Goal: Task Accomplishment & Management: Manage account settings

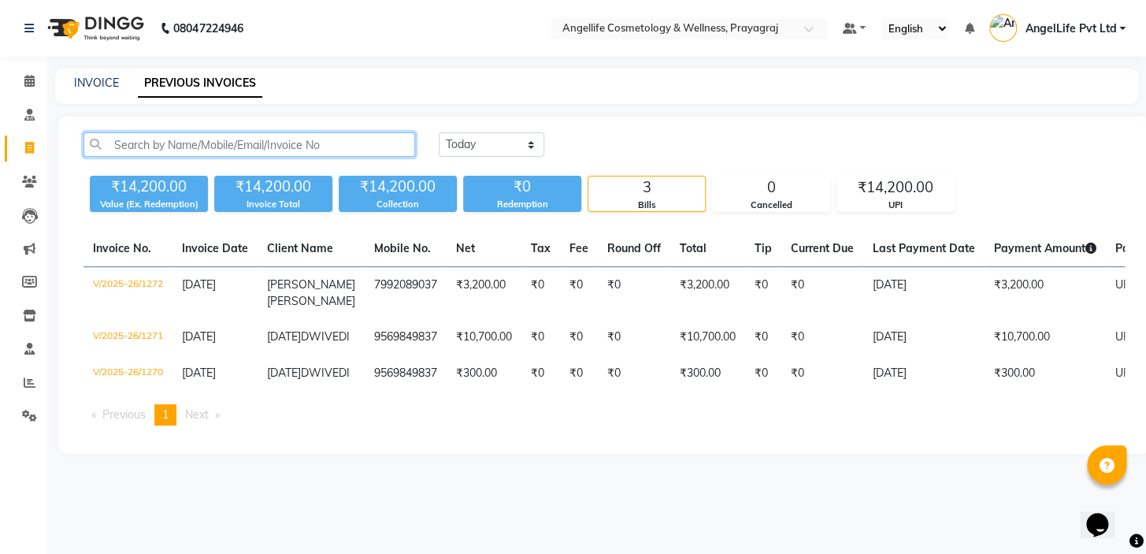
click at [124, 148] on input "text" at bounding box center [249, 144] width 332 height 24
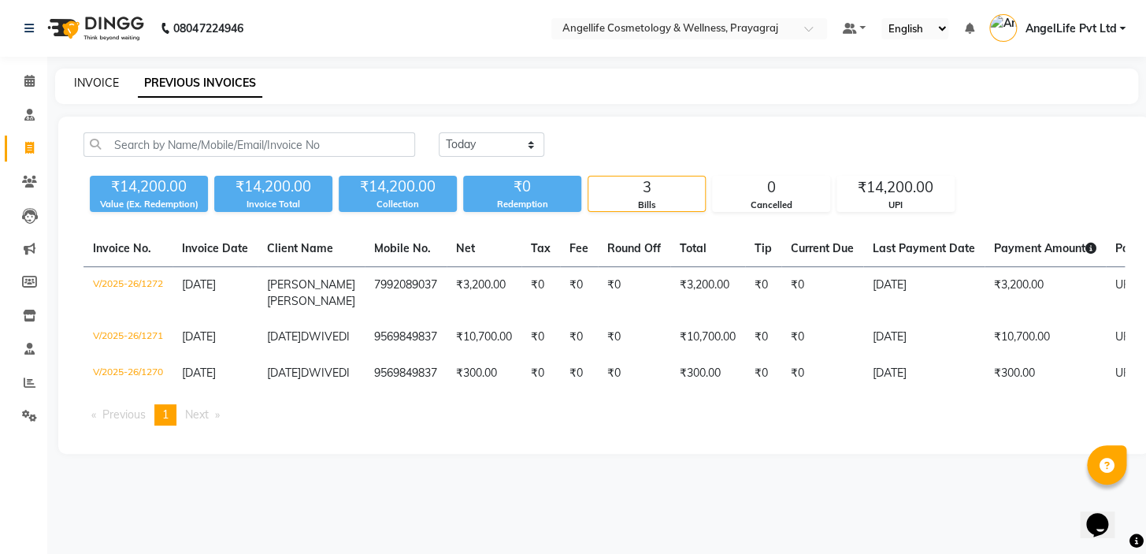
click at [102, 83] on link "INVOICE" at bounding box center [96, 83] width 45 height 14
select select "4531"
select select "service"
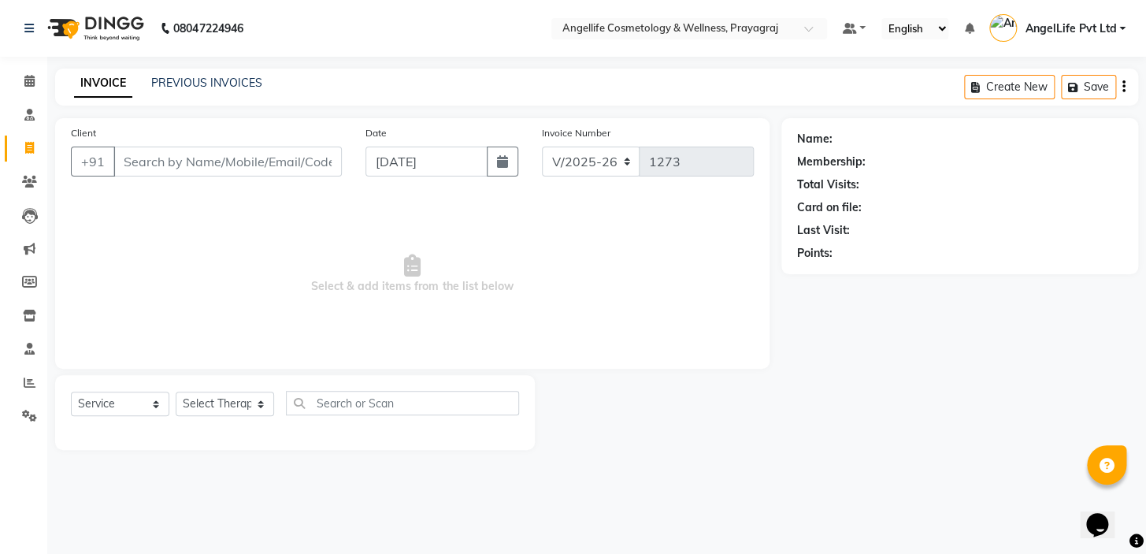
click at [140, 165] on input "Client" at bounding box center [227, 161] width 228 height 30
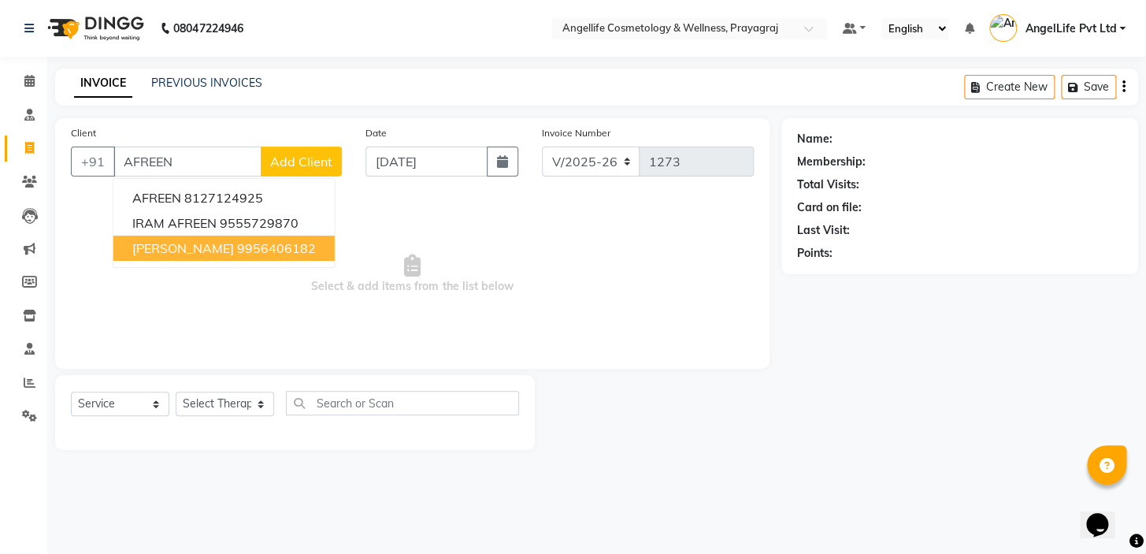
click at [172, 250] on span "[PERSON_NAME]" at bounding box center [183, 248] width 102 height 16
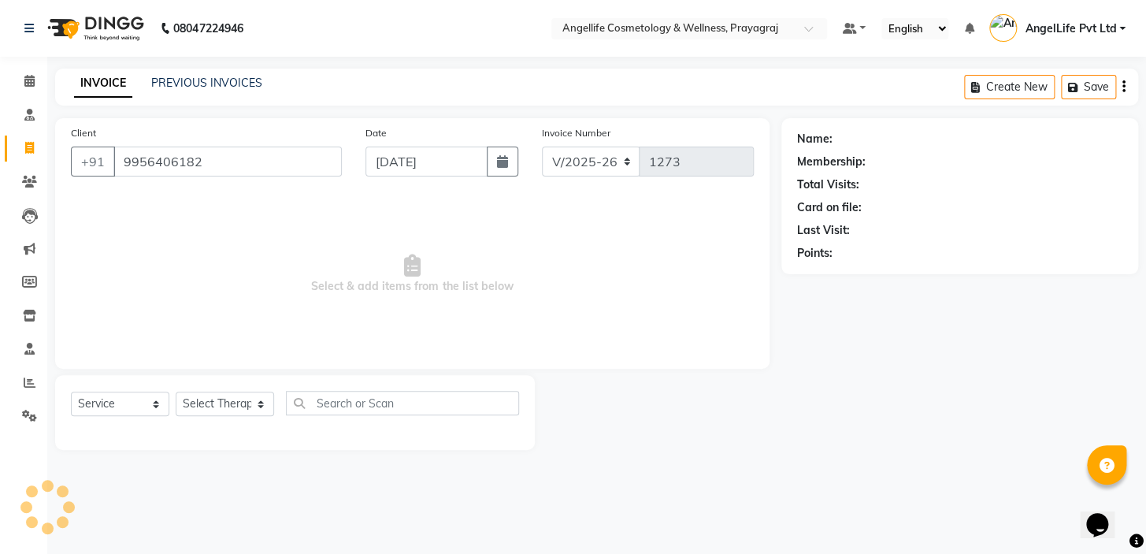
type input "9956406182"
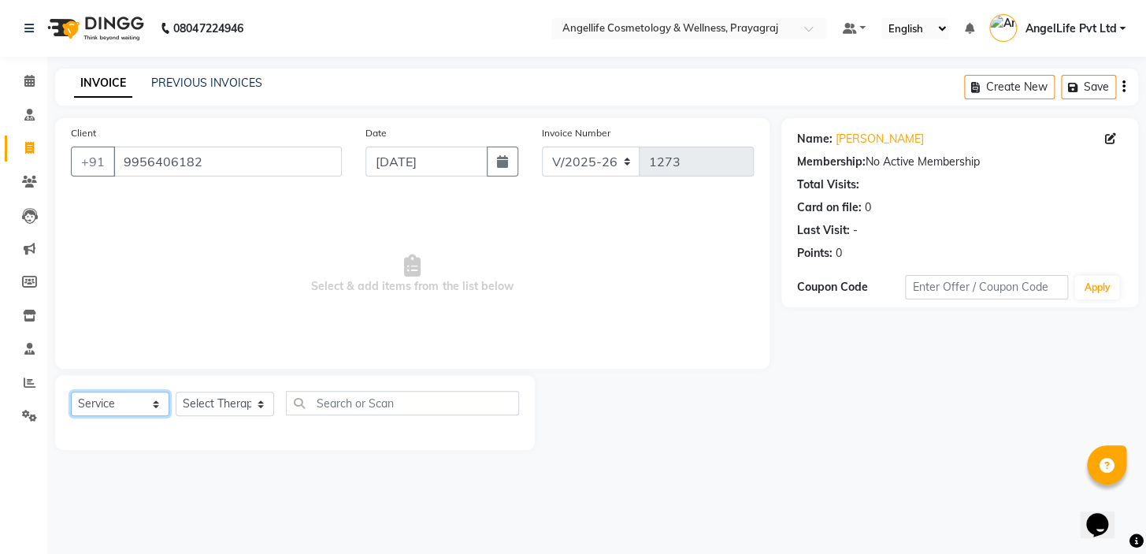
click at [94, 399] on select "Select Service Product Membership Package Voucher Prepaid Gift Card" at bounding box center [120, 403] width 98 height 24
click at [71, 391] on select "Select Service Product Membership Package Voucher Prepaid Gift Card" at bounding box center [120, 403] width 98 height 24
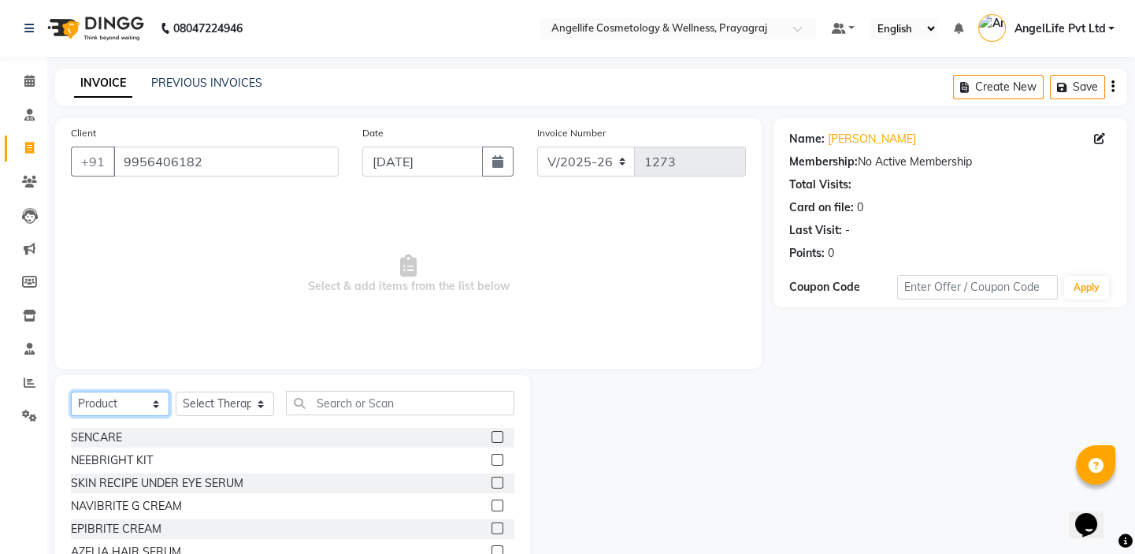
click at [131, 398] on select "Select Service Product Membership Package Voucher Prepaid Gift Card" at bounding box center [120, 403] width 98 height 24
select select "service"
click at [71, 391] on select "Select Service Product Membership Package Voucher Prepaid Gift Card" at bounding box center [120, 403] width 98 height 24
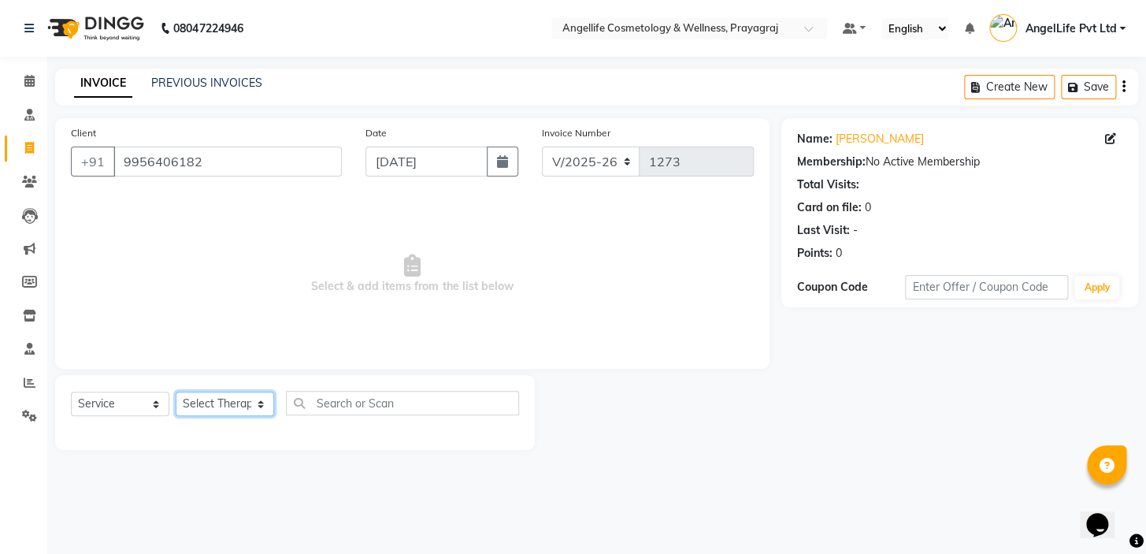
click at [205, 408] on select "Select Therapist AngelLife Lucknow AngelLife Pvt Ltd DR [PERSON_NAME] [PERSON_N…" at bounding box center [225, 403] width 98 height 24
select select "26653"
click at [176, 391] on select "Select Therapist AngelLife Lucknow AngelLife Pvt Ltd DR [PERSON_NAME] [PERSON_N…" at bounding box center [225, 403] width 98 height 24
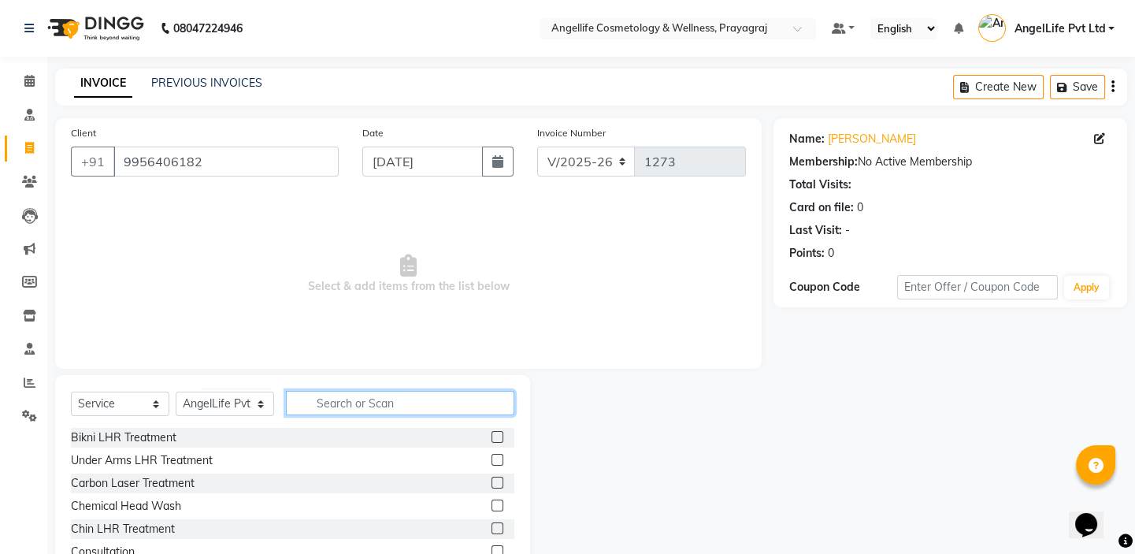
click at [324, 403] on input "text" at bounding box center [400, 403] width 228 height 24
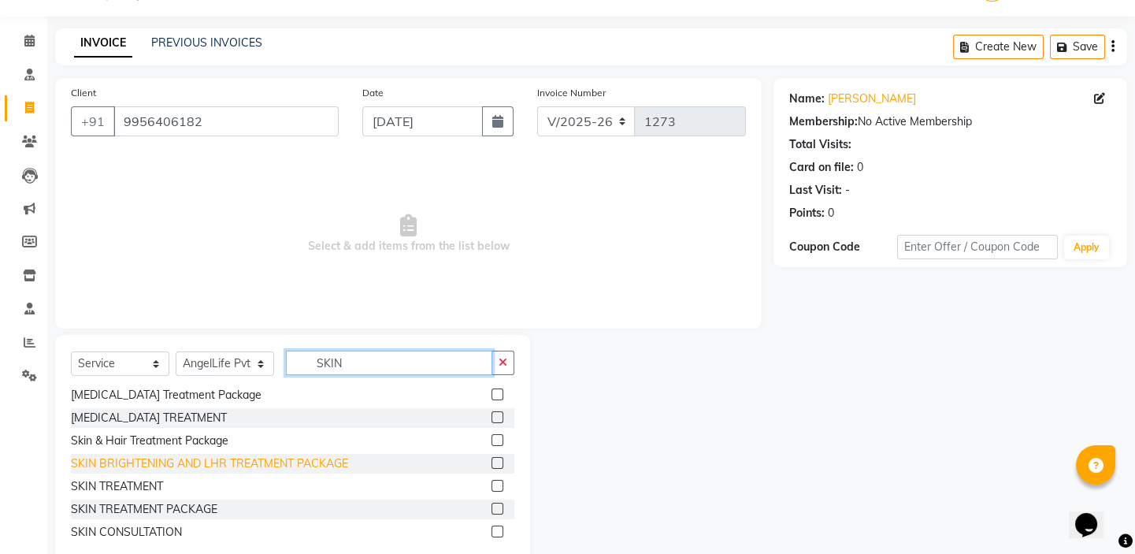
scroll to position [78, 0]
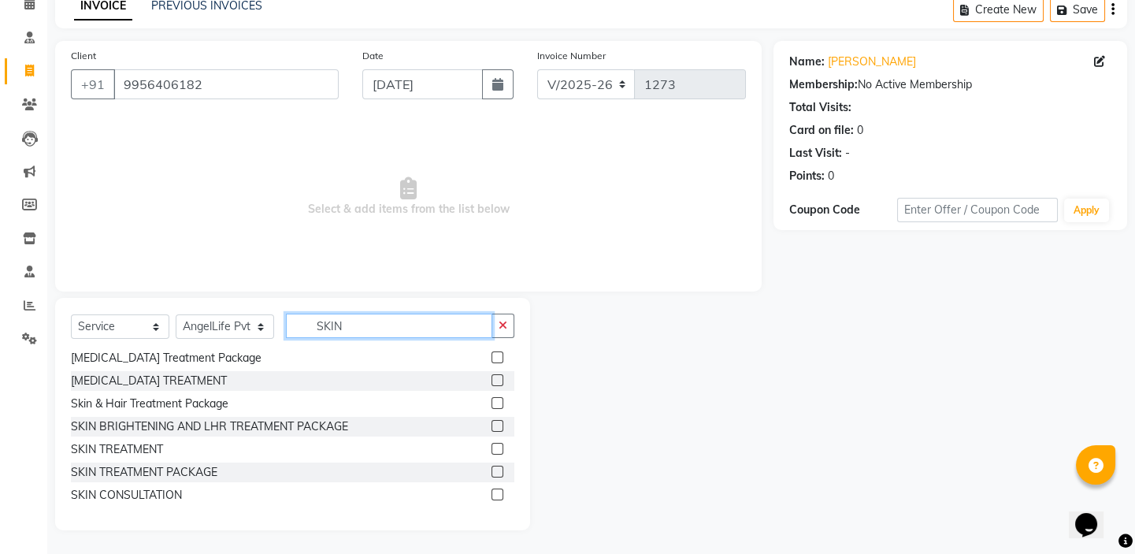
type input "SKIN"
click at [491, 494] on label at bounding box center [497, 494] width 12 height 12
click at [491, 494] on input "checkbox" at bounding box center [496, 495] width 10 height 10
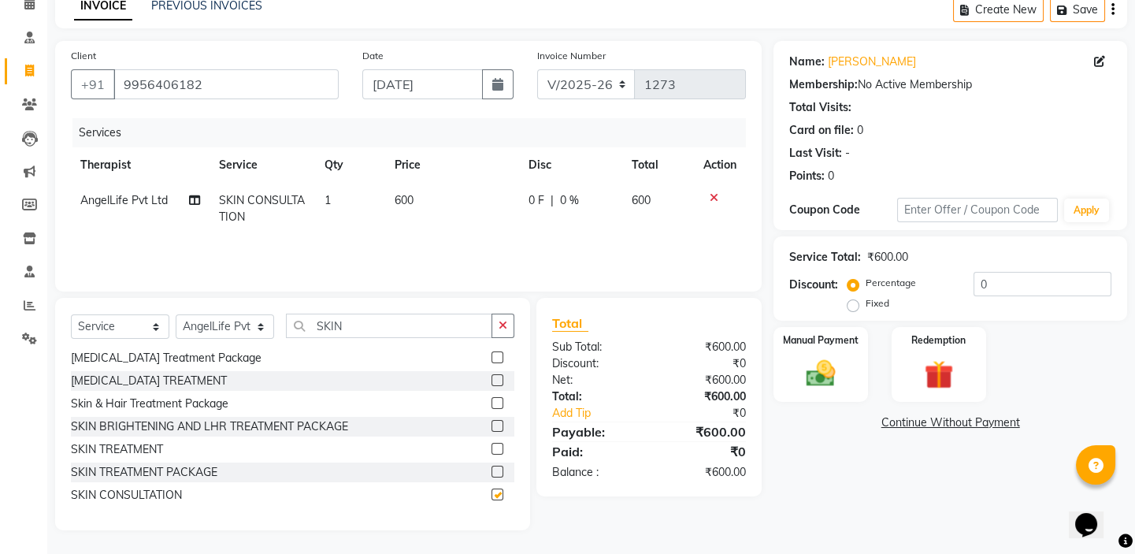
checkbox input "false"
click at [499, 212] on td "600" at bounding box center [452, 209] width 134 height 52
select select "26653"
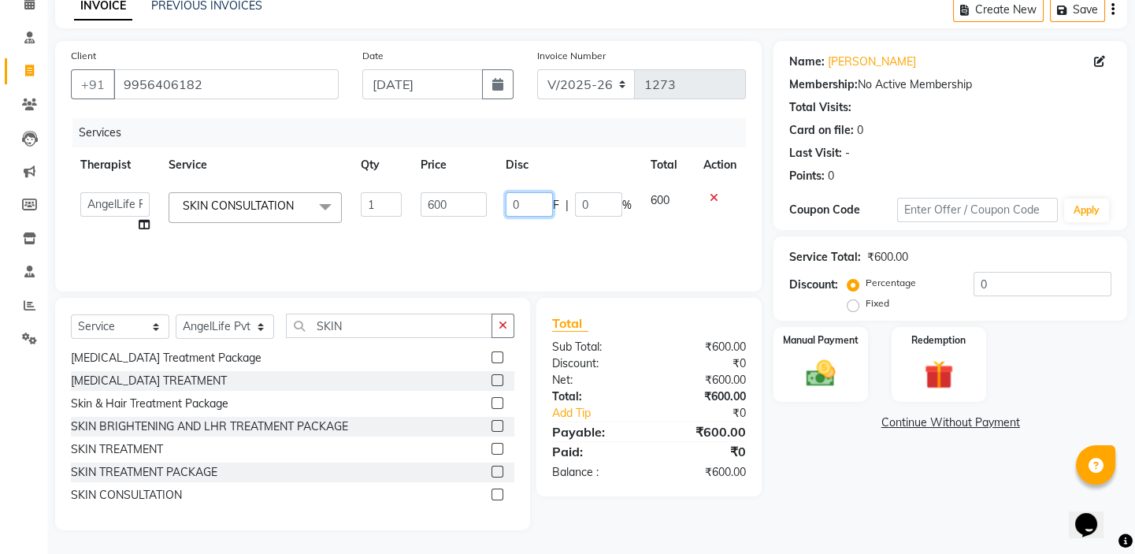
click at [518, 206] on input "0" at bounding box center [529, 204] width 47 height 24
type input "300"
click at [858, 499] on div "Name: Afreen Bano Membership: No Active Membership Total Visits: Card on file: …" at bounding box center [955, 285] width 365 height 489
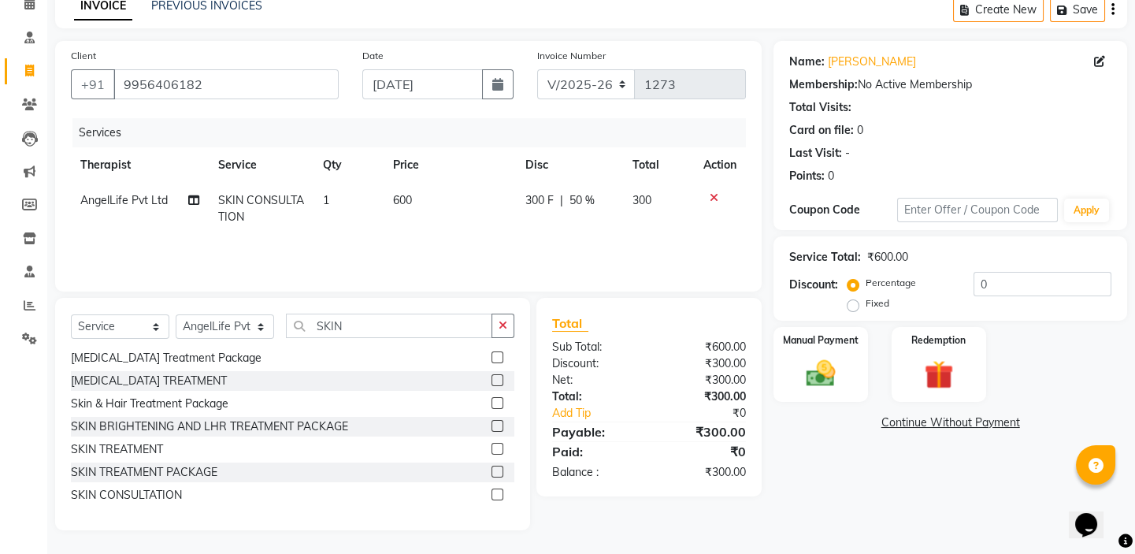
click at [924, 423] on link "Continue Without Payment" at bounding box center [949, 422] width 347 height 17
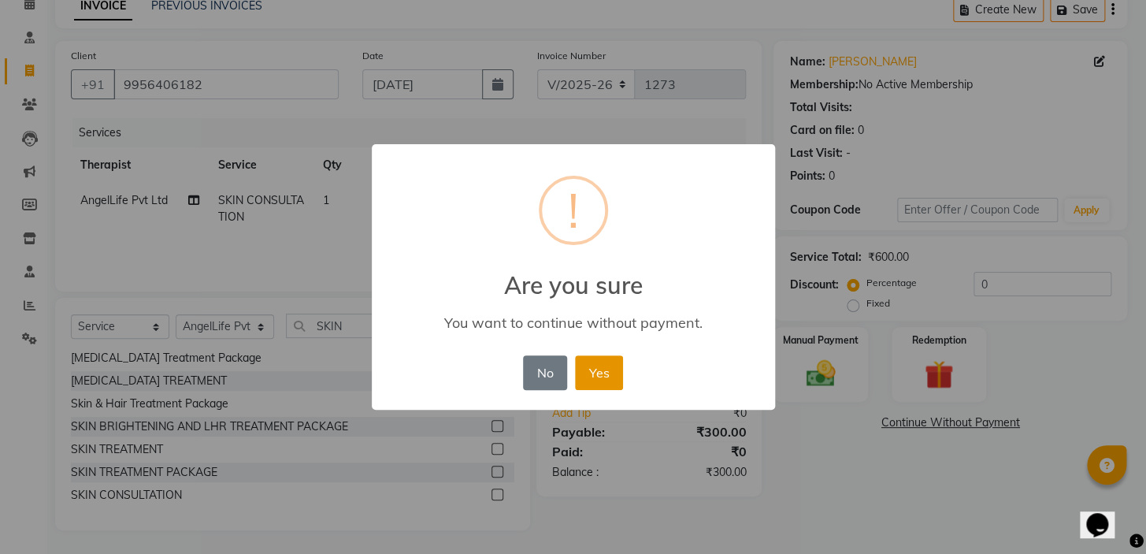
click at [602, 366] on button "Yes" at bounding box center [599, 372] width 48 height 35
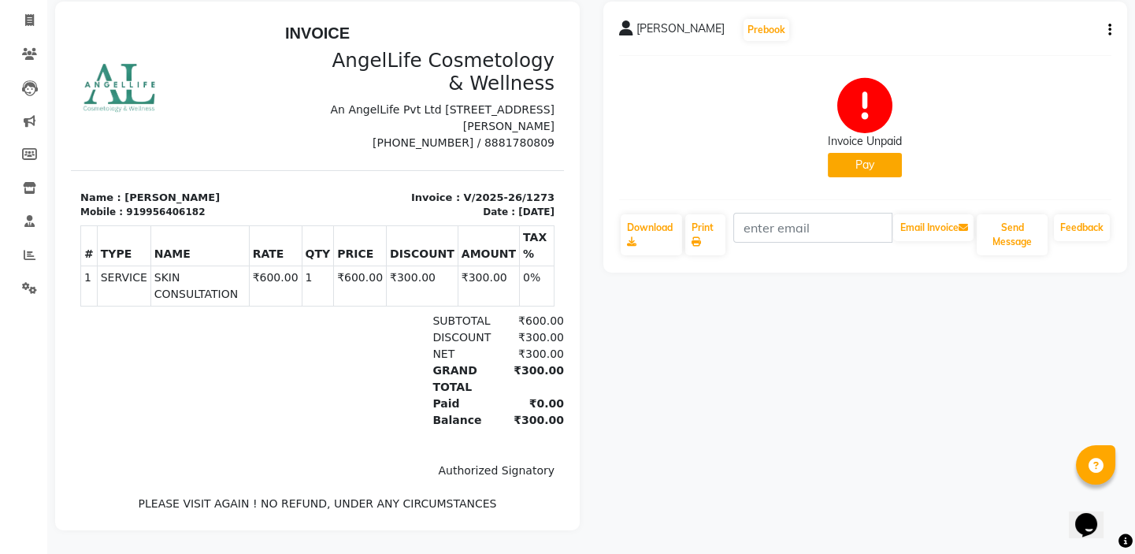
scroll to position [138, 0]
click at [866, 154] on button "Pay" at bounding box center [865, 165] width 74 height 24
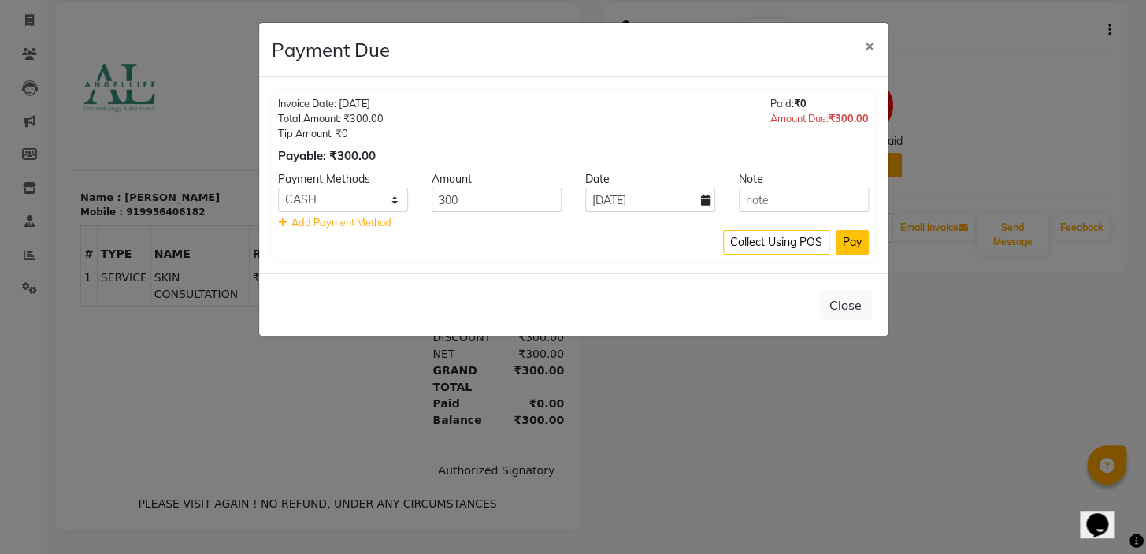
click at [853, 239] on button "Pay" at bounding box center [851, 242] width 33 height 24
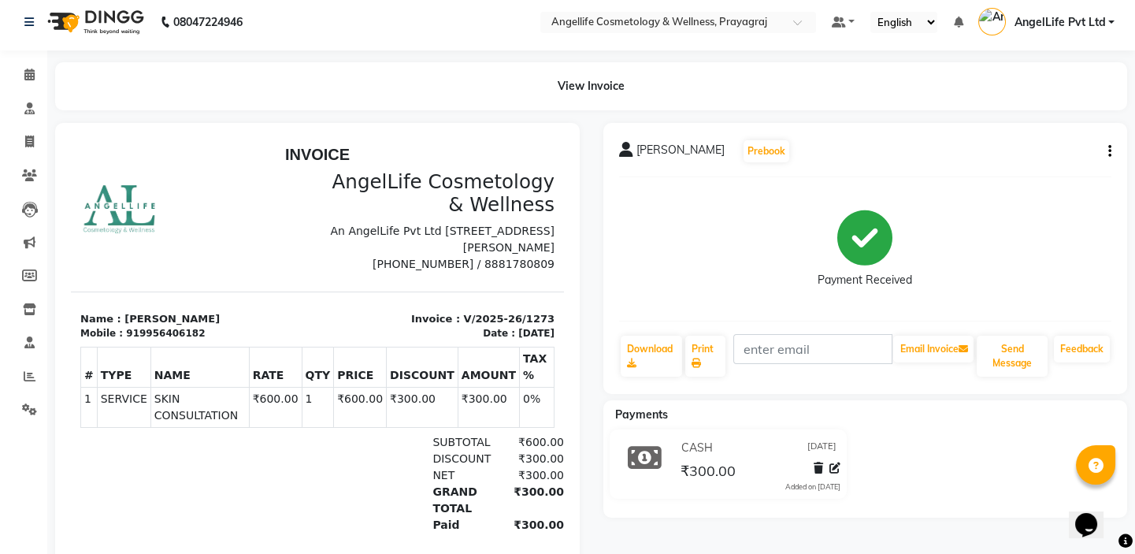
scroll to position [0, 0]
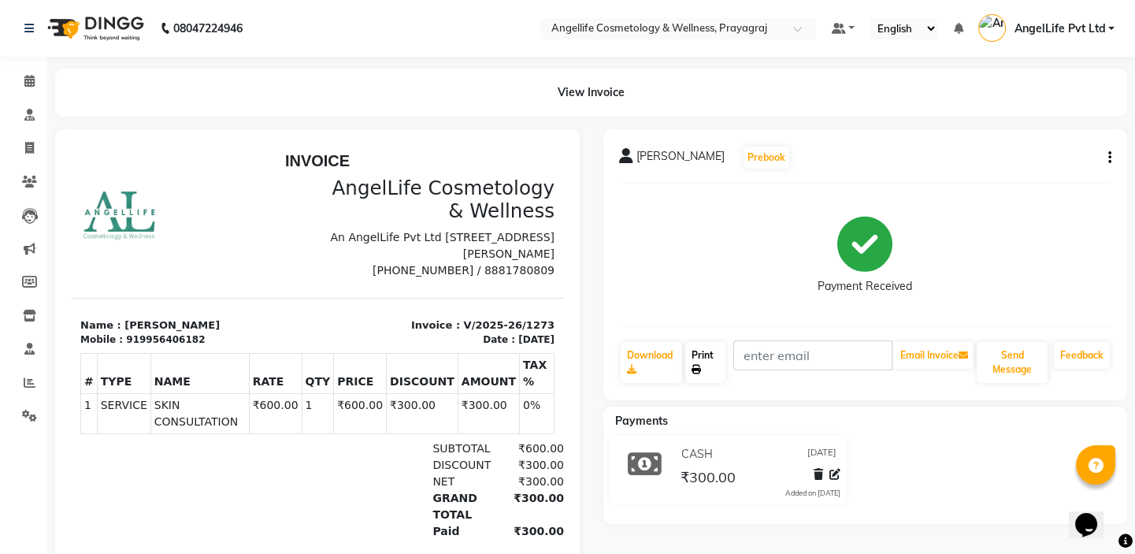
click at [697, 365] on icon at bounding box center [695, 369] width 9 height 9
click at [30, 150] on icon at bounding box center [29, 148] width 9 height 12
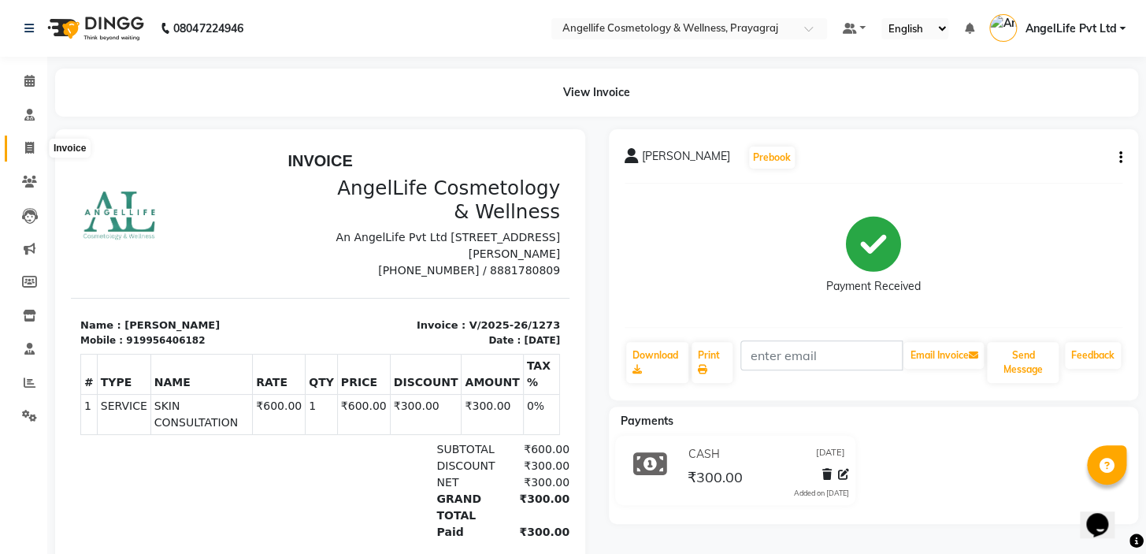
select select "service"
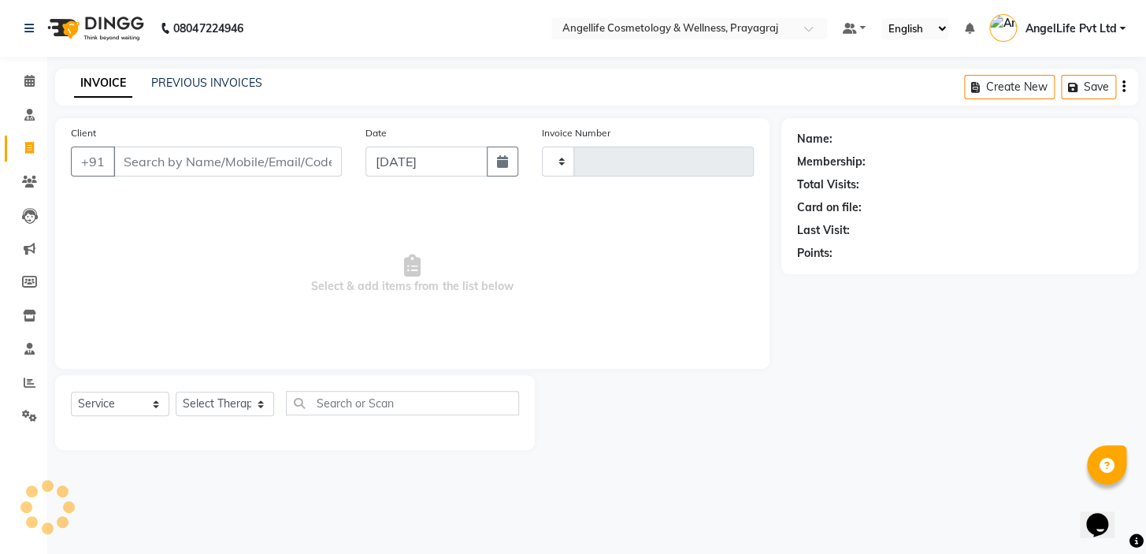
type input "1274"
select select "4531"
click at [202, 163] on input "Client" at bounding box center [227, 161] width 228 height 30
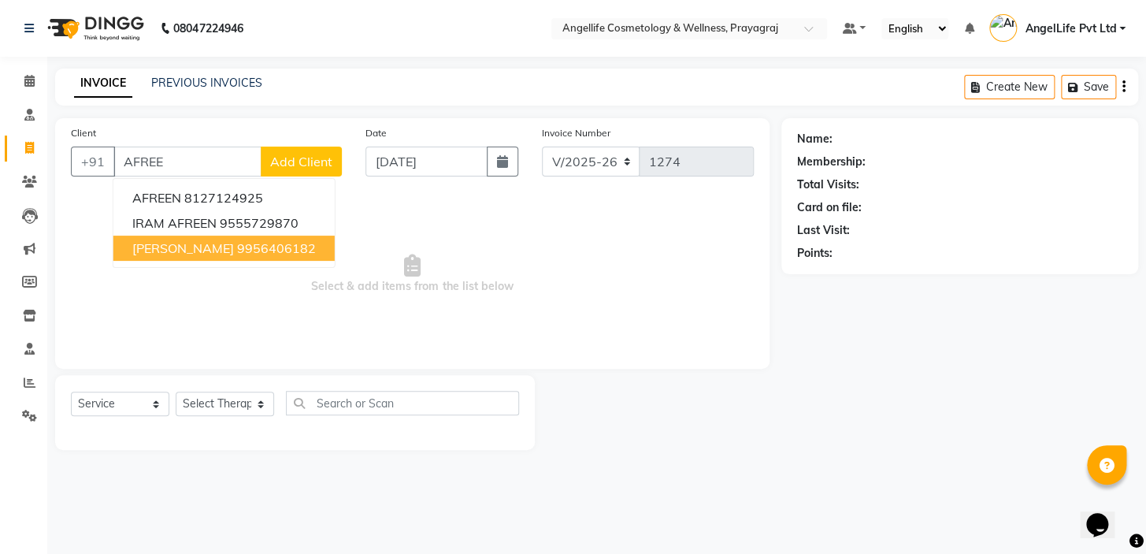
click at [237, 249] on ngb-highlight "9956406182" at bounding box center [276, 248] width 79 height 16
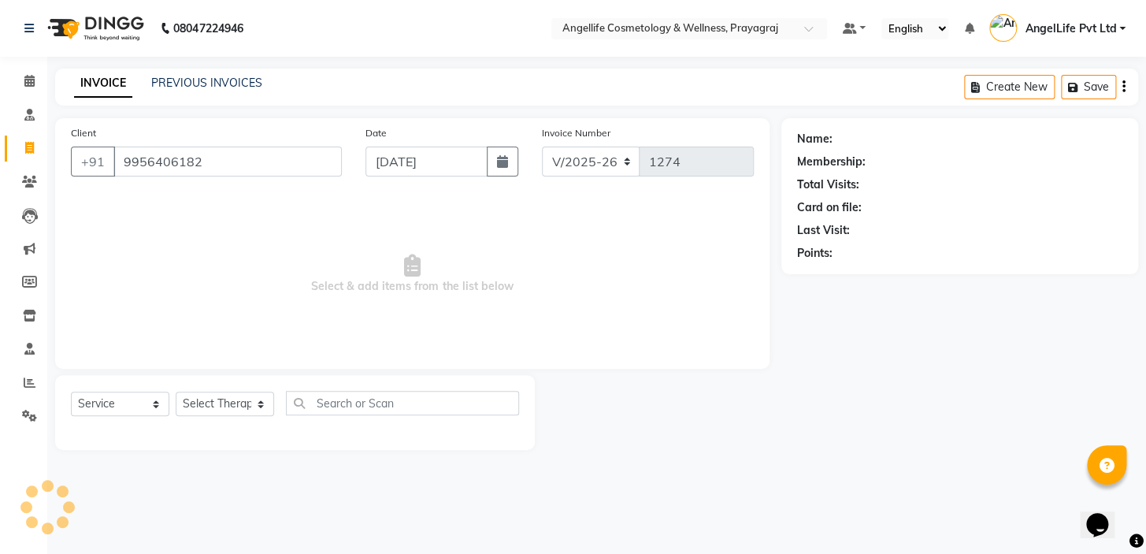
type input "9956406182"
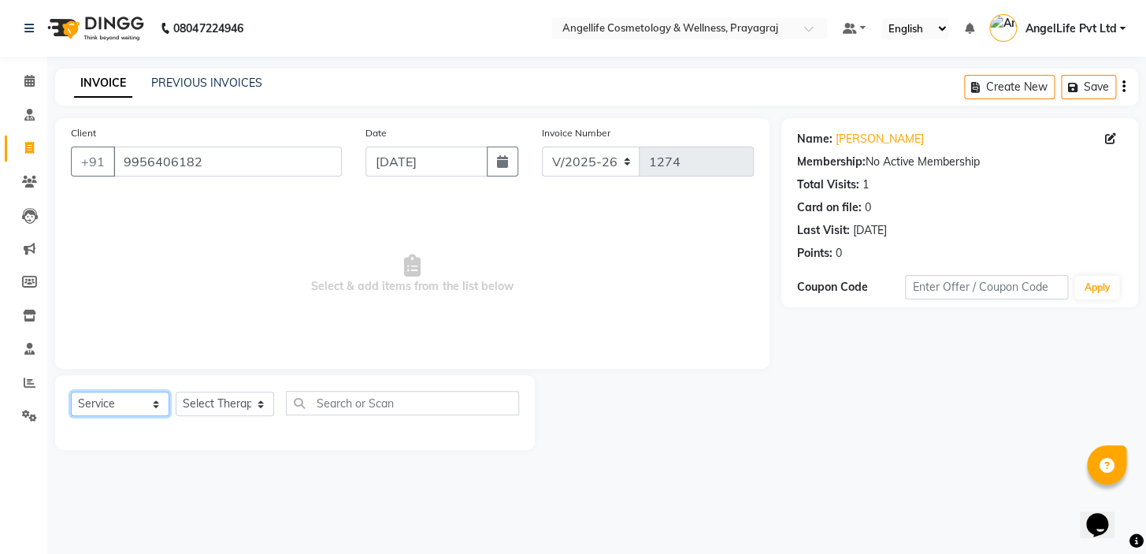
click at [101, 402] on select "Select Service Product Membership Package Voucher Prepaid Gift Card" at bounding box center [120, 403] width 98 height 24
click at [71, 391] on select "Select Service Product Membership Package Voucher Prepaid Gift Card" at bounding box center [120, 403] width 98 height 24
click at [118, 267] on span "Select & add items from the list below" at bounding box center [412, 273] width 683 height 157
click at [194, 403] on select "Select Therapist AngelLife Lucknow AngelLife Pvt Ltd DR [PERSON_NAME] [PERSON_N…" at bounding box center [225, 403] width 98 height 24
select select "26653"
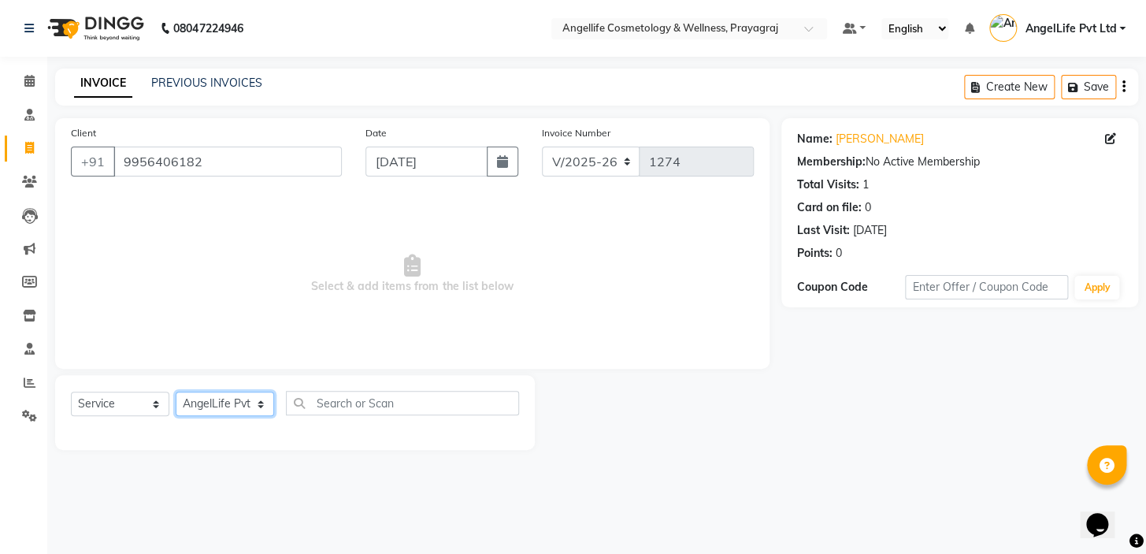
click at [176, 391] on select "Select Therapist AngelLife Lucknow AngelLife Pvt Ltd DR [PERSON_NAME] [PERSON_N…" at bounding box center [225, 403] width 98 height 24
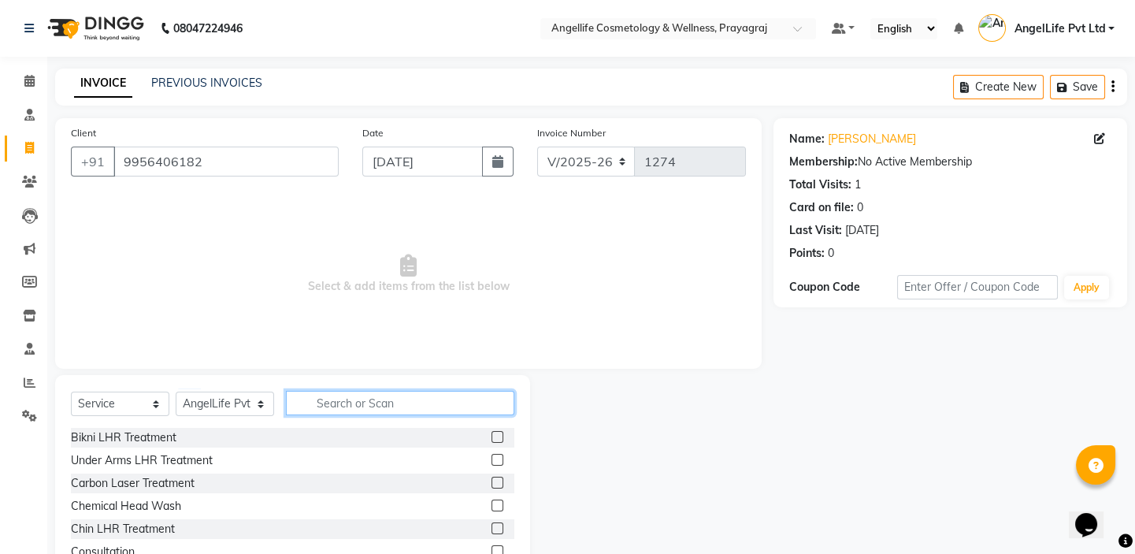
click at [357, 401] on input "text" at bounding box center [400, 403] width 228 height 24
type input "HYDRA"
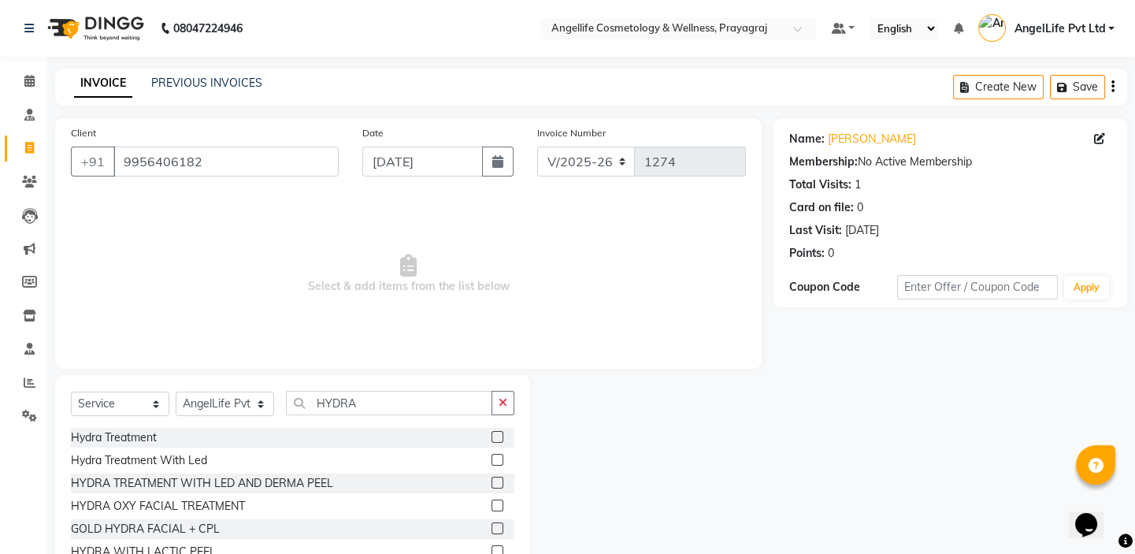
click at [491, 438] on label at bounding box center [497, 437] width 12 height 12
click at [491, 438] on input "checkbox" at bounding box center [496, 437] width 10 height 10
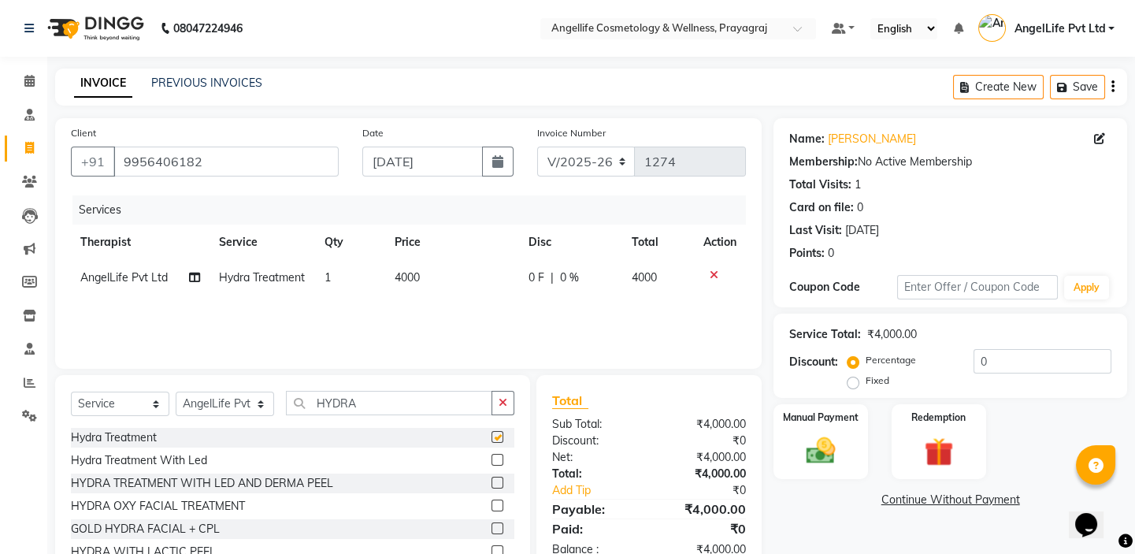
checkbox input "false"
click at [468, 295] on td "4000" at bounding box center [452, 277] width 134 height 35
select select "26653"
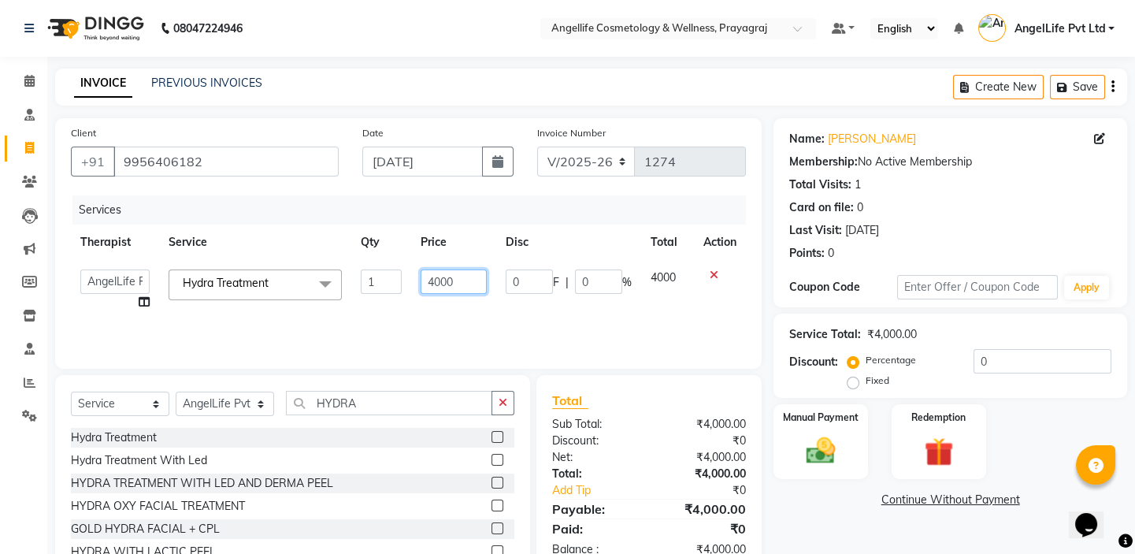
click at [470, 280] on input "4000" at bounding box center [453, 281] width 67 height 24
type input "4"
type input "5000"
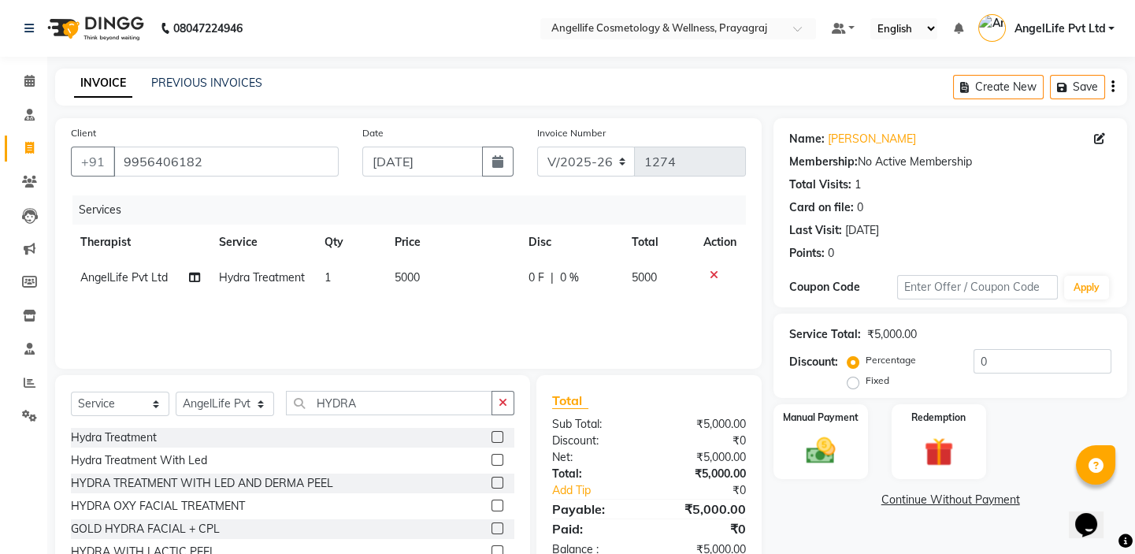
click at [504, 323] on div "Services Therapist Service Qty Price Disc Total Action AngelLife Pvt Ltd Hydra …" at bounding box center [408, 273] width 675 height 157
click at [518, 295] on td "0 F | 0 %" at bounding box center [570, 277] width 104 height 35
select select "26653"
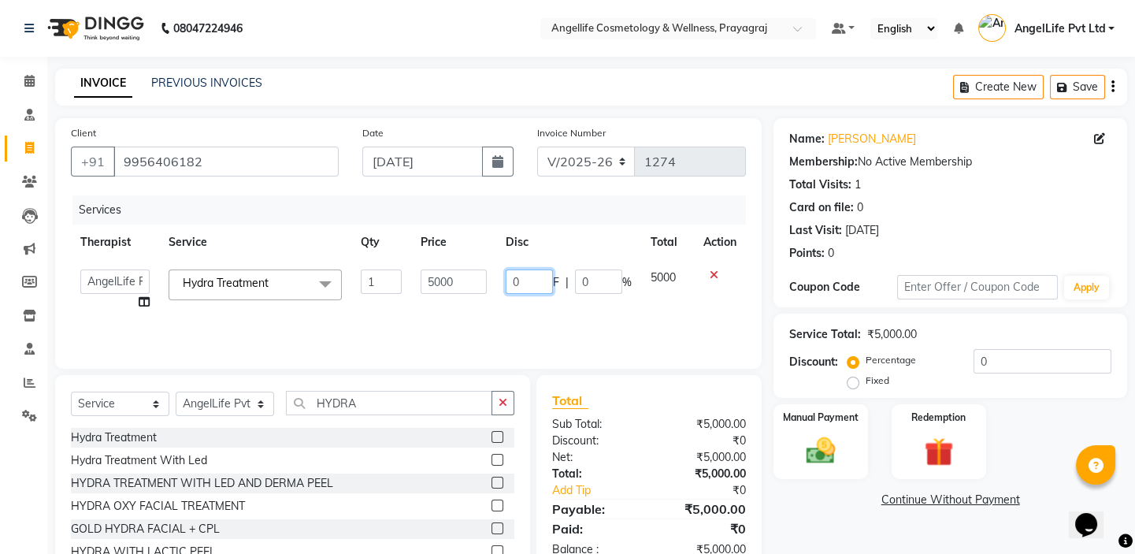
click at [539, 279] on input "0" at bounding box center [529, 281] width 47 height 24
type input "2500"
click at [553, 318] on div "Services Therapist Service Qty Price Disc Total Action AngelLife Lucknow AngelL…" at bounding box center [408, 273] width 675 height 157
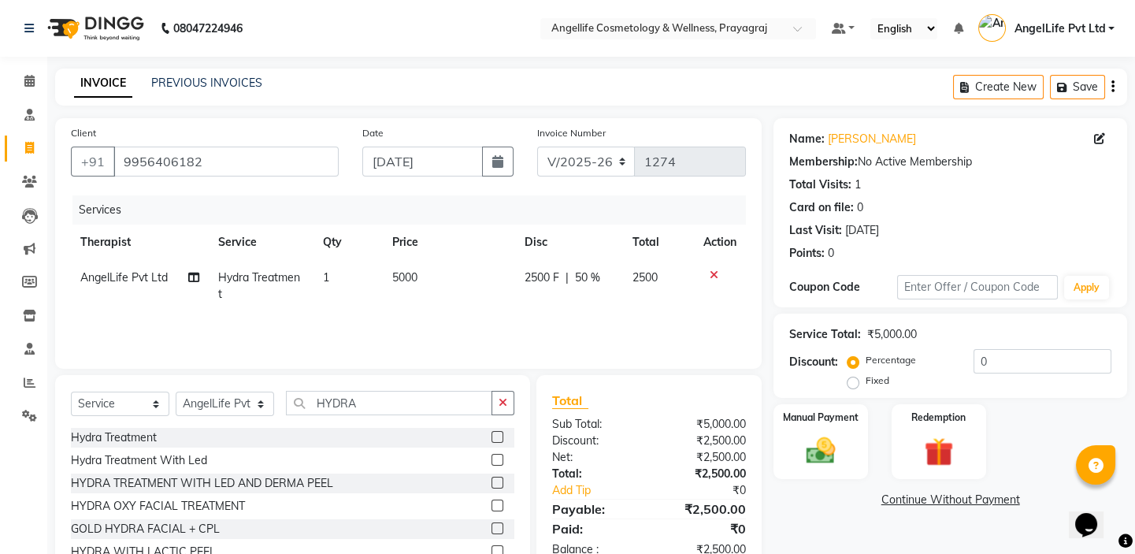
click at [928, 496] on link "Continue Without Payment" at bounding box center [949, 499] width 347 height 17
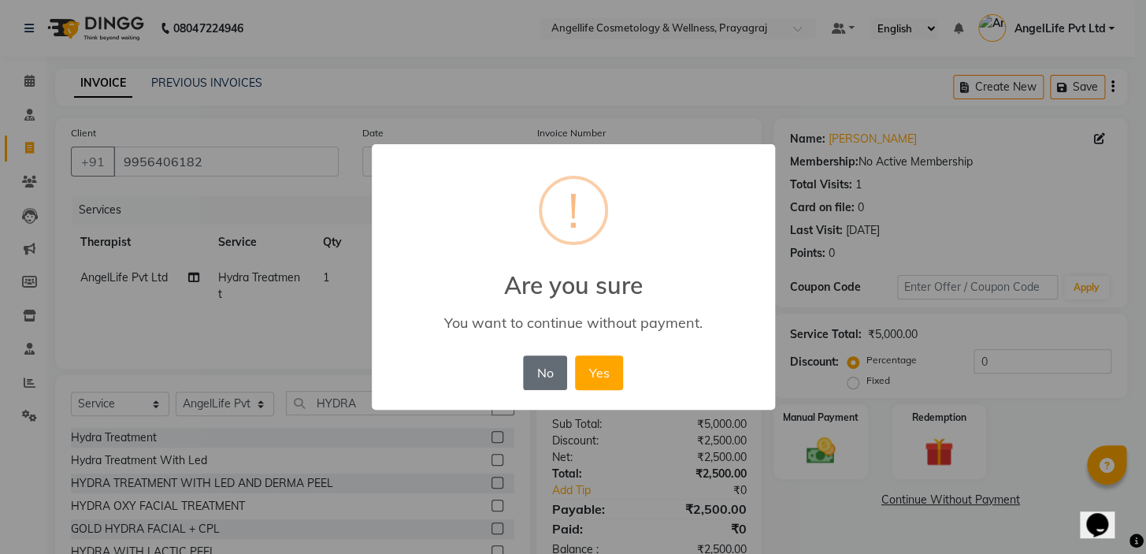
click at [542, 366] on button "No" at bounding box center [545, 372] width 44 height 35
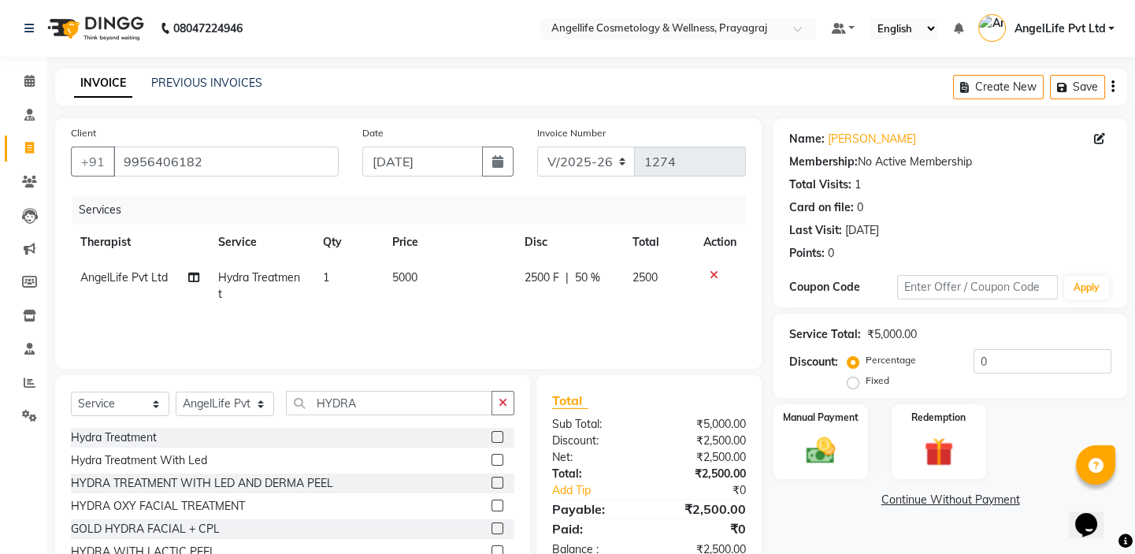
click at [528, 305] on td "2500 F | 50 %" at bounding box center [569, 286] width 108 height 52
select select "26653"
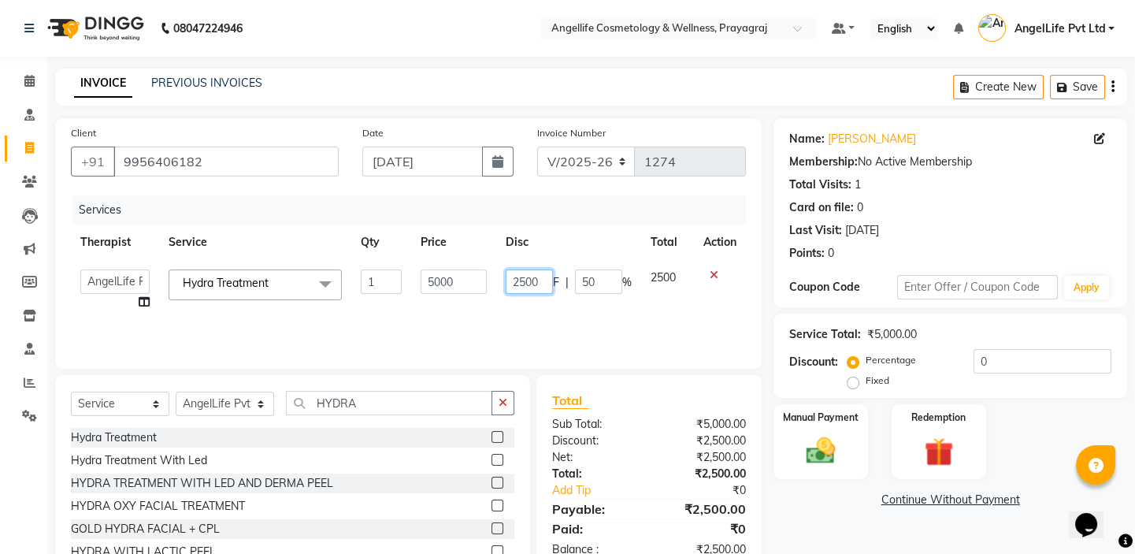
click at [542, 279] on input "2500" at bounding box center [529, 281] width 47 height 24
click at [525, 279] on input "2500" at bounding box center [529, 281] width 47 height 24
type input "2700"
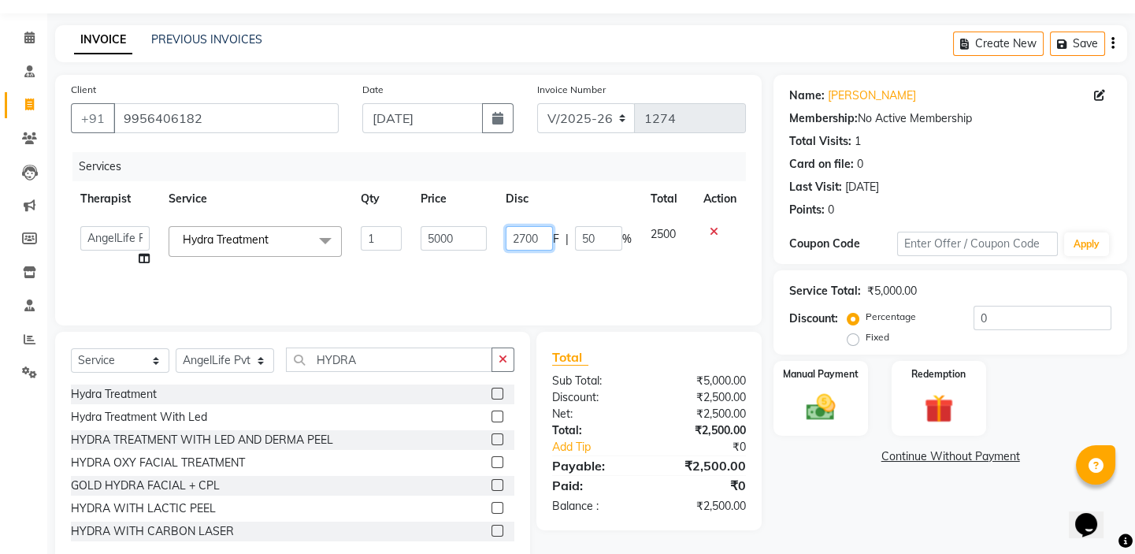
scroll to position [78, 0]
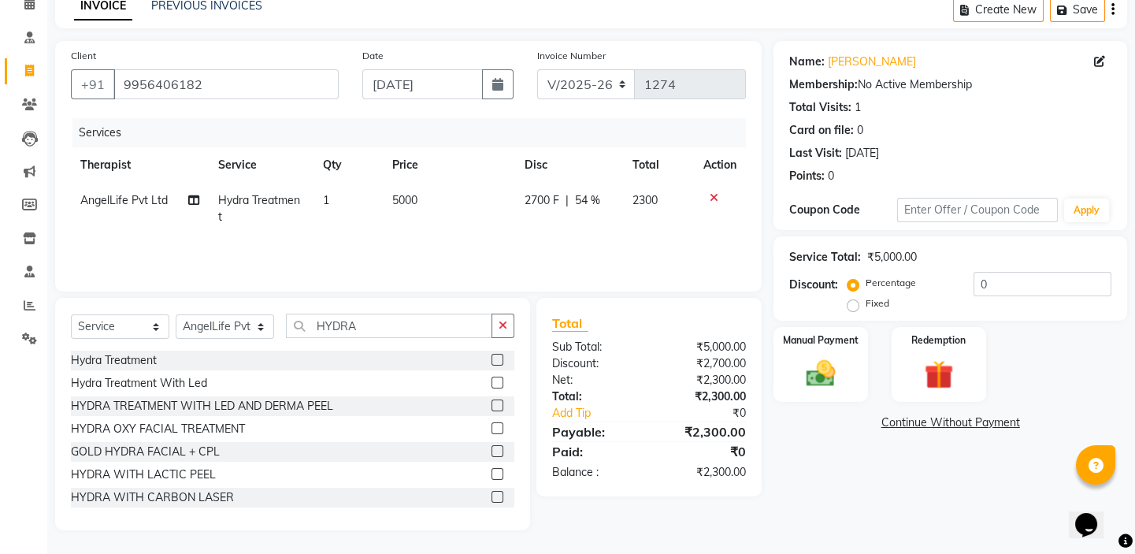
click at [835, 472] on div "Name: Afreen Bano Membership: No Active Membership Total Visits: 1 Card on file…" at bounding box center [955, 285] width 365 height 489
click at [551, 220] on td "2700 F | 54 %" at bounding box center [569, 209] width 108 height 52
select select "26653"
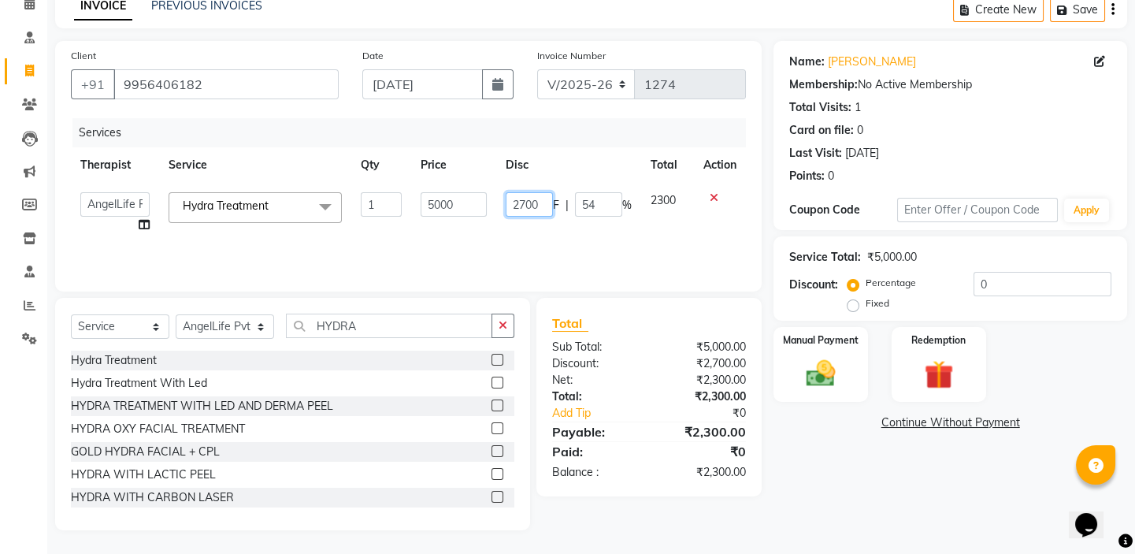
click at [527, 204] on input "2700" at bounding box center [529, 204] width 47 height 24
type input "2800"
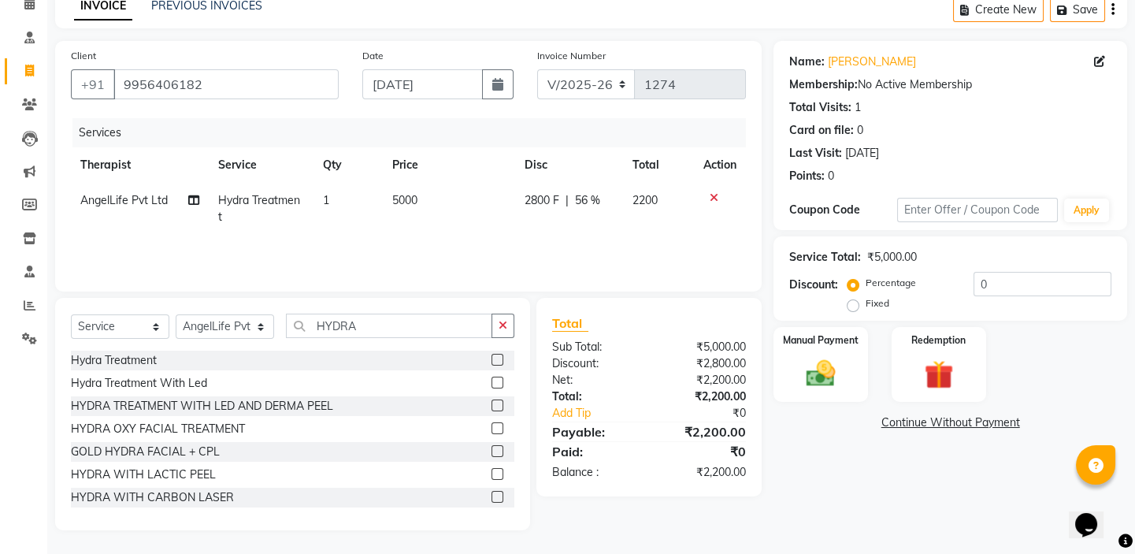
click at [825, 503] on div "Name: Afreen Bano Membership: No Active Membership Total Visits: 1 Card on file…" at bounding box center [955, 285] width 365 height 489
click at [943, 425] on link "Continue Without Payment" at bounding box center [949, 422] width 347 height 17
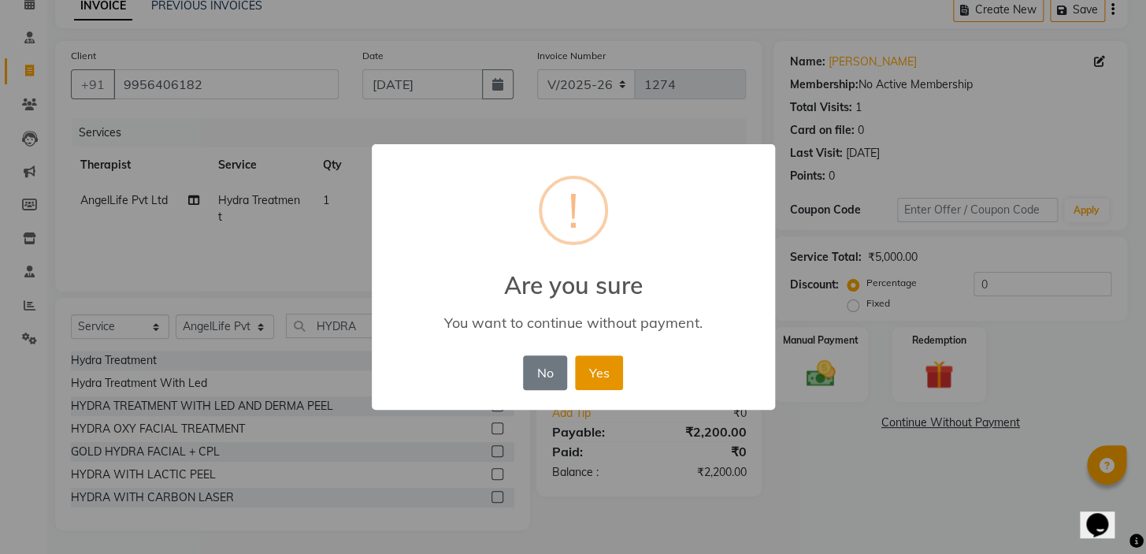
click at [605, 370] on button "Yes" at bounding box center [599, 372] width 48 height 35
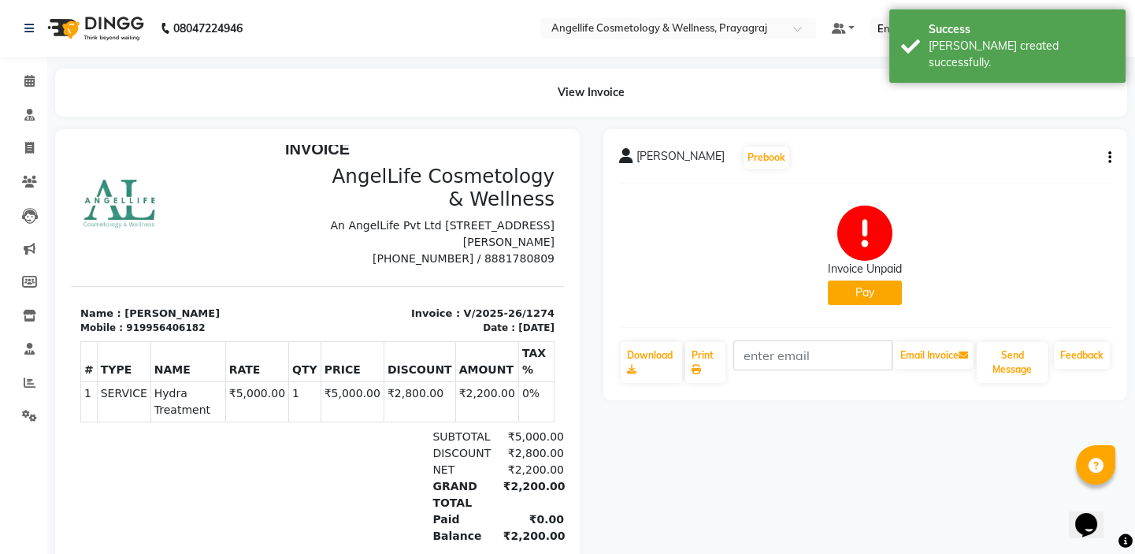
click at [867, 296] on button "Pay" at bounding box center [865, 292] width 74 height 24
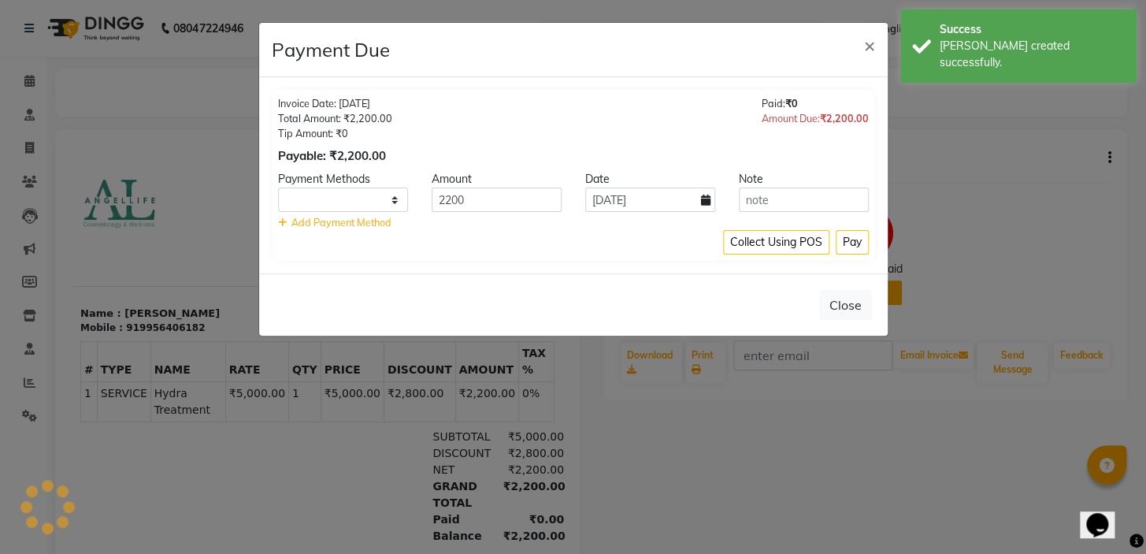
select select "1"
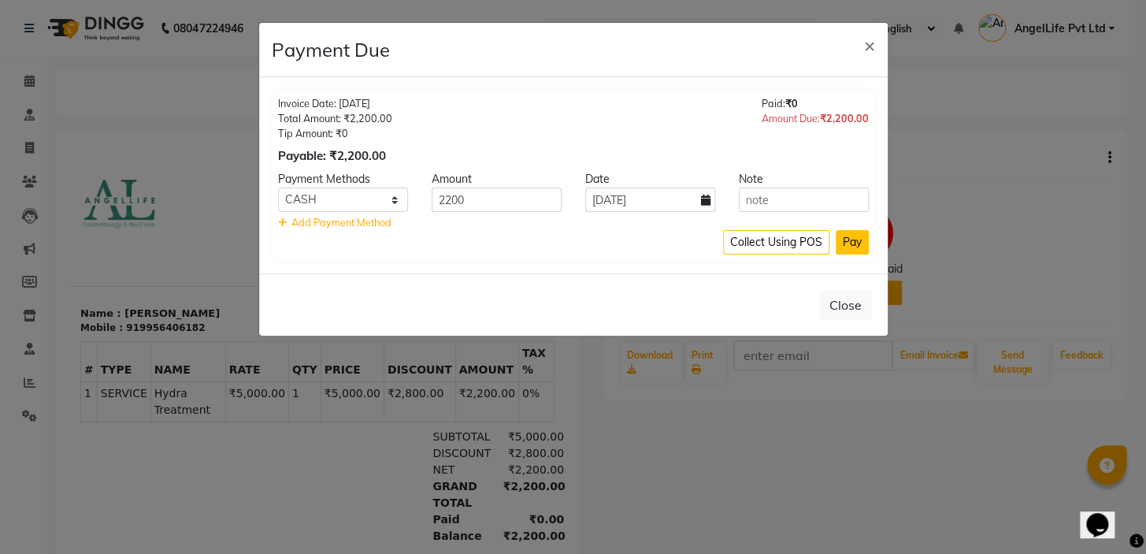
click at [840, 241] on button "Pay" at bounding box center [851, 242] width 33 height 24
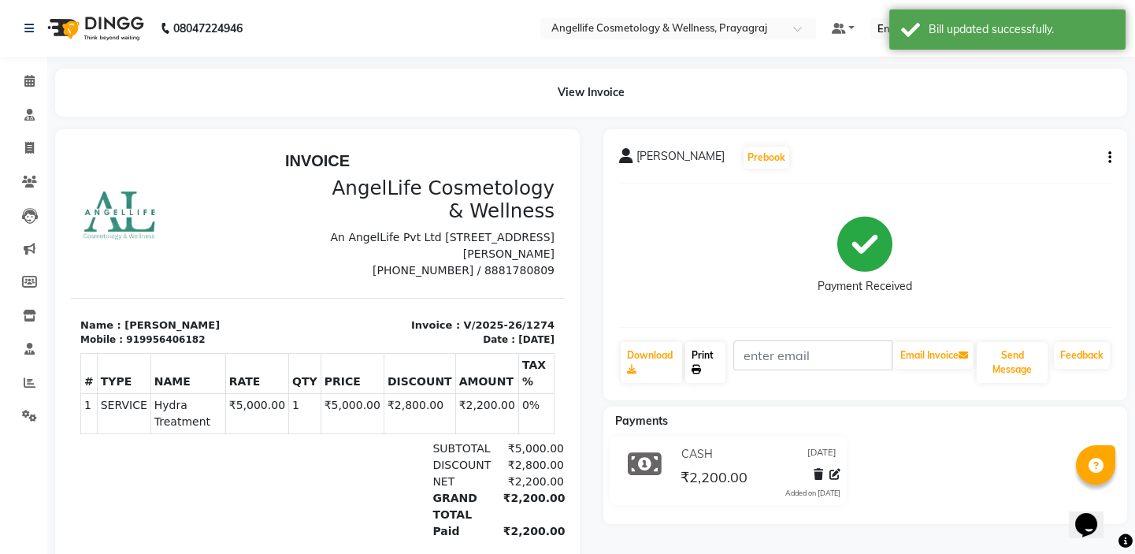
click at [709, 362] on link "Print" at bounding box center [705, 362] width 40 height 41
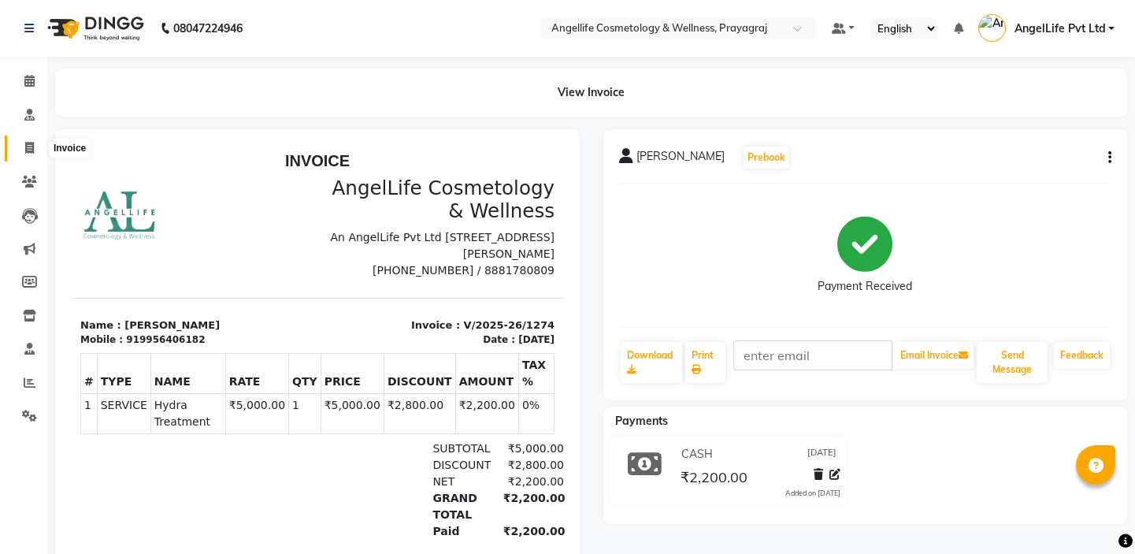
click at [31, 145] on icon at bounding box center [29, 148] width 9 height 12
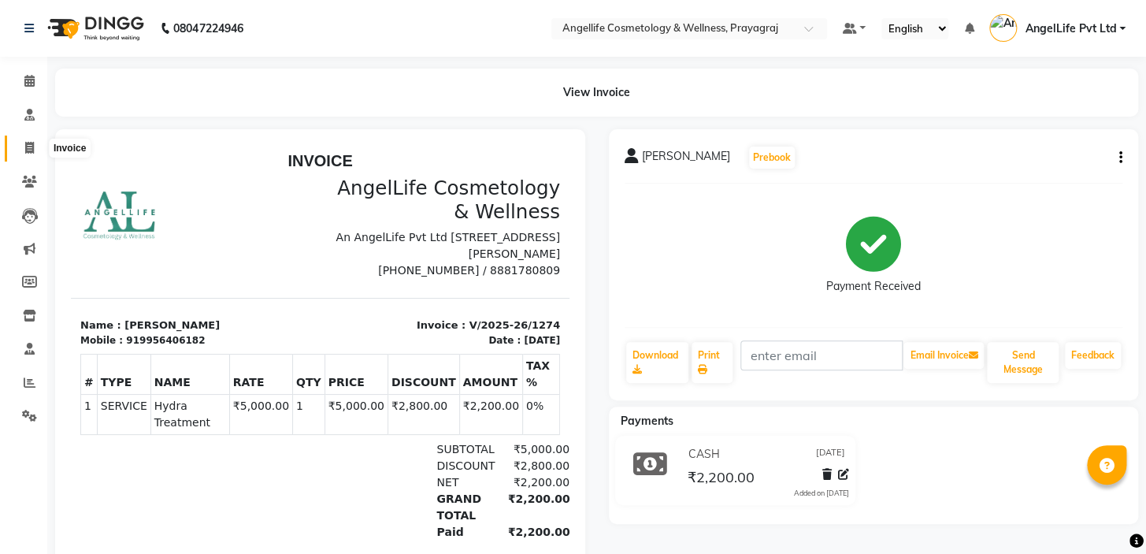
select select "service"
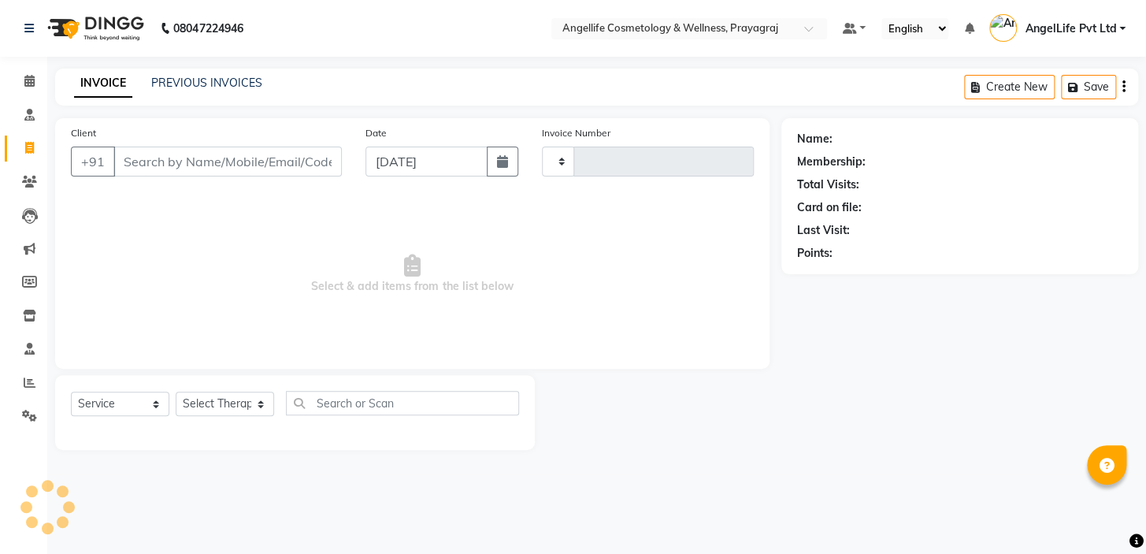
type input "1275"
select select "4531"
click at [184, 81] on link "PREVIOUS INVOICES" at bounding box center [206, 83] width 111 height 14
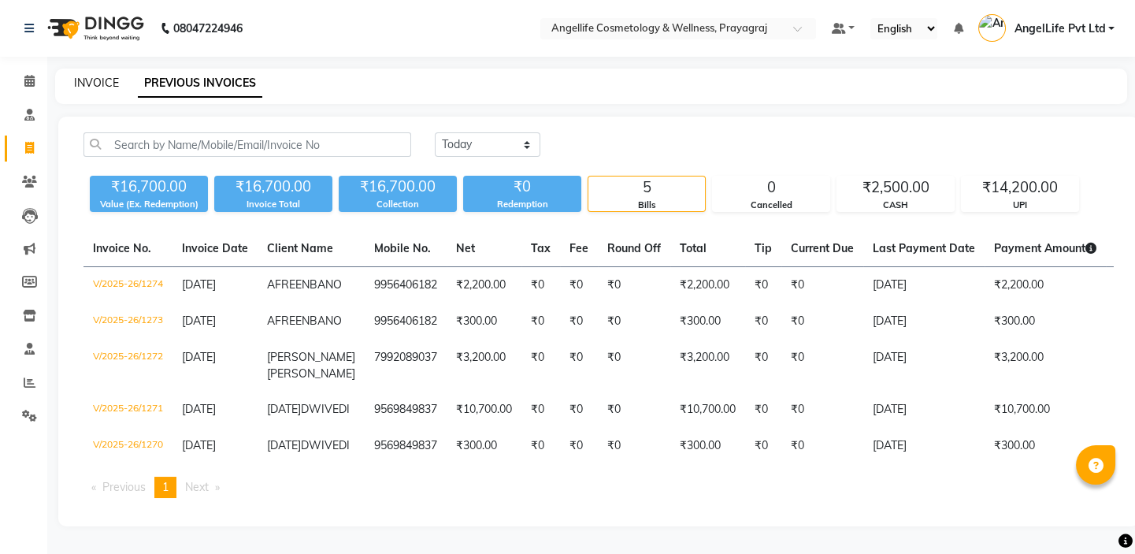
click at [102, 80] on link "INVOICE" at bounding box center [96, 83] width 45 height 14
select select "service"
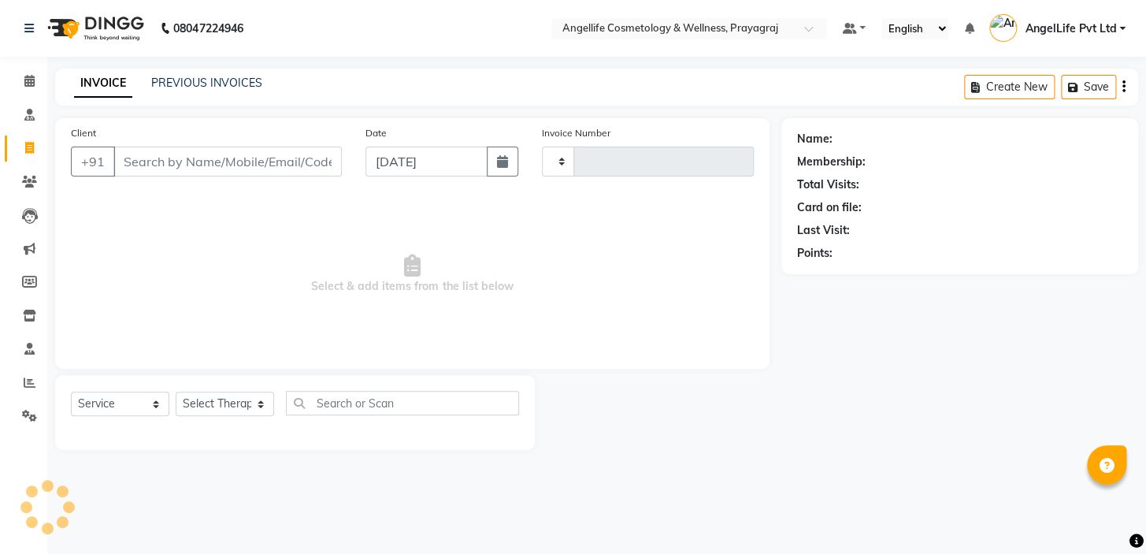
type input "1275"
select select "4531"
click at [186, 169] on input "Client" at bounding box center [227, 161] width 228 height 30
click at [209, 169] on input "Client" at bounding box center [227, 161] width 228 height 30
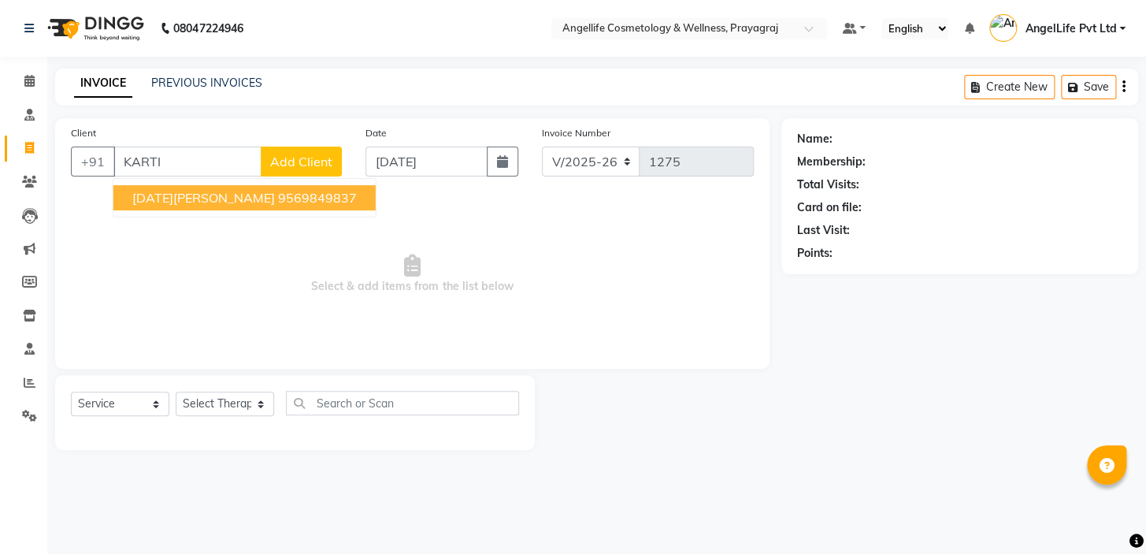
click at [278, 196] on ngb-highlight "9569849837" at bounding box center [317, 198] width 79 height 16
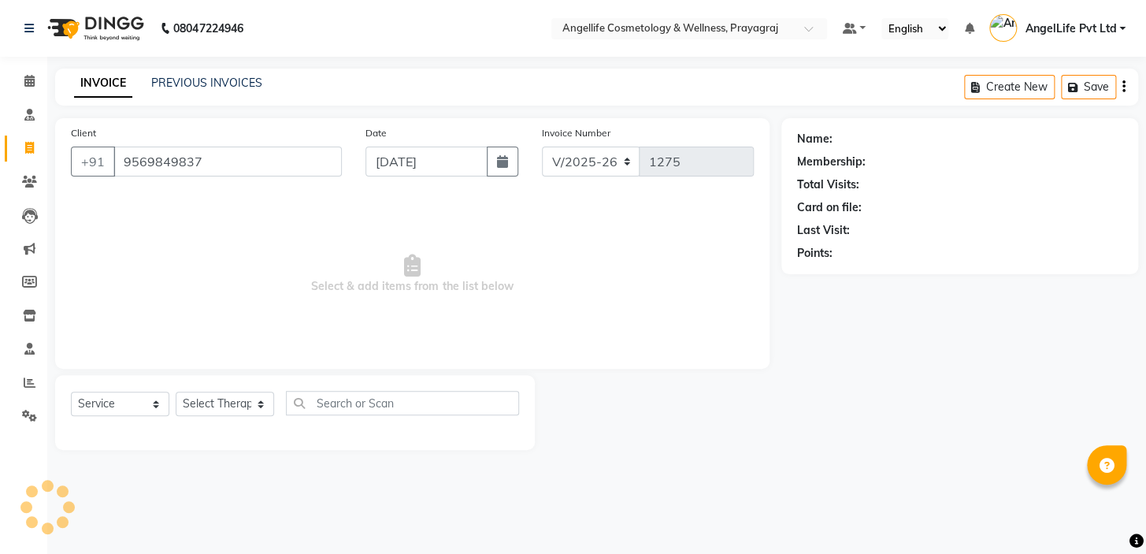
type input "9569849837"
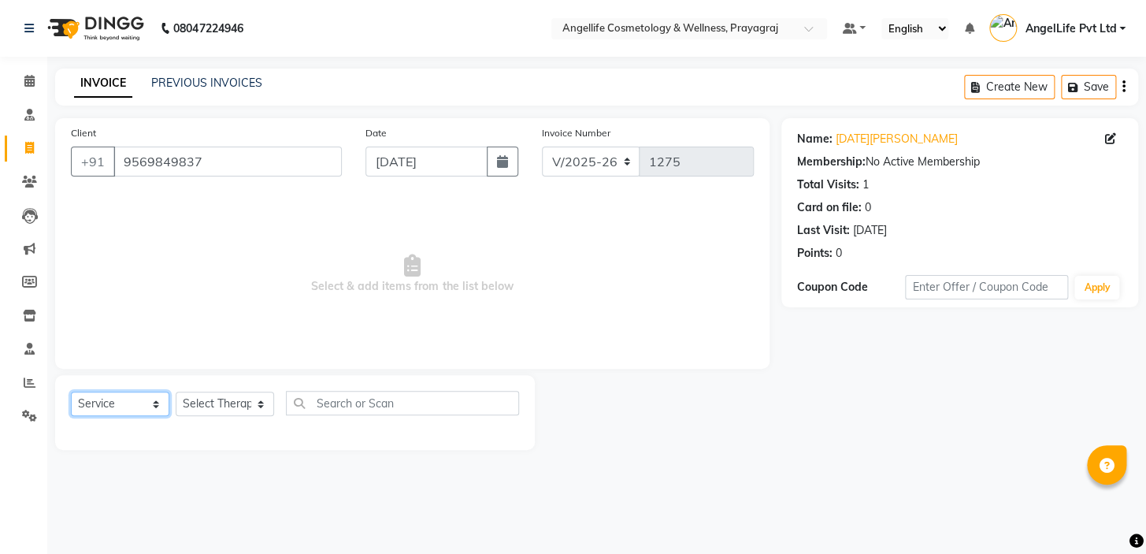
click at [116, 413] on select "Select Service Product Membership Package Voucher Prepaid Gift Card" at bounding box center [120, 403] width 98 height 24
select select "product"
click at [71, 391] on select "Select Service Product Membership Package Voucher Prepaid Gift Card" at bounding box center [120, 403] width 98 height 24
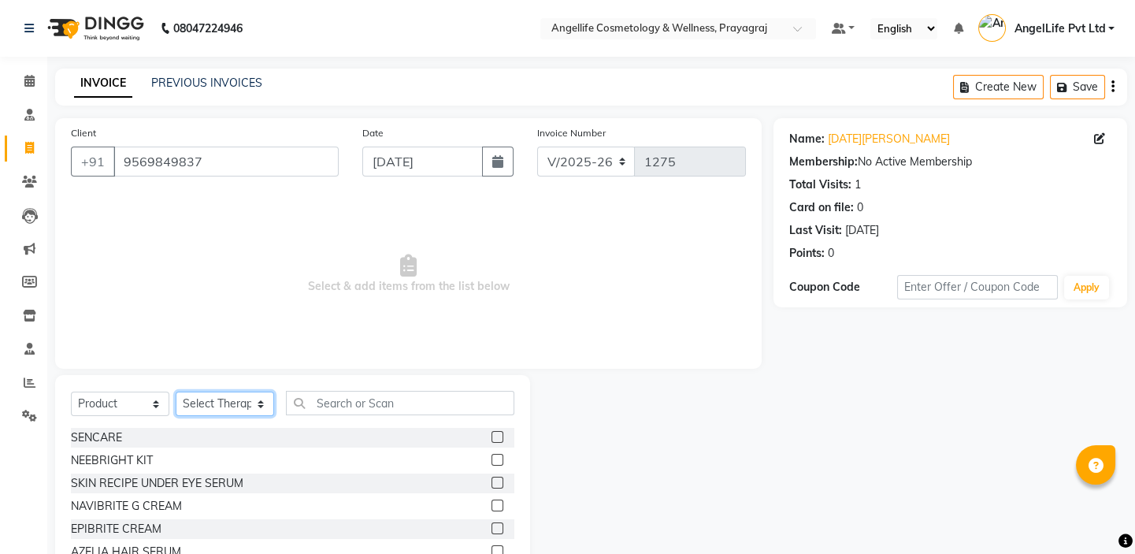
click at [235, 411] on select "Select Therapist AngelLife Lucknow AngelLife Pvt Ltd DR [PERSON_NAME] [PERSON_N…" at bounding box center [225, 403] width 98 height 24
select select "26653"
click at [176, 391] on select "Select Therapist AngelLife Lucknow AngelLife Pvt Ltd DR [PERSON_NAME] [PERSON_N…" at bounding box center [225, 403] width 98 height 24
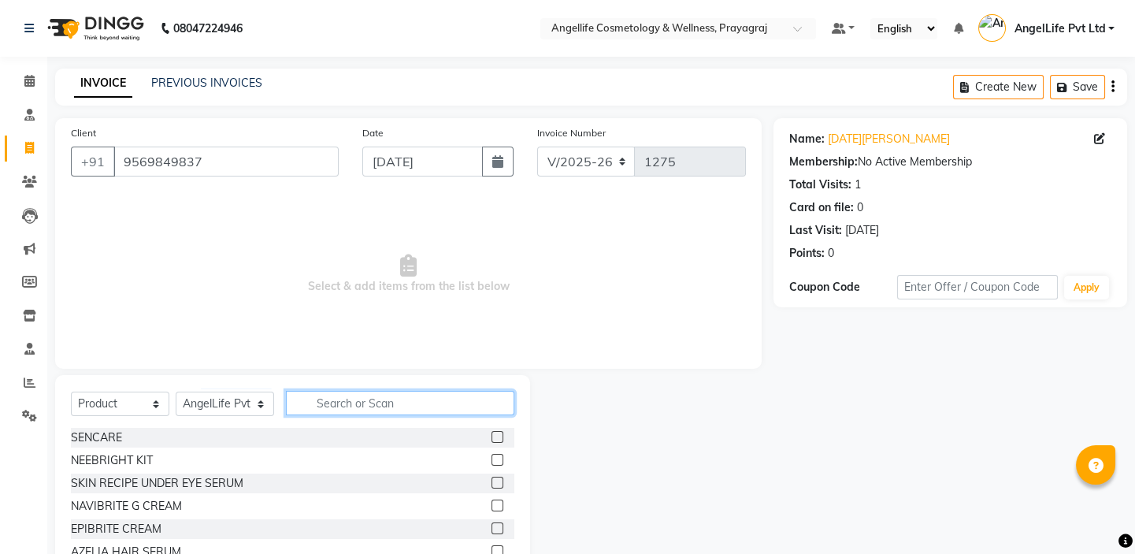
click at [320, 407] on input "text" at bounding box center [400, 403] width 228 height 24
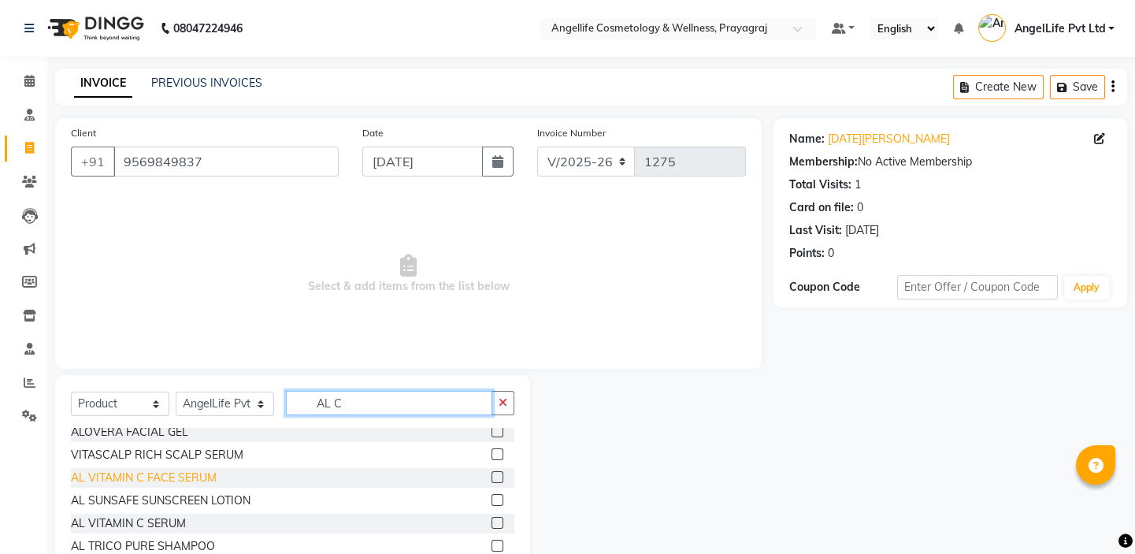
scroll to position [71, 0]
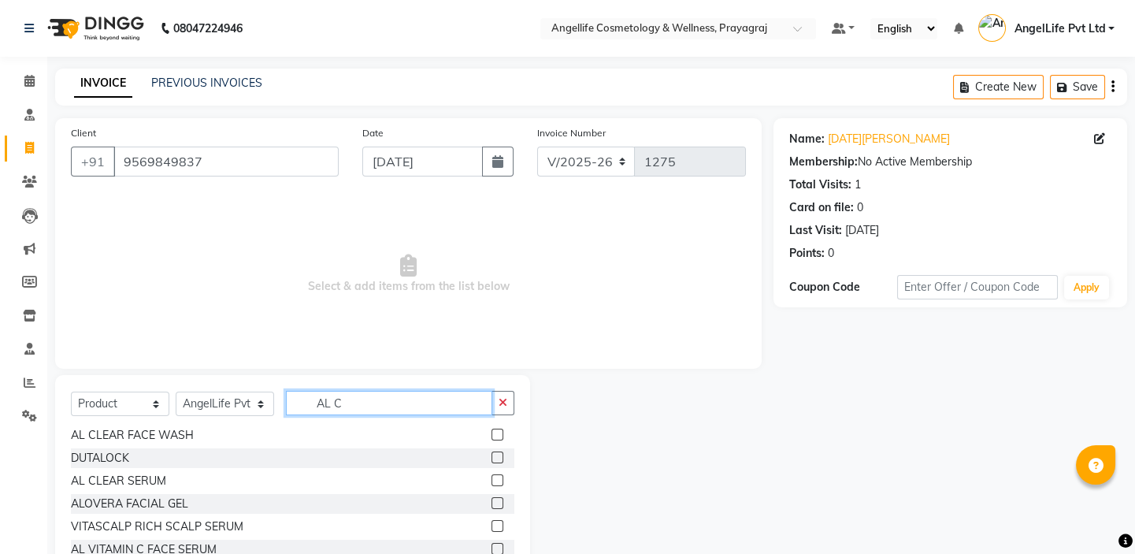
type input "AL C"
click at [491, 479] on label at bounding box center [497, 480] width 12 height 12
click at [491, 479] on input "checkbox" at bounding box center [496, 481] width 10 height 10
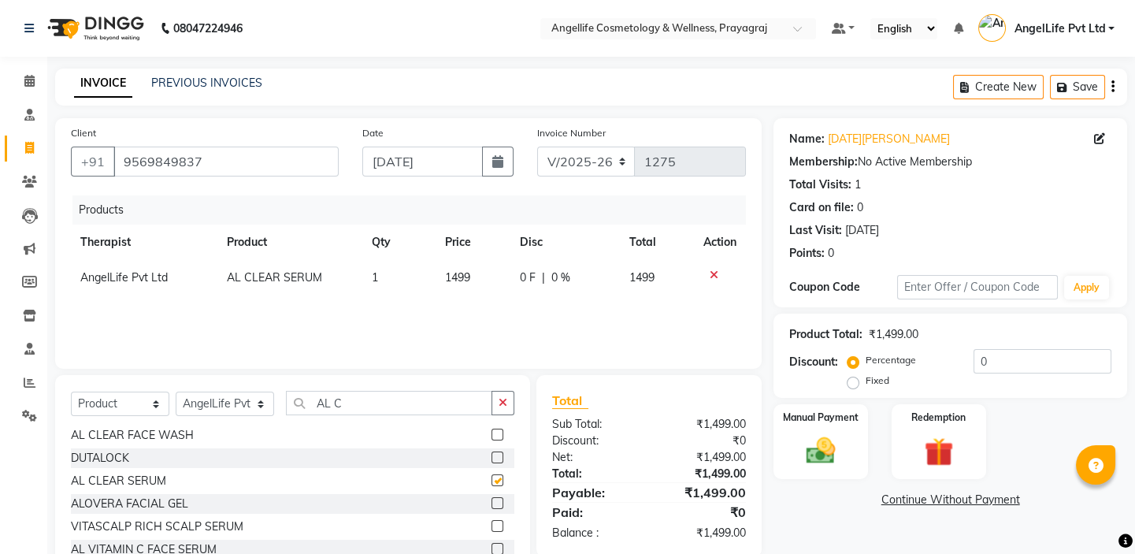
checkbox input "false"
click at [370, 404] on input "AL C" at bounding box center [389, 403] width 206 height 24
click at [491, 428] on label at bounding box center [497, 434] width 12 height 12
click at [491, 430] on input "checkbox" at bounding box center [496, 435] width 10 height 10
checkbox input "false"
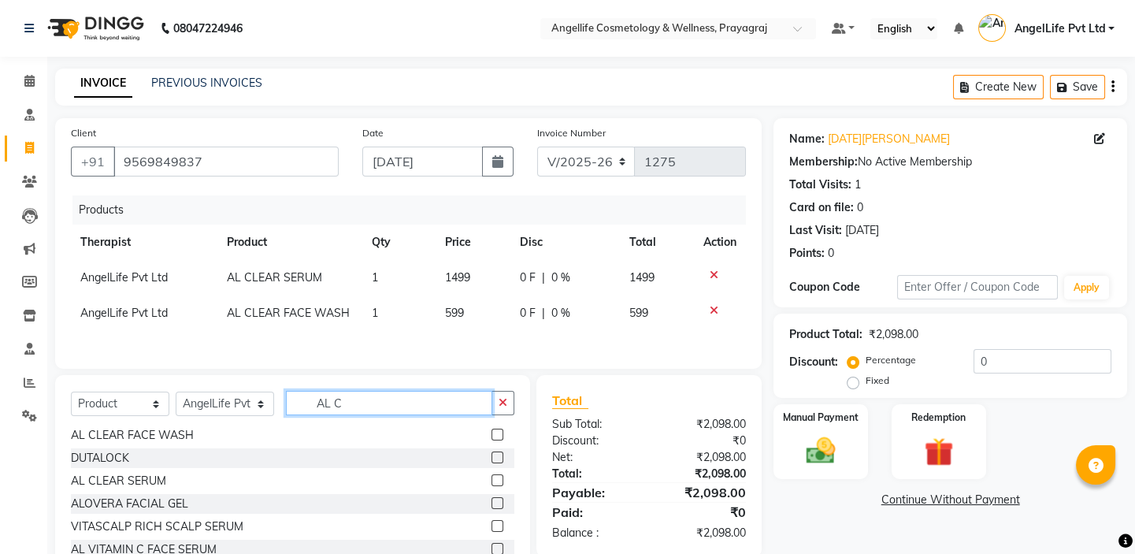
click at [400, 401] on input "AL C" at bounding box center [389, 403] width 206 height 24
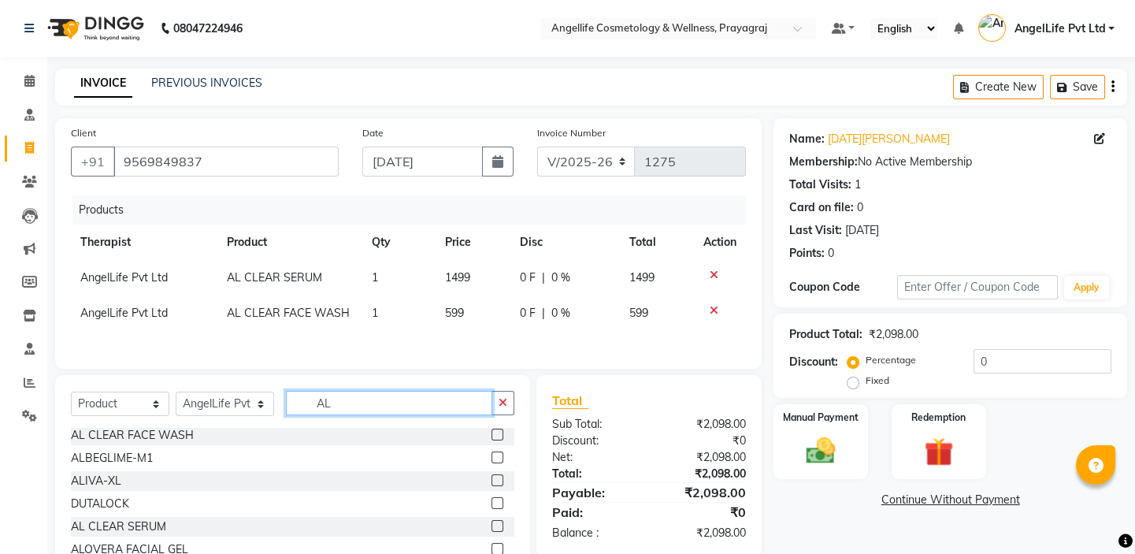
type input "A"
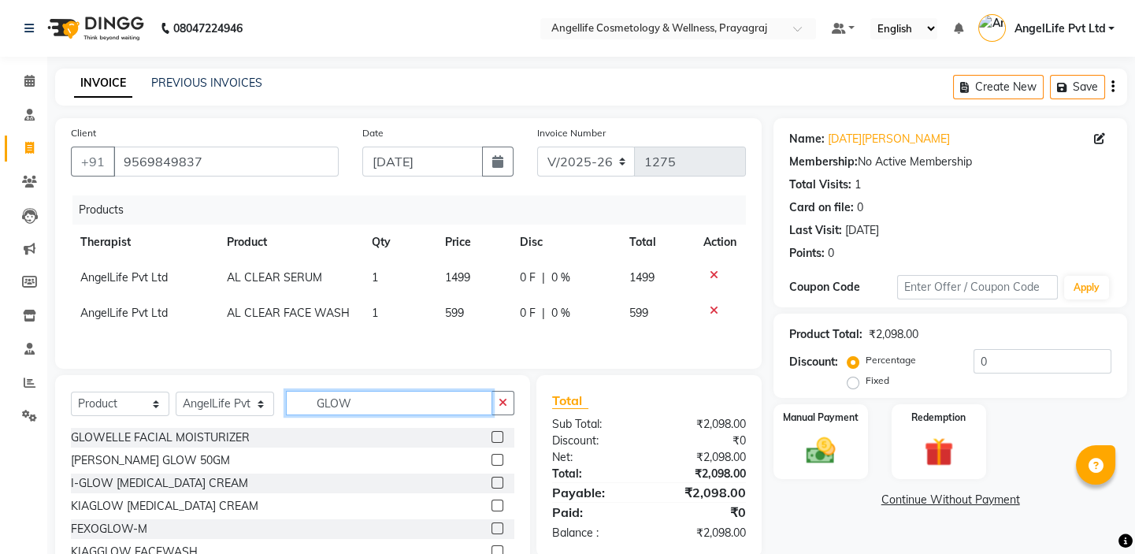
type input "GLOW"
click at [498, 437] on label at bounding box center [497, 437] width 12 height 12
click at [498, 437] on input "checkbox" at bounding box center [496, 437] width 10 height 10
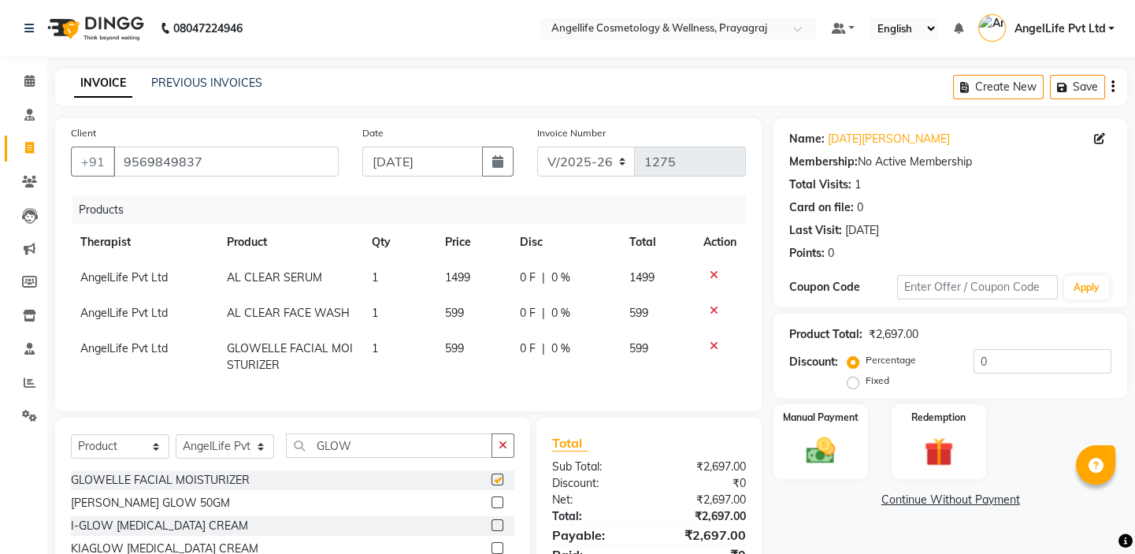
checkbox input "false"
click at [377, 454] on input "GLOW" at bounding box center [389, 445] width 206 height 24
type input "G"
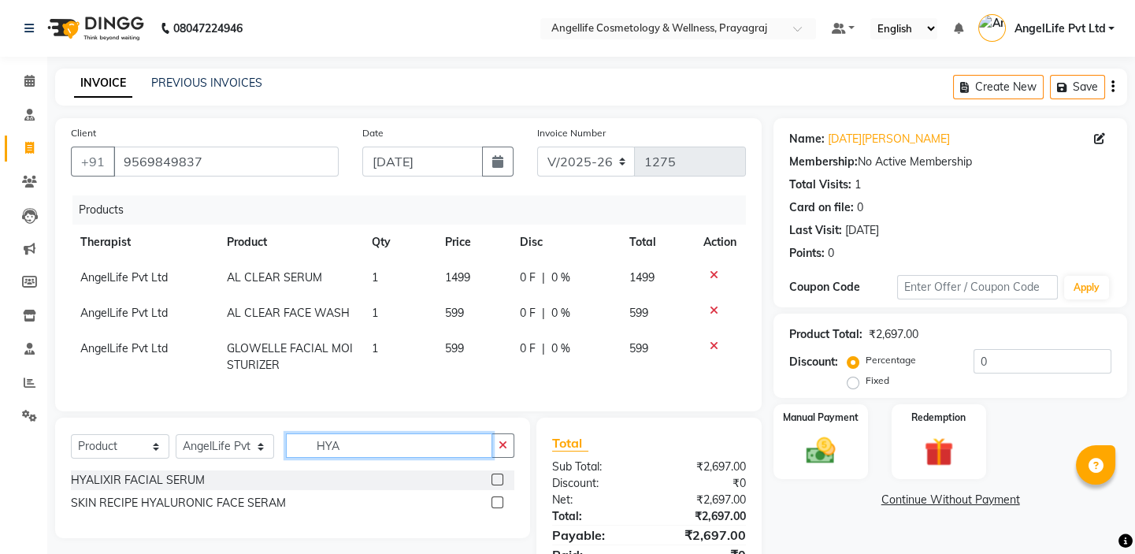
type input "HYA"
click at [494, 485] on label at bounding box center [497, 479] width 12 height 12
click at [494, 485] on input "checkbox" at bounding box center [496, 480] width 10 height 10
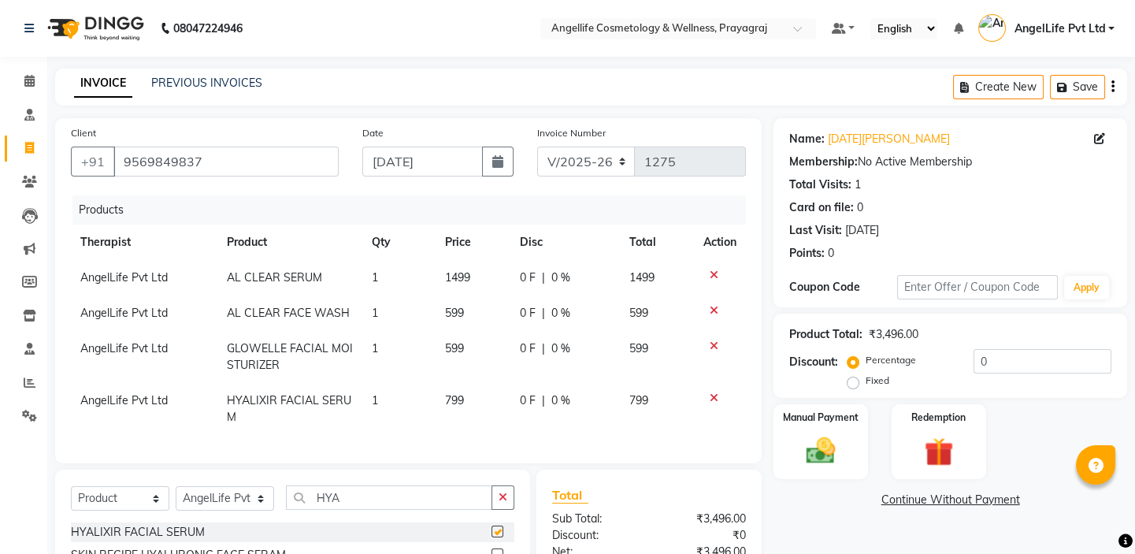
checkbox input "false"
click at [413, 498] on input "HYA" at bounding box center [389, 497] width 206 height 24
click at [379, 506] on input "HYA" at bounding box center [389, 497] width 206 height 24
type input "H"
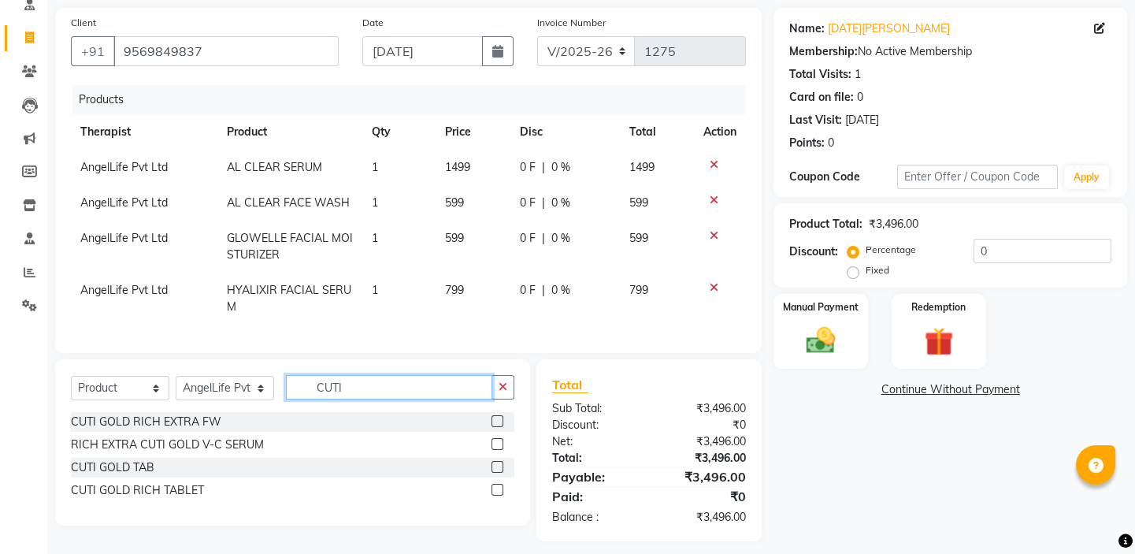
scroll to position [132, 0]
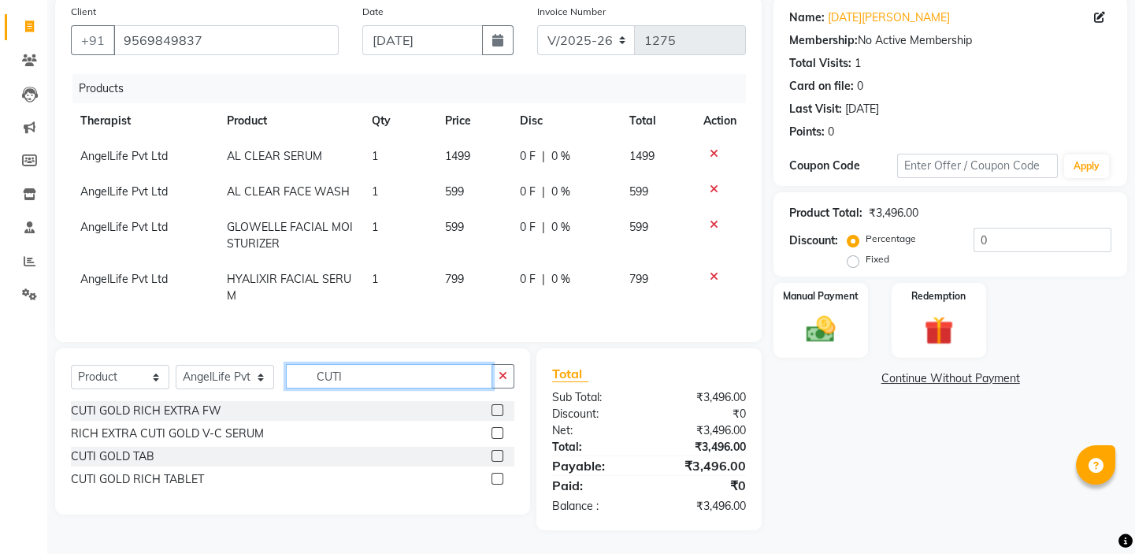
type input "CUTI"
click at [492, 480] on label at bounding box center [497, 478] width 12 height 12
click at [492, 480] on input "checkbox" at bounding box center [496, 479] width 10 height 10
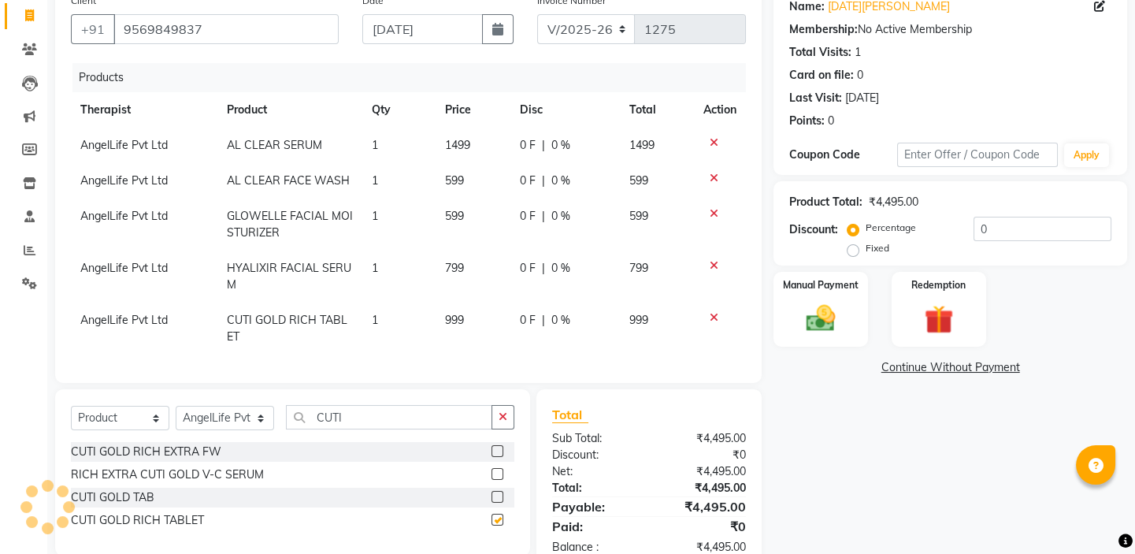
checkbox input "false"
click at [374, 319] on span "1" at bounding box center [375, 320] width 6 height 14
select select "26653"
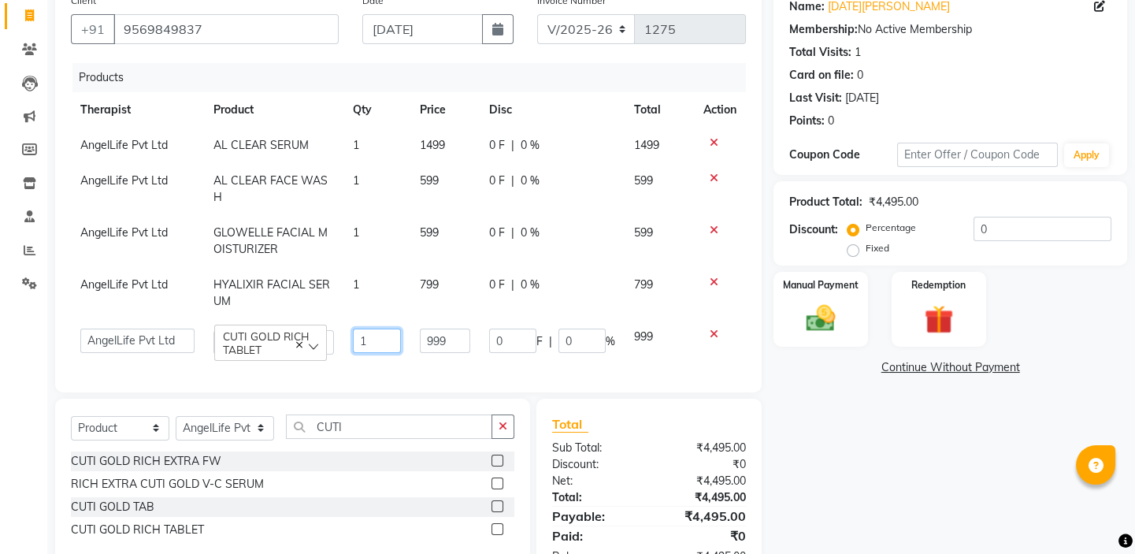
click at [378, 346] on input "1" at bounding box center [377, 340] width 48 height 24
type input "3"
click at [377, 443] on div "Select Service Product Membership Package Voucher Prepaid Gift Card Select Ther…" at bounding box center [292, 432] width 443 height 37
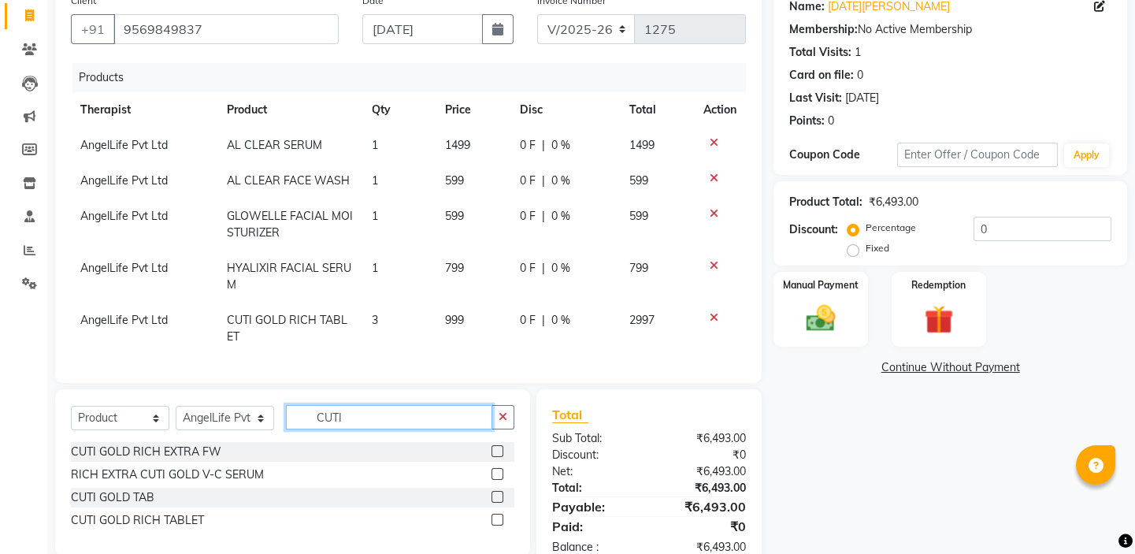
click at [394, 428] on input "CUTI" at bounding box center [389, 417] width 206 height 24
type input "C"
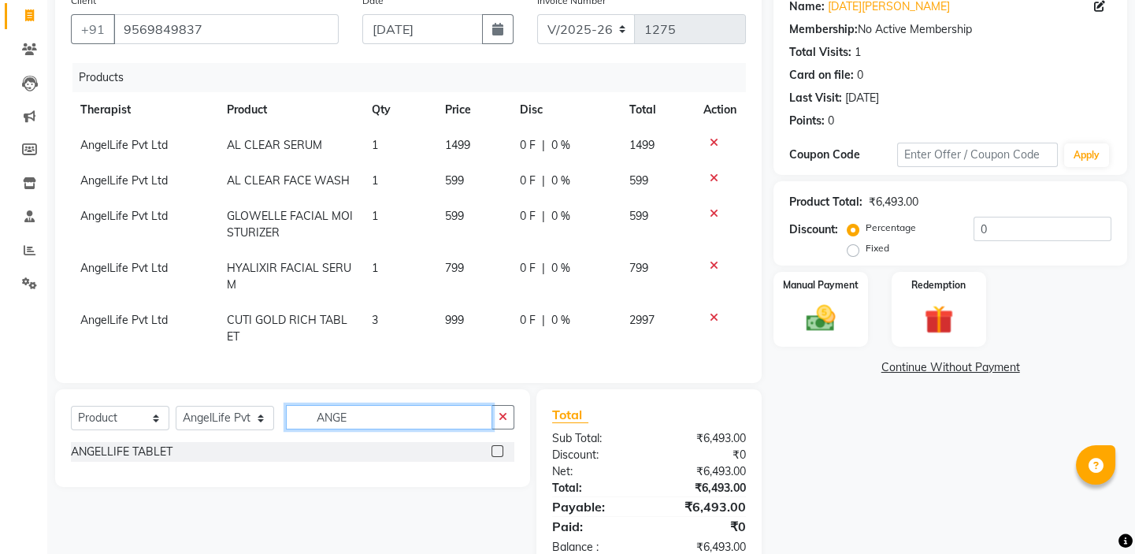
type input "ANGE"
click at [493, 457] on label at bounding box center [497, 451] width 12 height 12
click at [493, 457] on input "checkbox" at bounding box center [496, 451] width 10 height 10
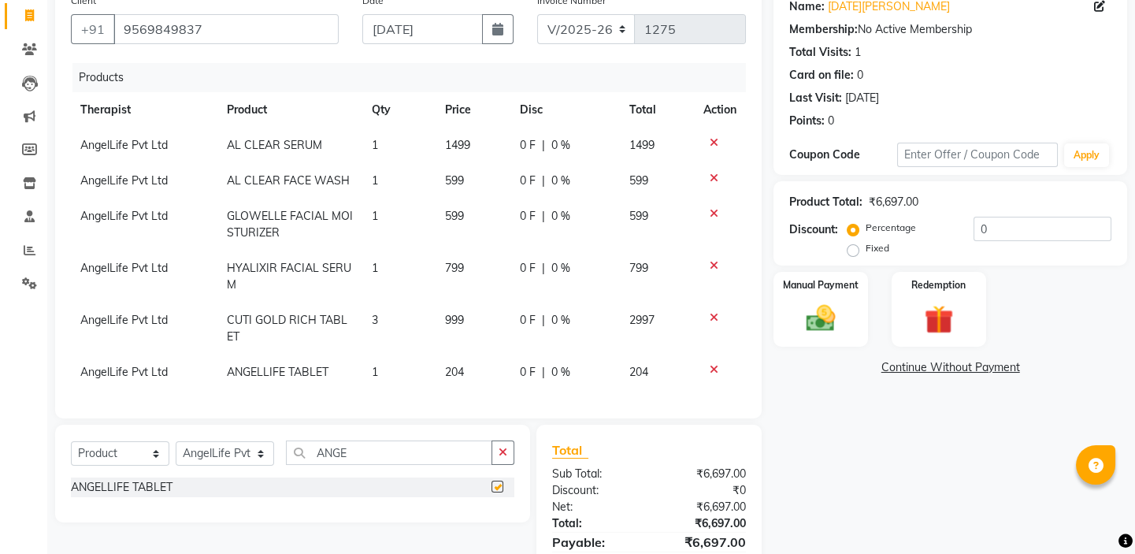
checkbox input "false"
click at [371, 465] on input "ANGE" at bounding box center [389, 452] width 206 height 24
type input "A"
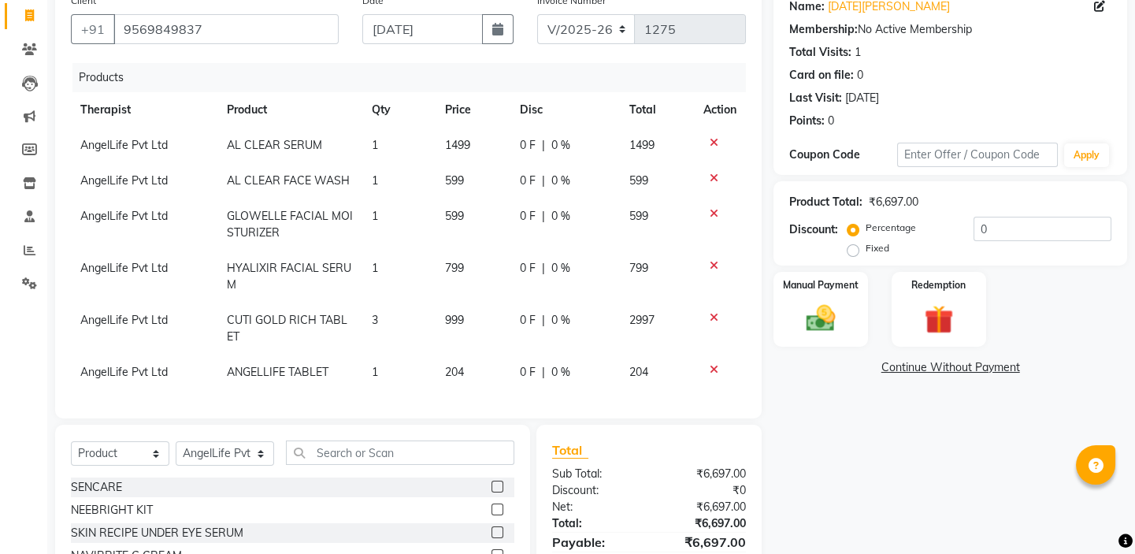
click at [362, 369] on td "1" at bounding box center [398, 371] width 73 height 35
select select "26653"
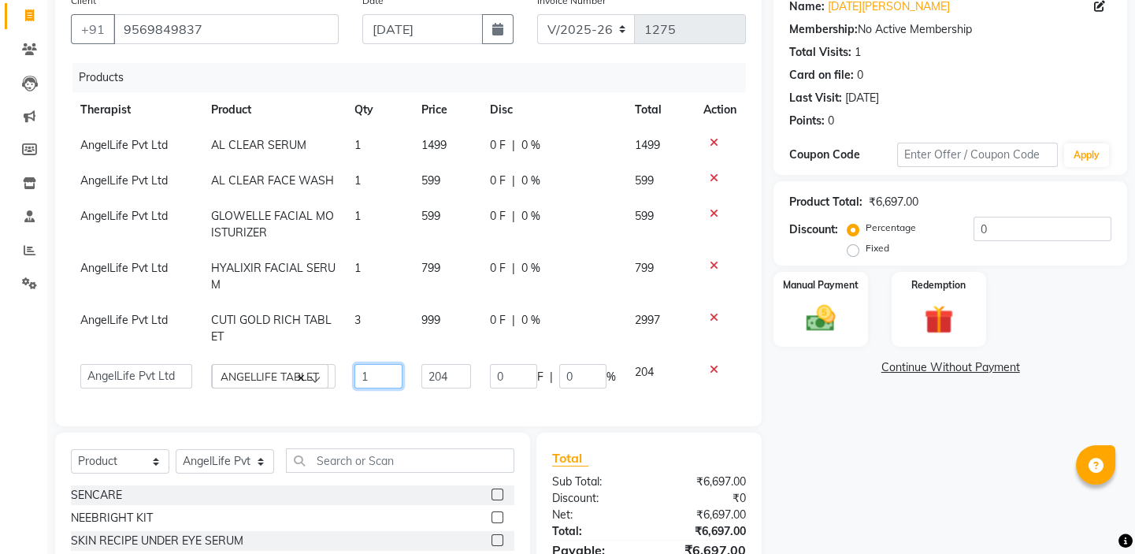
click at [374, 376] on input "1" at bounding box center [377, 376] width 47 height 24
type input "3"
click at [509, 391] on div "Products Therapist Product Qty Price Disc Total Action AngelLife Pvt Ltd AL CLE…" at bounding box center [408, 236] width 675 height 347
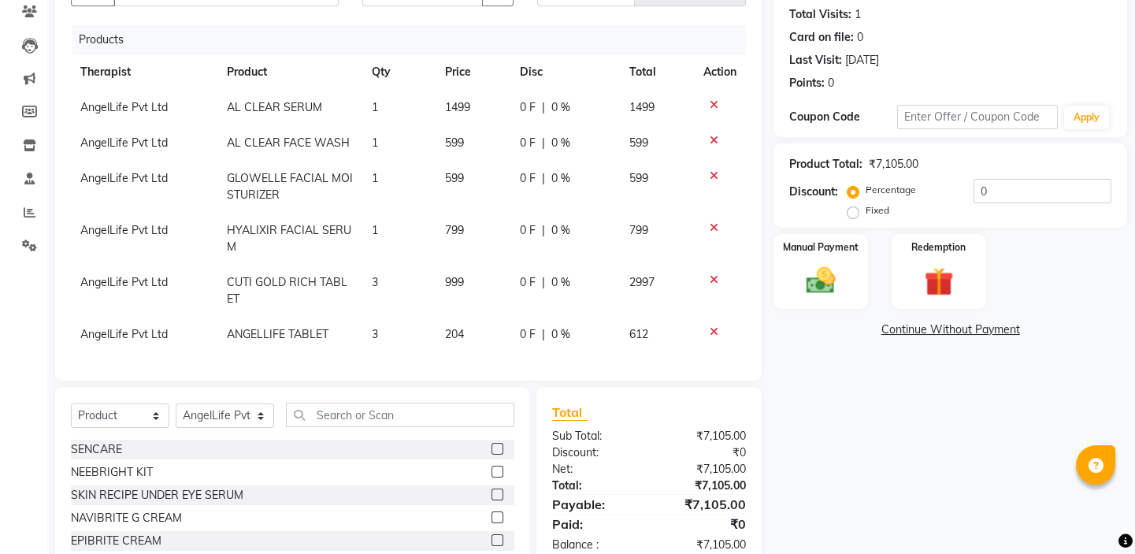
scroll to position [204, 0]
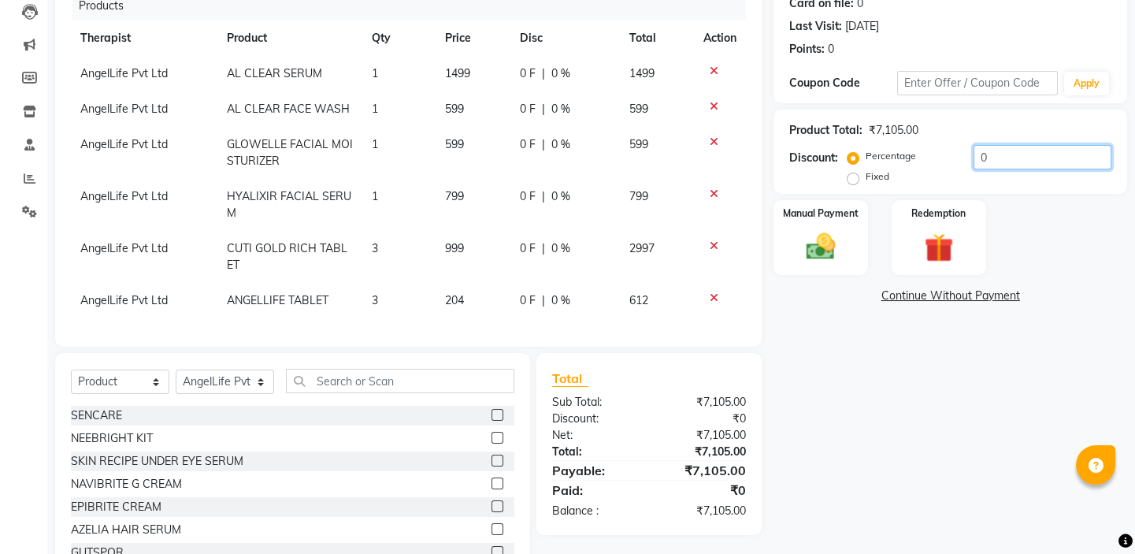
click at [1009, 151] on input "0" at bounding box center [1042, 157] width 138 height 24
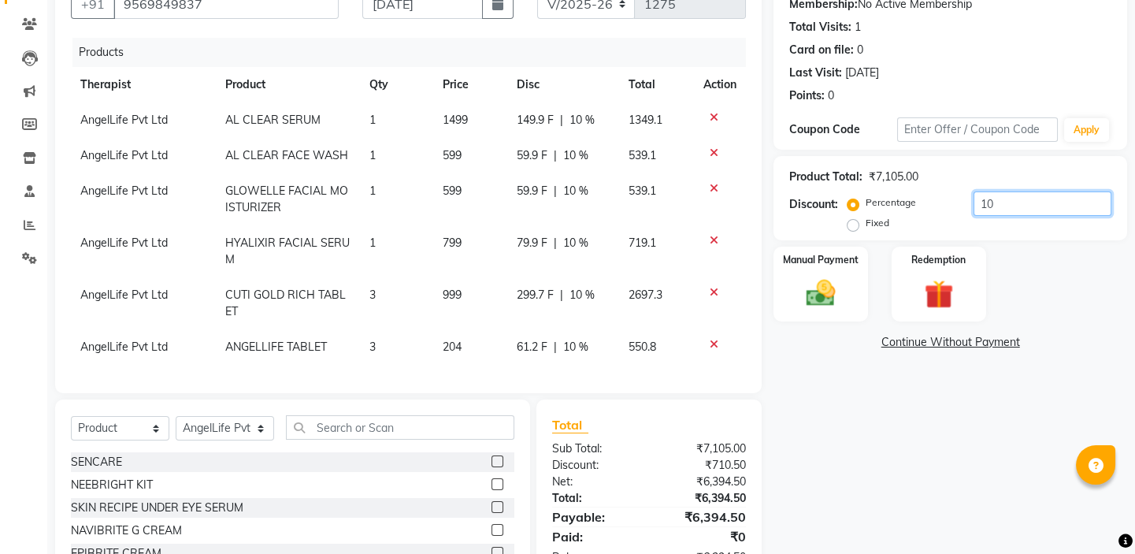
scroll to position [132, 0]
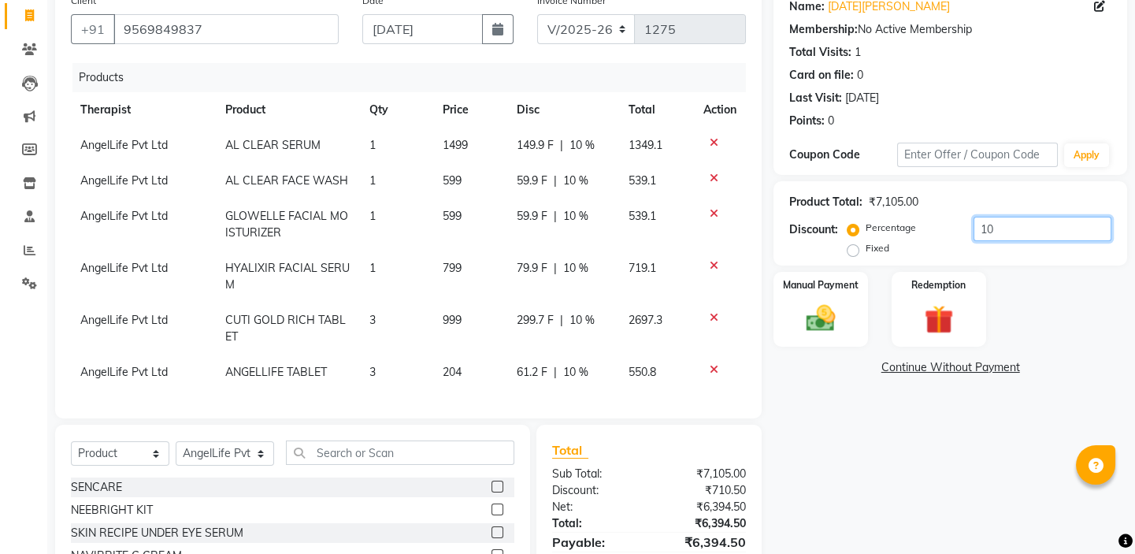
click at [1001, 227] on input "10" at bounding box center [1042, 229] width 138 height 24
type input "1"
type input "20"
click at [575, 319] on span "20 %" at bounding box center [581, 320] width 25 height 17
select select "26653"
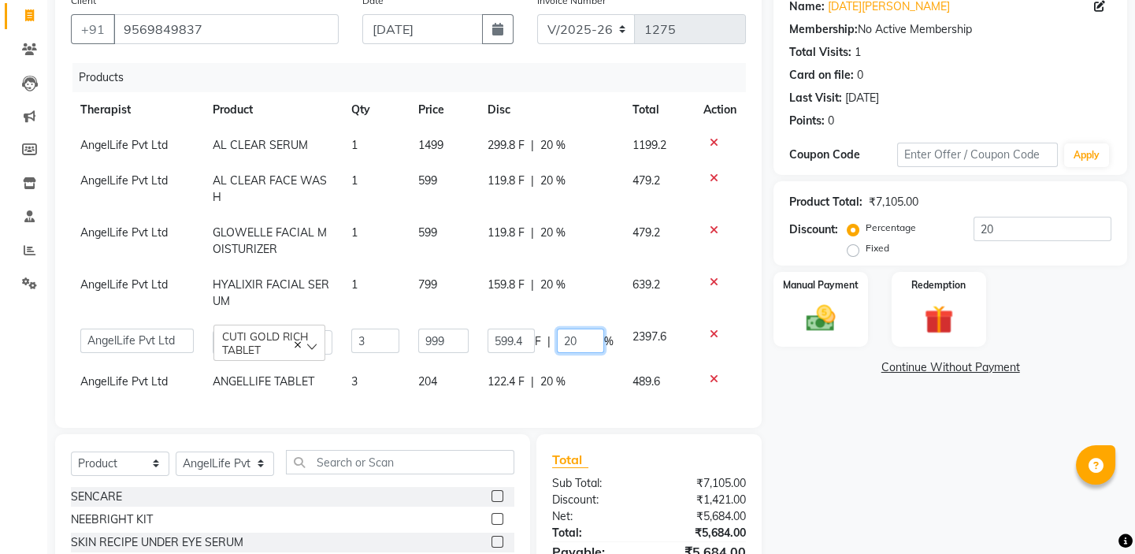
click at [583, 343] on input "20" at bounding box center [580, 340] width 47 height 24
type input "2"
type input "10"
click at [590, 386] on td "122.4 F | 20 %" at bounding box center [550, 381] width 145 height 35
select select "26653"
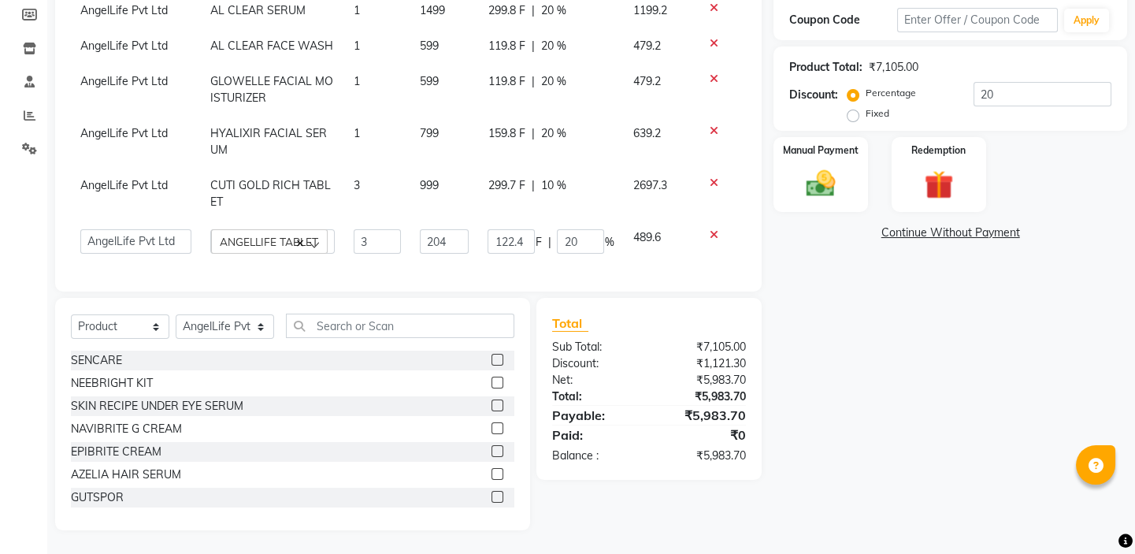
scroll to position [278, 0]
click at [363, 326] on input "text" at bounding box center [400, 325] width 228 height 24
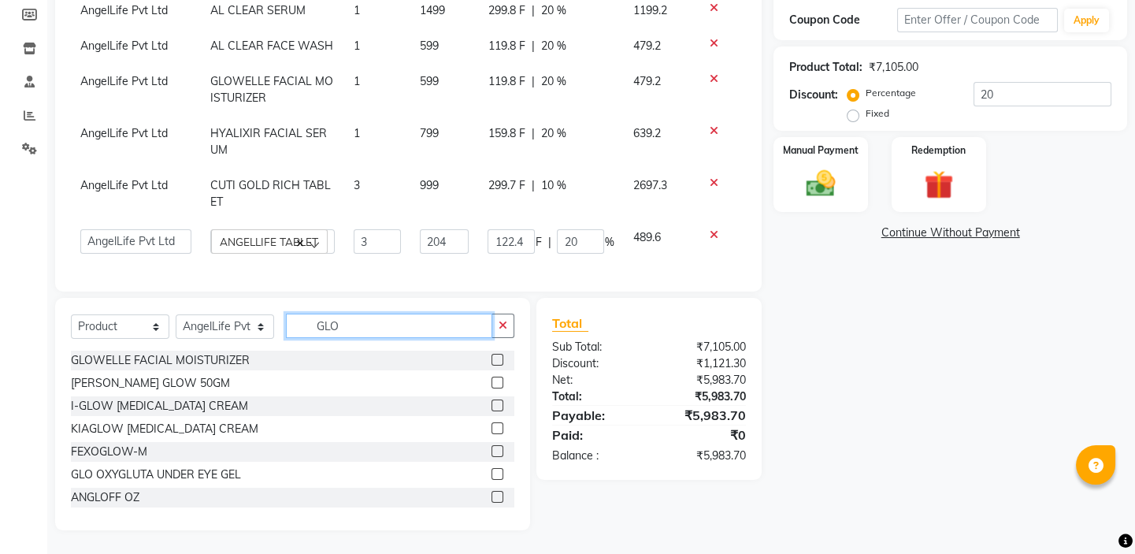
type input "GLO"
click at [491, 360] on label at bounding box center [497, 360] width 12 height 12
click at [491, 360] on input "checkbox" at bounding box center [496, 360] width 10 height 10
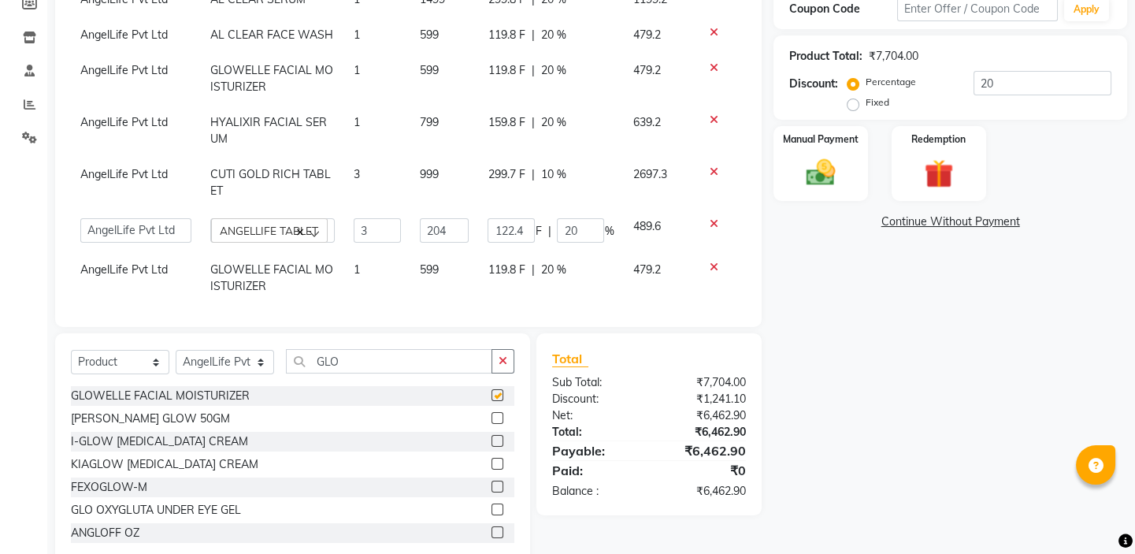
checkbox input "false"
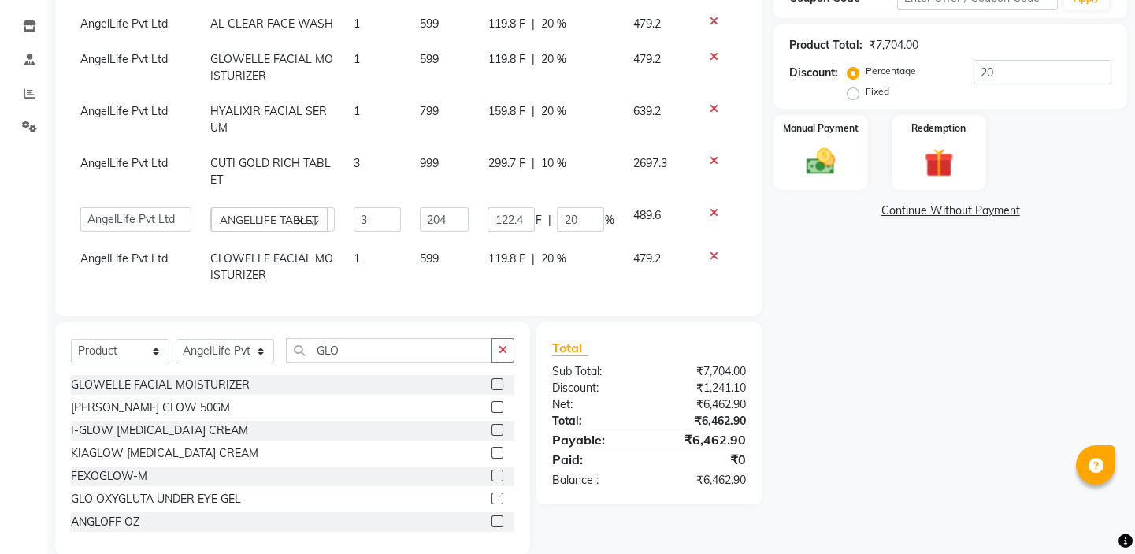
scroll to position [314, 0]
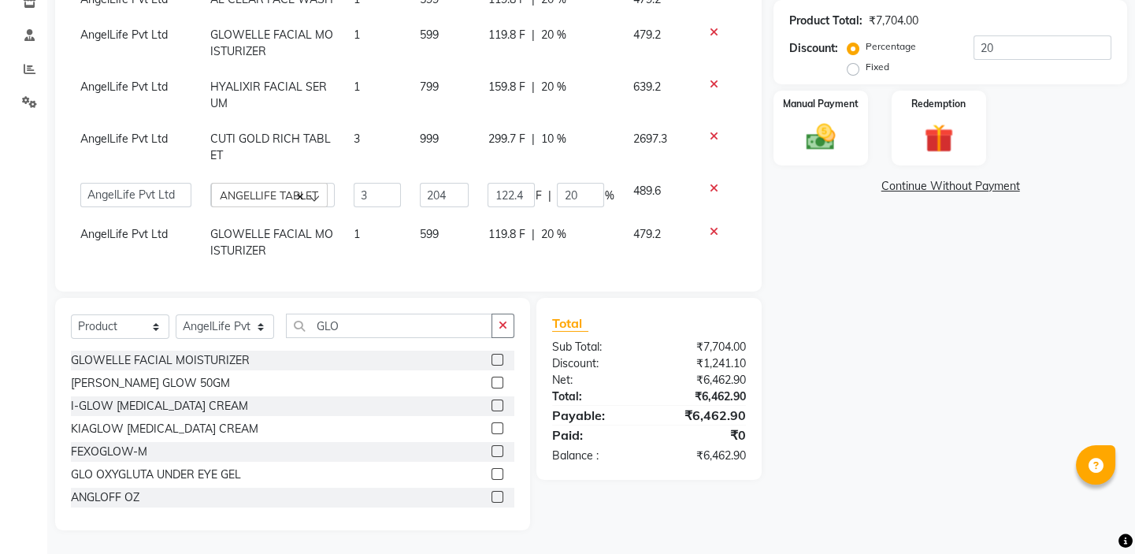
click at [717, 447] on div "₹6,462.90" at bounding box center [703, 455] width 109 height 17
click at [679, 447] on div "₹6,462.90" at bounding box center [703, 455] width 109 height 17
click at [926, 188] on link "Continue Without Payment" at bounding box center [949, 186] width 347 height 17
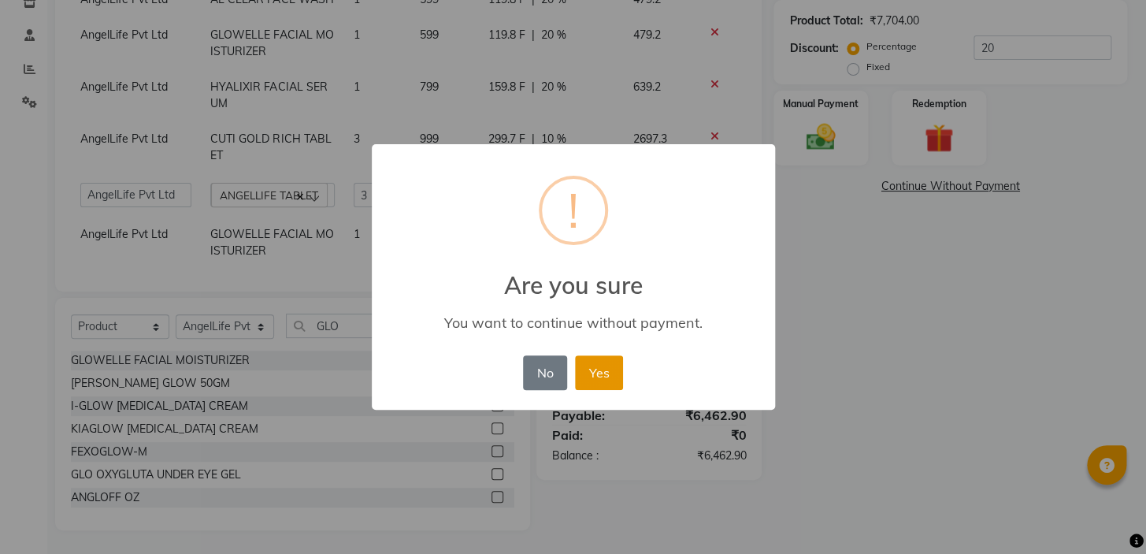
click at [597, 378] on button "Yes" at bounding box center [599, 372] width 48 height 35
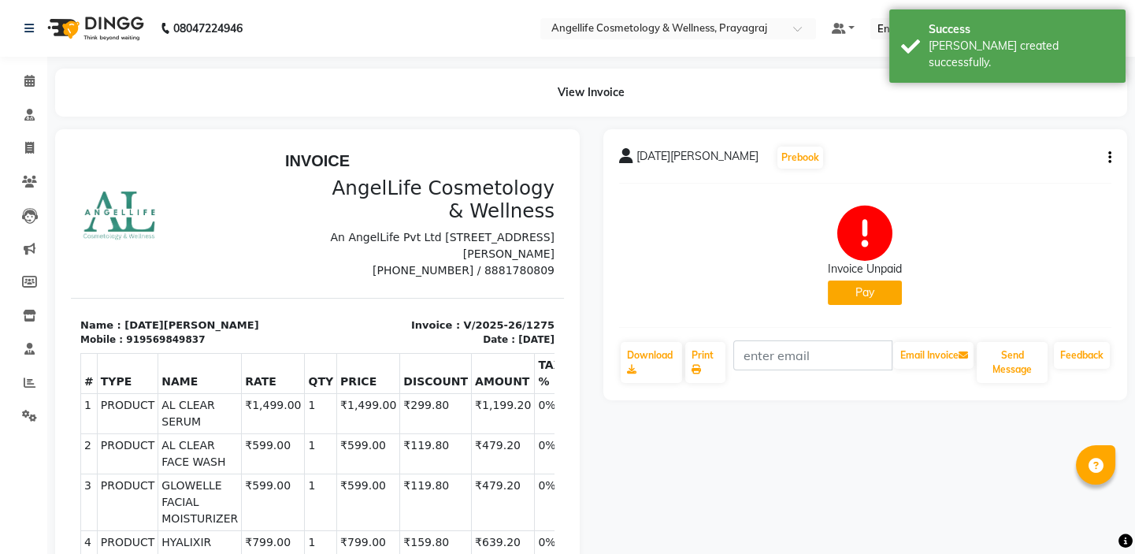
click at [850, 293] on button "Pay" at bounding box center [865, 292] width 74 height 24
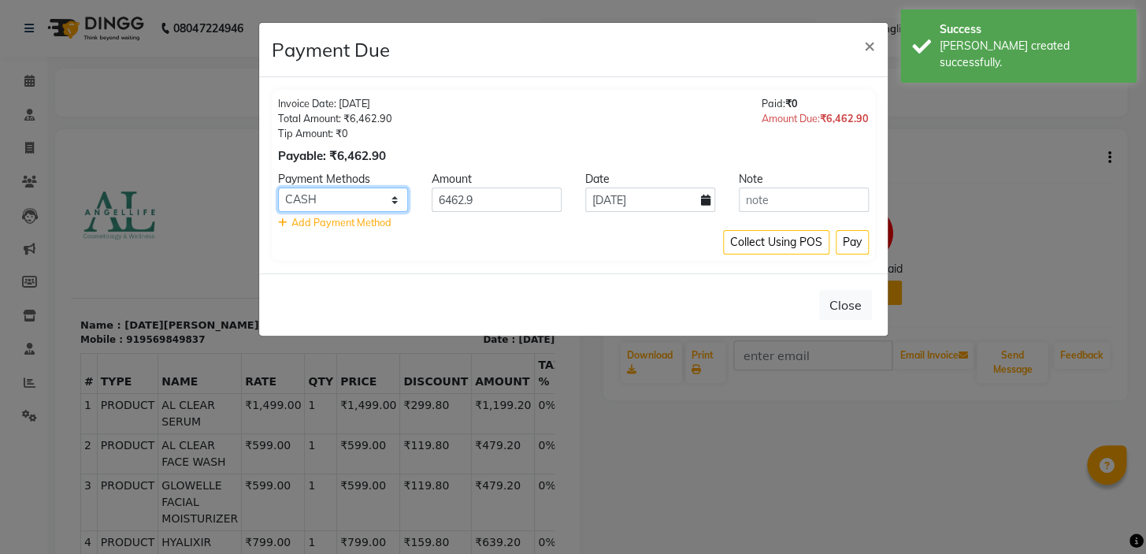
click at [348, 200] on select "CASH CARD ONLINE CUSTOM GPay PayTM PhonePe UPI NearBuy Loan BharatPay Cheque Mo…" at bounding box center [343, 199] width 130 height 24
select select "8"
click at [278, 187] on select "CASH CARD ONLINE CUSTOM GPay PayTM PhonePe UPI NearBuy Loan BharatPay Cheque Mo…" at bounding box center [343, 199] width 130 height 24
click at [856, 240] on button "Pay" at bounding box center [851, 242] width 33 height 24
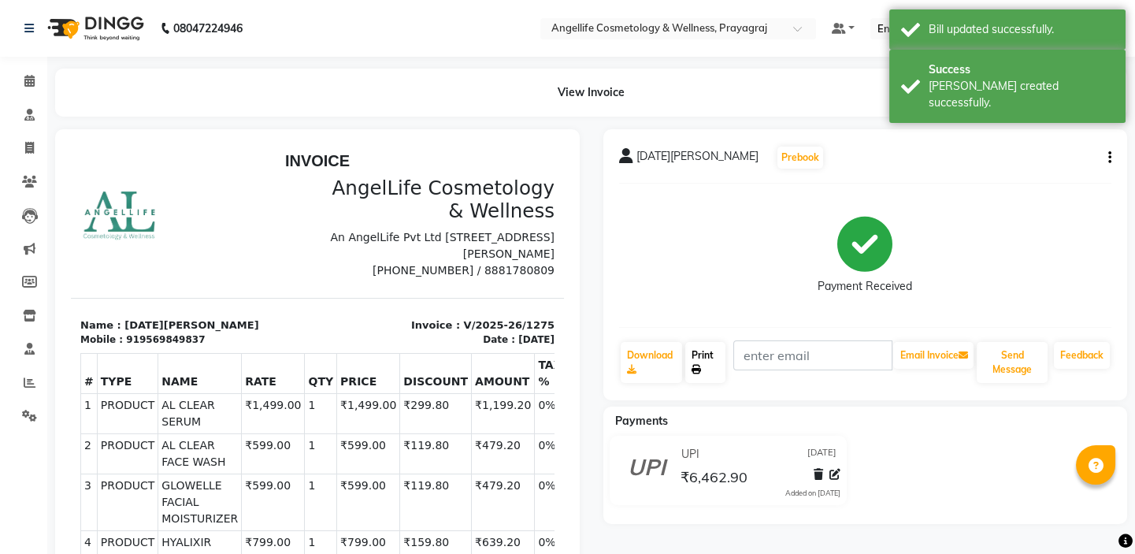
click at [702, 354] on link "Print" at bounding box center [705, 362] width 40 height 41
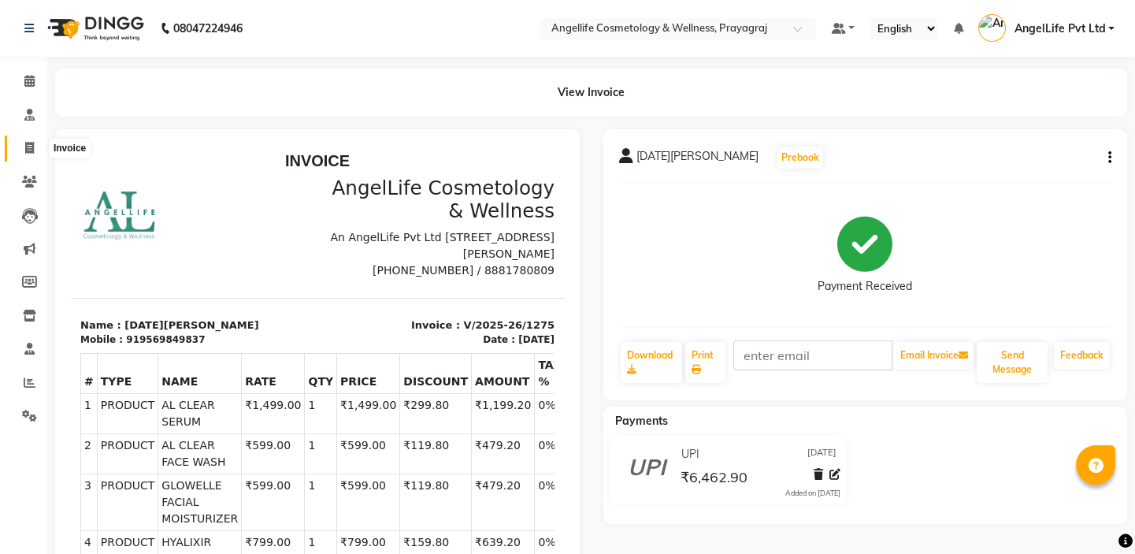
click at [31, 146] on icon at bounding box center [29, 148] width 9 height 12
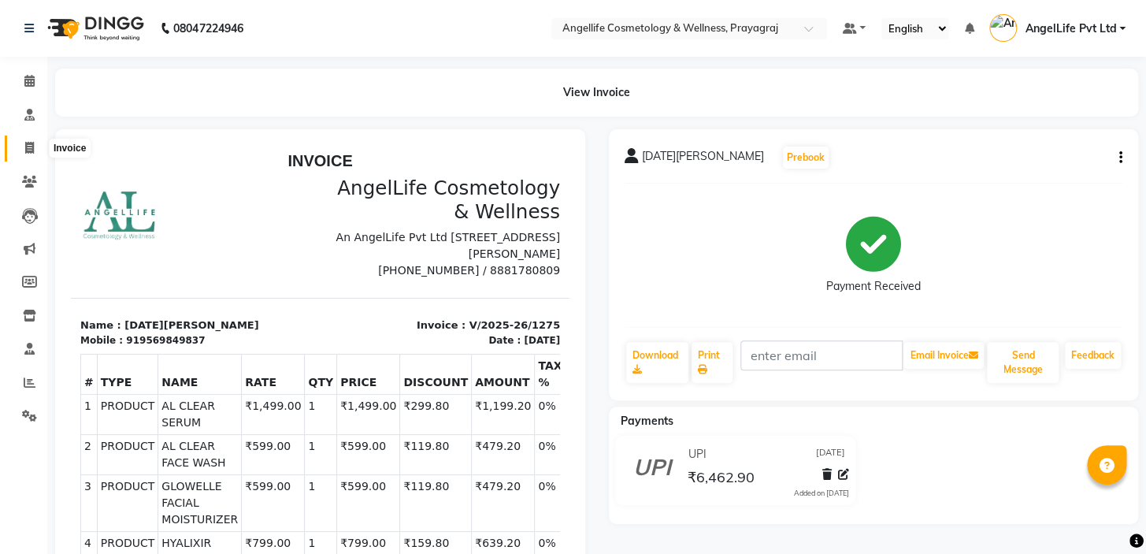
select select "service"
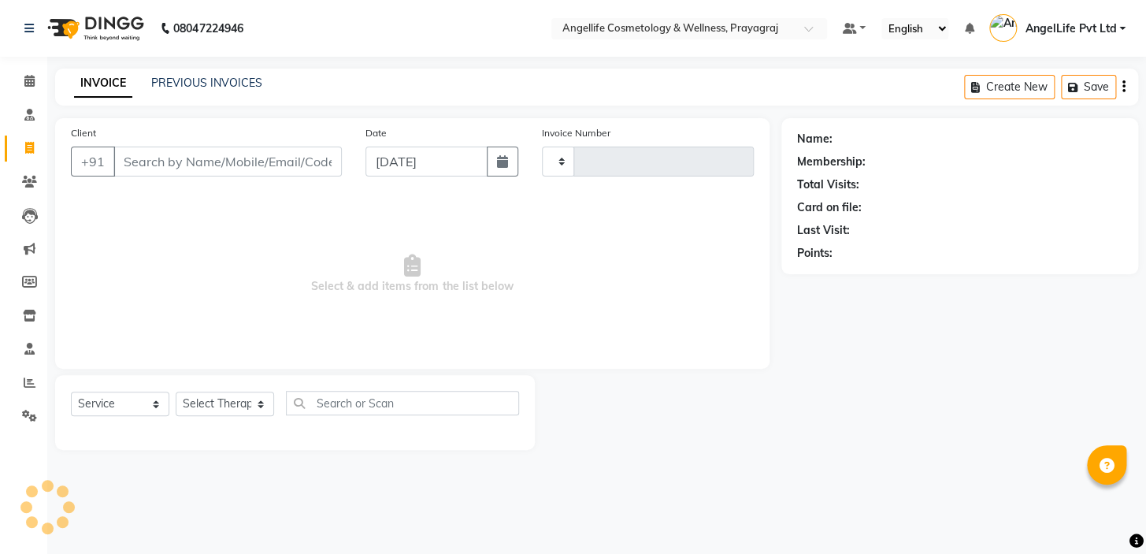
type input "1276"
select select "4531"
click at [191, 77] on link "PREVIOUS INVOICES" at bounding box center [206, 83] width 111 height 14
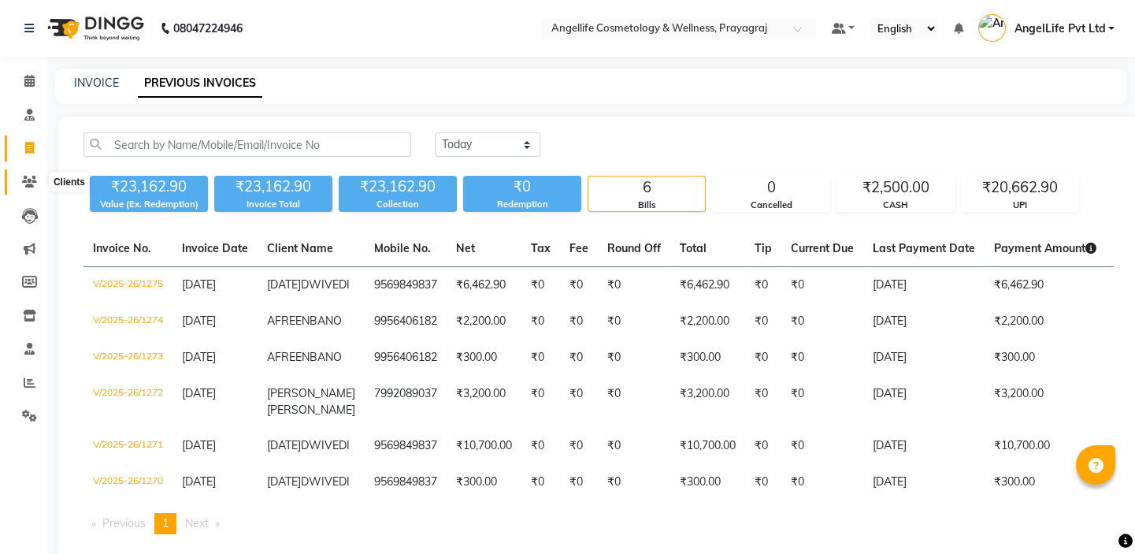
click at [26, 181] on icon at bounding box center [29, 182] width 15 height 12
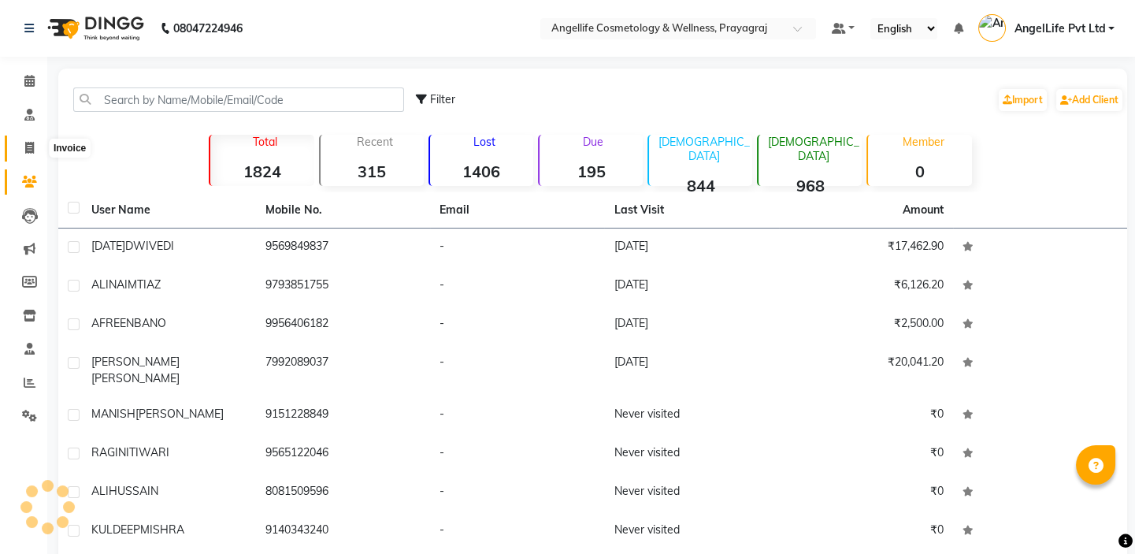
click at [26, 150] on icon at bounding box center [29, 148] width 9 height 12
select select "service"
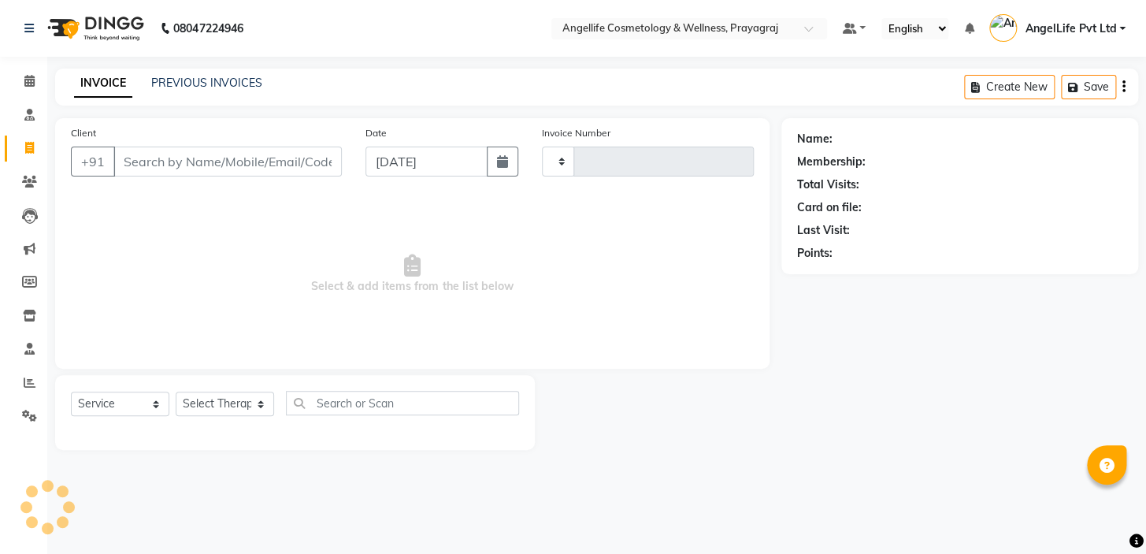
type input "1276"
select select "4531"
click at [138, 166] on input "Client" at bounding box center [227, 161] width 228 height 30
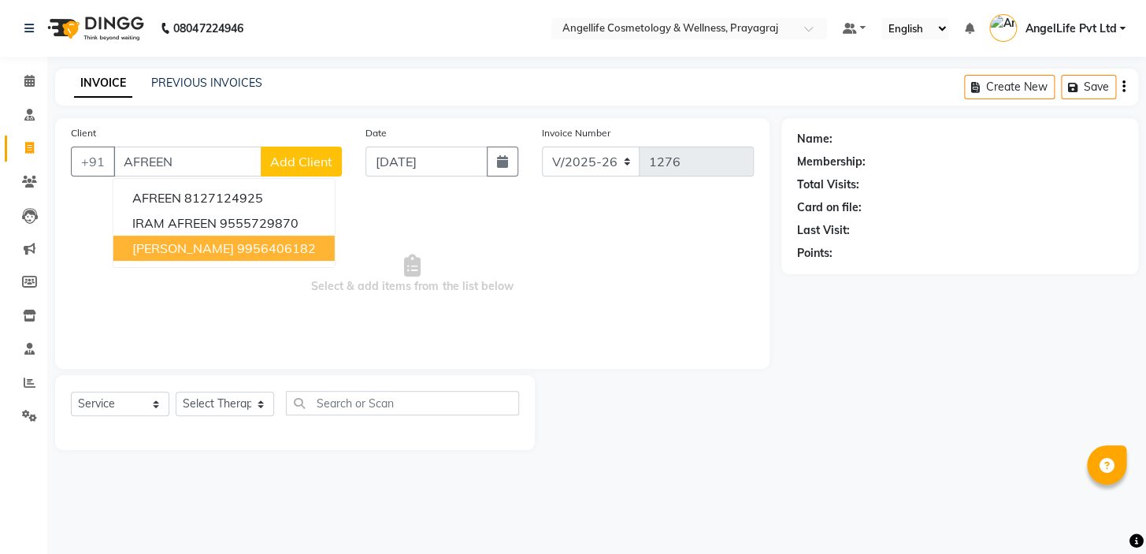
click at [195, 248] on span "AFREEN BANO" at bounding box center [183, 248] width 102 height 16
type input "9956406182"
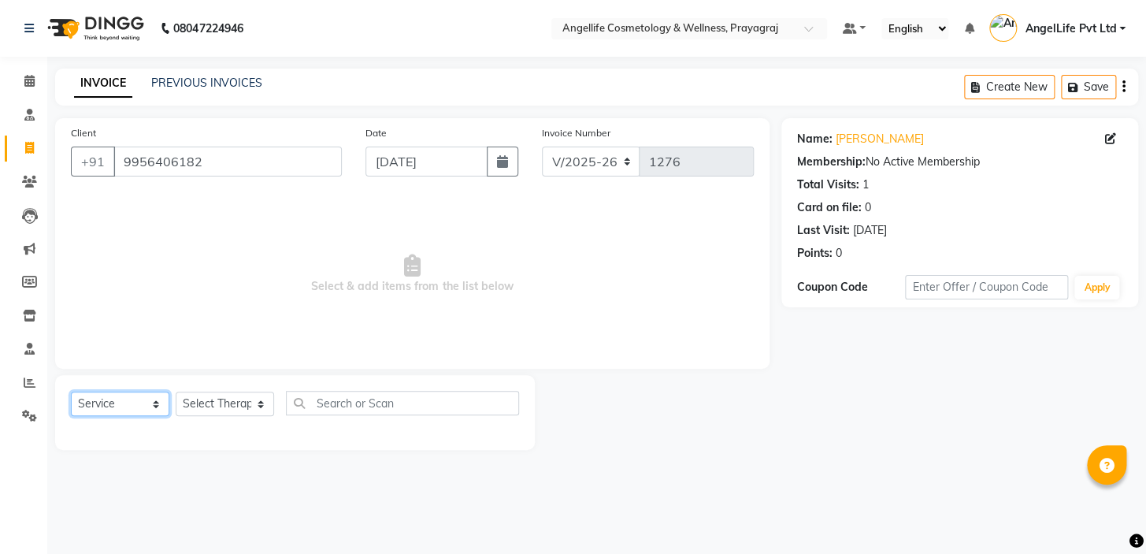
click at [151, 405] on select "Select Service Product Membership Package Voucher Prepaid Gift Card" at bounding box center [120, 403] width 98 height 24
click at [71, 391] on select "Select Service Product Membership Package Voucher Prepaid Gift Card" at bounding box center [120, 403] width 98 height 24
click at [144, 402] on select "Select Service Product Membership Package Voucher Prepaid Gift Card" at bounding box center [120, 403] width 98 height 24
select select "product"
click at [71, 391] on select "Select Service Product Membership Package Voucher Prepaid Gift Card" at bounding box center [120, 403] width 98 height 24
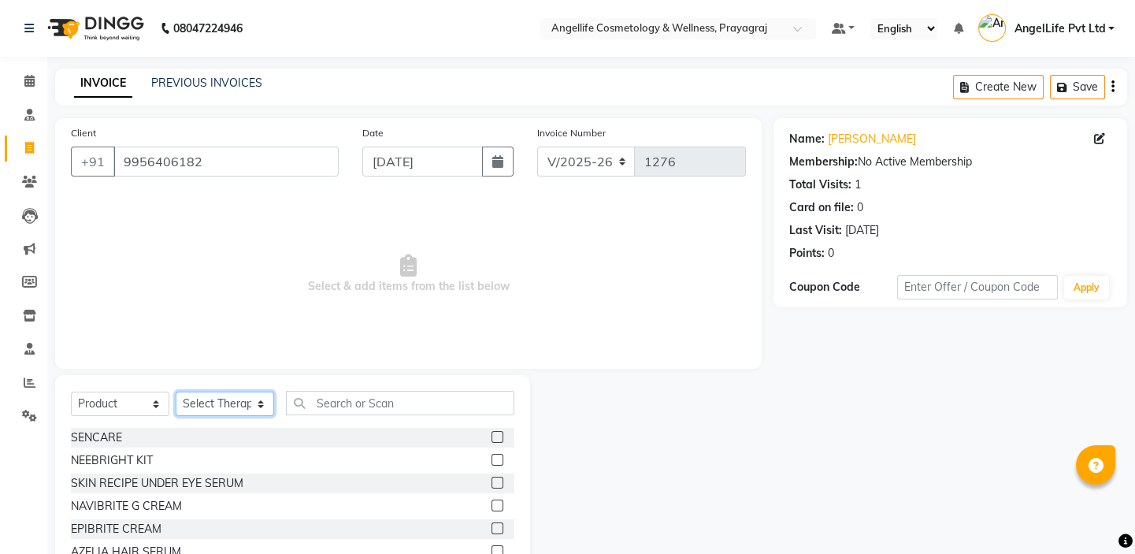
click at [231, 394] on select "Select Therapist AngelLife Lucknow AngelLife Pvt Ltd DR [PERSON_NAME] [PERSON_N…" at bounding box center [225, 403] width 98 height 24
click at [231, 404] on select "Select Therapist AngelLife Lucknow AngelLife Pvt Ltd DR [PERSON_NAME] [PERSON_N…" at bounding box center [225, 403] width 98 height 24
select select "26653"
click at [176, 391] on select "Select Therapist AngelLife Lucknow AngelLife Pvt Ltd DR [PERSON_NAME] [PERSON_N…" at bounding box center [225, 403] width 98 height 24
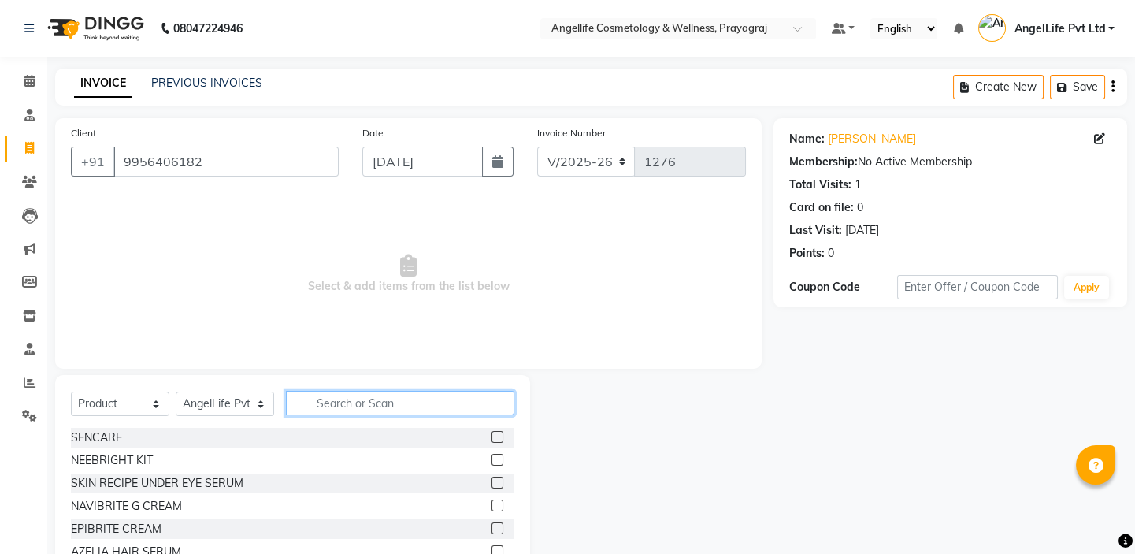
click at [321, 406] on input "text" at bounding box center [400, 403] width 228 height 24
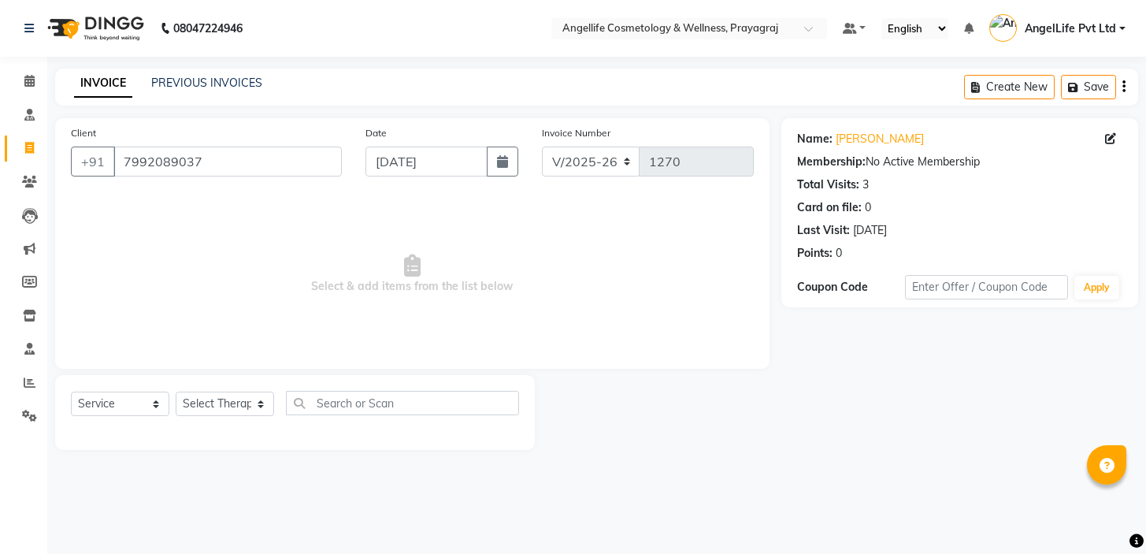
select select "4531"
select select "service"
click at [220, 83] on link "PREVIOUS INVOICES" at bounding box center [206, 83] width 111 height 14
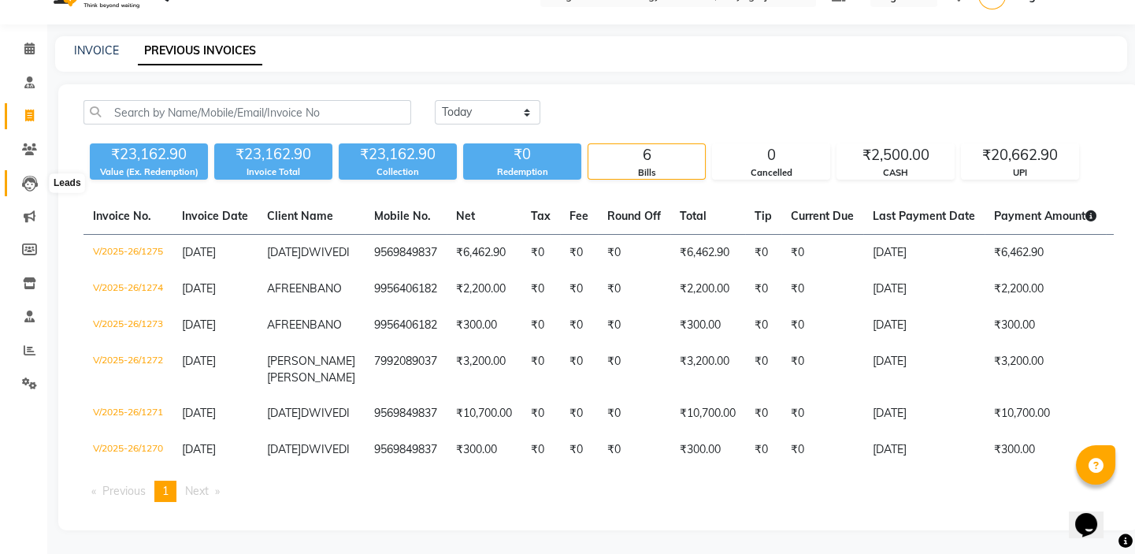
click at [23, 176] on icon at bounding box center [30, 184] width 16 height 16
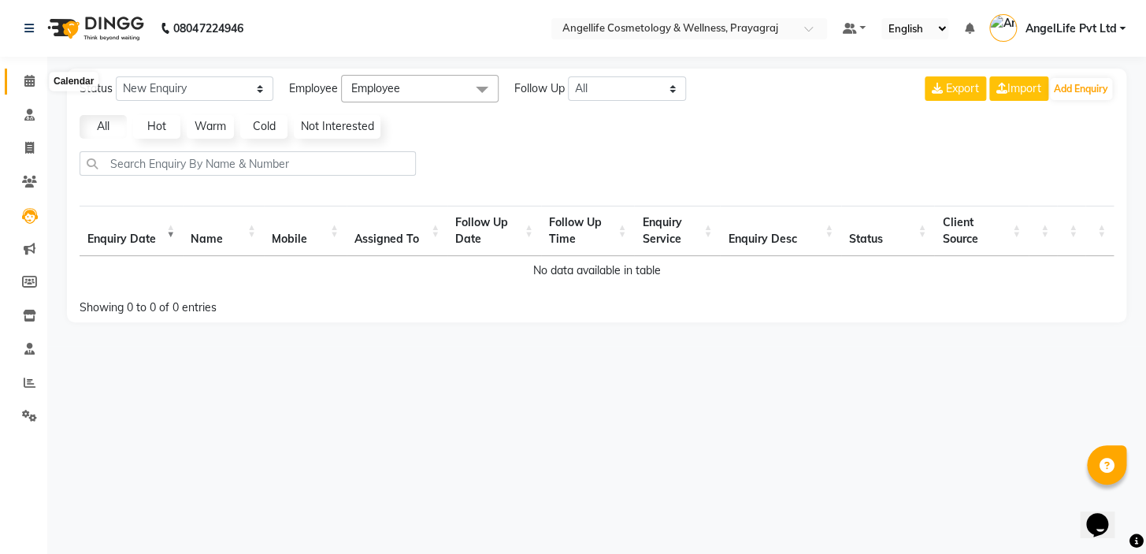
click at [24, 77] on icon at bounding box center [29, 81] width 10 height 12
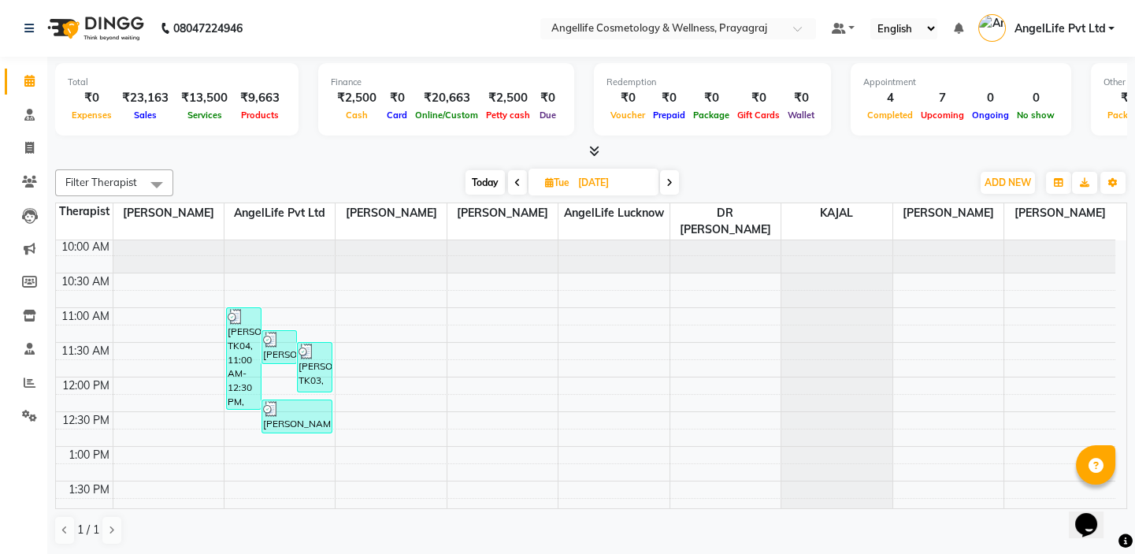
scroll to position [71, 0]
click at [669, 181] on icon at bounding box center [669, 182] width 6 height 9
type input "[DATE]"
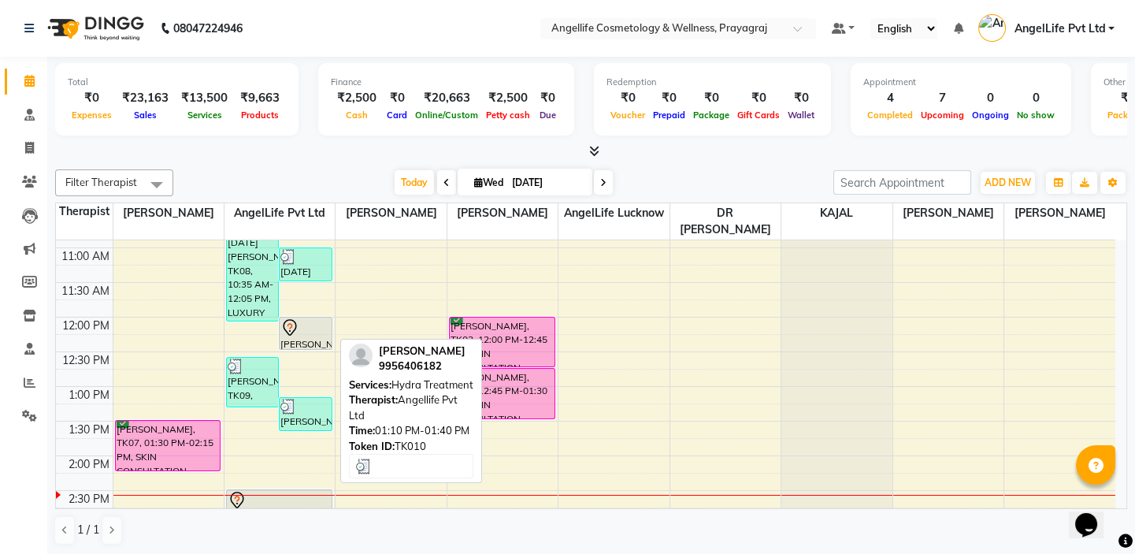
scroll to position [59, 0]
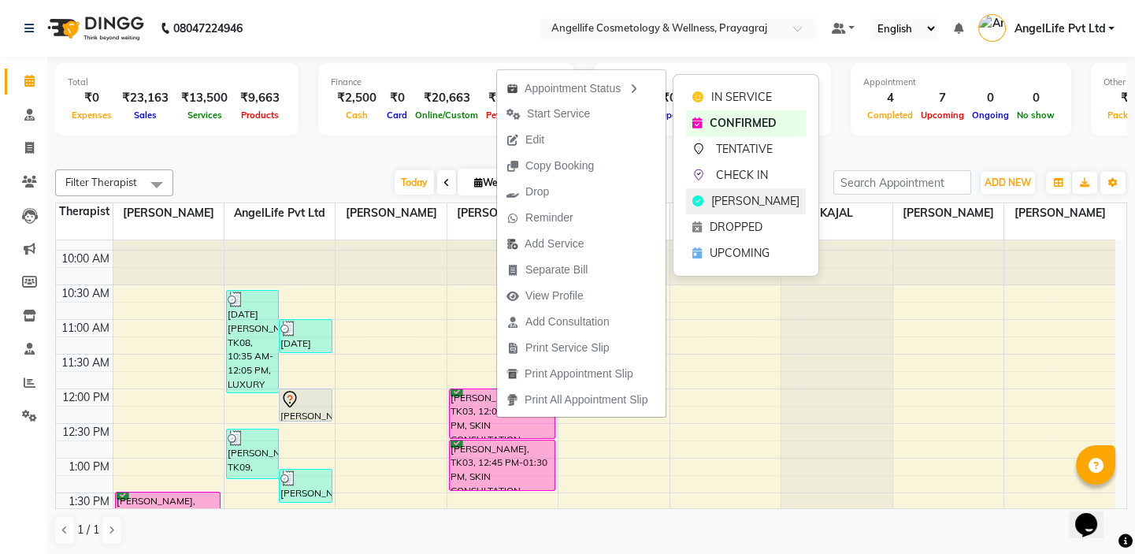
click at [709, 191] on div "MARK DONE" at bounding box center [746, 201] width 120 height 26
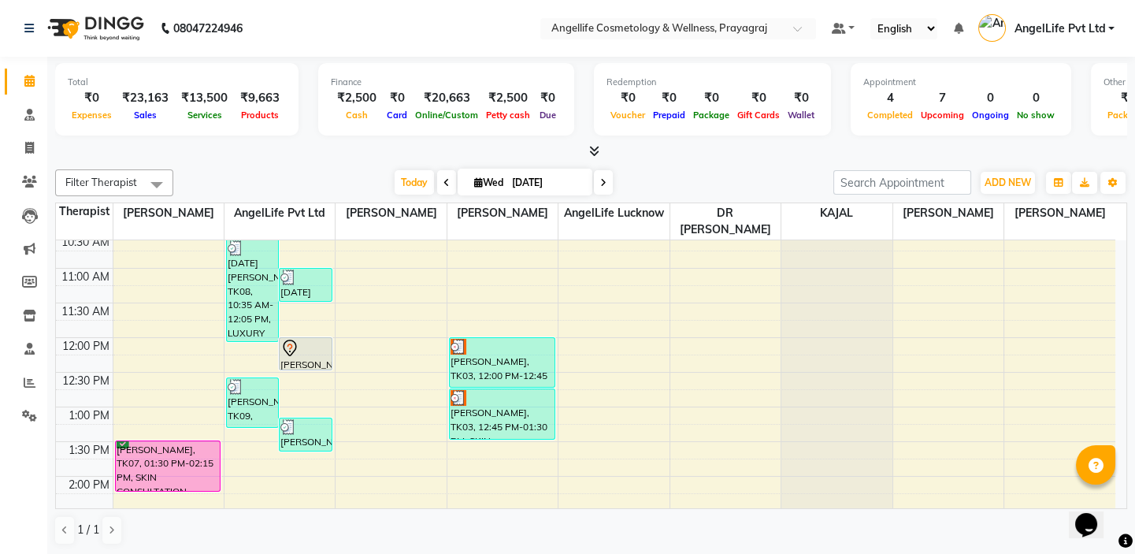
scroll to position [71, 0]
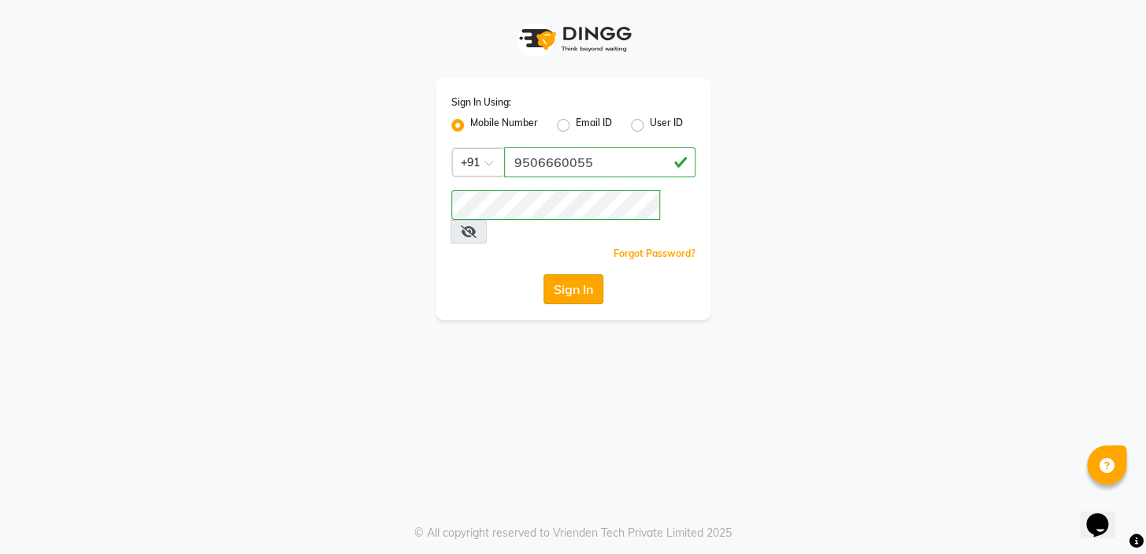
click at [559, 274] on button "Sign In" at bounding box center [573, 289] width 60 height 30
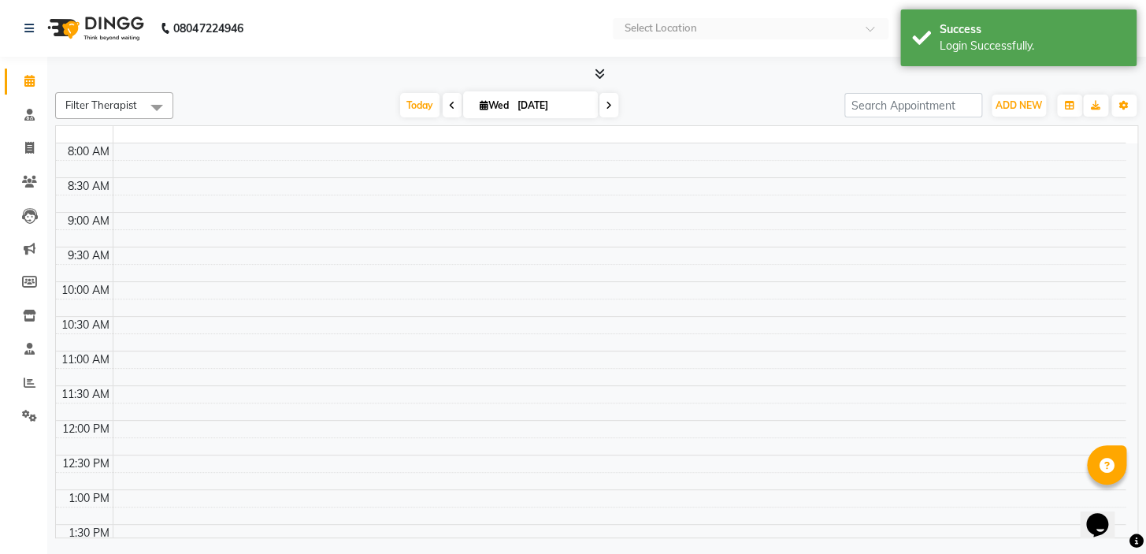
select select "en"
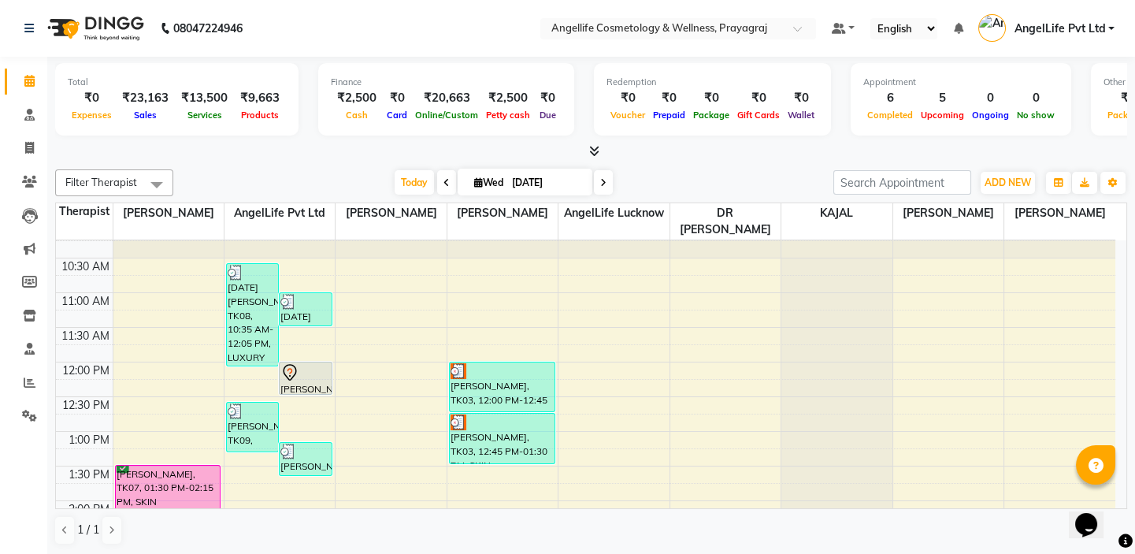
scroll to position [61, 0]
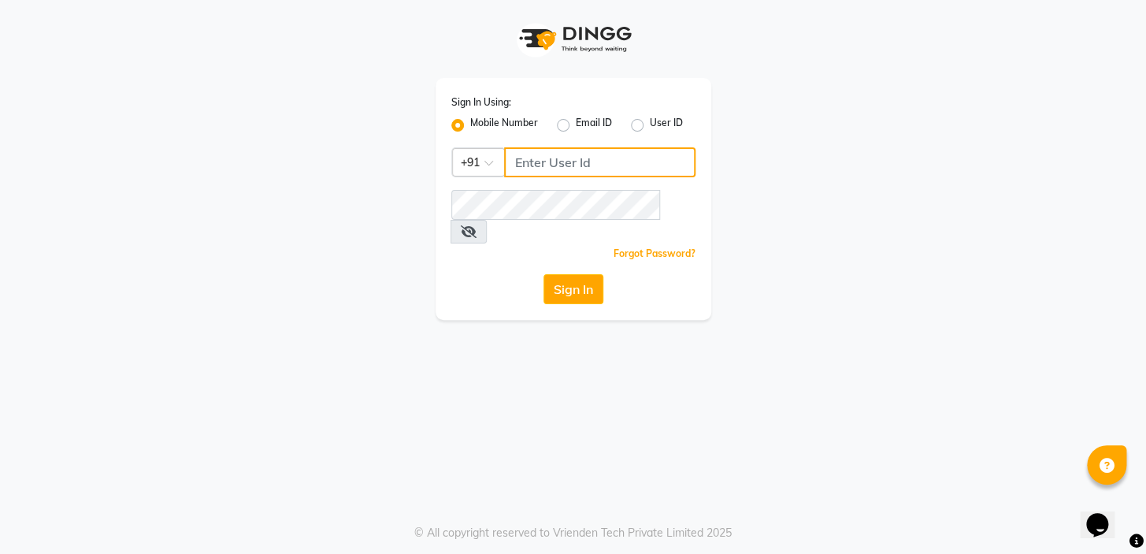
type input "9506660055"
click at [559, 274] on button "Sign In" at bounding box center [573, 289] width 60 height 30
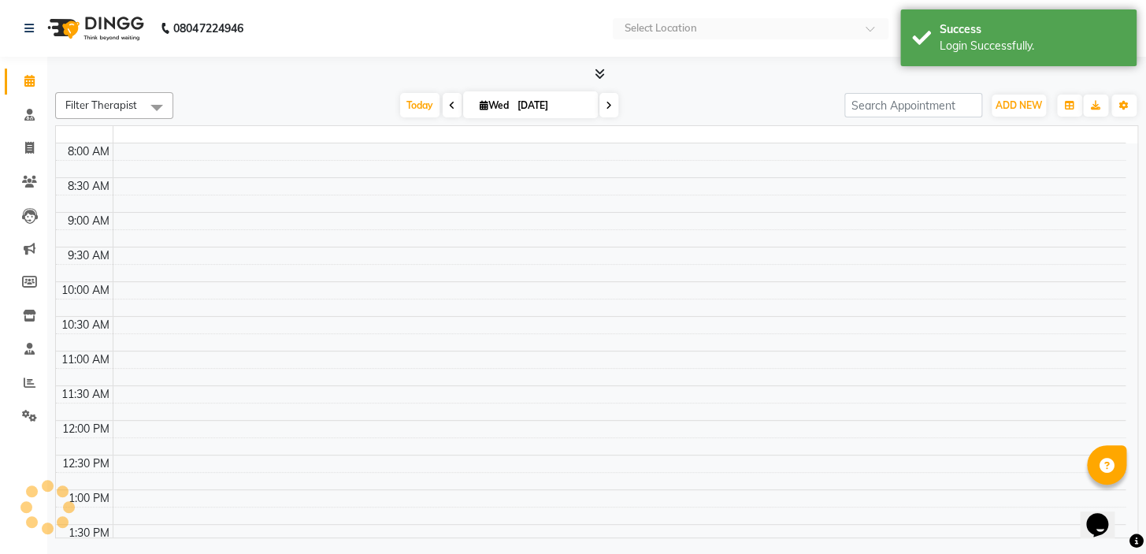
select select "en"
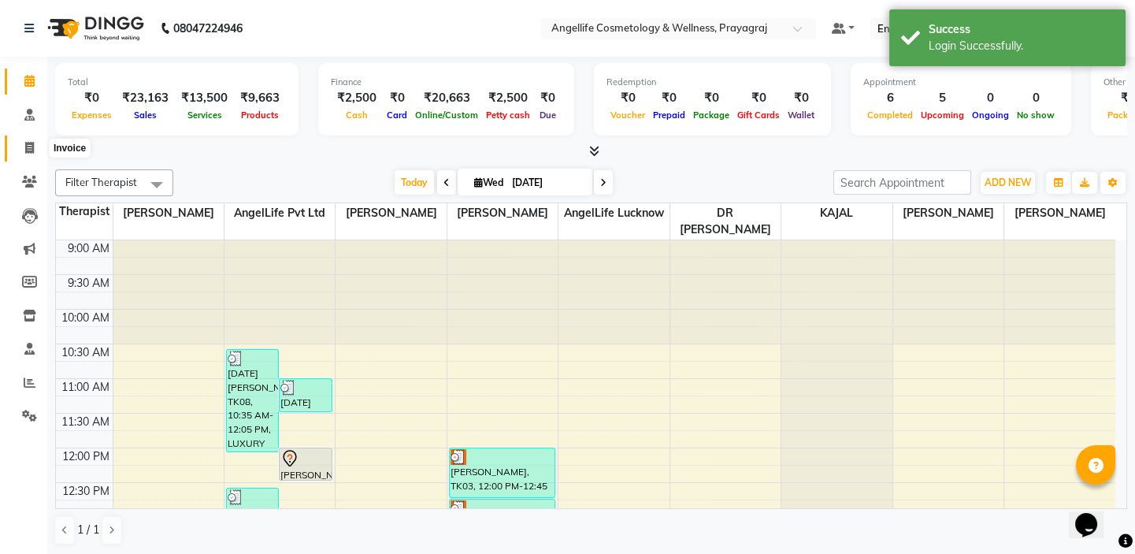
click at [27, 151] on icon at bounding box center [29, 148] width 9 height 12
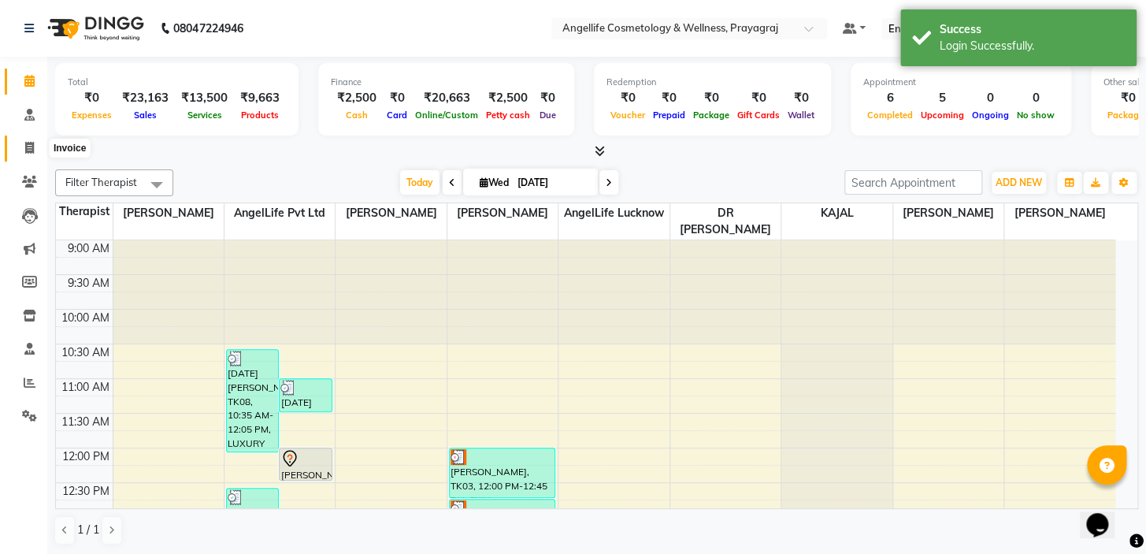
select select "4531"
select select "service"
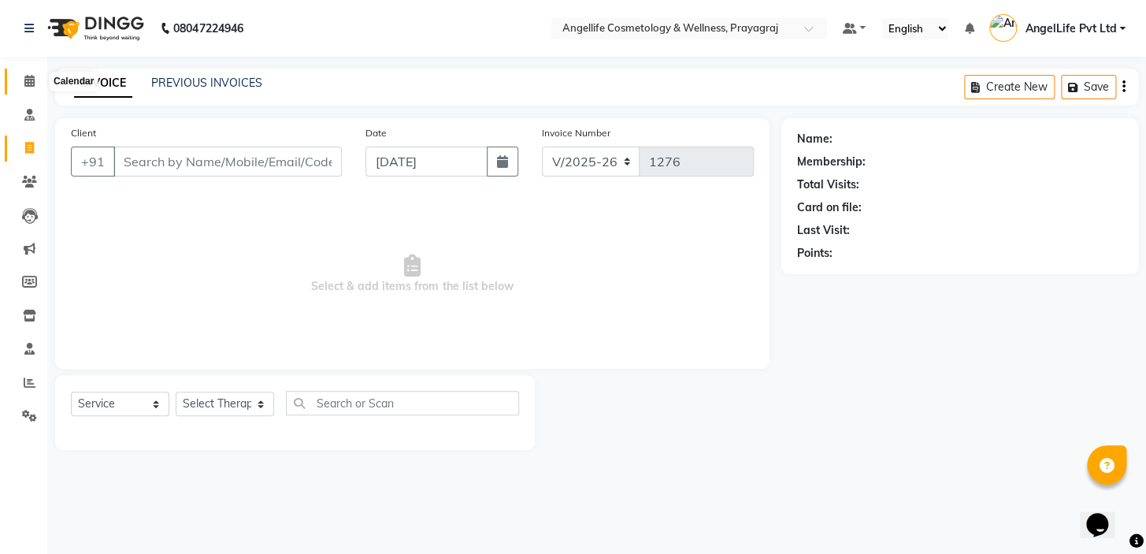
click at [27, 80] on icon at bounding box center [29, 81] width 10 height 12
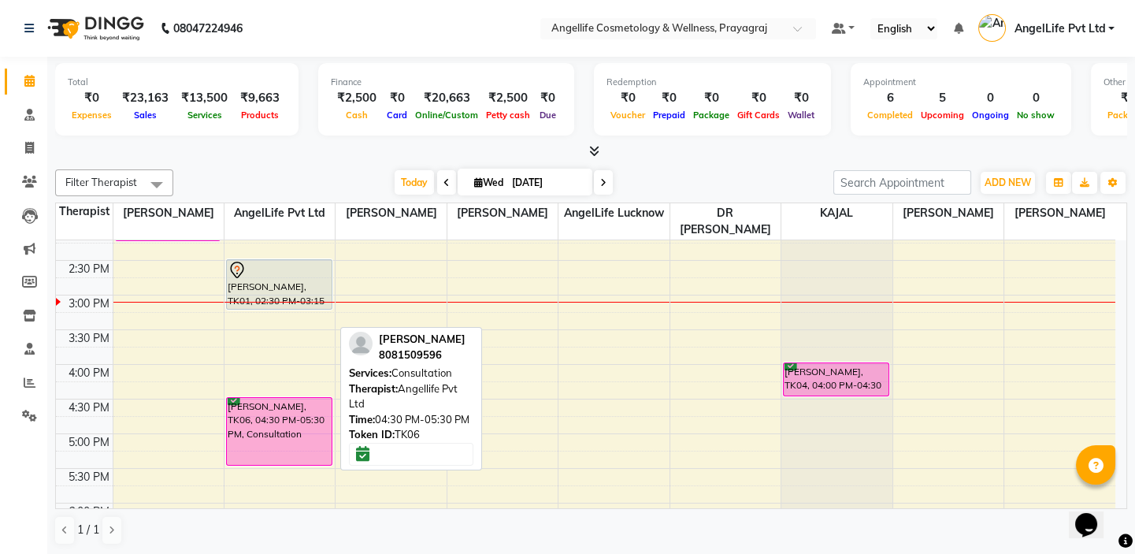
scroll to position [346, 0]
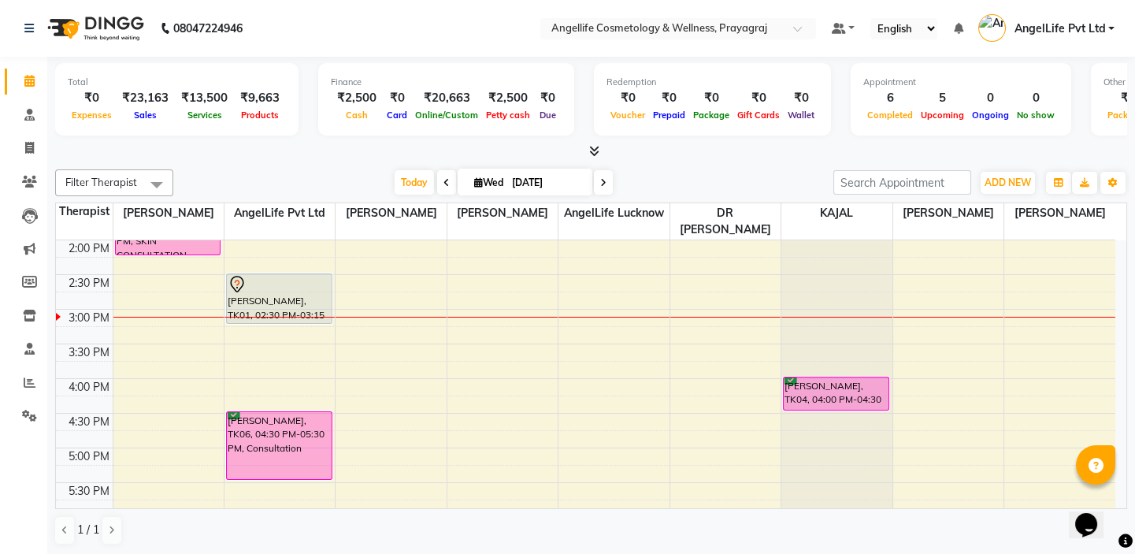
click at [503, 383] on div "9:00 AM 9:30 AM 10:00 AM 10:30 AM 11:00 AM 11:30 AM 12:00 PM 12:30 PM 1:00 PM 1…" at bounding box center [585, 274] width 1059 height 761
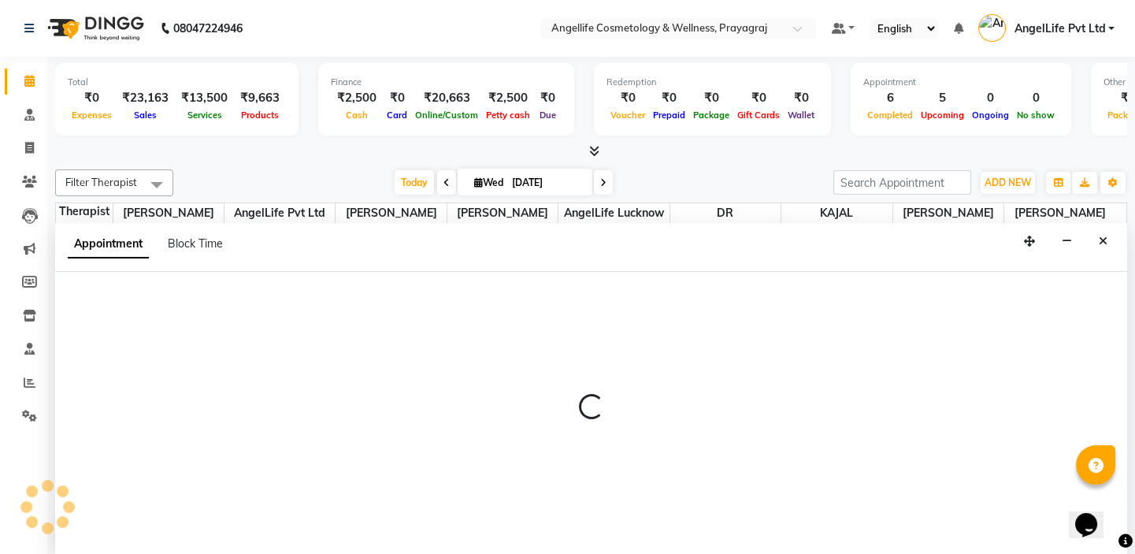
scroll to position [0, 0]
select select "26853"
select select "960"
select select "tentative"
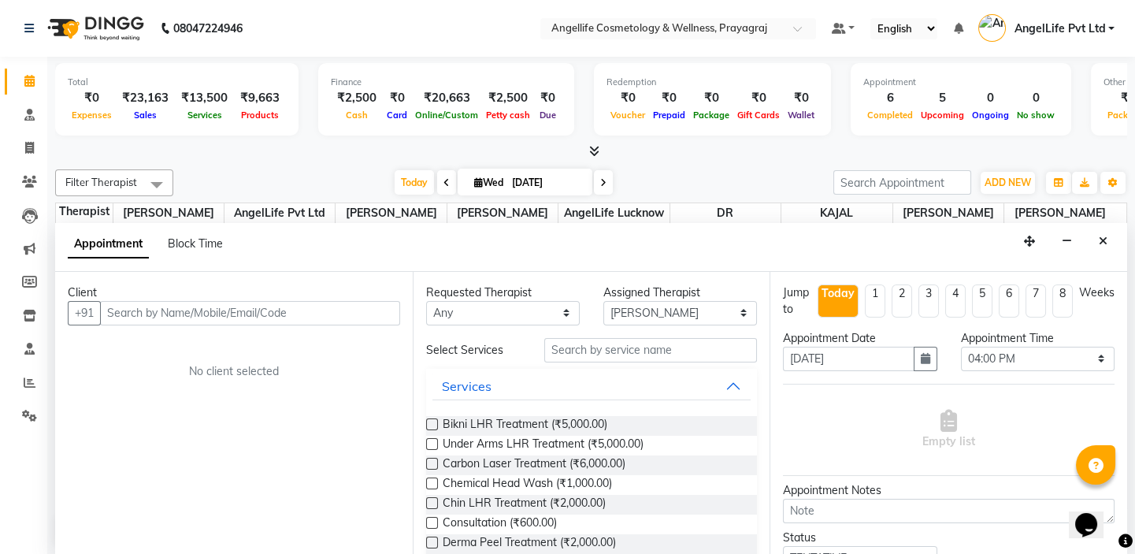
click at [201, 313] on input "text" at bounding box center [250, 313] width 300 height 24
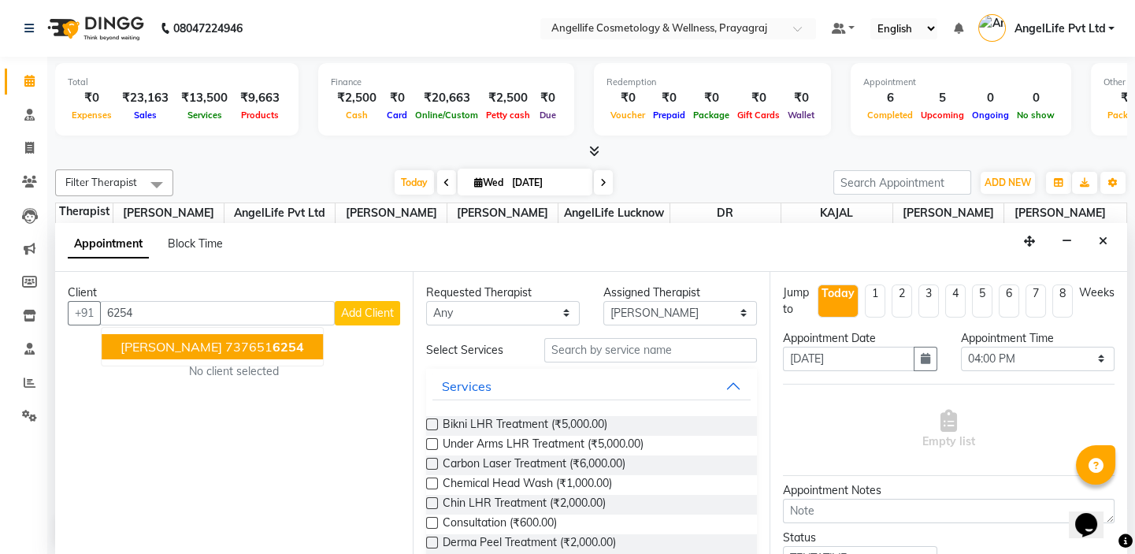
click at [199, 352] on span "ADITI TRIPATHI" at bounding box center [171, 347] width 102 height 16
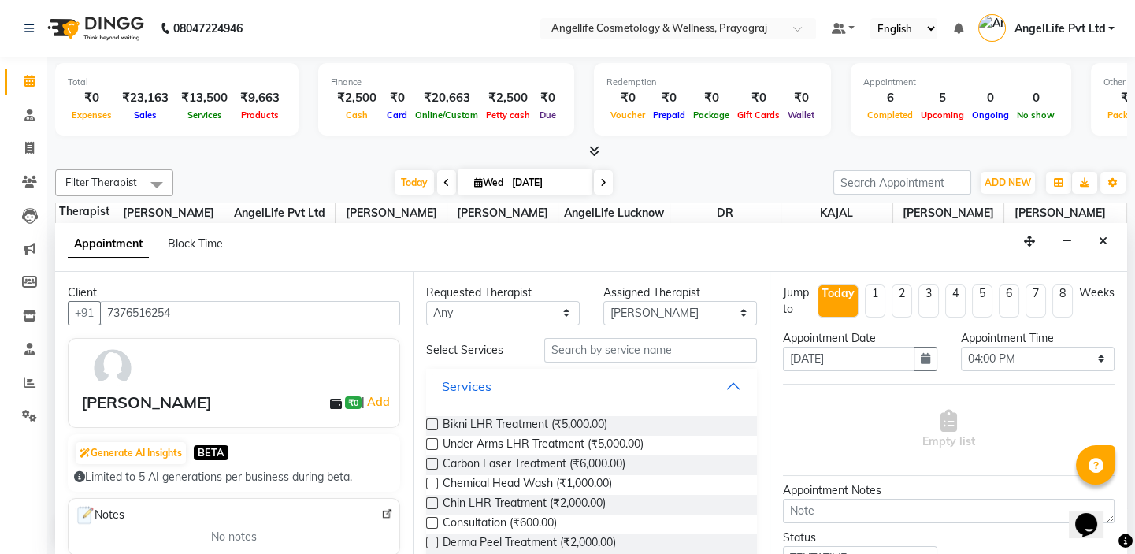
type input "7376516254"
click at [603, 348] on input "text" at bounding box center [650, 350] width 213 height 24
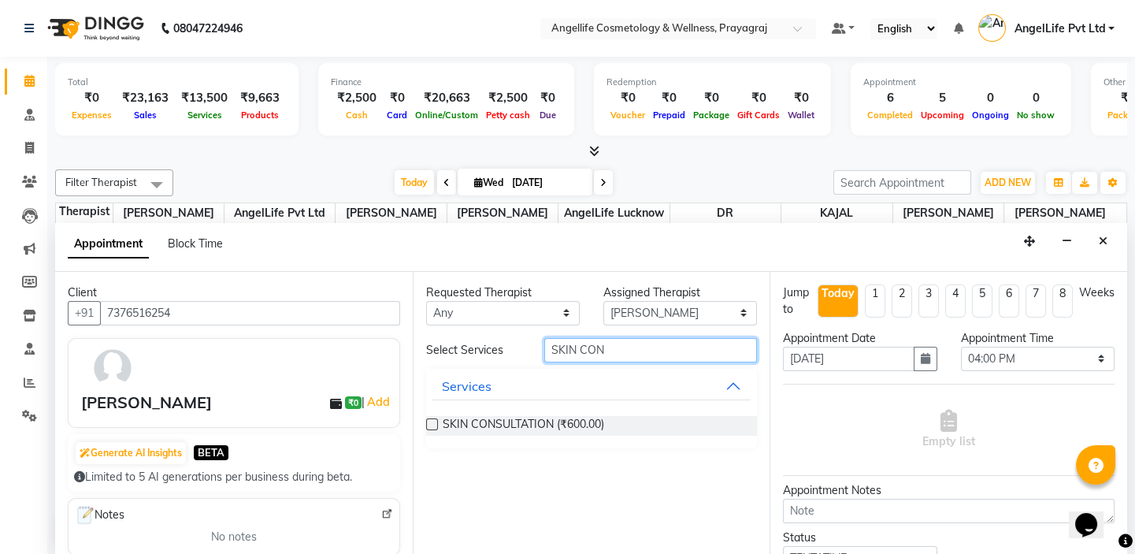
type input "SKIN CON"
click at [431, 421] on label at bounding box center [432, 424] width 12 height 12
click at [431, 421] on input "checkbox" at bounding box center [431, 425] width 10 height 10
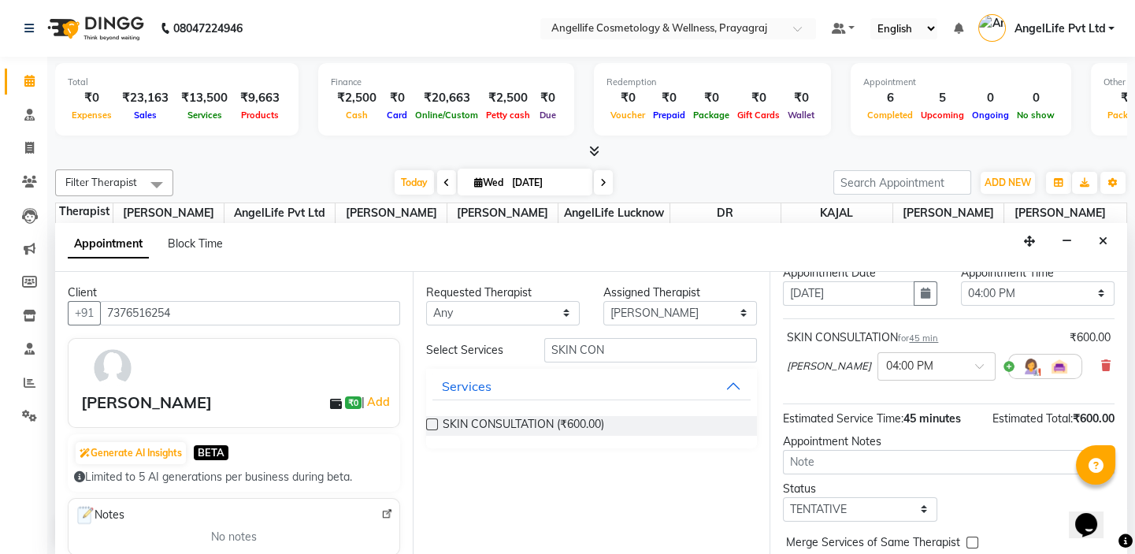
scroll to position [130, 0]
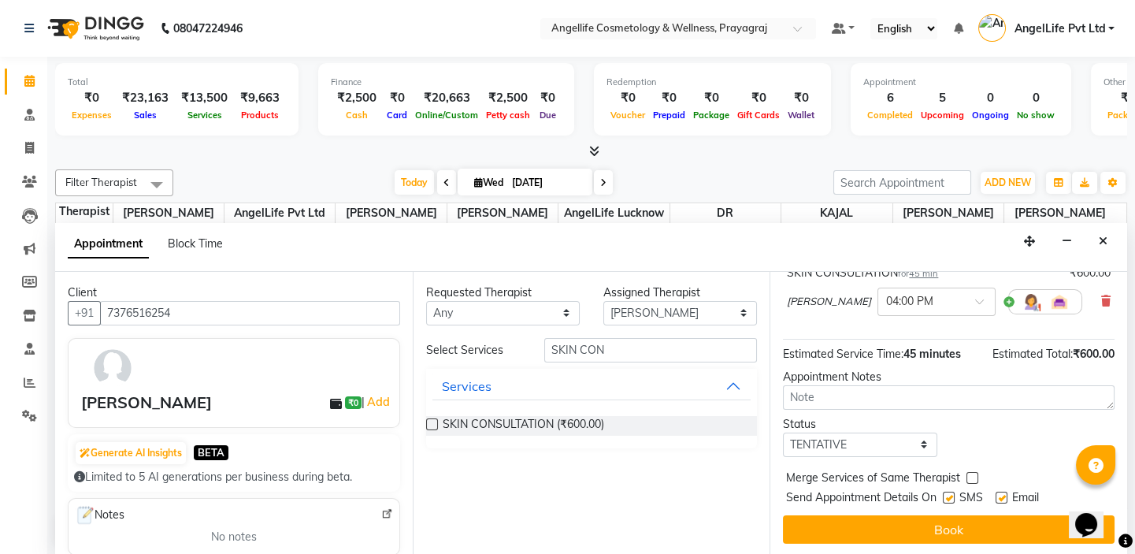
click at [432, 418] on label at bounding box center [432, 424] width 12 height 12
click at [432, 420] on input "checkbox" at bounding box center [431, 425] width 10 height 10
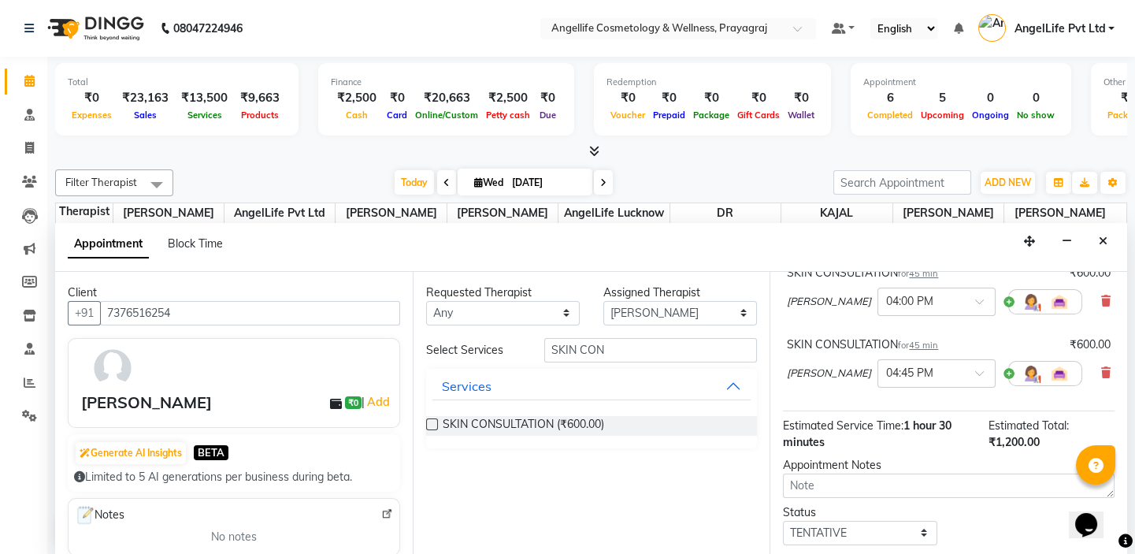
click at [430, 420] on label at bounding box center [432, 424] width 12 height 12
click at [430, 420] on input "checkbox" at bounding box center [431, 425] width 10 height 10
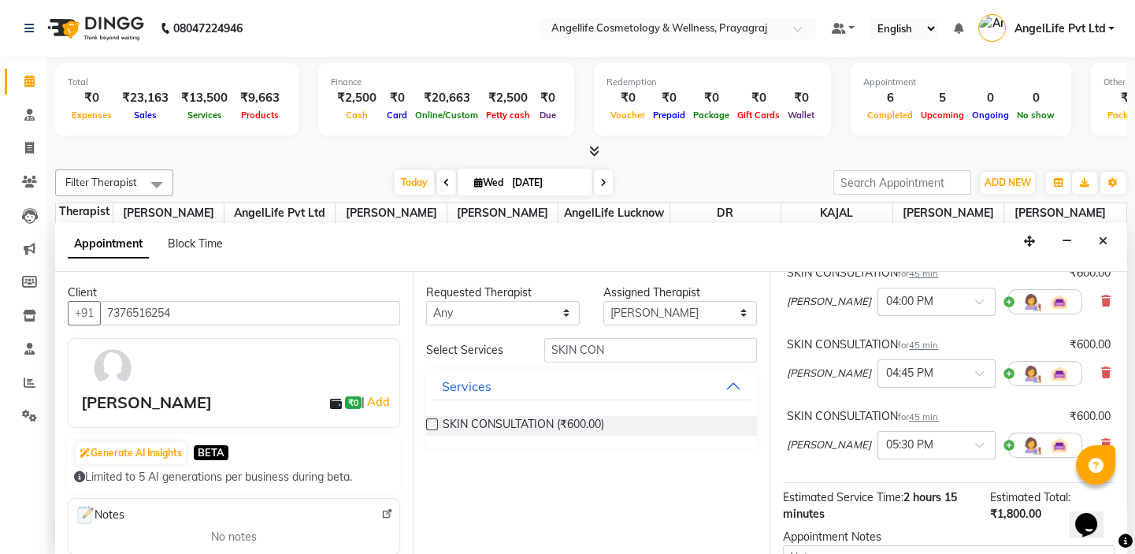
click at [432, 422] on label at bounding box center [432, 424] width 12 height 12
click at [432, 422] on input "checkbox" at bounding box center [431, 425] width 10 height 10
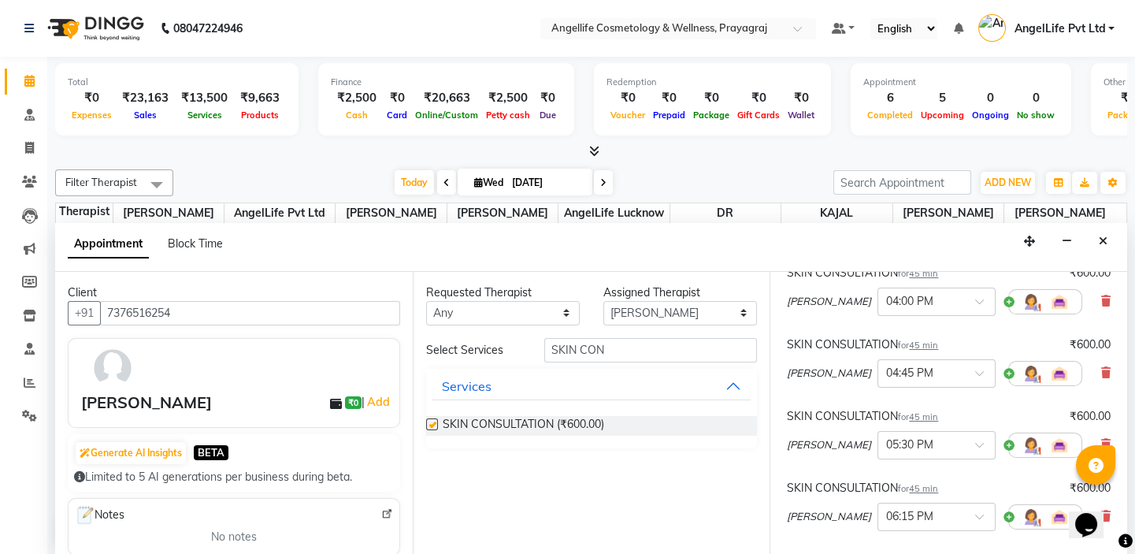
checkbox input "false"
click at [1101, 368] on icon at bounding box center [1105, 372] width 9 height 11
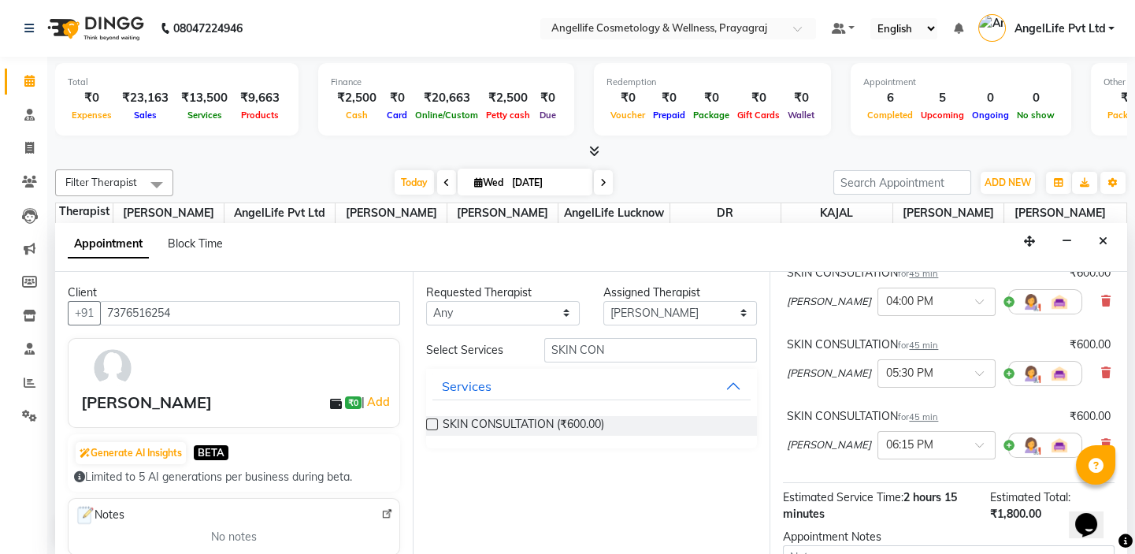
click at [1101, 368] on icon at bounding box center [1105, 372] width 9 height 11
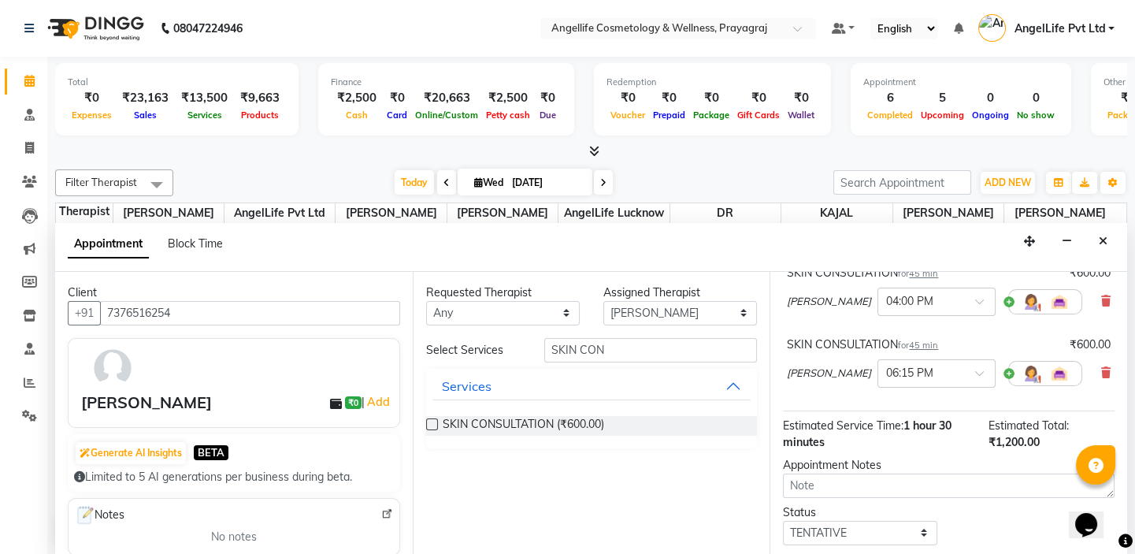
click at [1101, 368] on icon at bounding box center [1105, 372] width 9 height 11
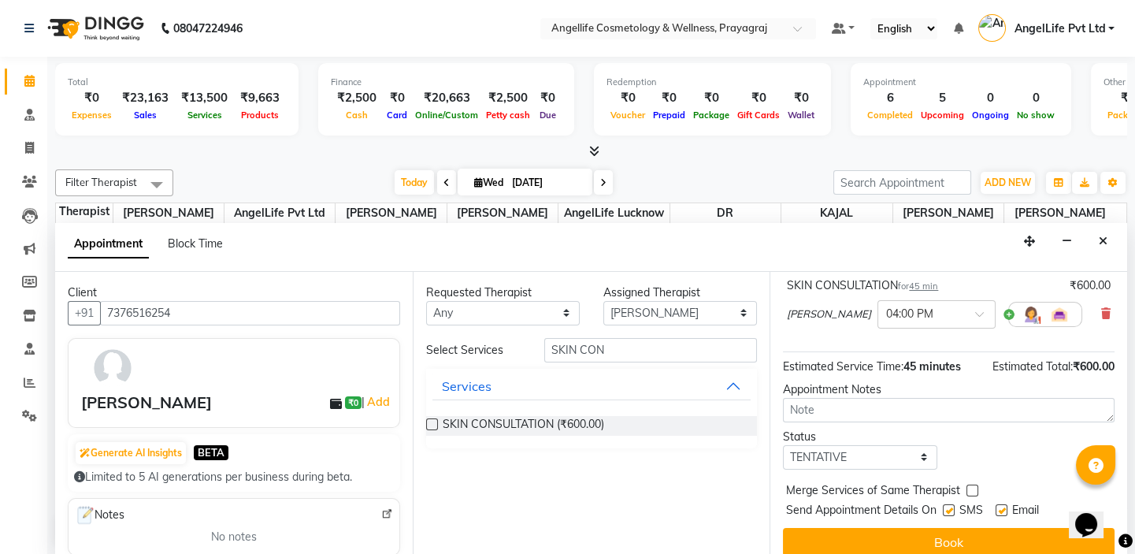
scroll to position [130, 0]
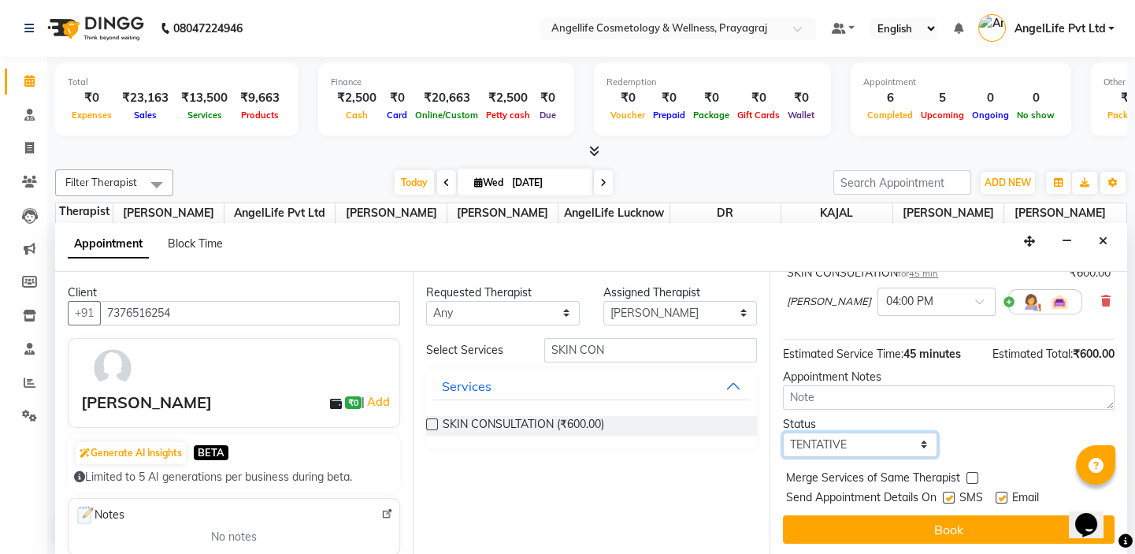
click at [921, 444] on select "Select TENTATIVE CONFIRM CHECK-IN UPCOMING" at bounding box center [860, 444] width 154 height 24
select select "confirm booking"
click at [783, 432] on select "Select TENTATIVE CONFIRM CHECK-IN UPCOMING" at bounding box center [860, 444] width 154 height 24
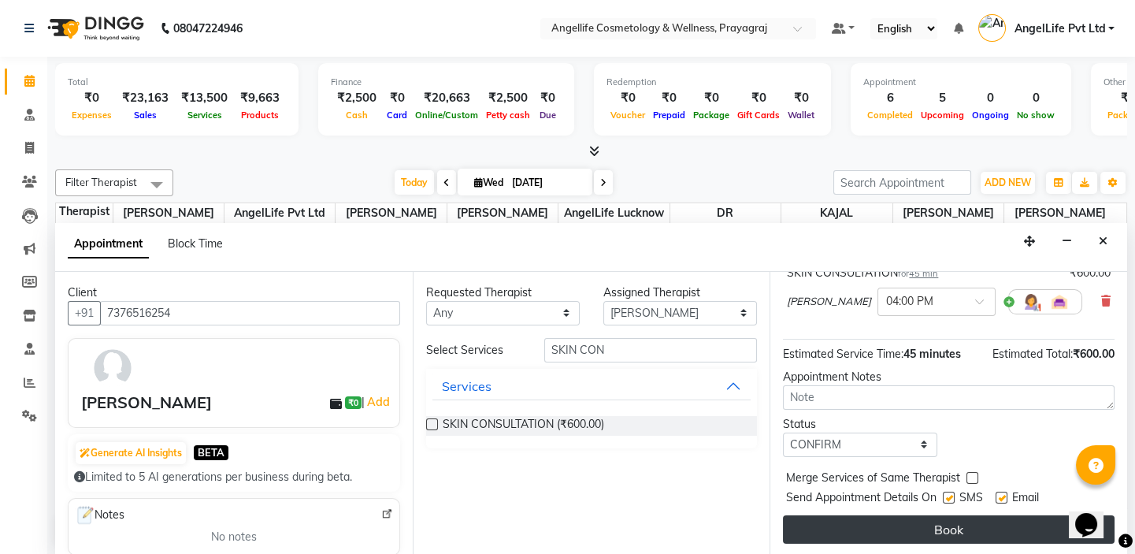
click at [901, 535] on button "Book" at bounding box center [949, 529] width 332 height 28
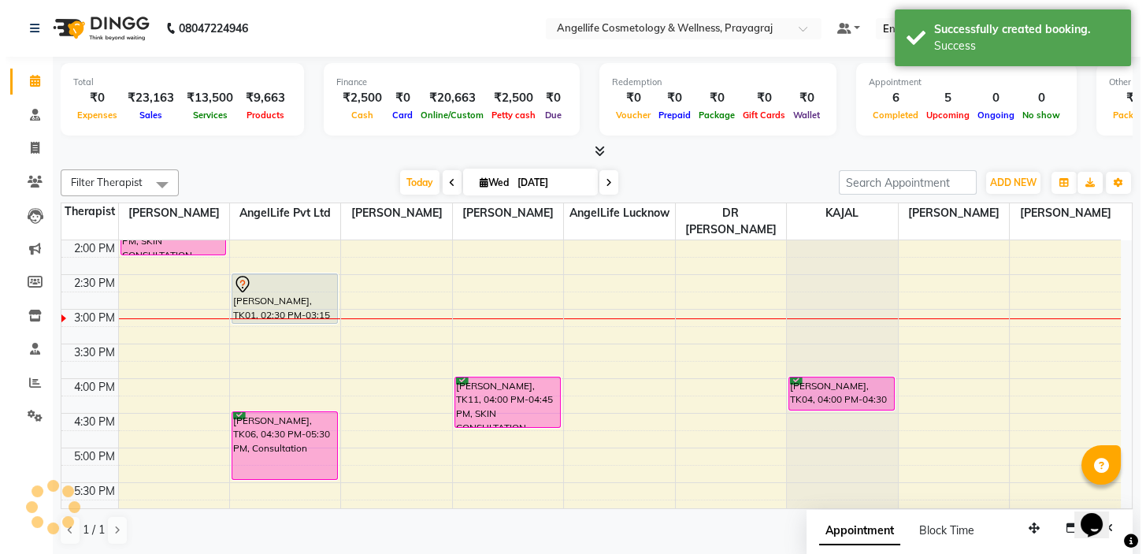
scroll to position [0, 0]
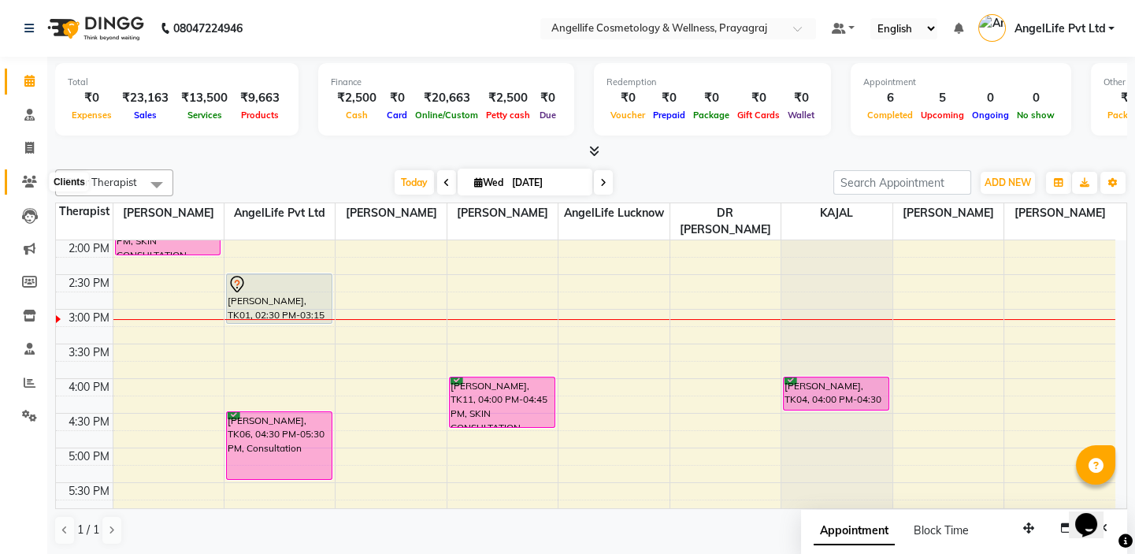
click at [28, 180] on icon at bounding box center [29, 182] width 15 height 12
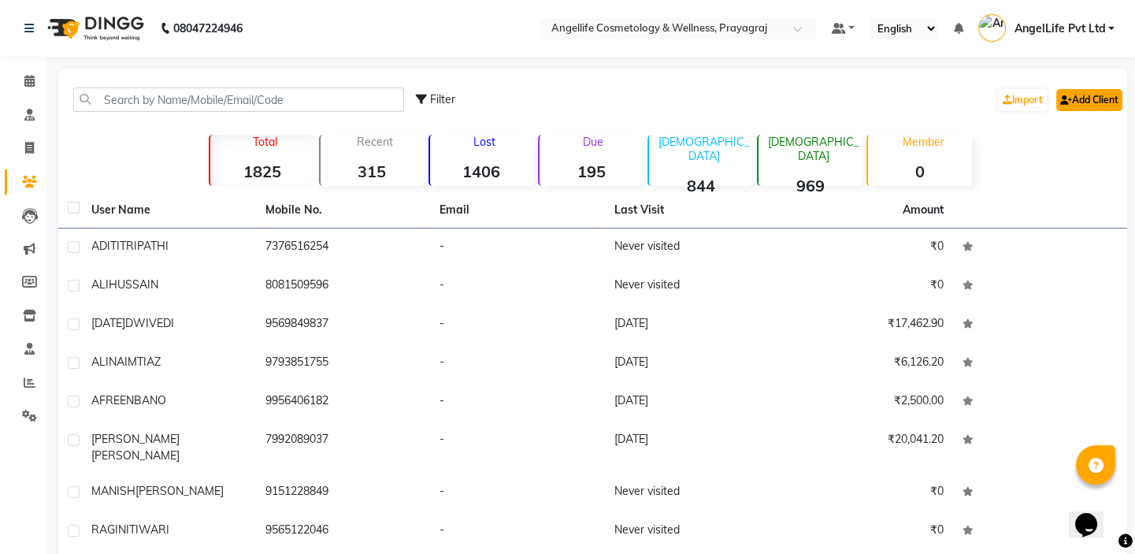
click at [1117, 98] on link "Add Client" at bounding box center [1089, 100] width 66 height 22
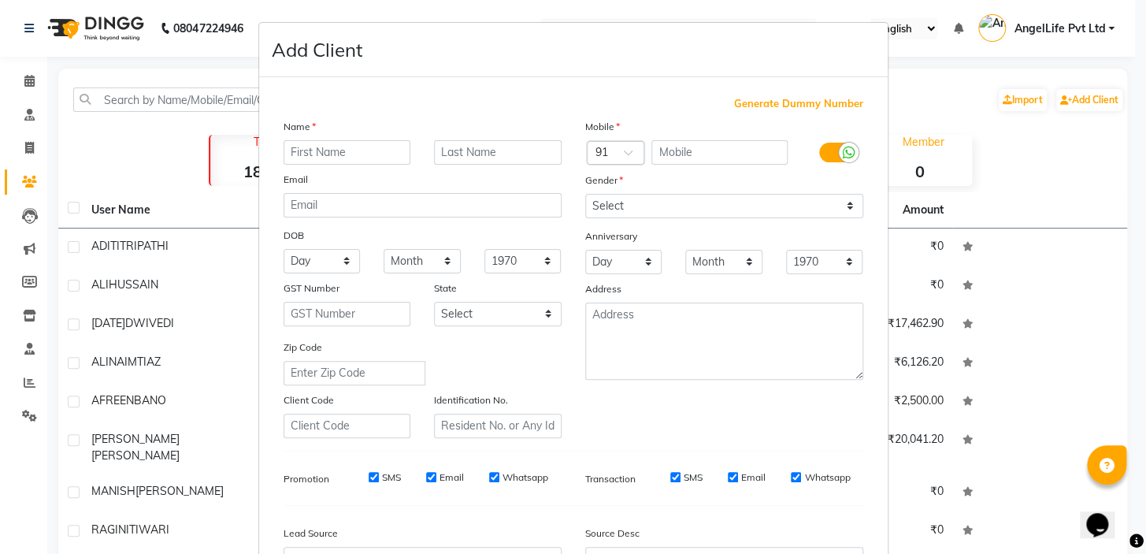
click at [365, 155] on input "text" at bounding box center [347, 152] width 128 height 24
type input "RAJU"
click at [712, 150] on input "text" at bounding box center [719, 152] width 136 height 24
type input "9930440105"
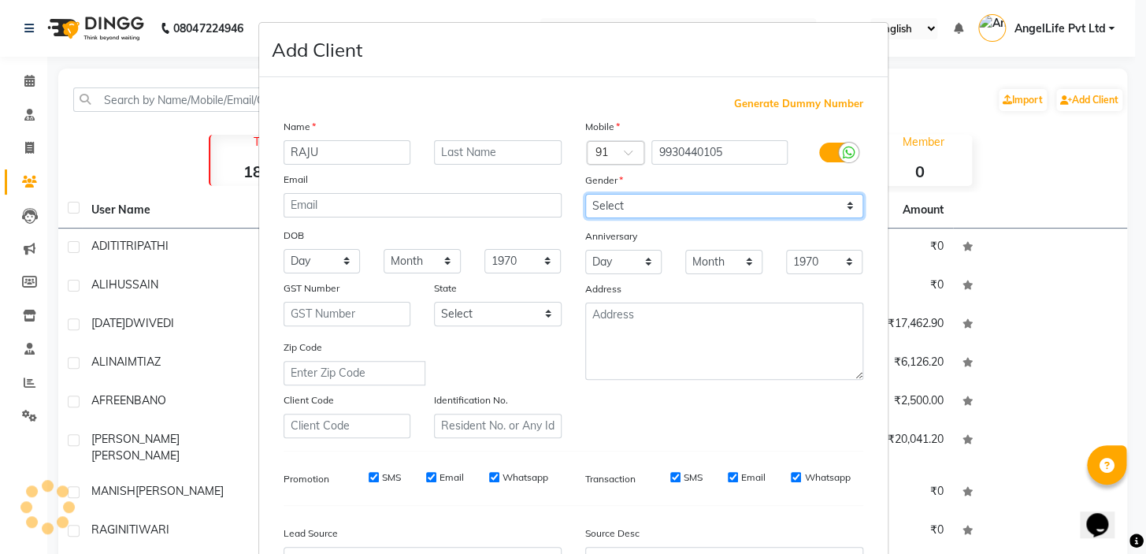
click at [661, 202] on select "Select Male Female Other Prefer Not To Say" at bounding box center [724, 206] width 278 height 24
select select "male"
click at [585, 194] on select "Select Male Female Other Prefer Not To Say" at bounding box center [724, 206] width 278 height 24
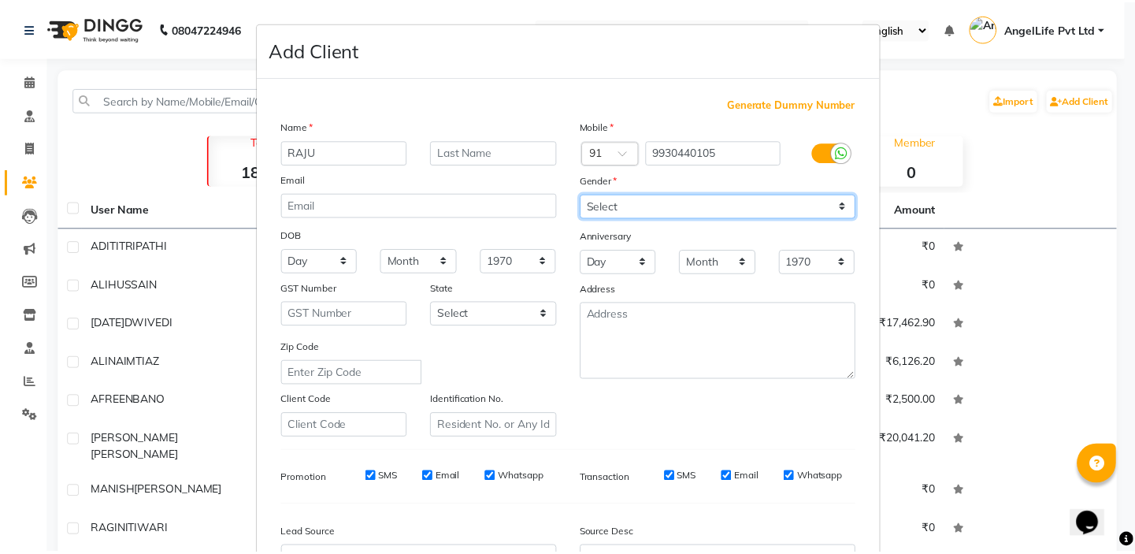
scroll to position [178, 0]
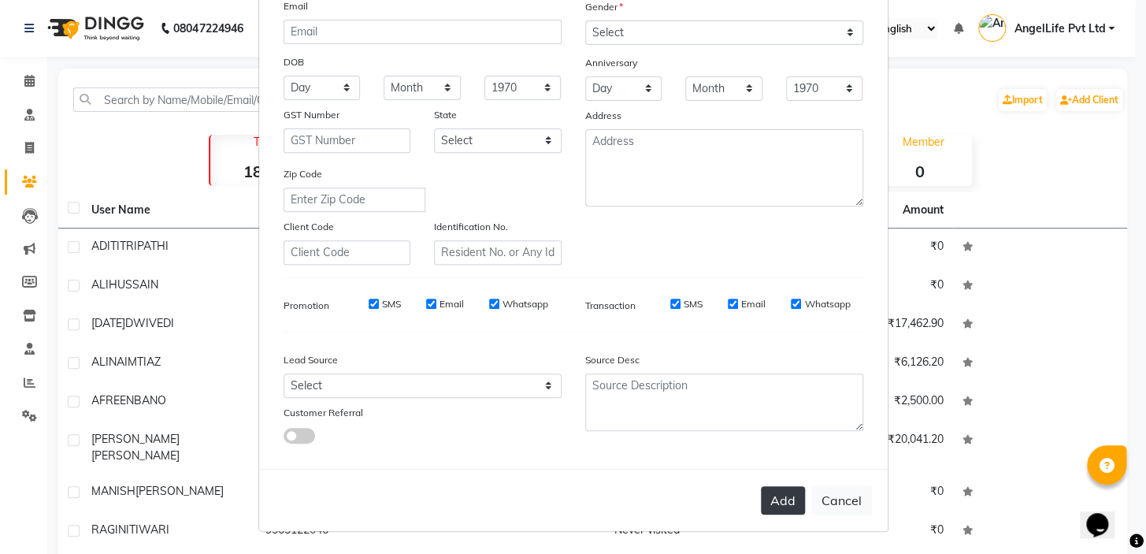
click at [767, 506] on button "Add" at bounding box center [783, 500] width 44 height 28
select select
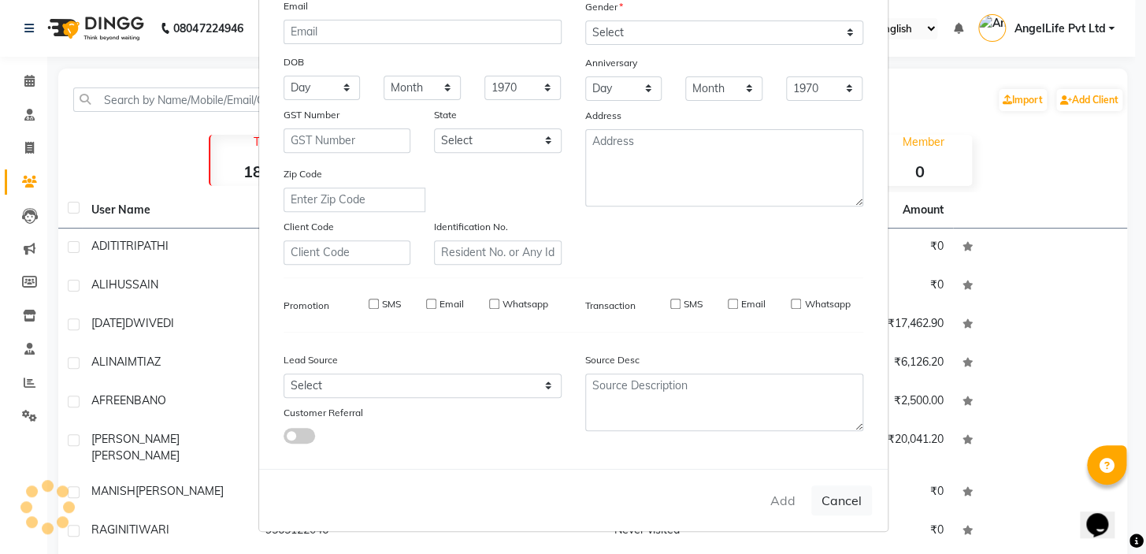
select select
checkbox input "false"
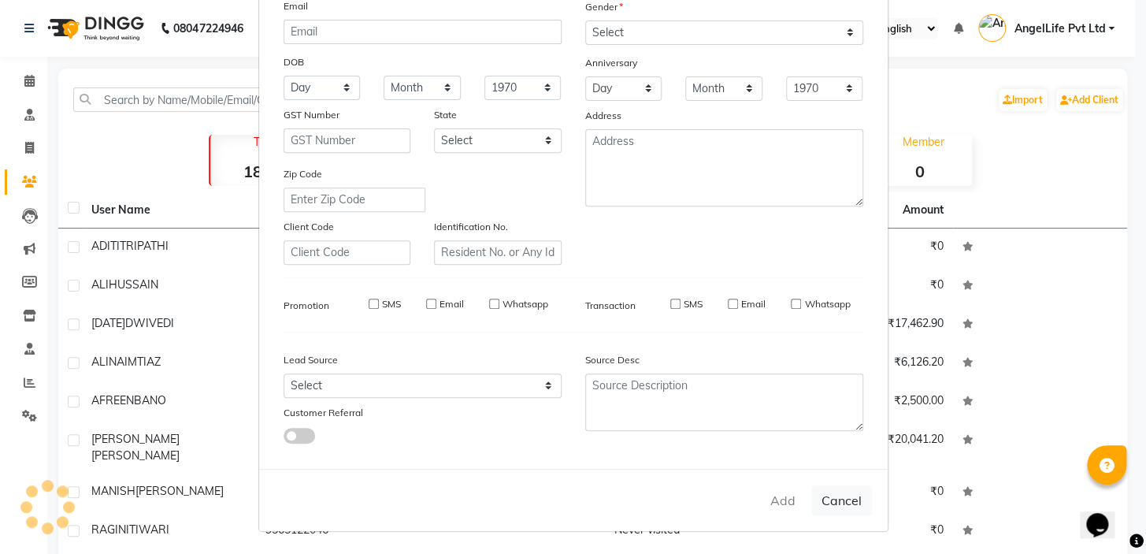
checkbox input "false"
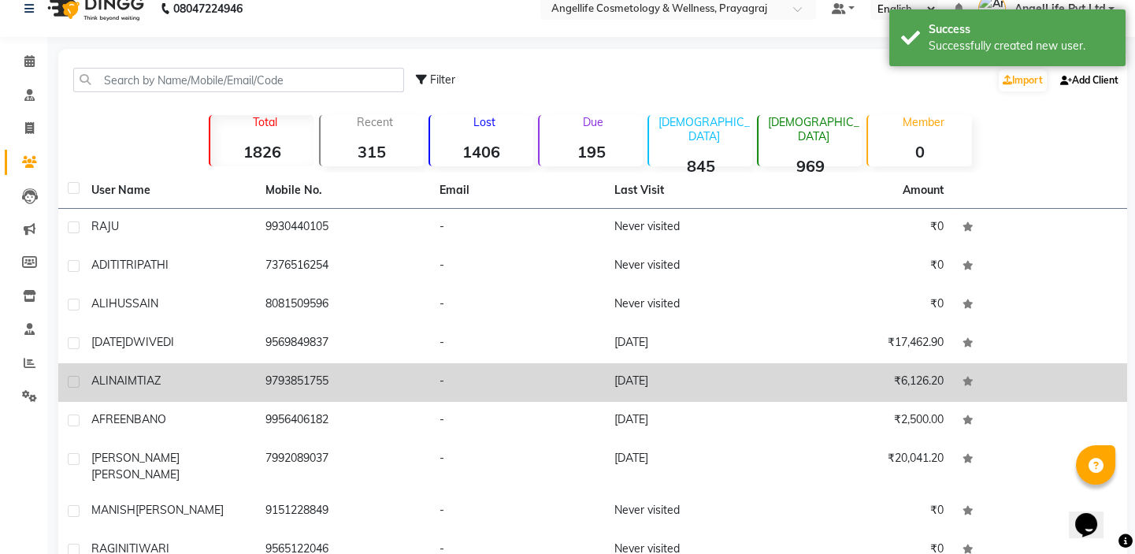
scroll to position [0, 0]
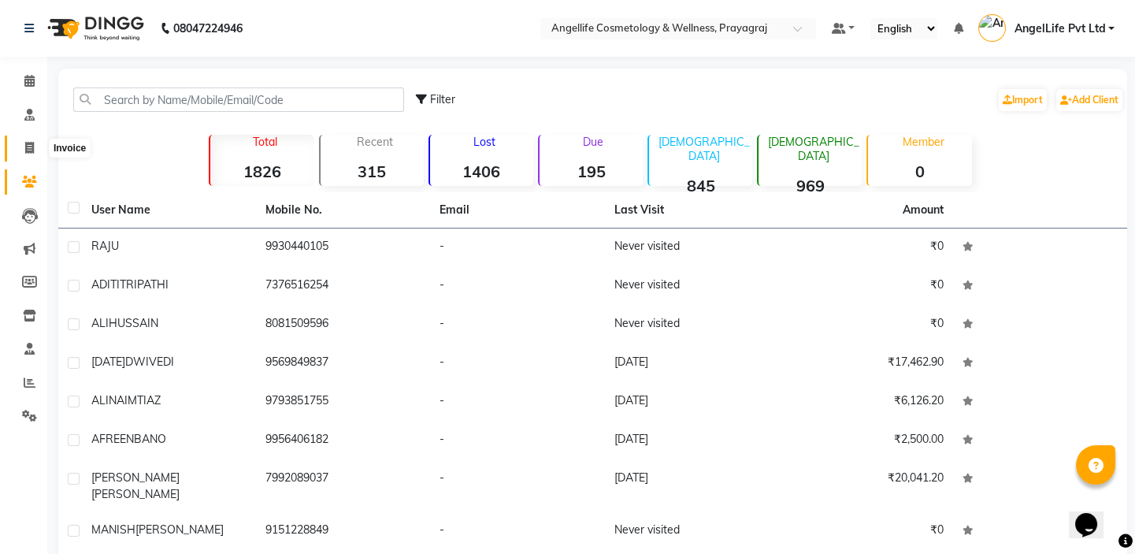
click at [29, 146] on icon at bounding box center [29, 148] width 9 height 12
select select "service"
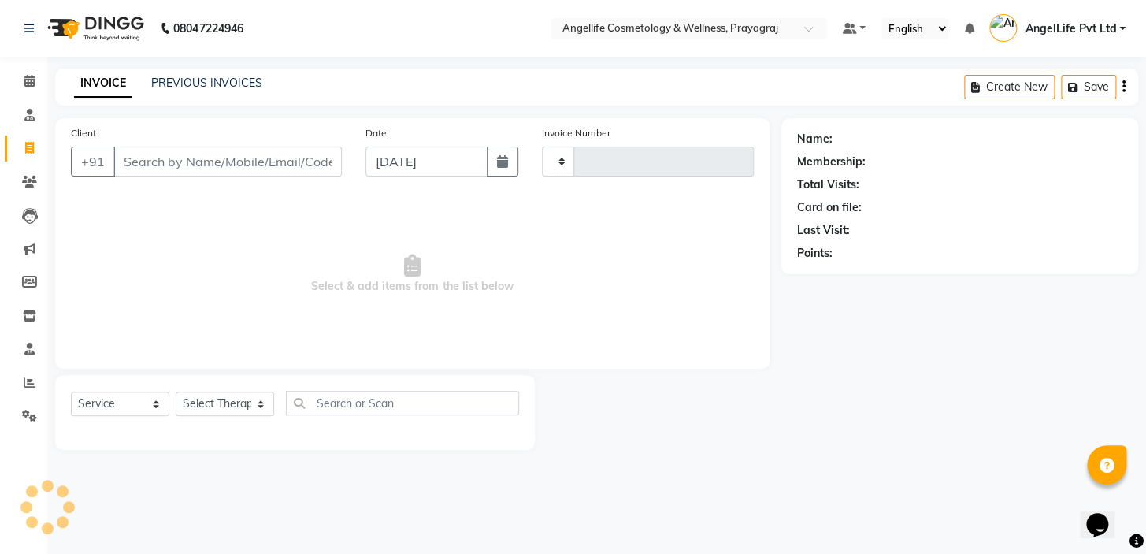
type input "1276"
select select "4531"
click at [161, 160] on input "Client" at bounding box center [227, 161] width 228 height 30
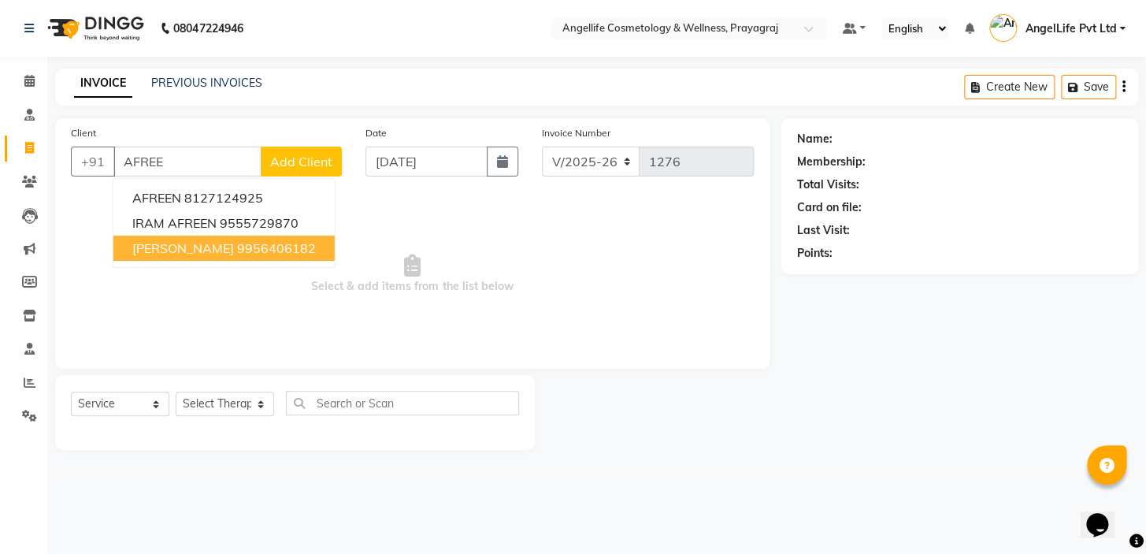
click at [221, 246] on button "AFREEN BANO 9956406182" at bounding box center [223, 247] width 221 height 25
type input "9956406182"
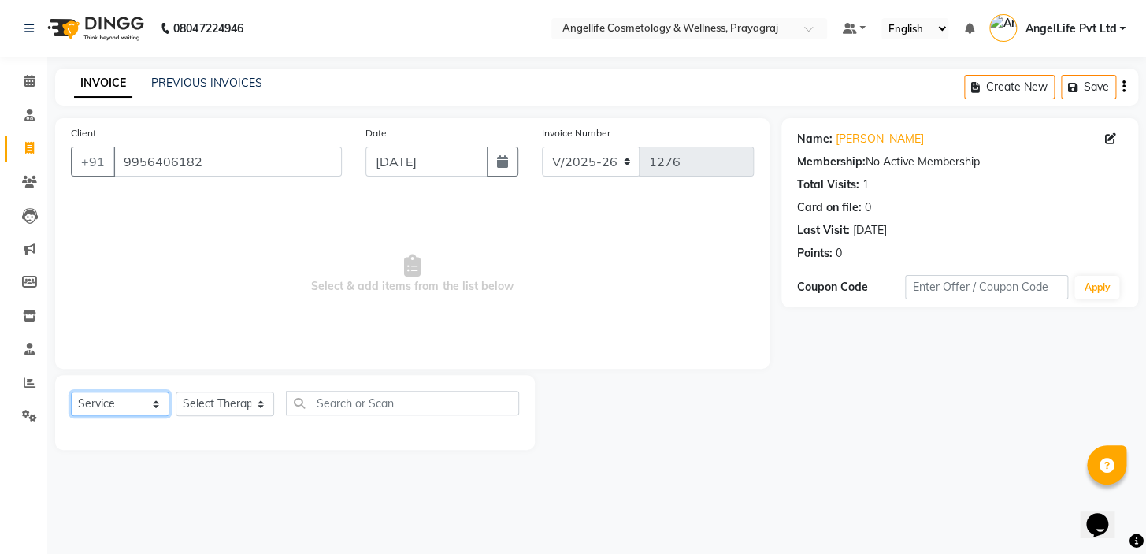
click at [113, 408] on select "Select Service Product Membership Package Voucher Prepaid Gift Card" at bounding box center [120, 403] width 98 height 24
select select "product"
click at [71, 391] on select "Select Service Product Membership Package Voucher Prepaid Gift Card" at bounding box center [120, 403] width 98 height 24
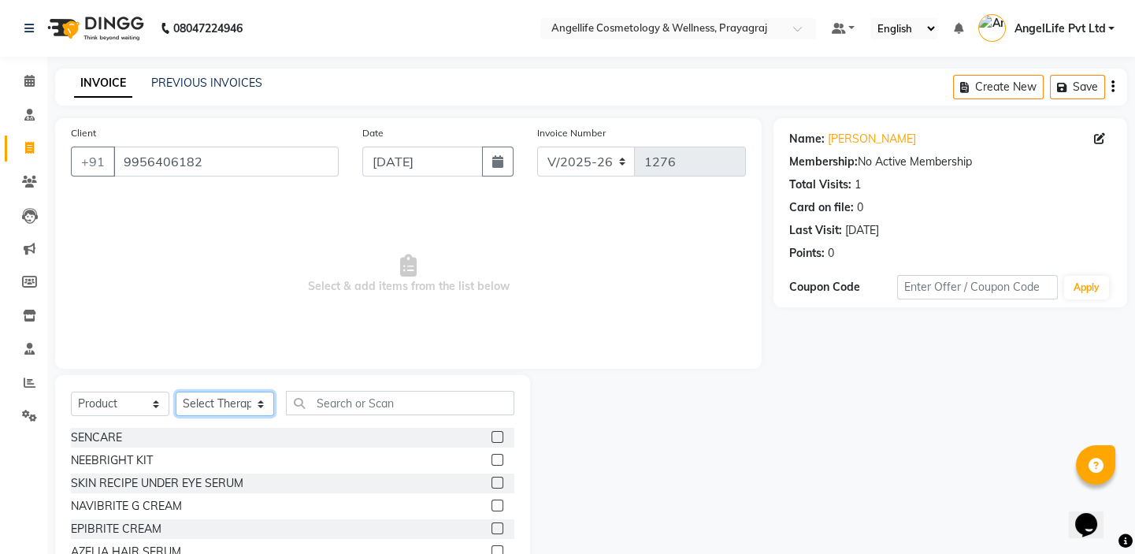
click at [223, 405] on select "Select Therapist AngelLife Lucknow AngelLife Pvt Ltd DR [PERSON_NAME] [PERSON_N…" at bounding box center [225, 403] width 98 height 24
select select "26653"
click at [176, 391] on select "Select Therapist AngelLife Lucknow AngelLife Pvt Ltd DR [PERSON_NAME] [PERSON_N…" at bounding box center [225, 403] width 98 height 24
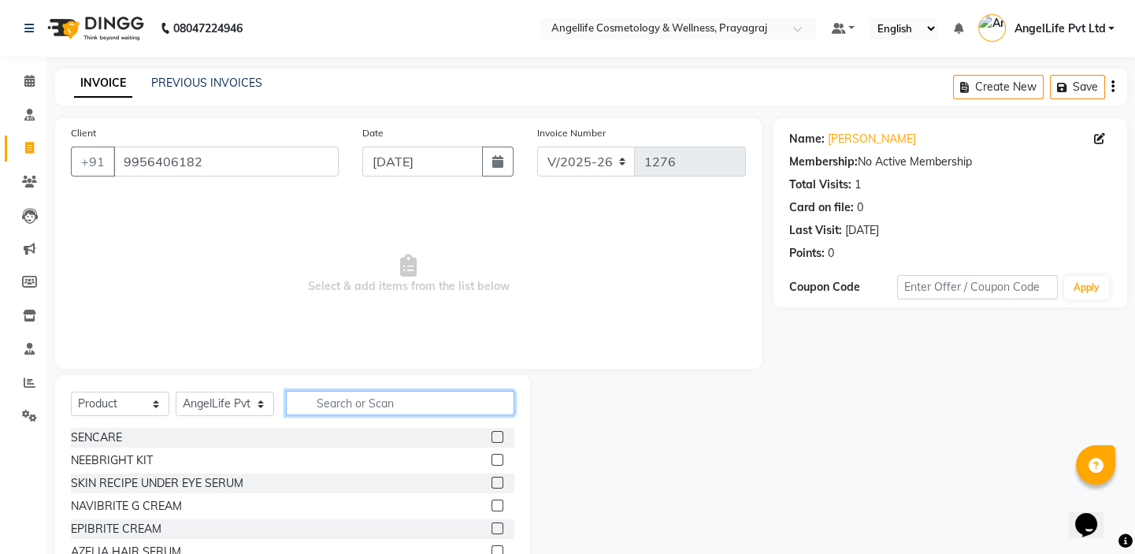
click at [346, 407] on input "text" at bounding box center [400, 403] width 228 height 24
type input "CLIN"
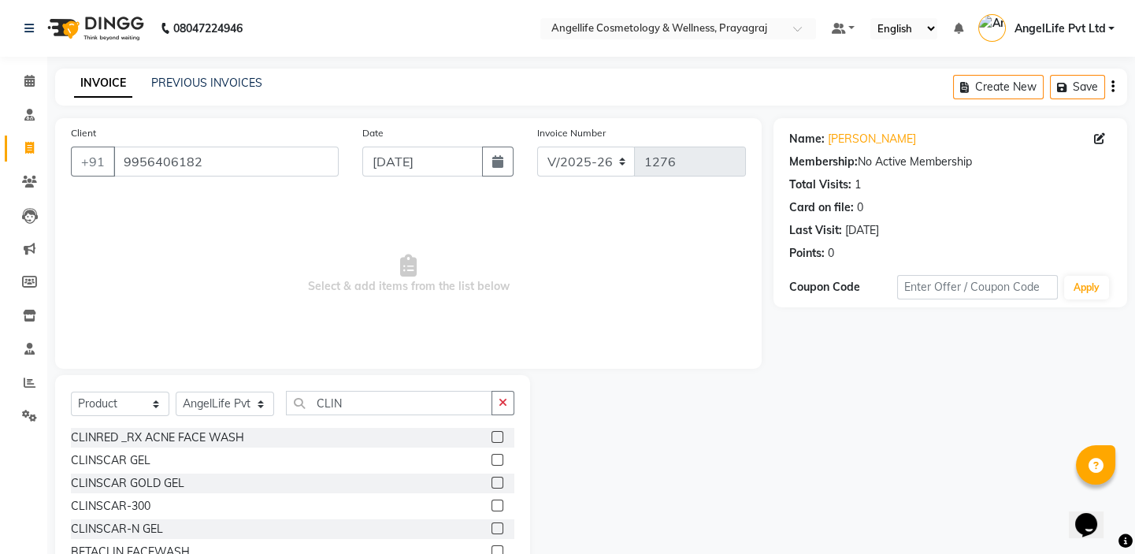
click at [491, 436] on label at bounding box center [497, 437] width 12 height 12
click at [491, 436] on input "checkbox" at bounding box center [496, 437] width 10 height 10
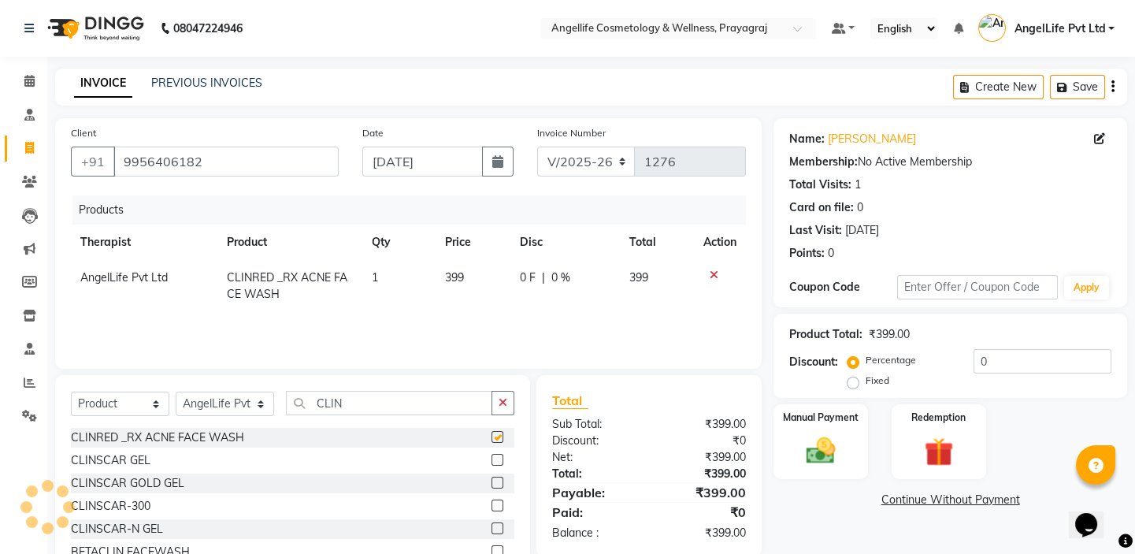
checkbox input "false"
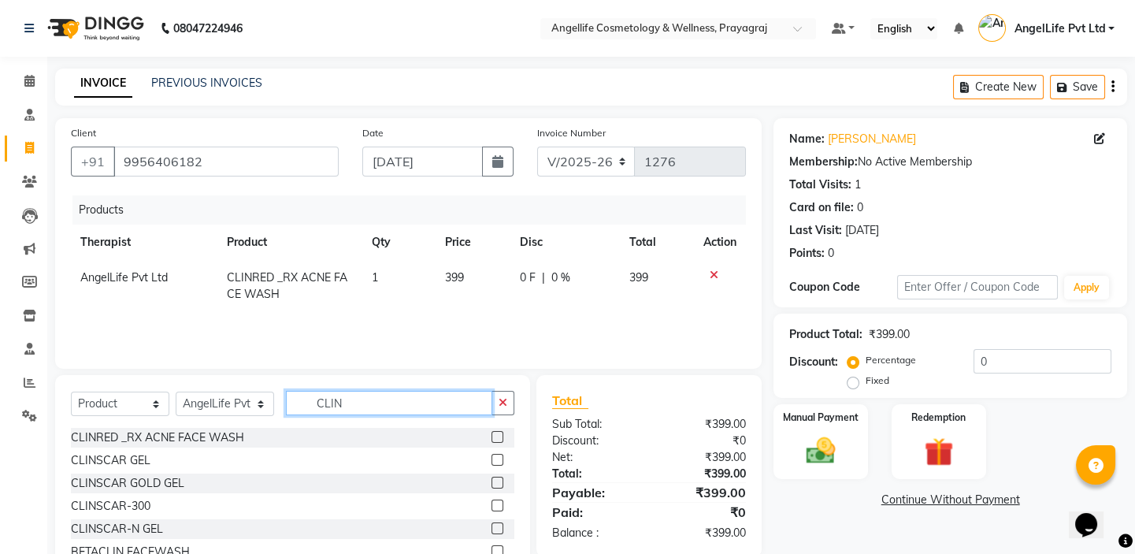
click at [377, 401] on input "CLIN" at bounding box center [389, 403] width 206 height 24
type input "C"
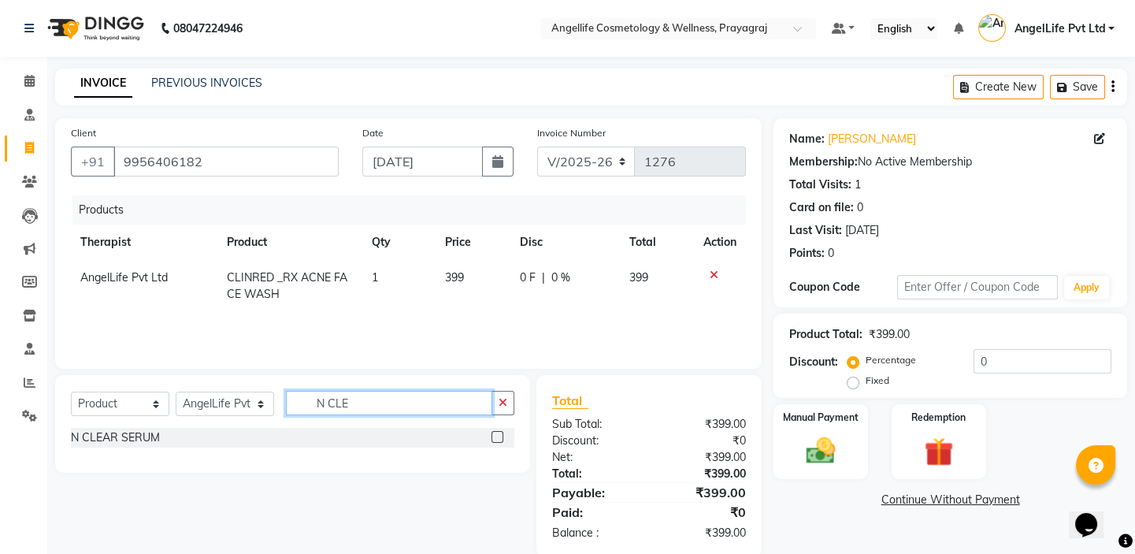
type input "N CLE"
click at [494, 433] on label at bounding box center [497, 437] width 12 height 12
click at [494, 433] on input "checkbox" at bounding box center [496, 437] width 10 height 10
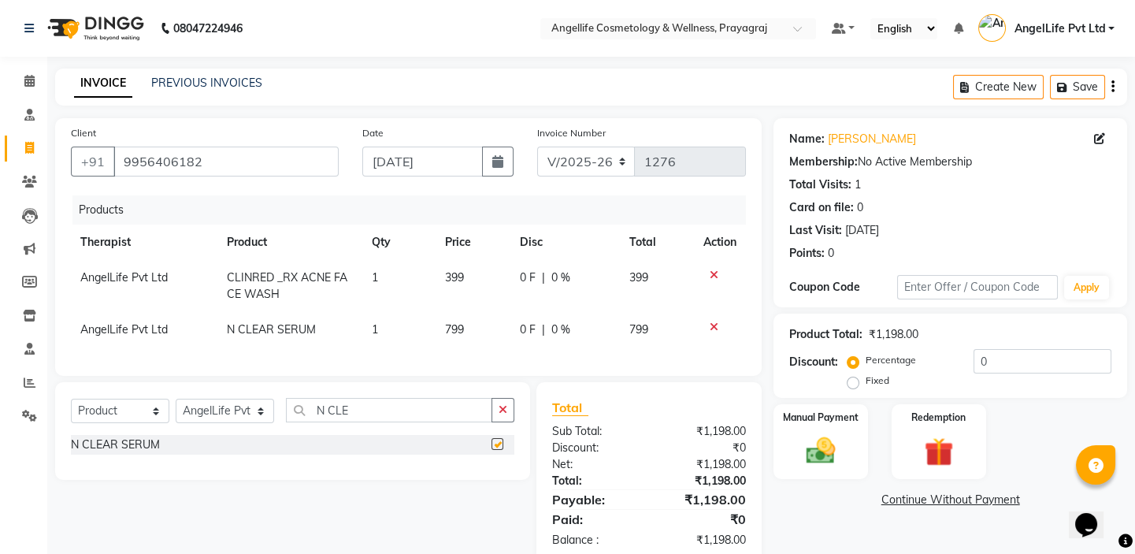
checkbox input "false"
click at [400, 422] on input "N CLE" at bounding box center [389, 410] width 206 height 24
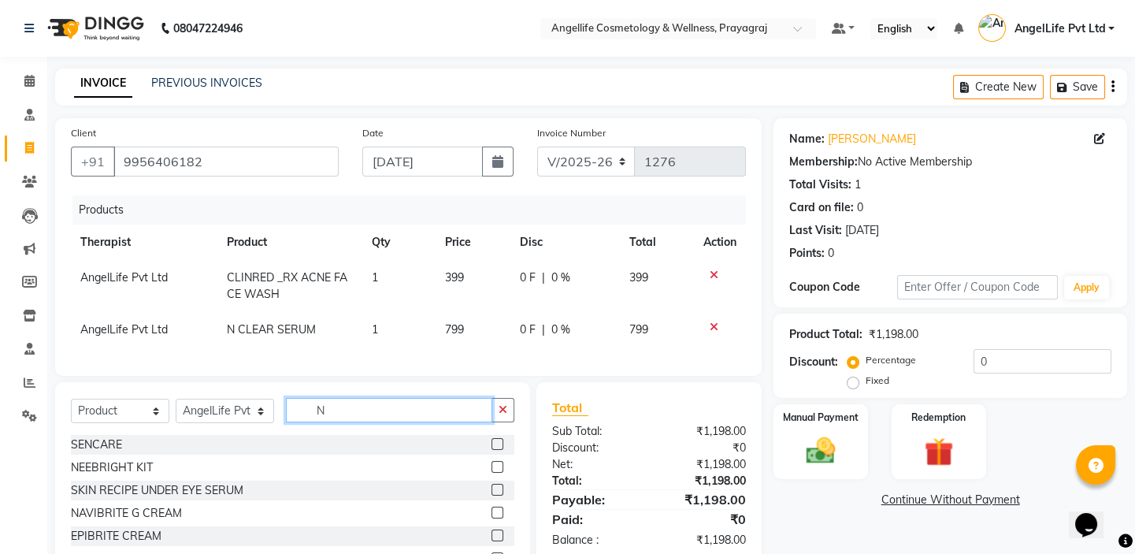
type input "N"
type input "HY"
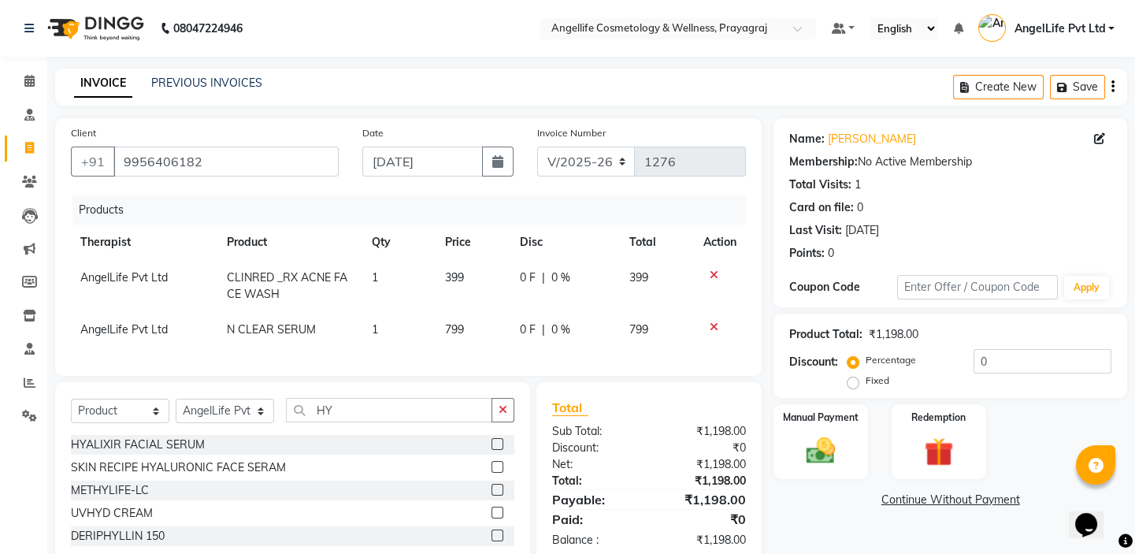
click at [498, 450] on label at bounding box center [497, 444] width 12 height 12
click at [498, 450] on input "checkbox" at bounding box center [496, 444] width 10 height 10
checkbox input "false"
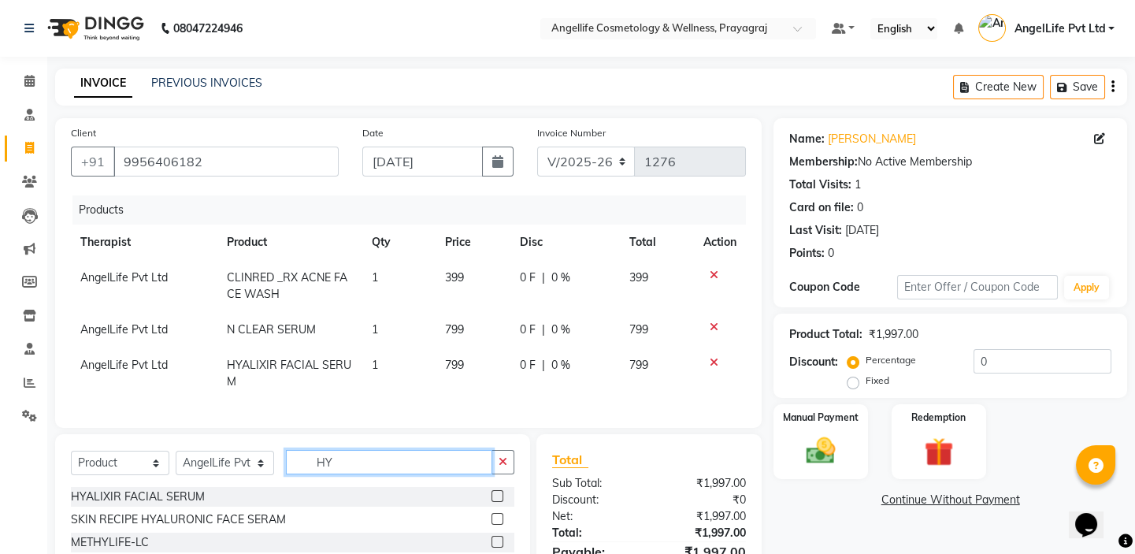
click at [350, 472] on input "HY" at bounding box center [389, 462] width 206 height 24
type input "H"
type input "GLO"
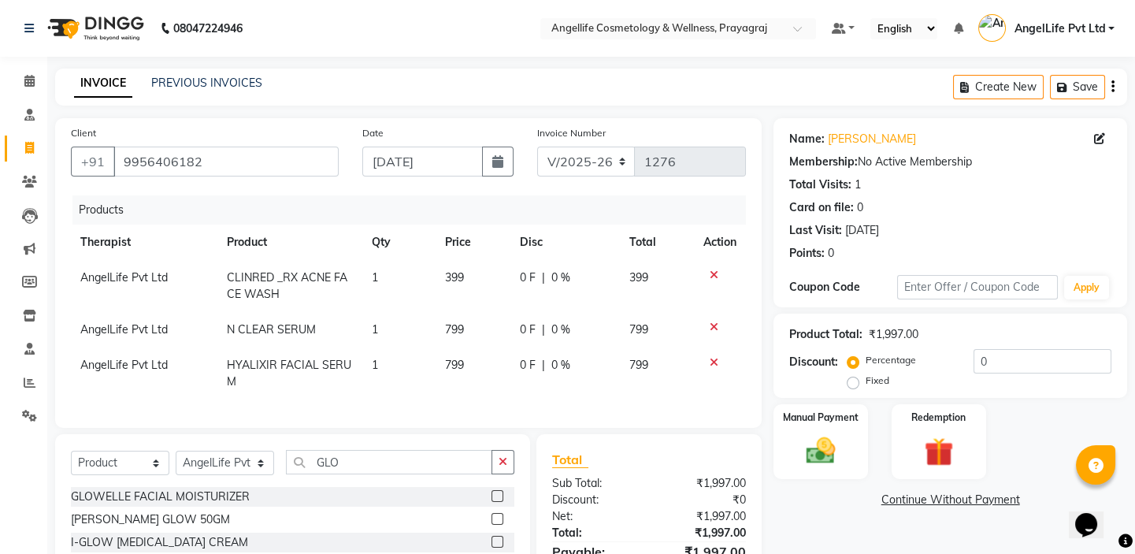
click at [491, 502] on label at bounding box center [497, 496] width 12 height 12
click at [491, 502] on input "checkbox" at bounding box center [496, 496] width 10 height 10
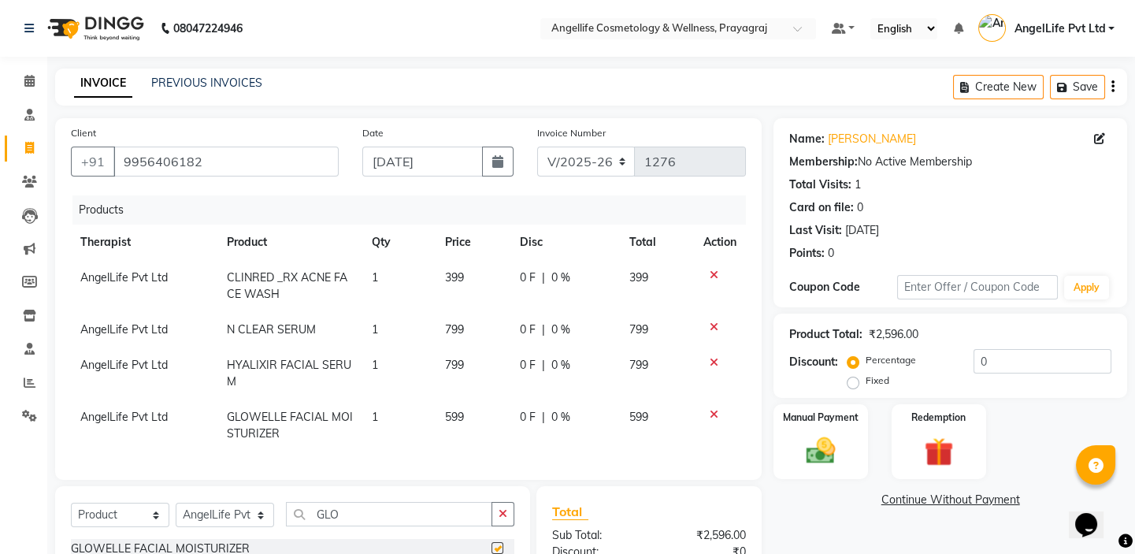
checkbox input "false"
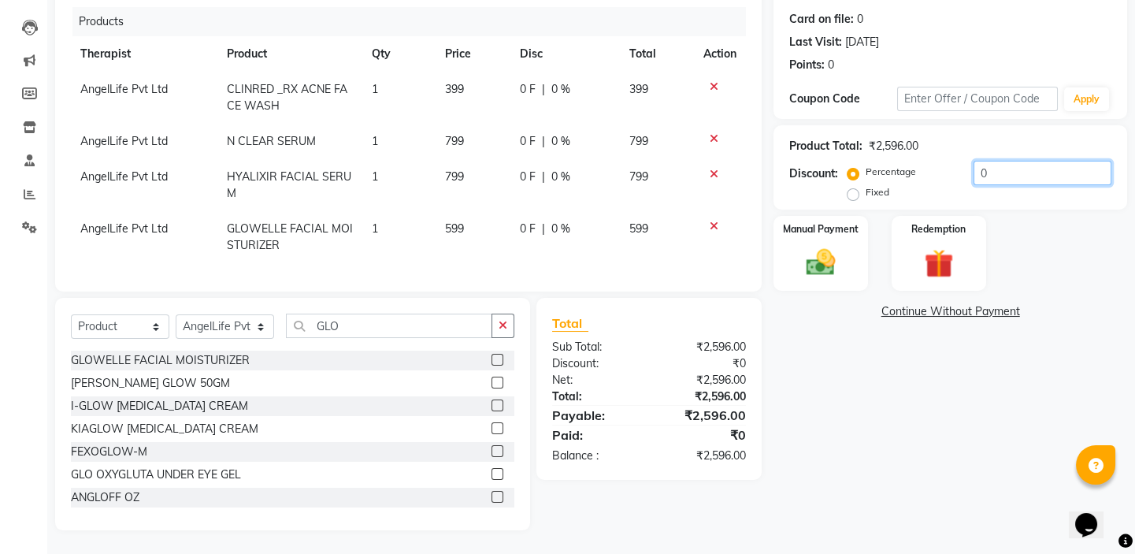
click at [990, 161] on input "0" at bounding box center [1042, 173] width 138 height 24
type input "20"
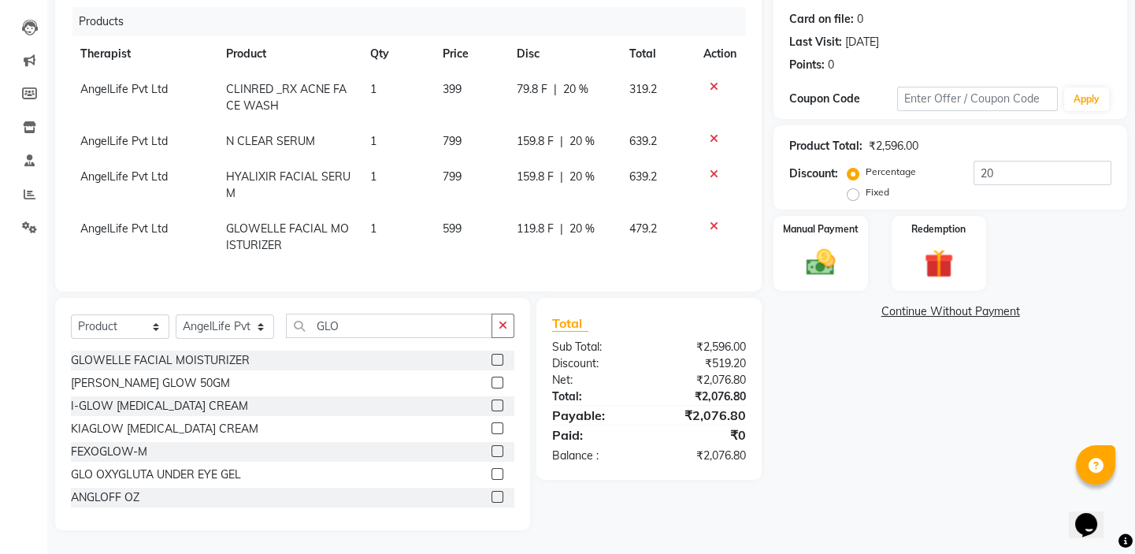
click at [579, 81] on span "20 %" at bounding box center [575, 89] width 25 height 17
select select "26653"
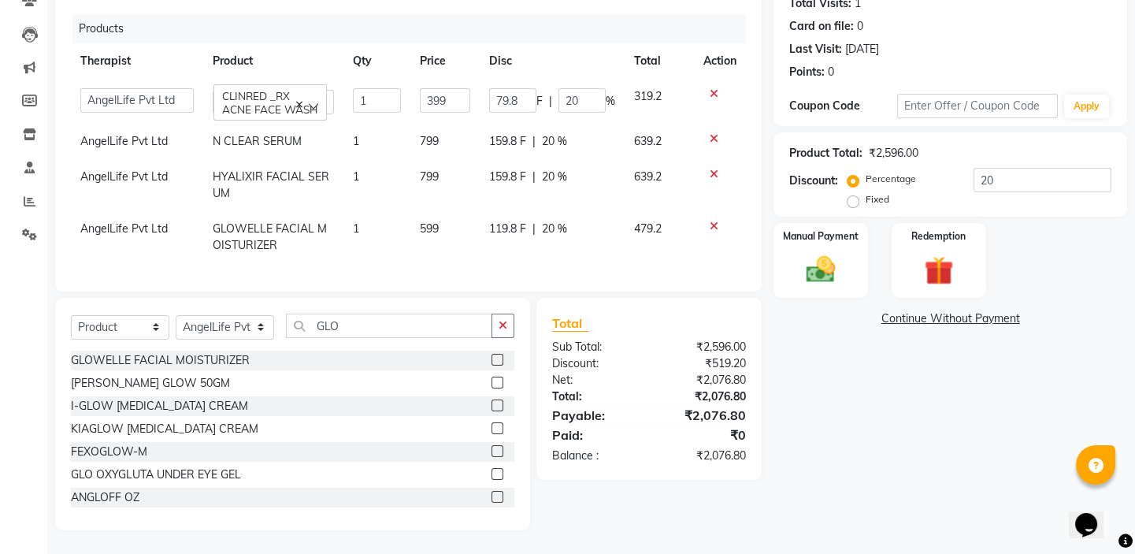
scroll to position [194, 0]
click at [594, 93] on input "20" at bounding box center [581, 100] width 47 height 24
type input "2"
type input "10"
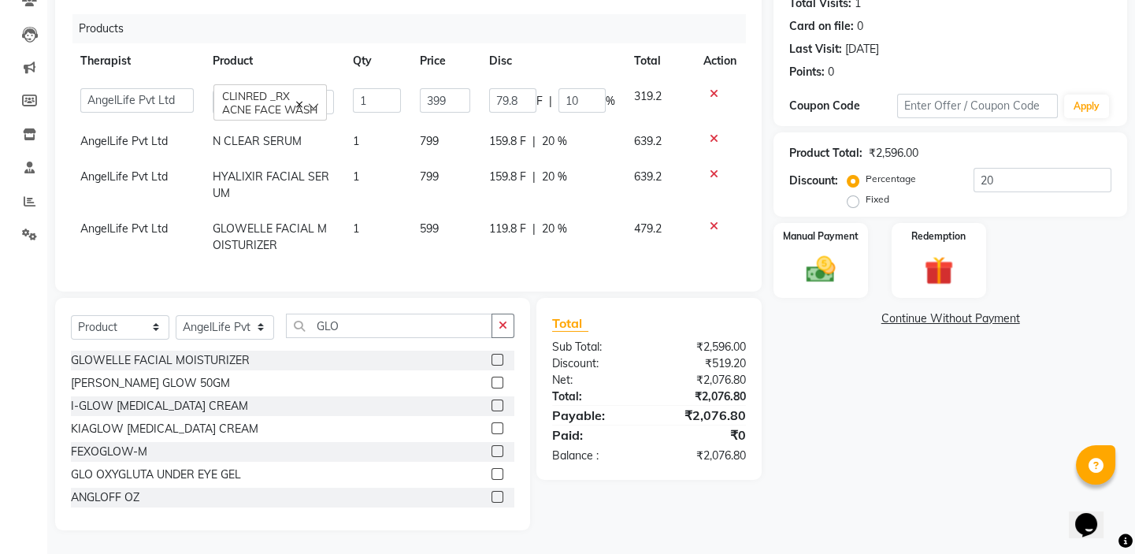
click at [583, 134] on div "159.8 F | 20 %" at bounding box center [552, 141] width 126 height 17
select select "26653"
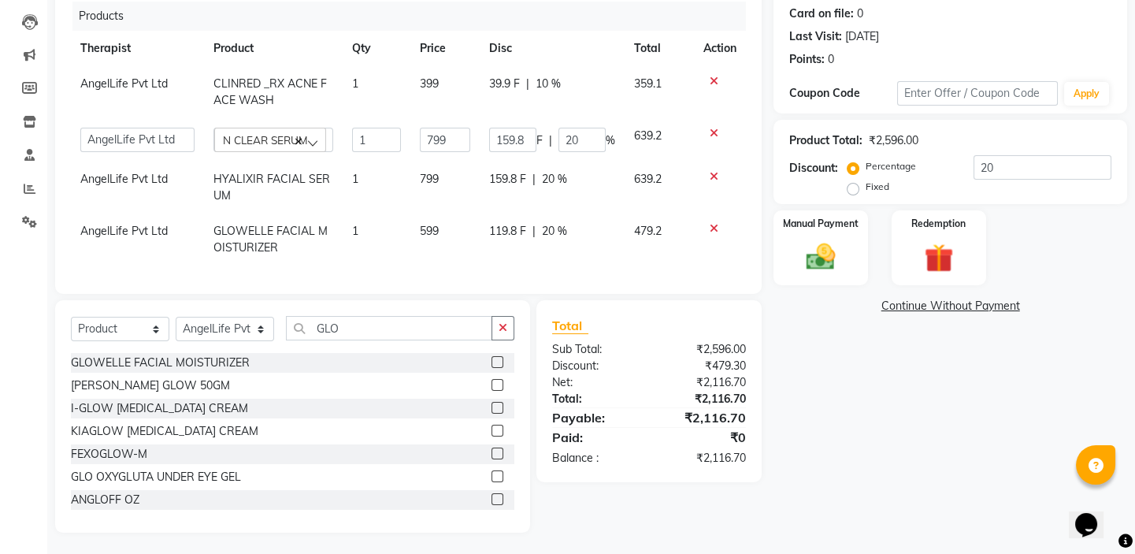
click at [583, 134] on input "20" at bounding box center [581, 140] width 47 height 24
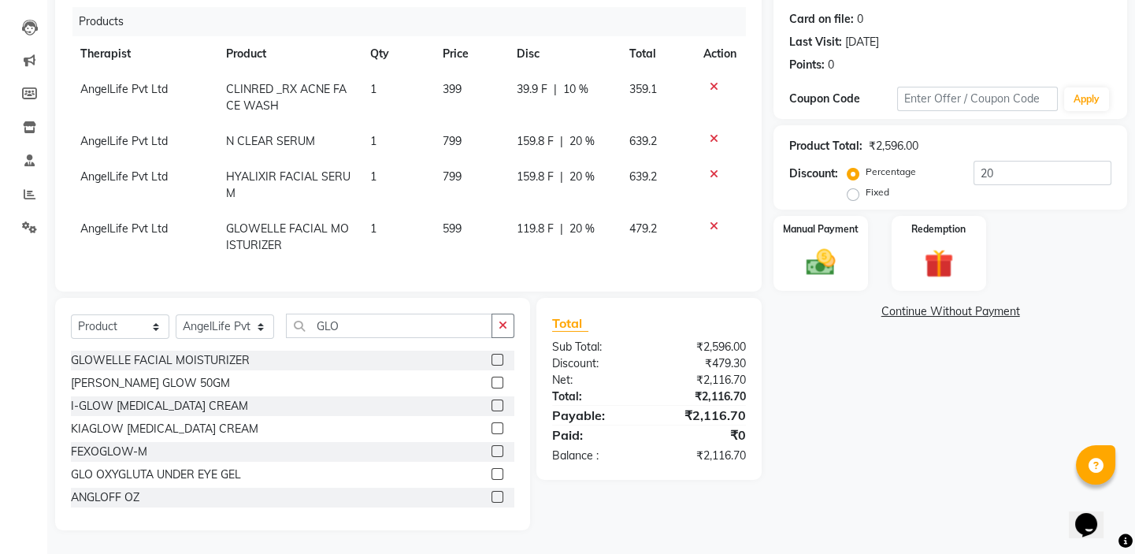
click at [592, 244] on td "119.8 F | 20 %" at bounding box center [563, 237] width 112 height 52
select select "26653"
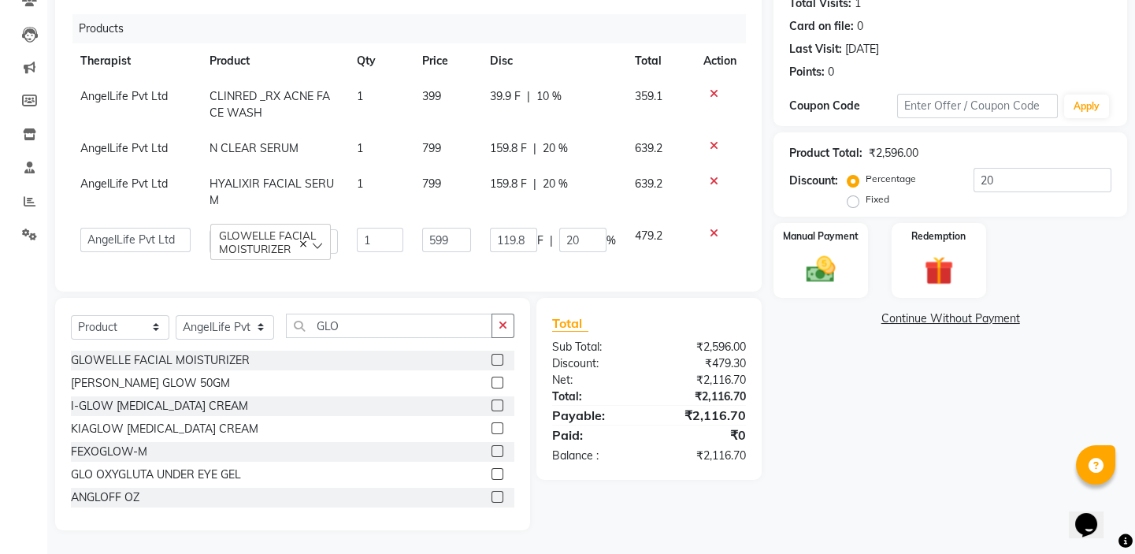
click at [613, 239] on div "119.8 F | 20 %" at bounding box center [553, 240] width 126 height 24
click at [365, 324] on input "GLO" at bounding box center [389, 325] width 206 height 24
type input "G"
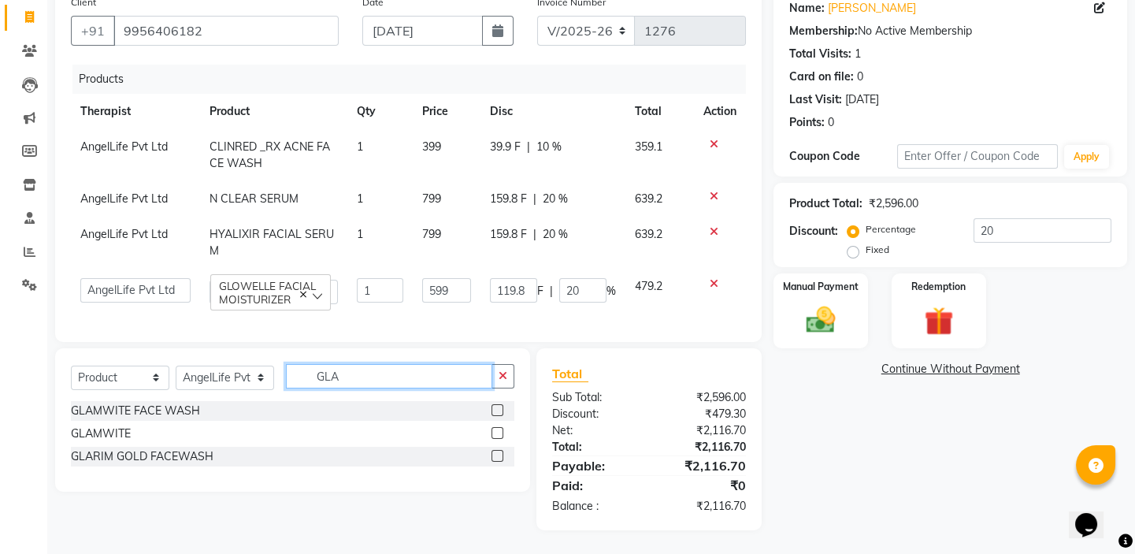
scroll to position [143, 0]
type input "GLAM"
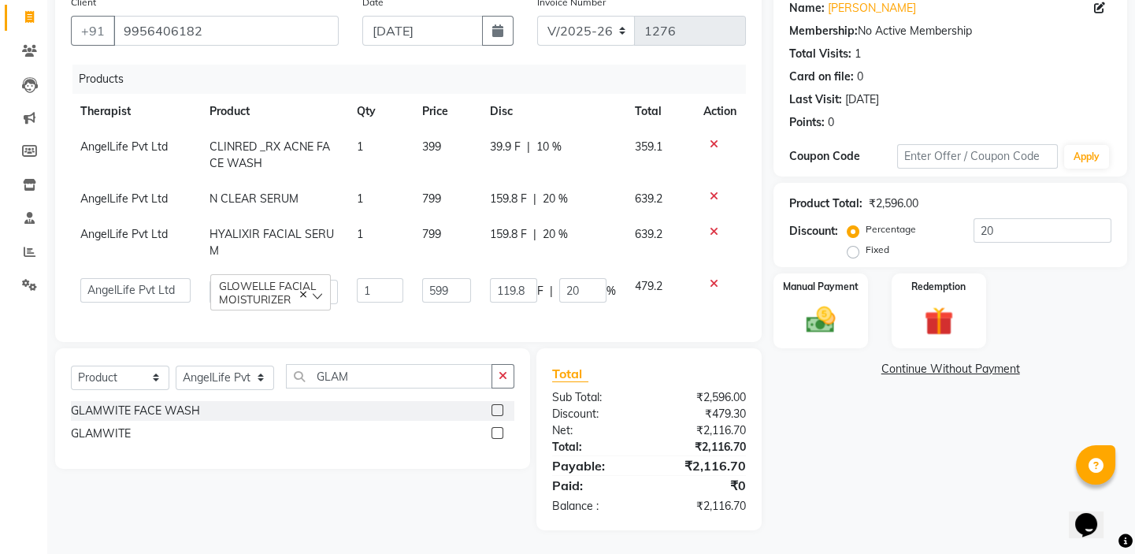
click at [493, 409] on label at bounding box center [497, 410] width 12 height 12
click at [493, 409] on input "checkbox" at bounding box center [496, 411] width 10 height 10
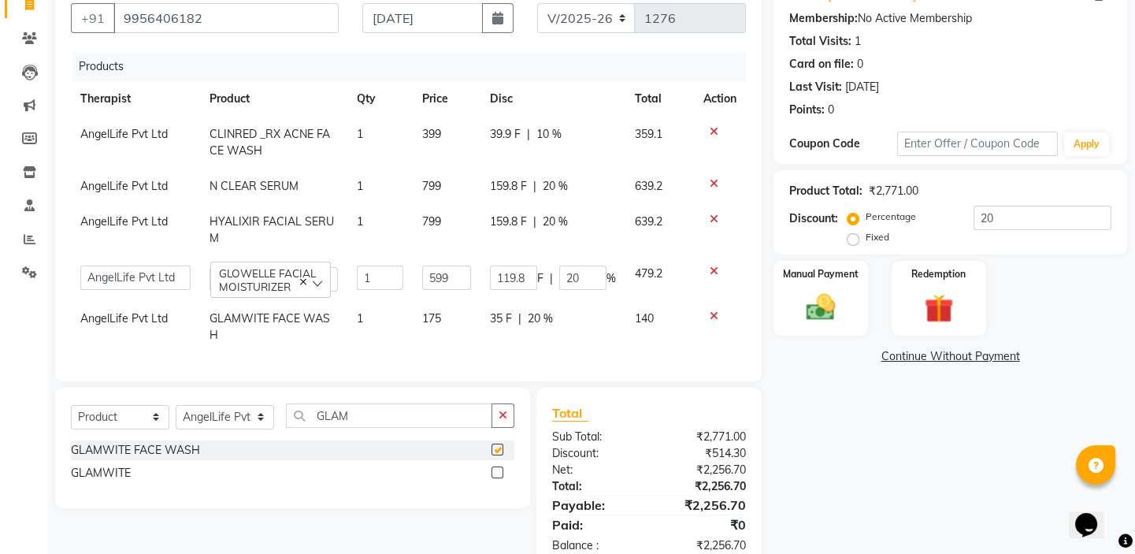
checkbox input "false"
click at [495, 471] on label at bounding box center [497, 472] width 12 height 12
click at [495, 471] on input "checkbox" at bounding box center [496, 473] width 10 height 10
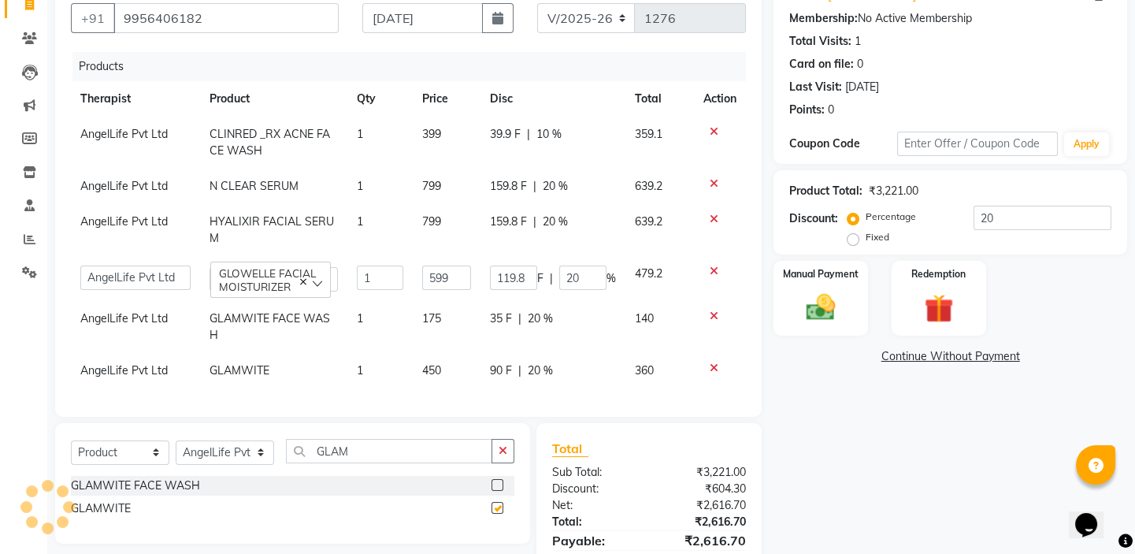
checkbox input "false"
click at [544, 319] on span "20 %" at bounding box center [540, 318] width 25 height 17
select select "26653"
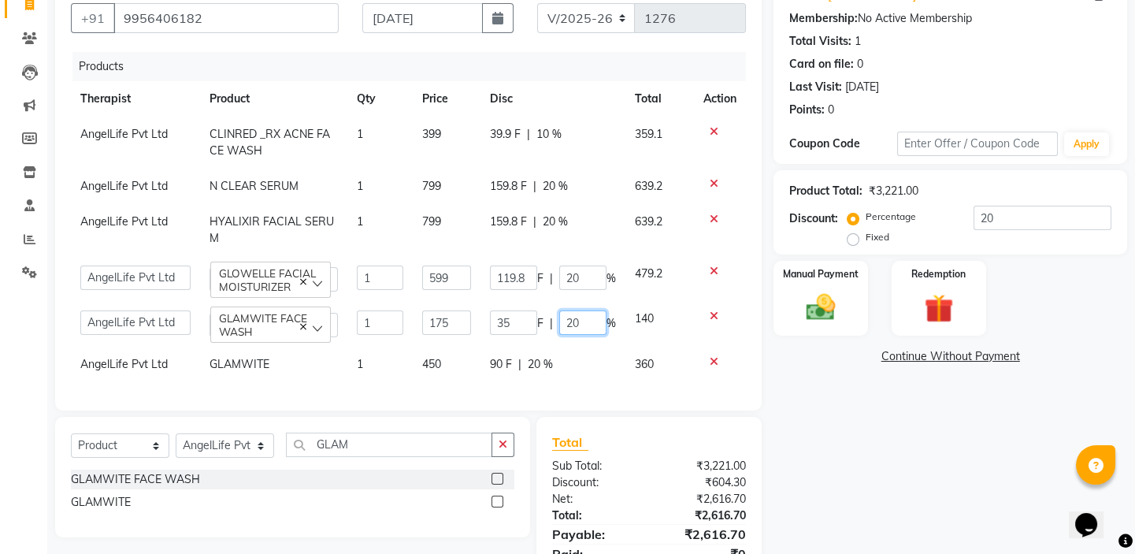
click at [580, 323] on input "20" at bounding box center [582, 322] width 47 height 24
type input "2"
type input "10"
click at [548, 366] on td "90 F | 20 %" at bounding box center [552, 363] width 145 height 35
select select "26653"
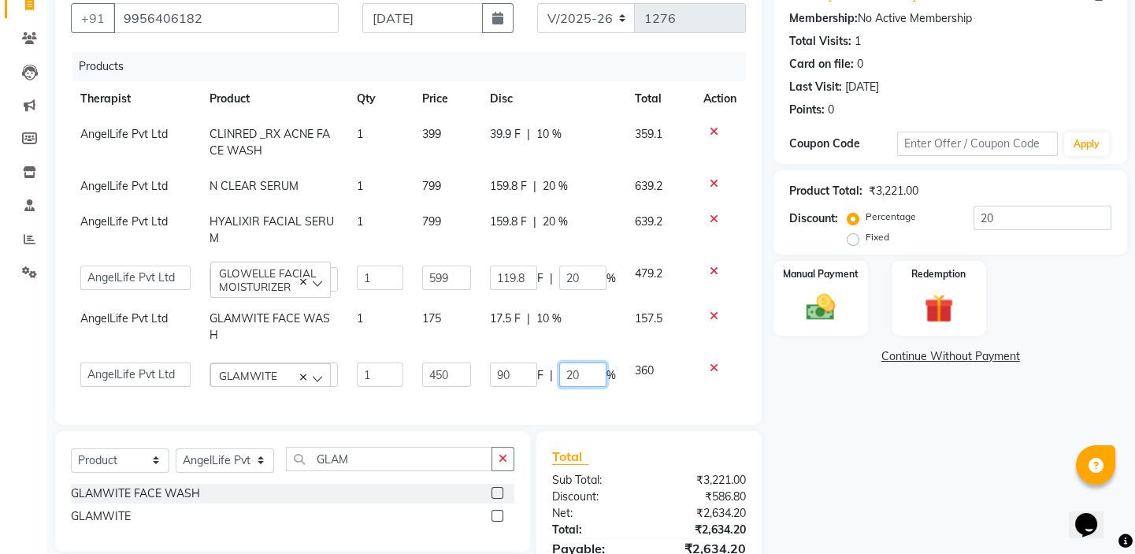
click at [587, 362] on input "20" at bounding box center [582, 374] width 47 height 24
type input "2"
type input "10"
click at [639, 380] on div "Products Therapist Product Qty Price Disc Total Action AngelLife Pvt Ltd CLINRE…" at bounding box center [408, 230] width 675 height 357
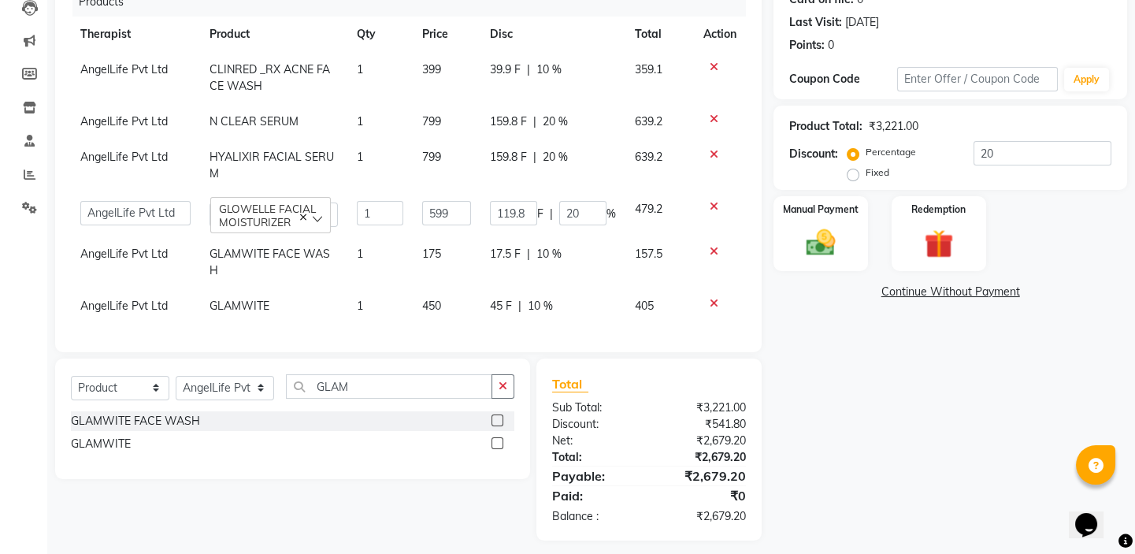
scroll to position [214, 0]
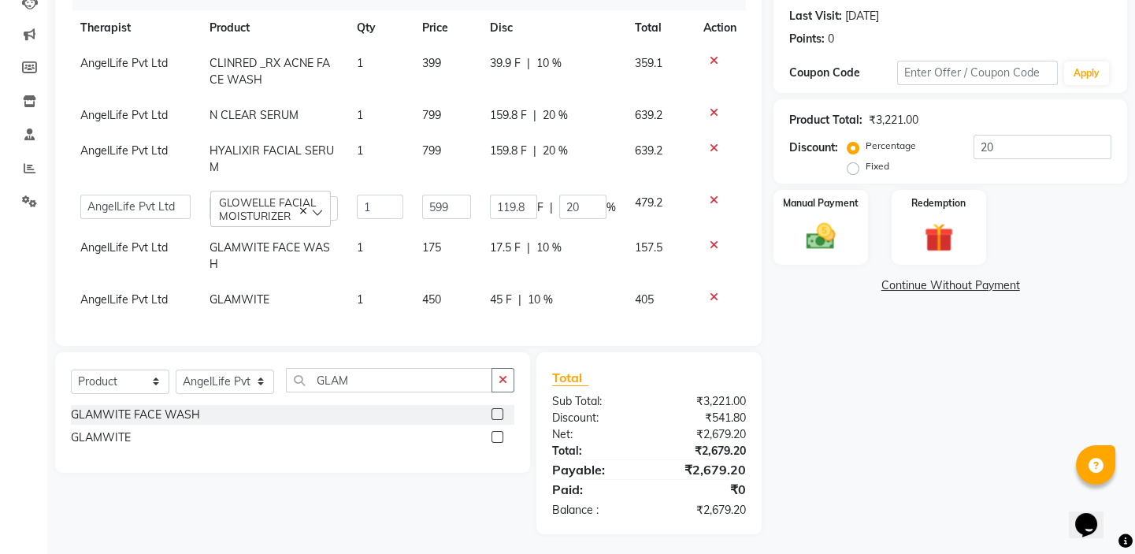
click at [940, 285] on link "Continue Without Payment" at bounding box center [949, 285] width 347 height 17
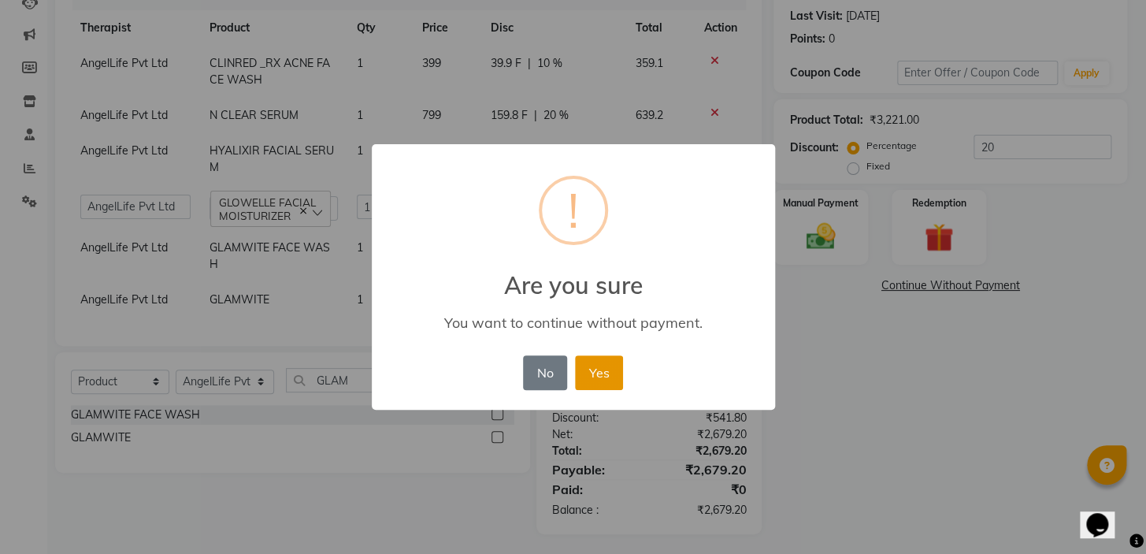
click at [598, 369] on button "Yes" at bounding box center [599, 372] width 48 height 35
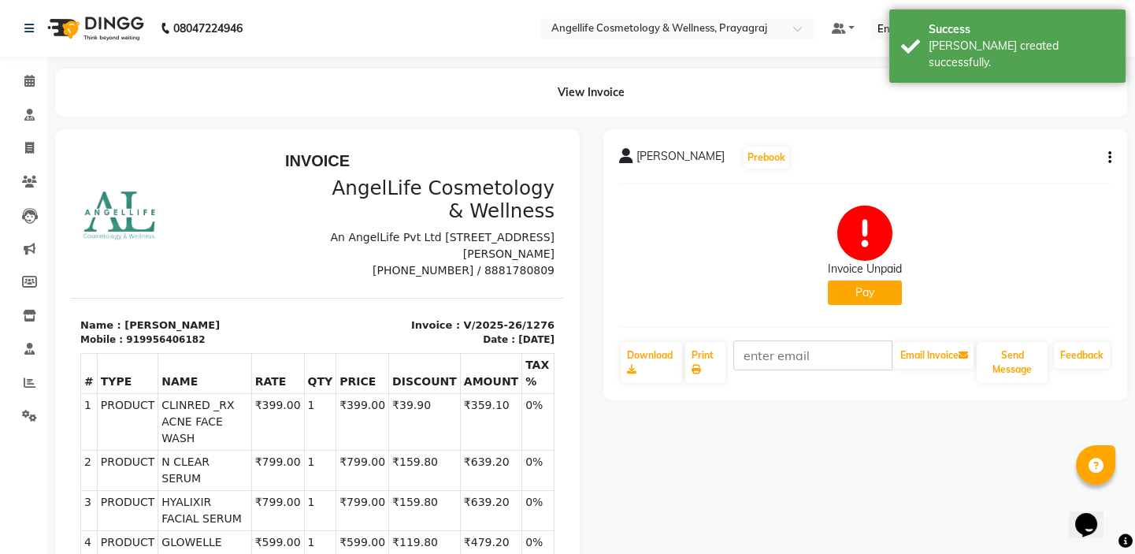
click at [865, 289] on button "Pay" at bounding box center [865, 292] width 74 height 24
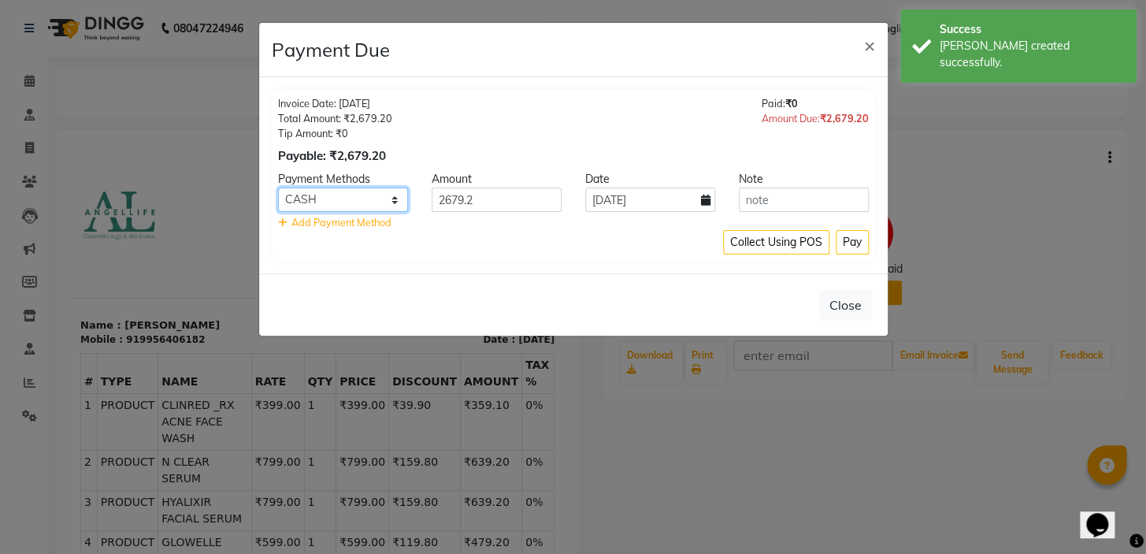
click at [313, 198] on select "CASH CARD ONLINE CUSTOM GPay PayTM PhonePe UPI NearBuy Loan BharatPay Cheque Mo…" at bounding box center [343, 199] width 130 height 24
click at [278, 187] on select "CASH CARD ONLINE CUSTOM GPay PayTM PhonePe UPI NearBuy Loan BharatPay Cheque Mo…" at bounding box center [343, 199] width 130 height 24
click at [343, 189] on select "CASH CARD ONLINE CUSTOM GPay PayTM PhonePe UPI NearBuy Loan BharatPay Cheque Mo…" at bounding box center [343, 199] width 130 height 24
select select "1"
click at [278, 187] on select "CASH CARD ONLINE CUSTOM GPay PayTM PhonePe UPI NearBuy Loan BharatPay Cheque Mo…" at bounding box center [343, 199] width 130 height 24
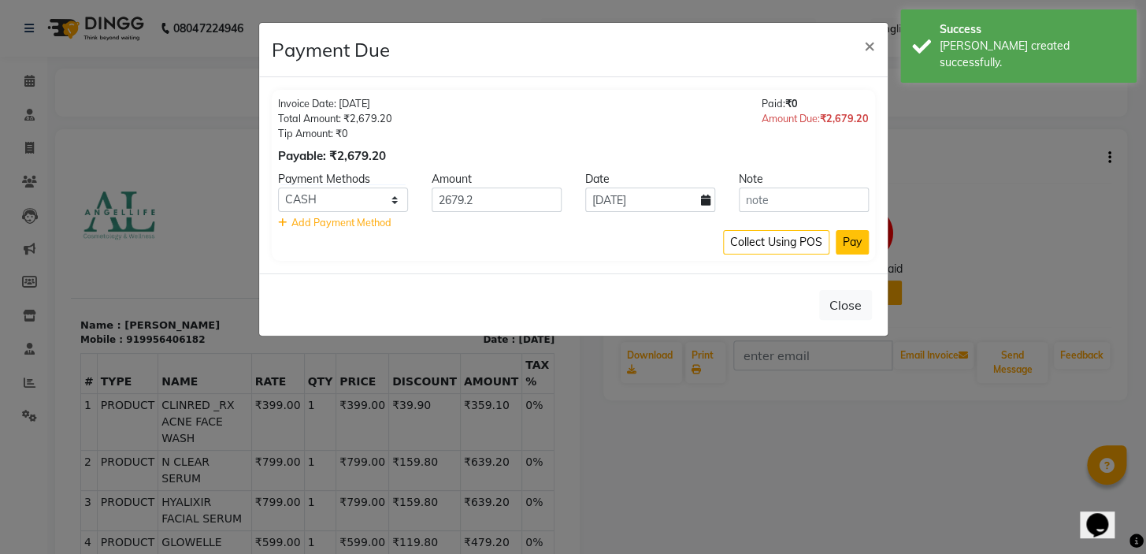
click at [856, 243] on button "Pay" at bounding box center [851, 242] width 33 height 24
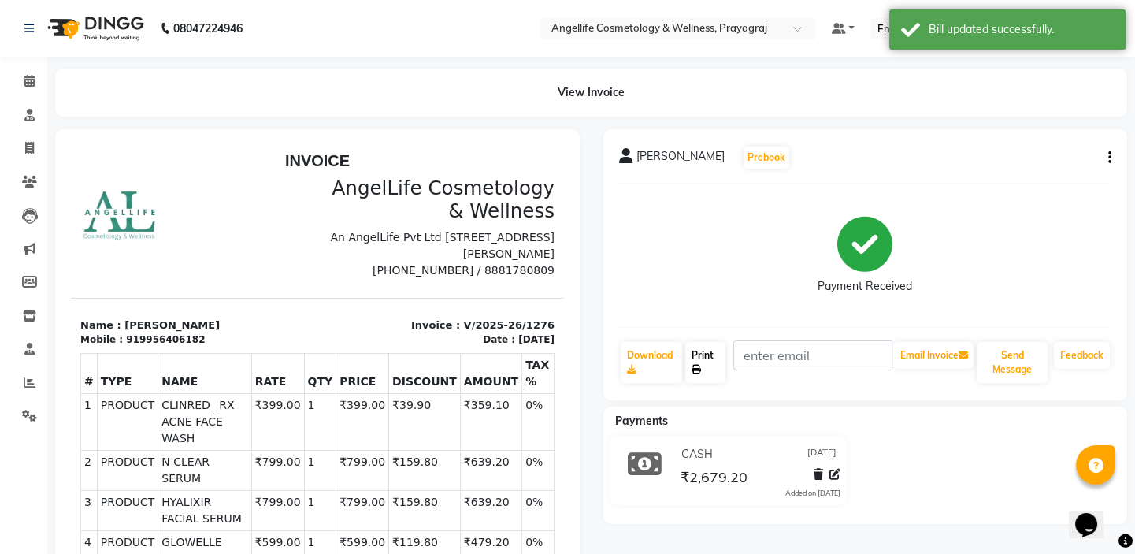
click at [714, 350] on link "Print" at bounding box center [705, 362] width 40 height 41
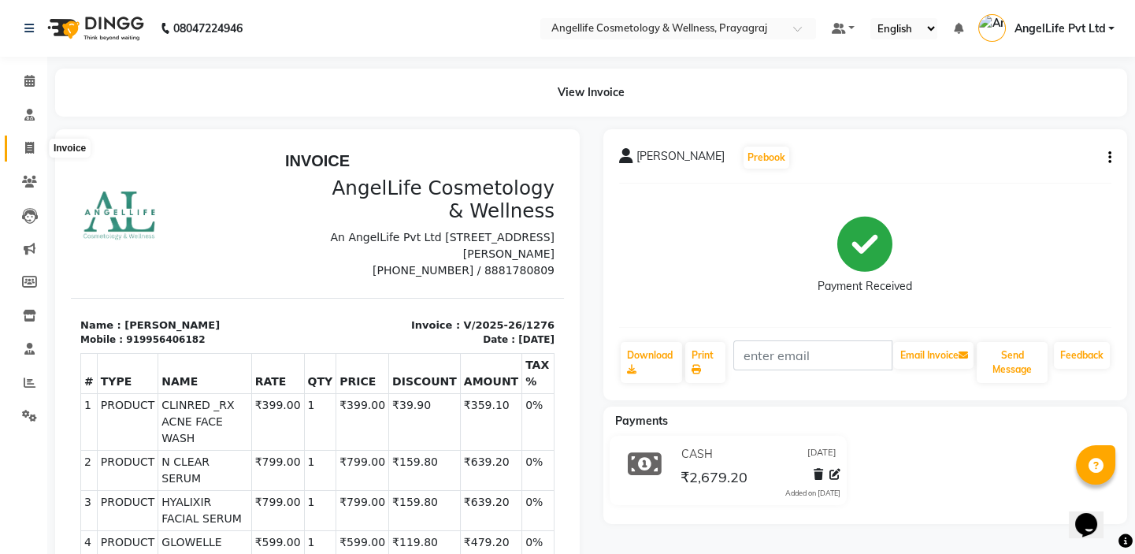
click at [32, 149] on icon at bounding box center [29, 148] width 9 height 12
select select "service"
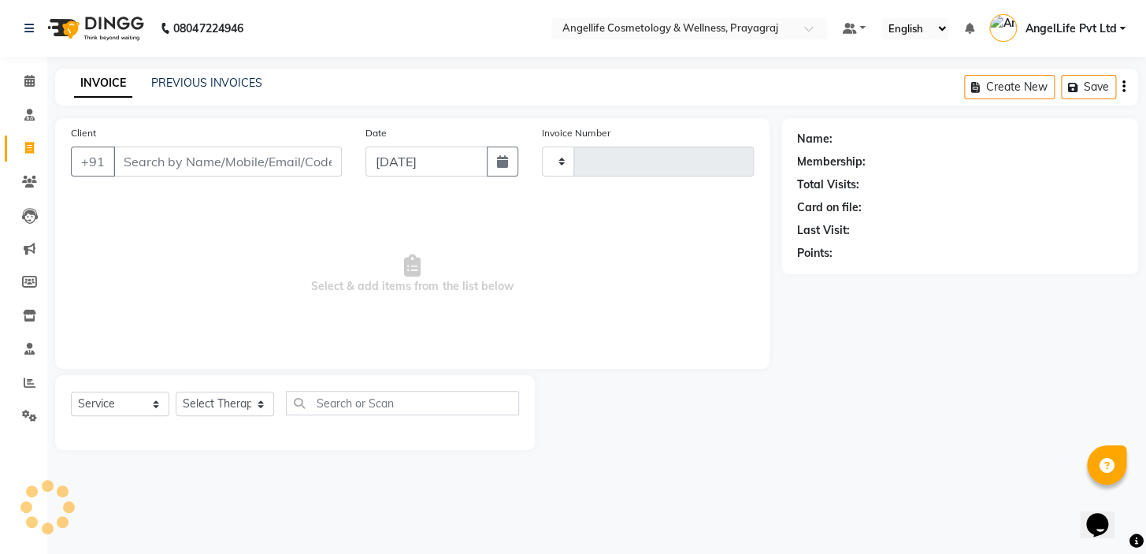
type input "1277"
select select "4531"
click at [191, 83] on link "PREVIOUS INVOICES" at bounding box center [206, 83] width 111 height 14
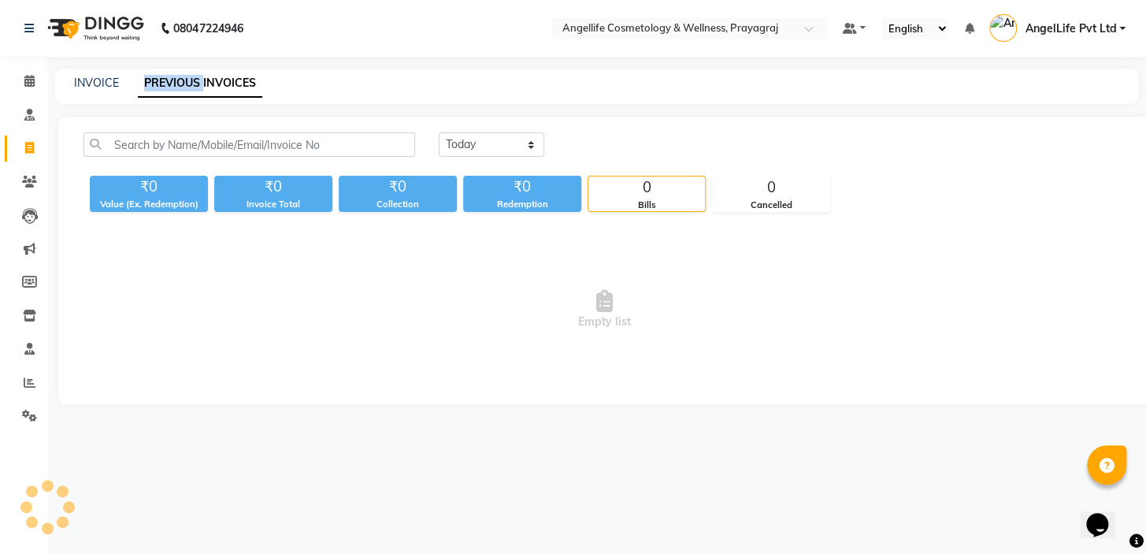
click at [191, 83] on link "PREVIOUS INVOICES" at bounding box center [200, 83] width 124 height 28
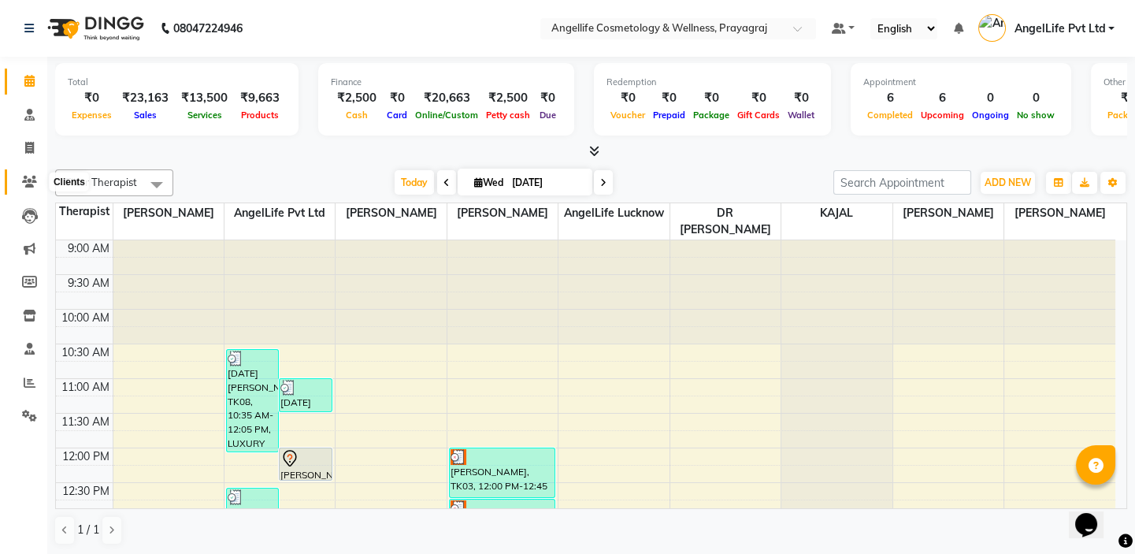
click at [28, 183] on icon at bounding box center [29, 182] width 15 height 12
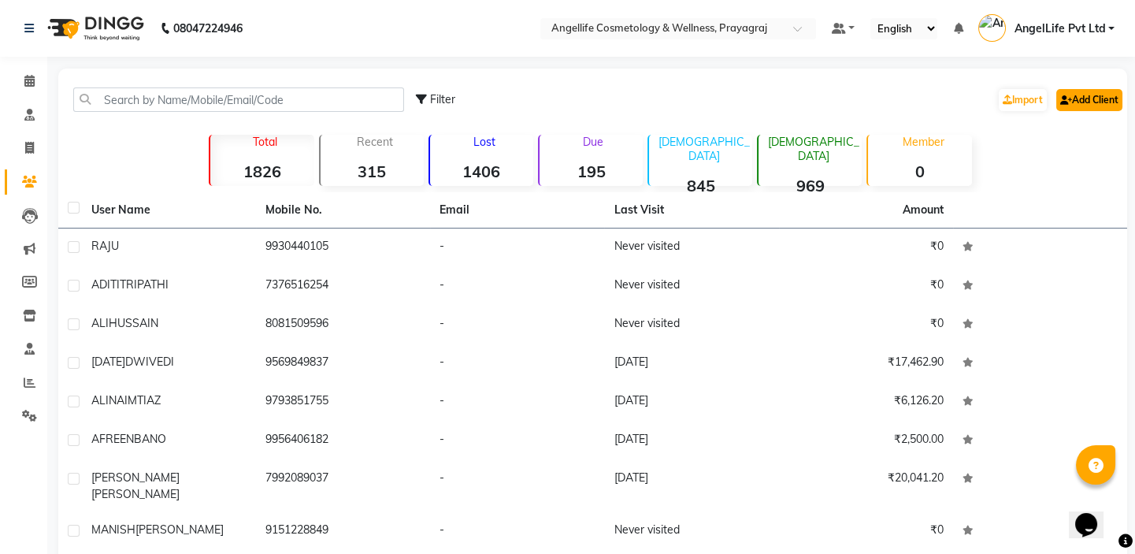
click at [1083, 97] on link "Add Client" at bounding box center [1089, 100] width 66 height 22
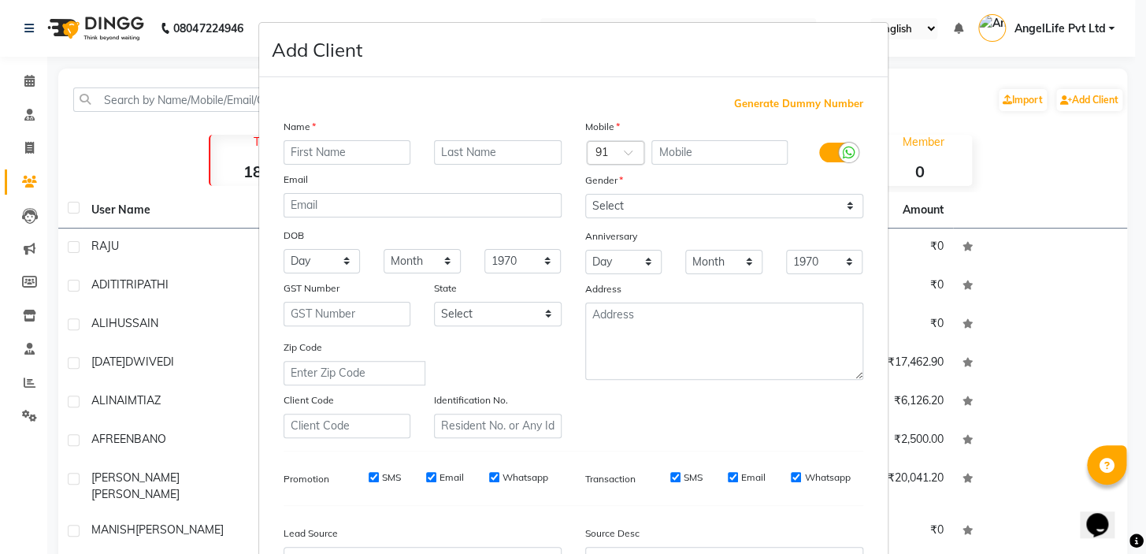
click at [338, 157] on input "text" at bounding box center [347, 152] width 128 height 24
type input "[PERSON_NAME]"
click at [706, 157] on input "text" at bounding box center [719, 152] width 136 height 24
click at [728, 146] on input "8887585755" at bounding box center [719, 152] width 136 height 24
type input "8887585755"
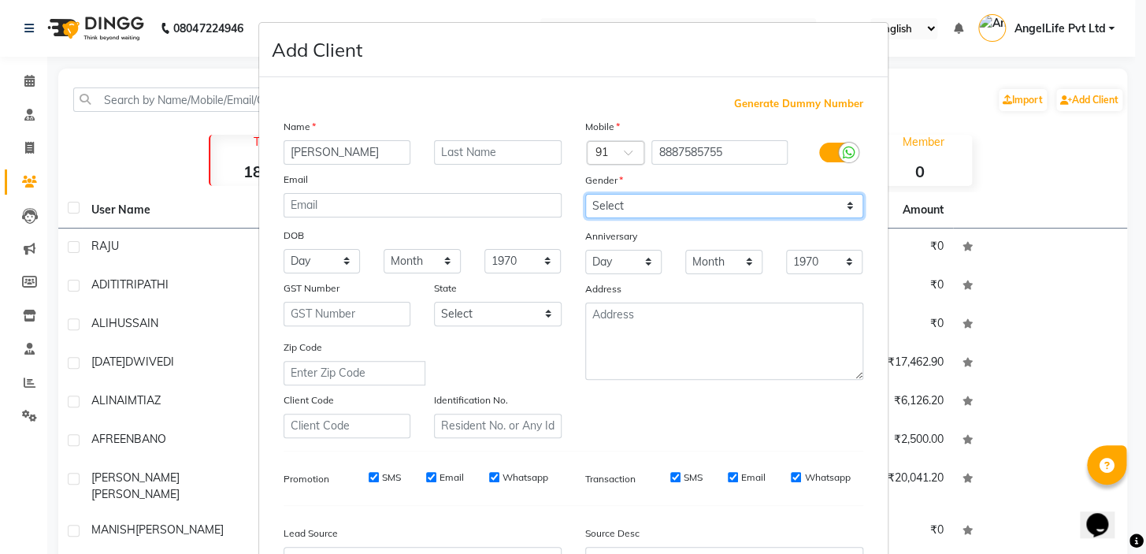
click at [609, 198] on select "Select Male Female Other Prefer Not To Say" at bounding box center [724, 206] width 278 height 24
select select "female"
click at [585, 194] on select "Select Male Female Other Prefer Not To Say" at bounding box center [724, 206] width 278 height 24
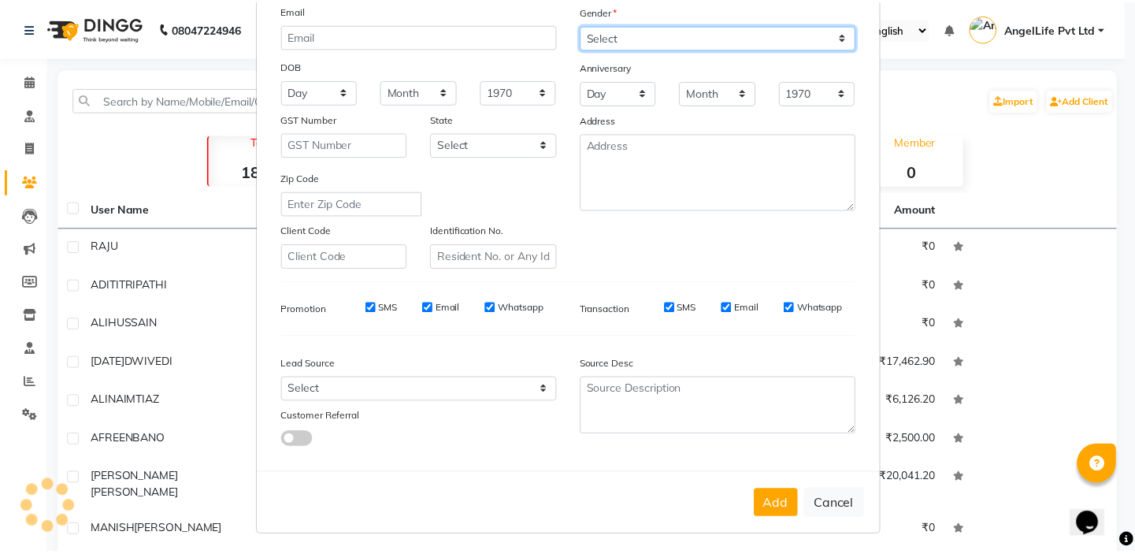
scroll to position [178, 0]
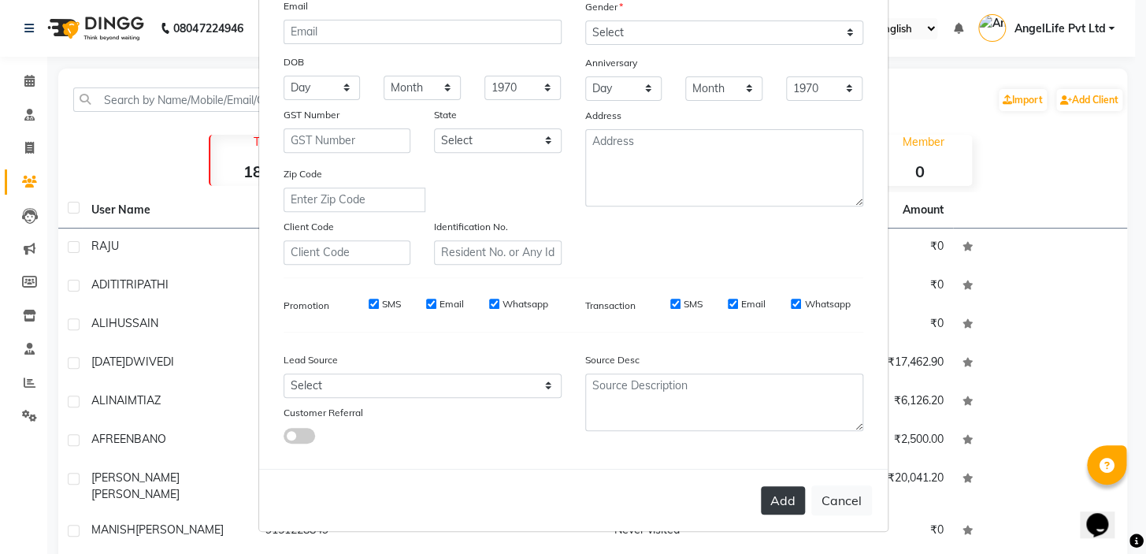
click at [775, 498] on button "Add" at bounding box center [783, 500] width 44 height 28
select select
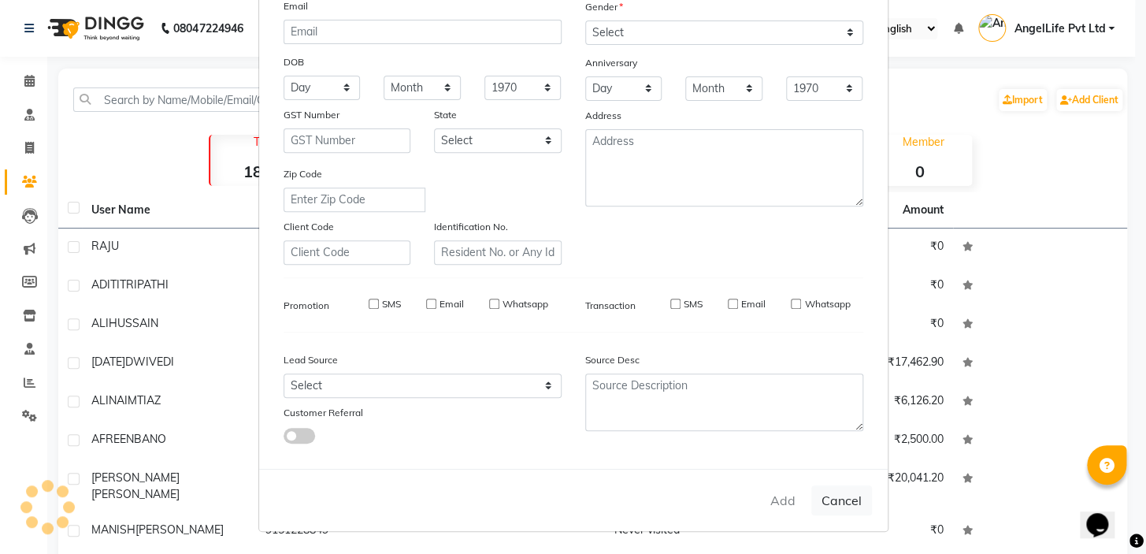
select select
checkbox input "false"
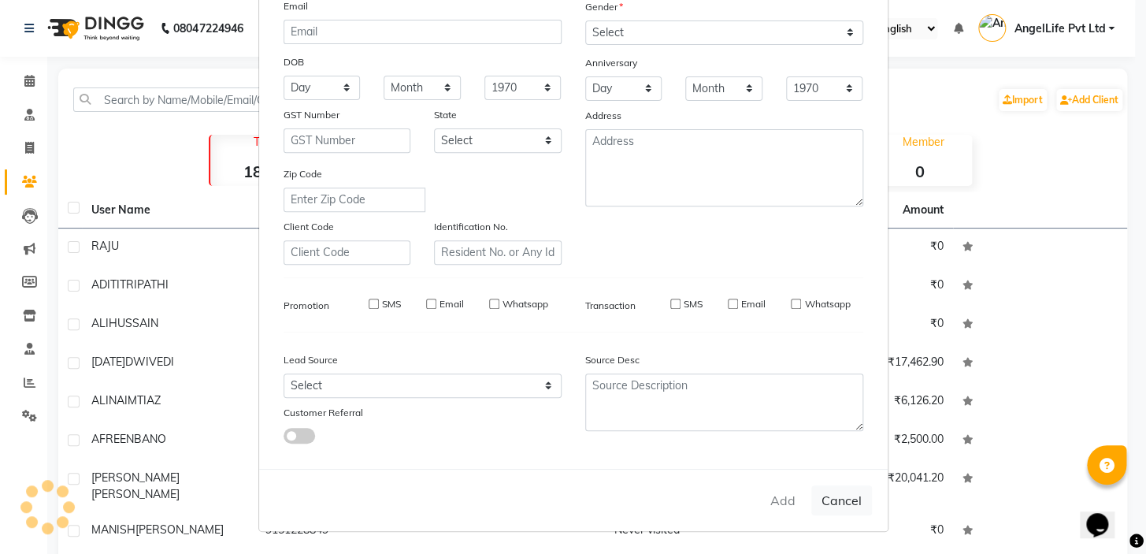
checkbox input "false"
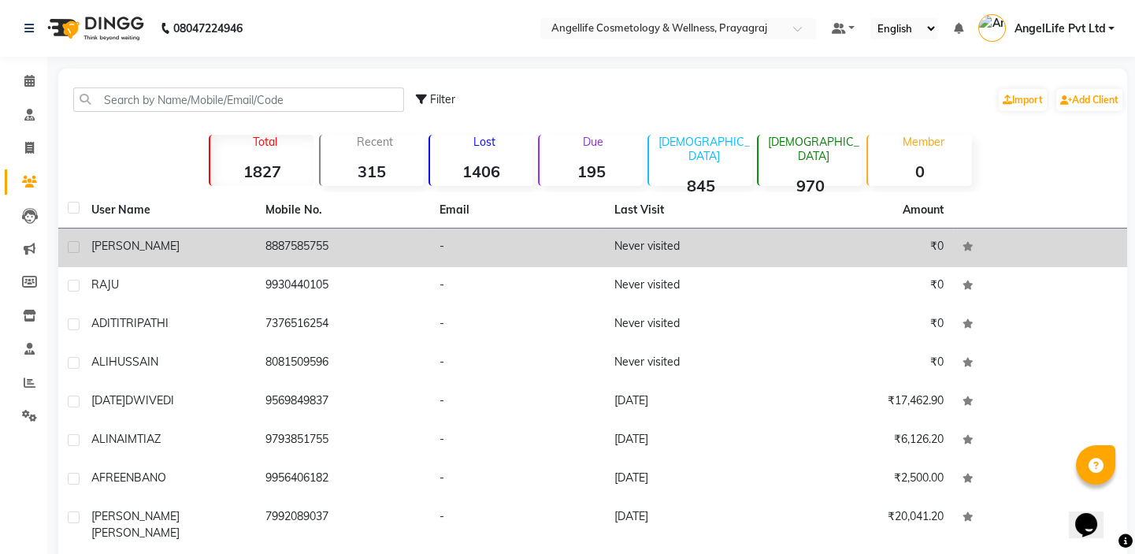
click at [107, 247] on span "SHIKHA" at bounding box center [135, 246] width 88 height 14
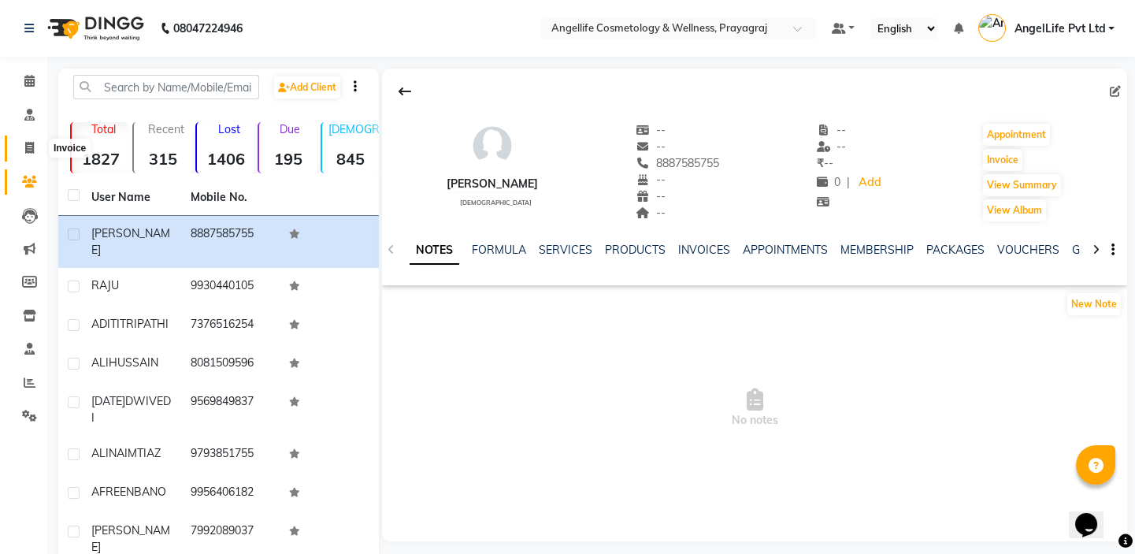
click at [27, 148] on icon at bounding box center [29, 148] width 9 height 12
select select "service"
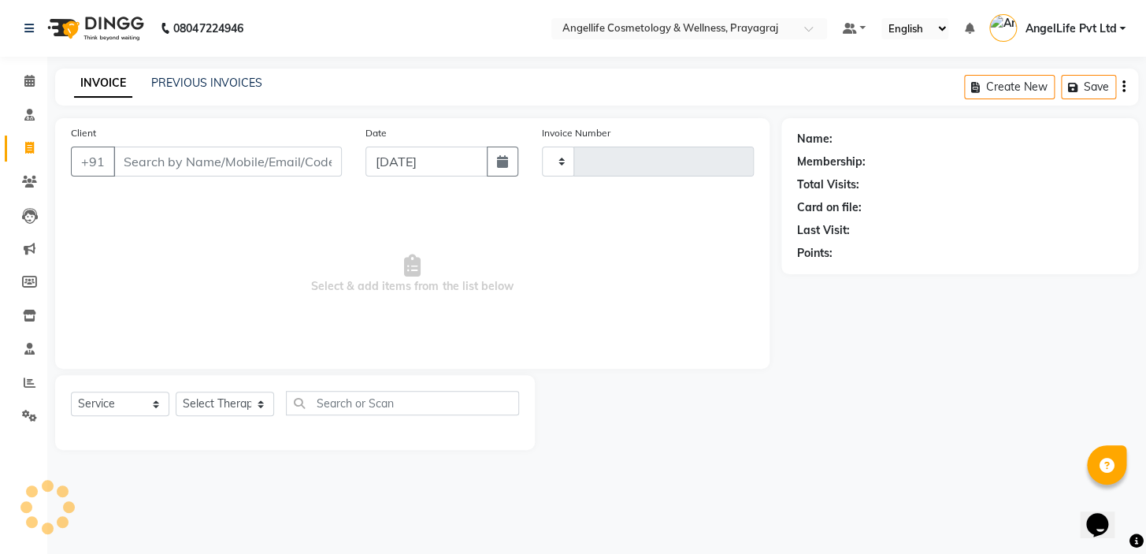
click at [176, 172] on input "Client" at bounding box center [227, 161] width 228 height 30
type input "1277"
select select "4531"
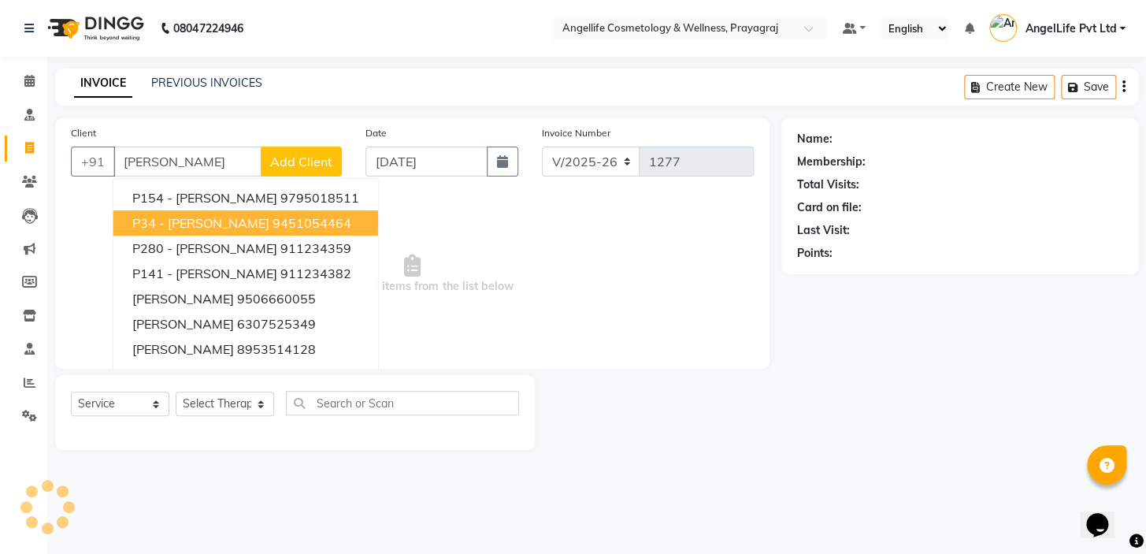
click at [191, 167] on input "SHIKHA" at bounding box center [187, 161] width 148 height 30
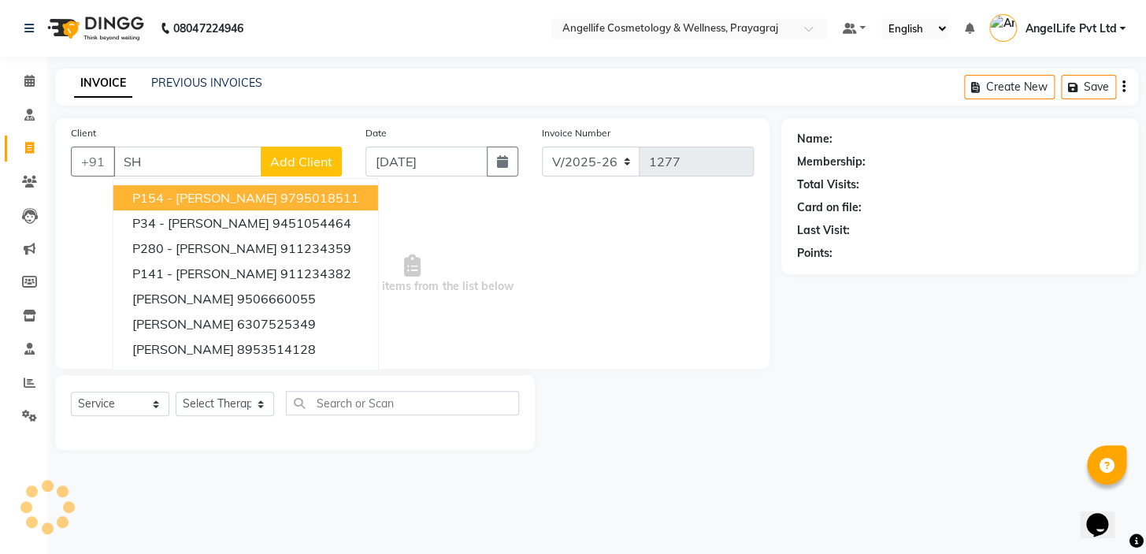
type input "S"
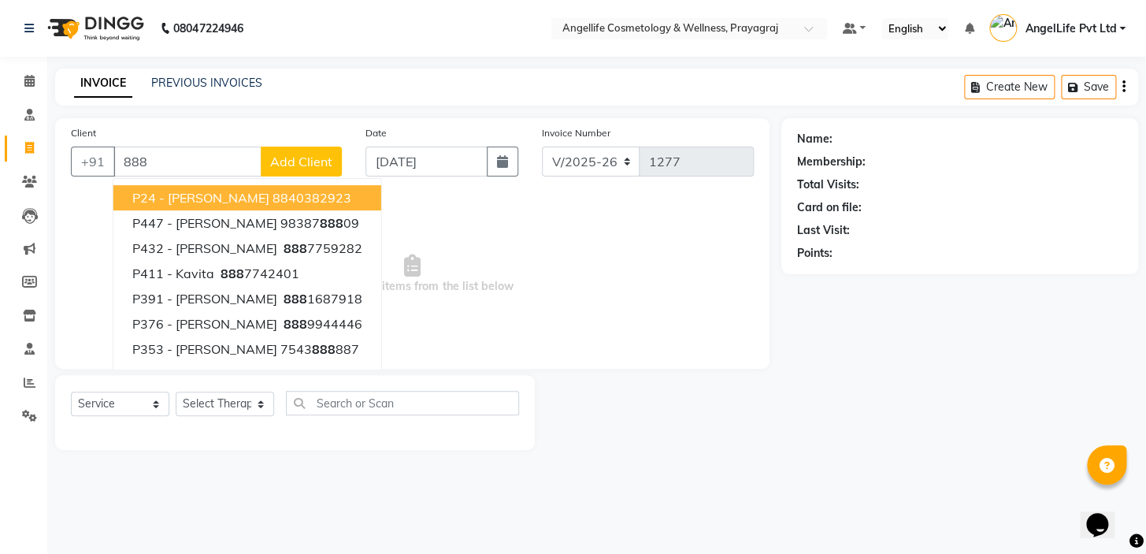
click at [191, 165] on input "888" at bounding box center [187, 161] width 148 height 30
click at [203, 160] on input "888" at bounding box center [187, 161] width 148 height 30
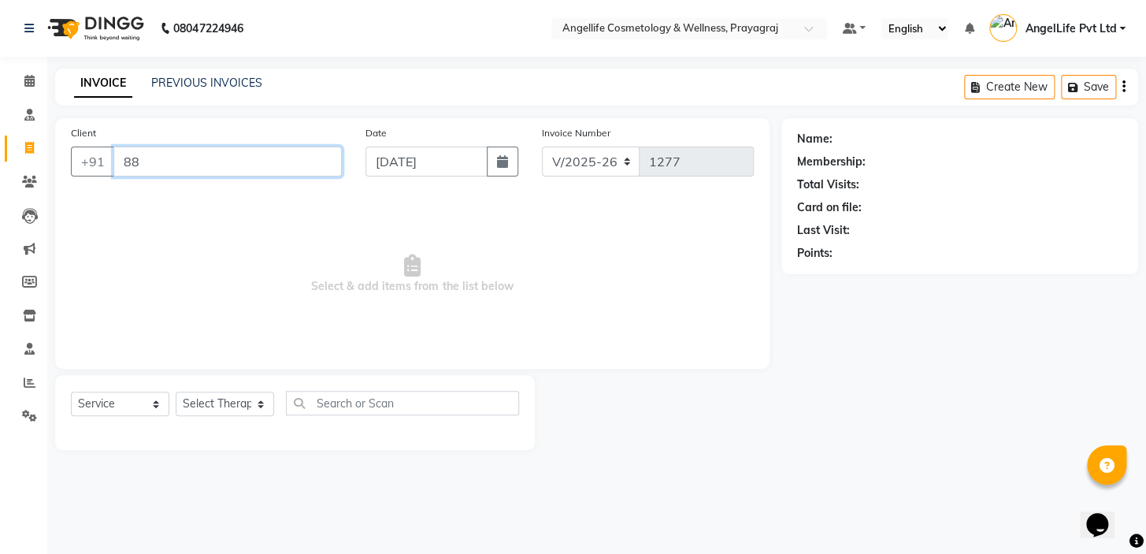
type input "8"
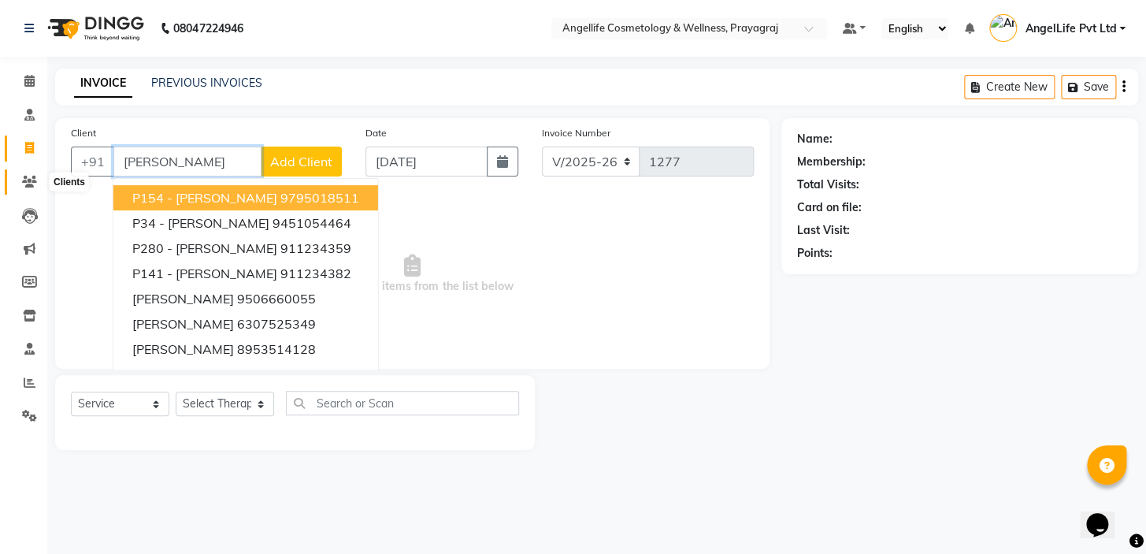
type input "SHIKHA"
click at [25, 179] on icon at bounding box center [29, 182] width 15 height 12
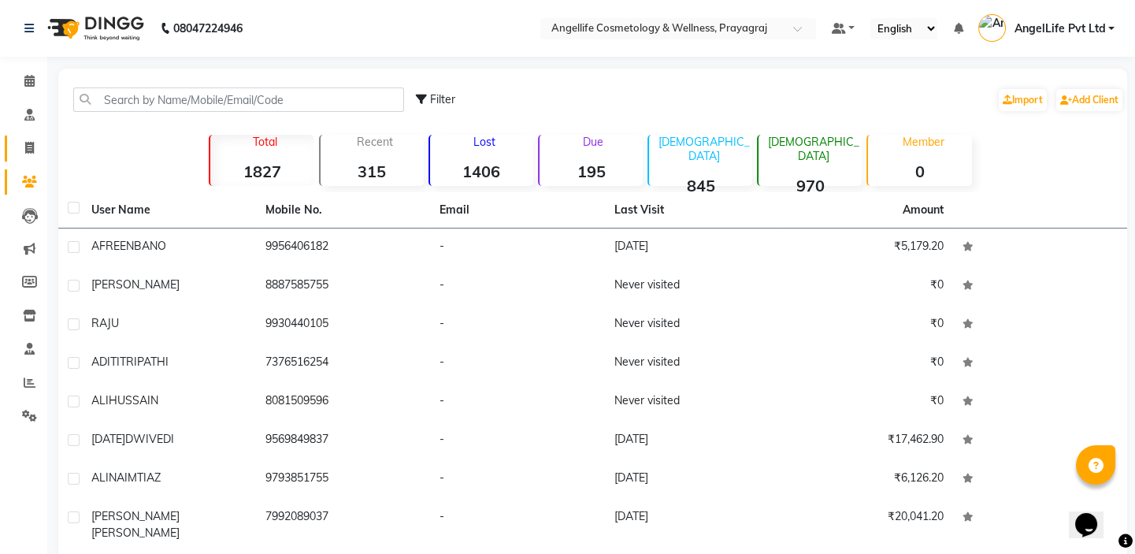
click at [28, 146] on icon at bounding box center [29, 148] width 9 height 12
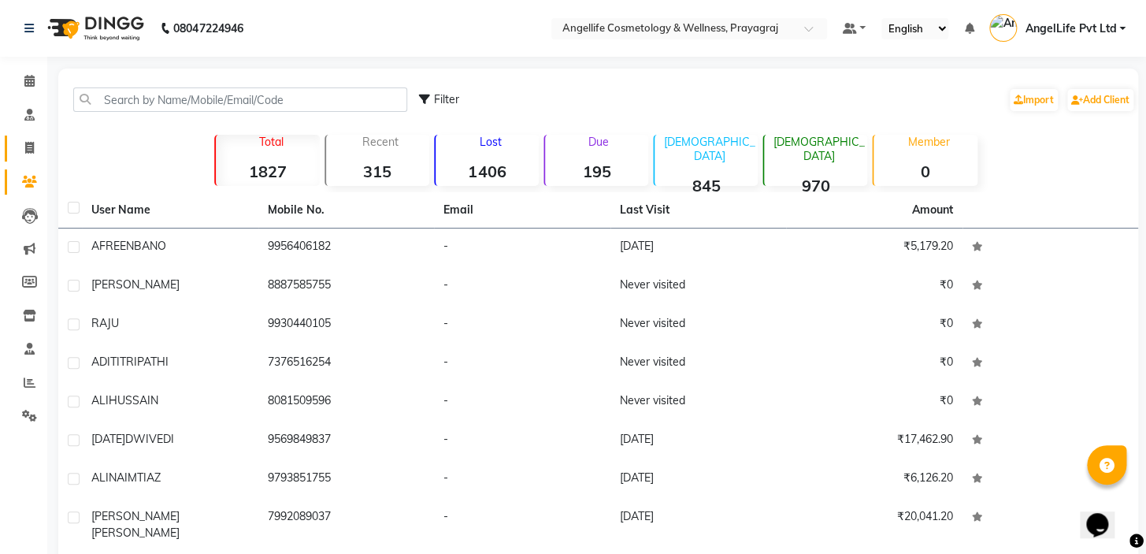
select select "service"
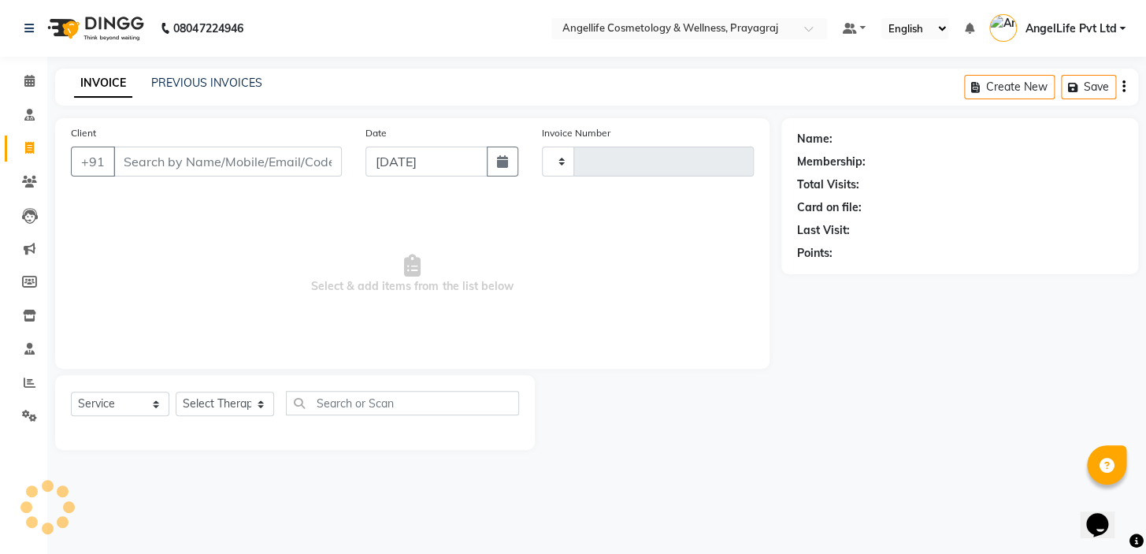
type input "1277"
select select "4531"
click at [154, 165] on input "Client" at bounding box center [227, 161] width 228 height 30
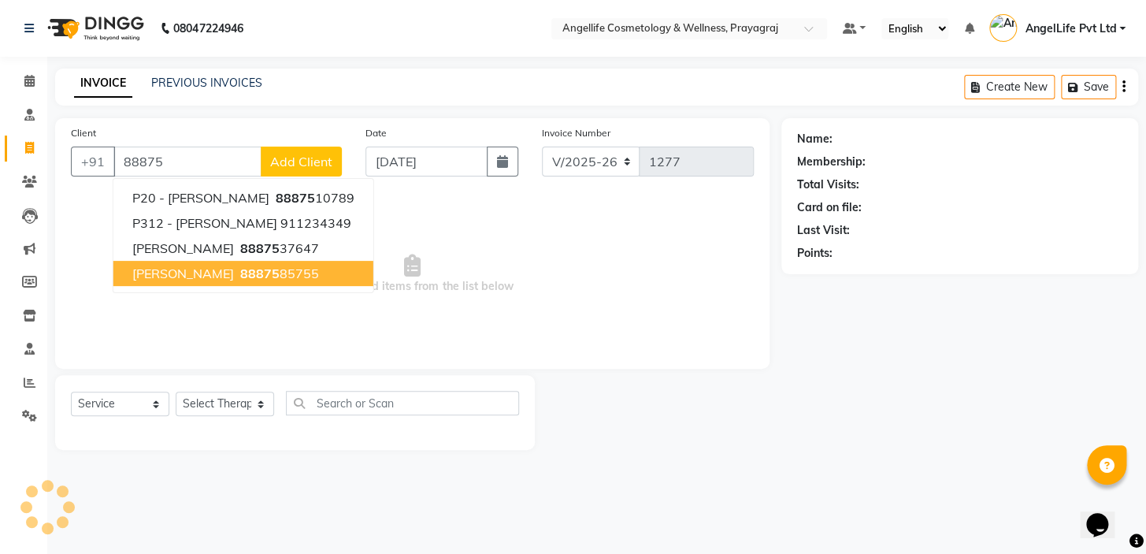
click at [240, 276] on span "88875" at bounding box center [259, 273] width 39 height 16
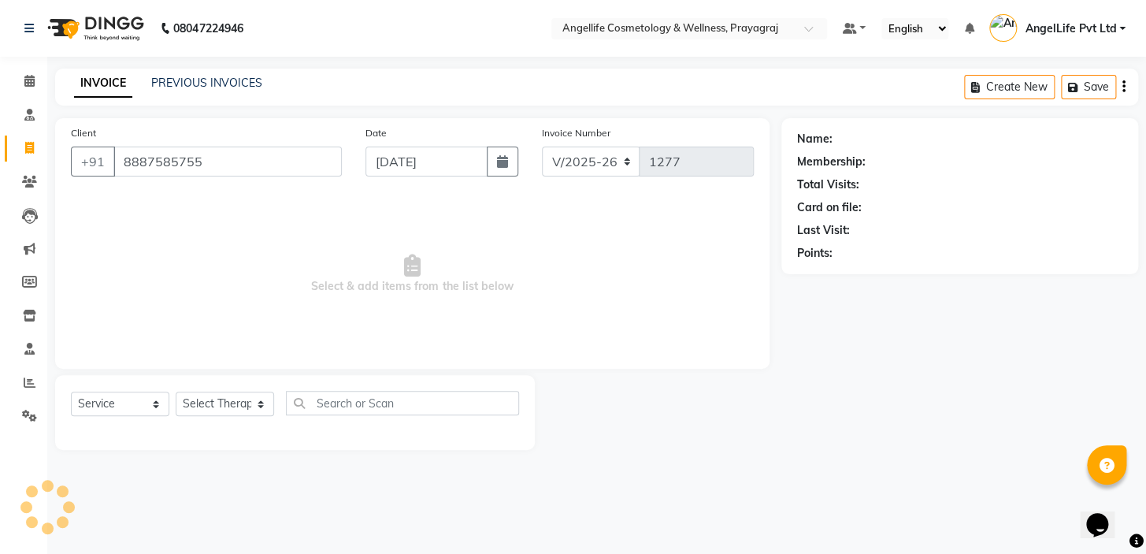
type input "8887585755"
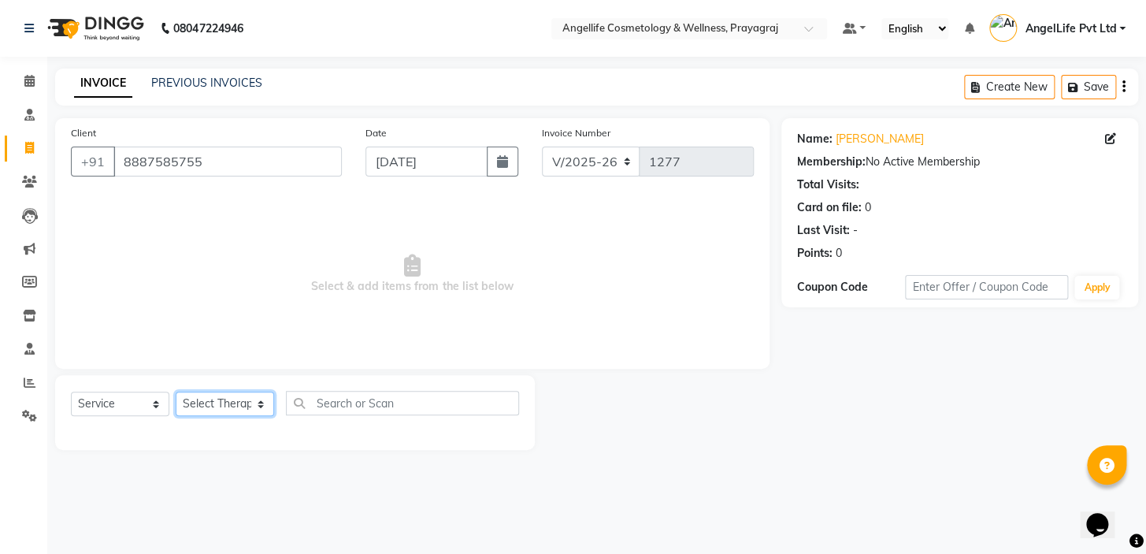
click at [202, 405] on select "Select Therapist AngelLife Lucknow AngelLife Pvt Ltd DR [PERSON_NAME] [PERSON_N…" at bounding box center [225, 403] width 98 height 24
select select "26653"
click at [176, 391] on select "Select Therapist AngelLife Lucknow AngelLife Pvt Ltd DR [PERSON_NAME] [PERSON_N…" at bounding box center [225, 403] width 98 height 24
drag, startPoint x: 203, startPoint y: 393, endPoint x: 263, endPoint y: 328, distance: 88.6
click at [212, 246] on span "Select & add items from the list below" at bounding box center [412, 273] width 683 height 157
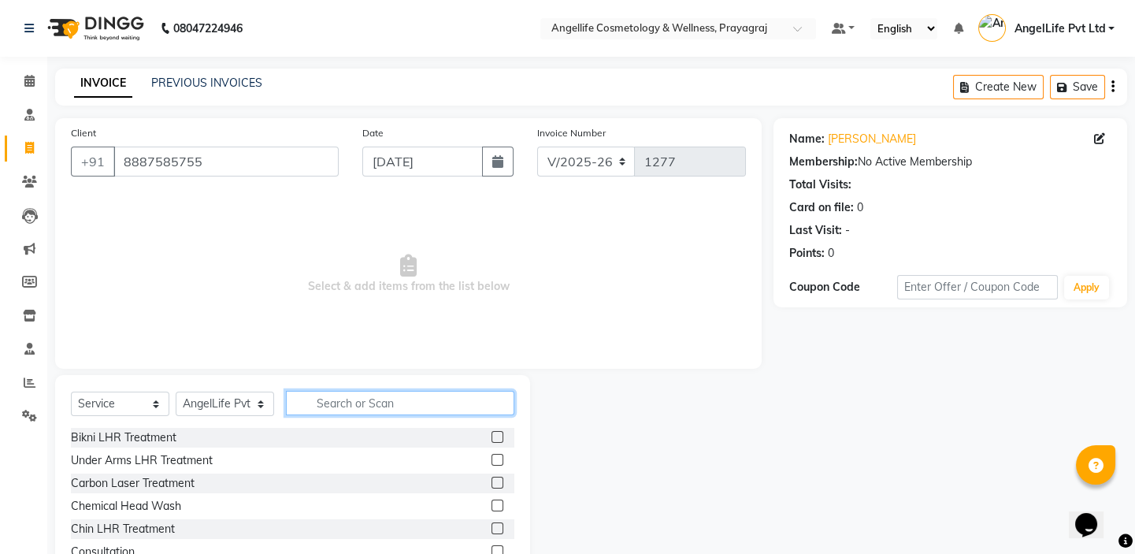
click at [338, 409] on input "text" at bounding box center [400, 403] width 228 height 24
type input "CON"
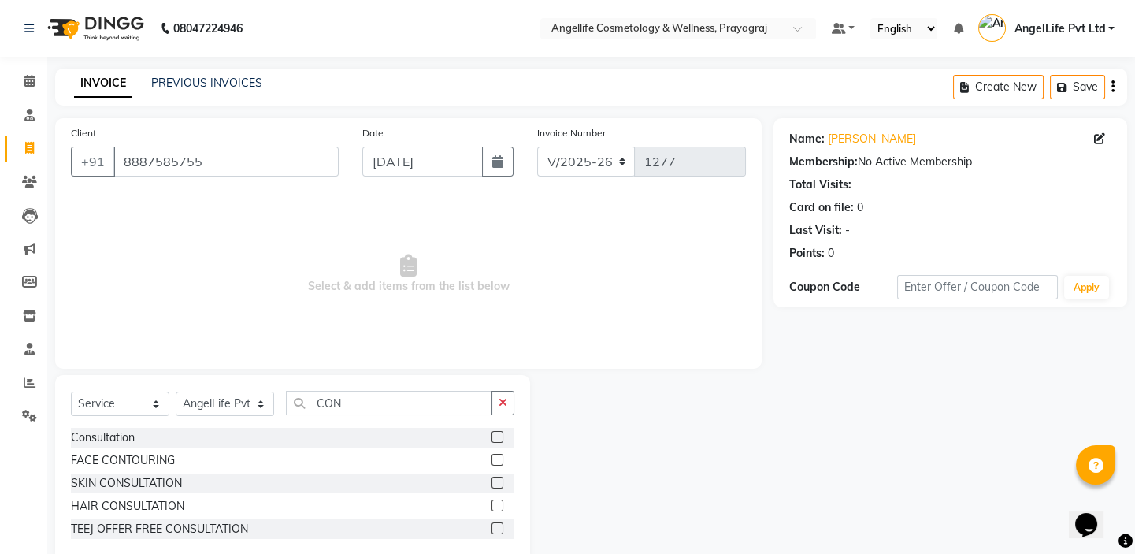
click at [492, 483] on label at bounding box center [497, 482] width 12 height 12
click at [492, 483] on input "checkbox" at bounding box center [496, 483] width 10 height 10
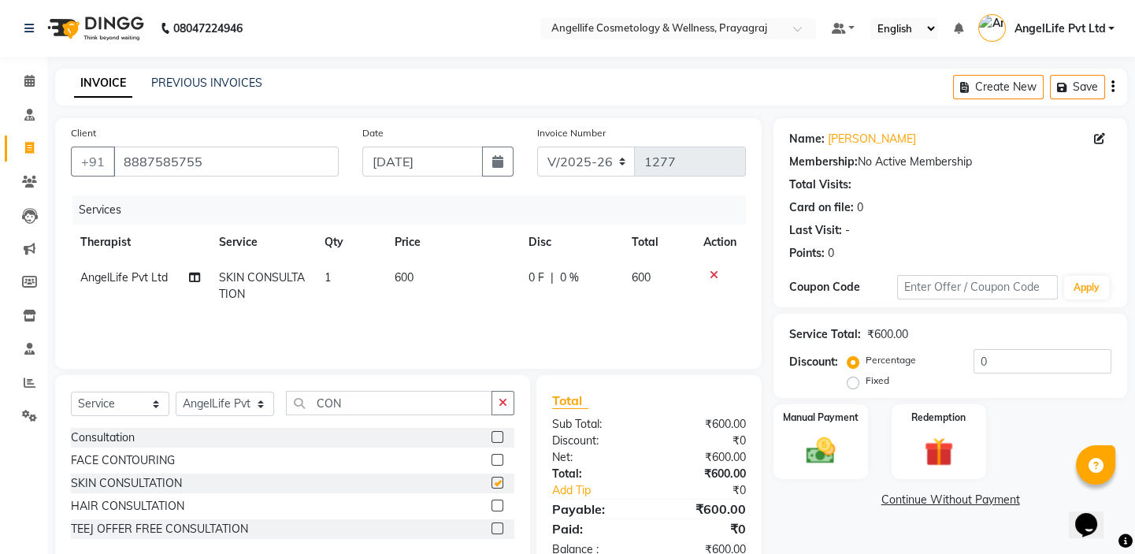
checkbox input "false"
click at [1004, 356] on input "0" at bounding box center [1042, 361] width 138 height 24
click at [1004, 361] on input "0" at bounding box center [1042, 361] width 138 height 24
click at [865, 385] on label "Fixed" at bounding box center [877, 380] width 24 height 14
click at [850, 385] on input "Fixed" at bounding box center [855, 380] width 11 height 11
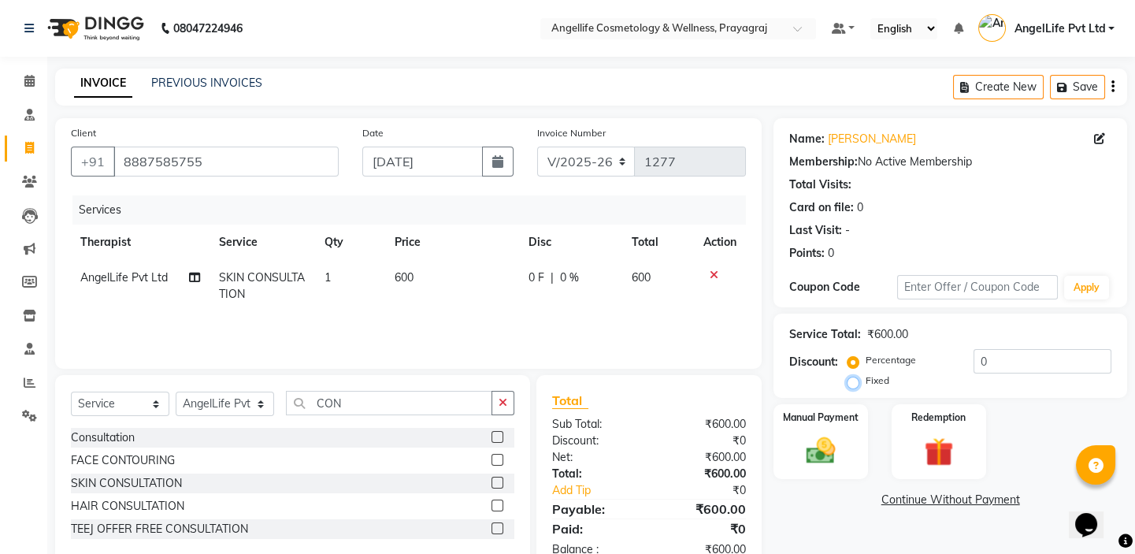
radio input "true"
click at [1009, 357] on input "0" at bounding box center [1042, 361] width 138 height 24
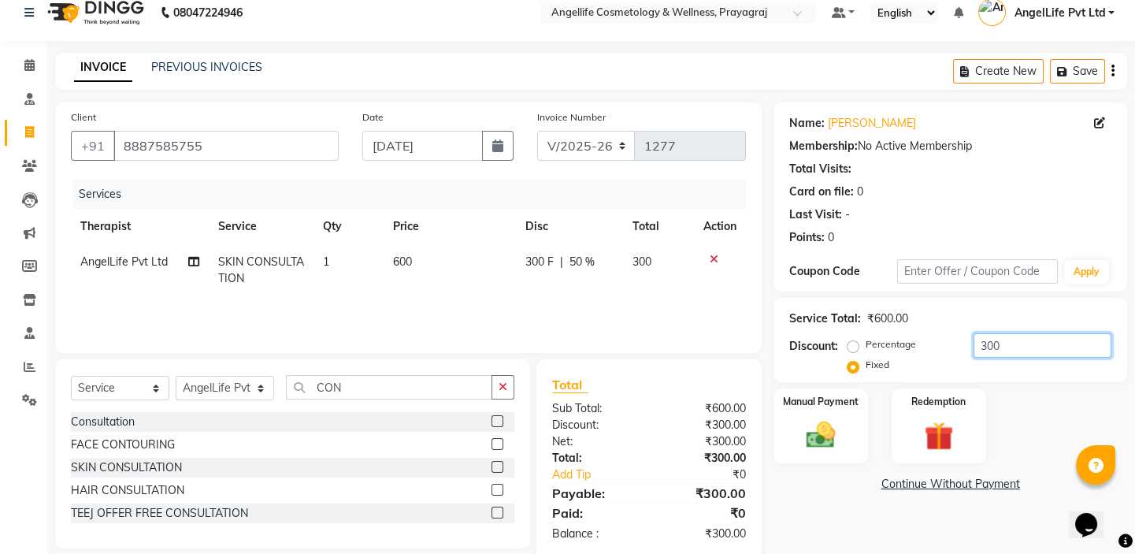
scroll to position [43, 0]
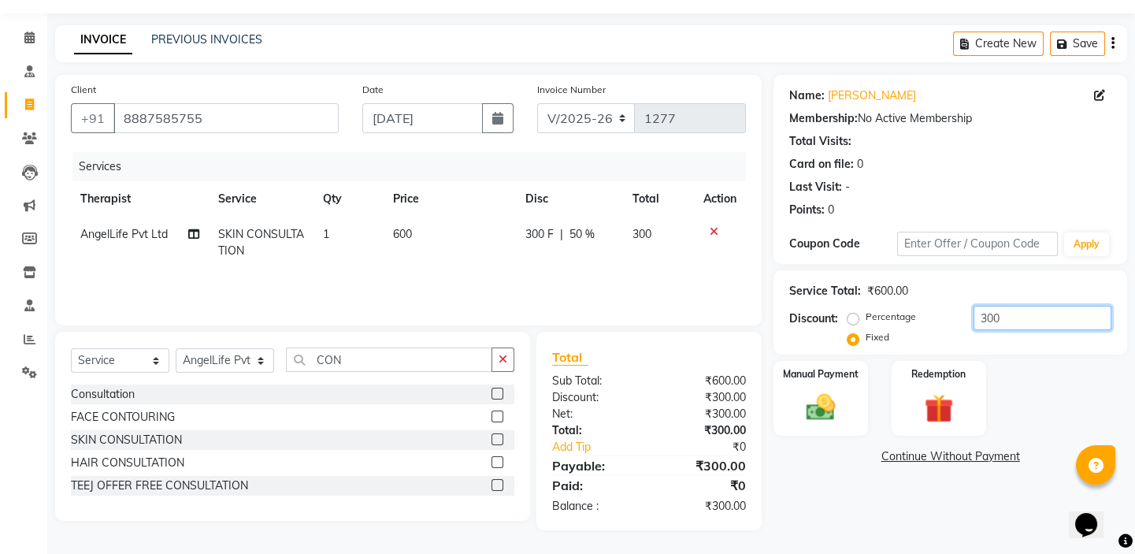
type input "300"
click at [982, 454] on link "Continue Without Payment" at bounding box center [949, 456] width 347 height 17
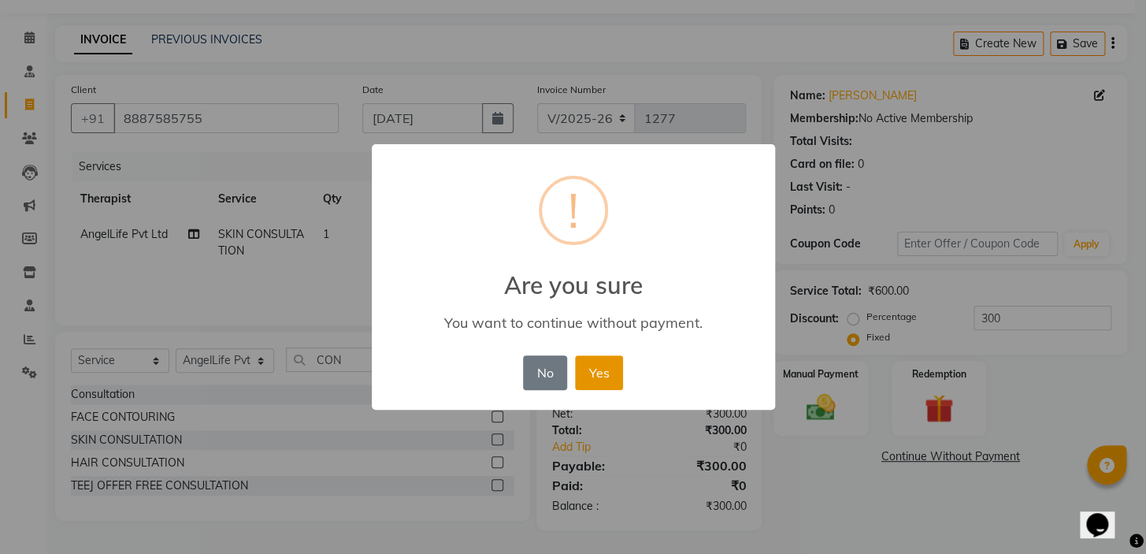
click at [621, 383] on button "Yes" at bounding box center [599, 372] width 48 height 35
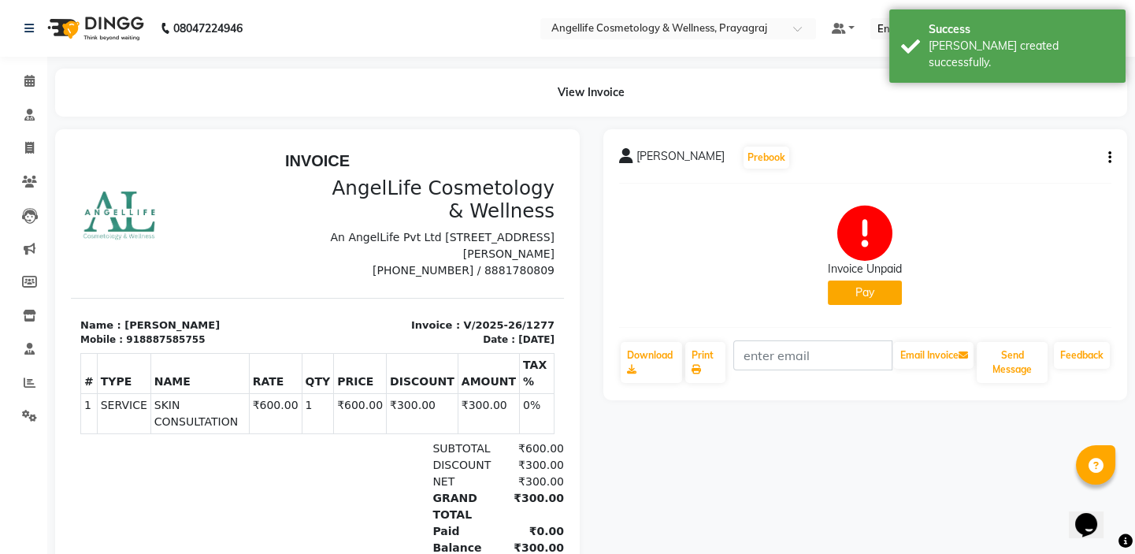
click at [865, 291] on button "Pay" at bounding box center [865, 292] width 74 height 24
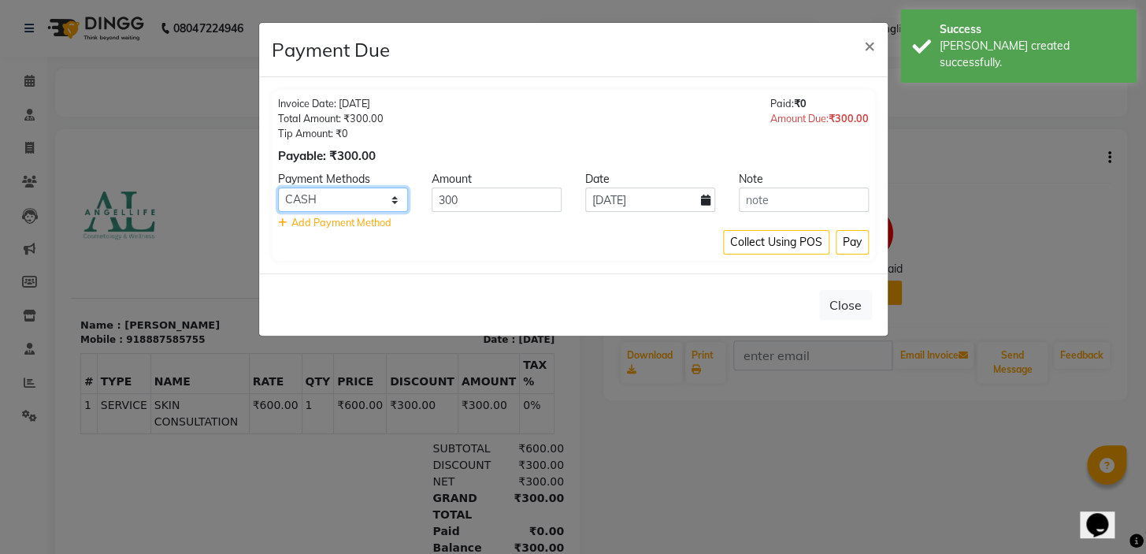
click at [318, 205] on select "CASH CARD ONLINE CUSTOM GPay PayTM PhonePe UPI NearBuy Loan BharatPay Cheque Mo…" at bounding box center [343, 199] width 130 height 24
select select "8"
click at [278, 187] on select "CASH CARD ONLINE CUSTOM GPay PayTM PhonePe UPI NearBuy Loan BharatPay Cheque Mo…" at bounding box center [343, 199] width 130 height 24
click at [850, 242] on button "Pay" at bounding box center [851, 242] width 33 height 24
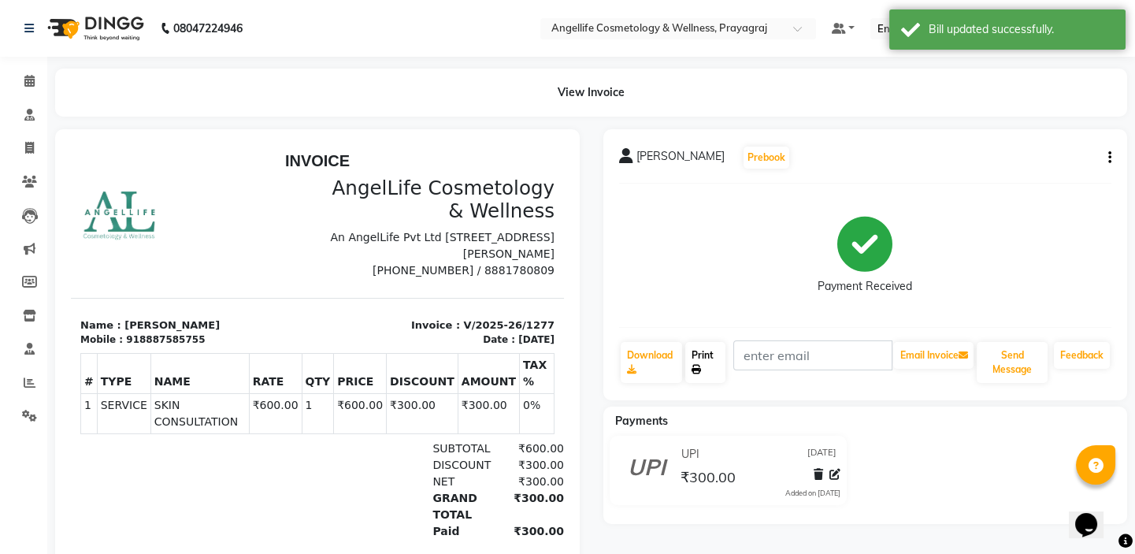
click at [717, 362] on link "Print" at bounding box center [705, 362] width 40 height 41
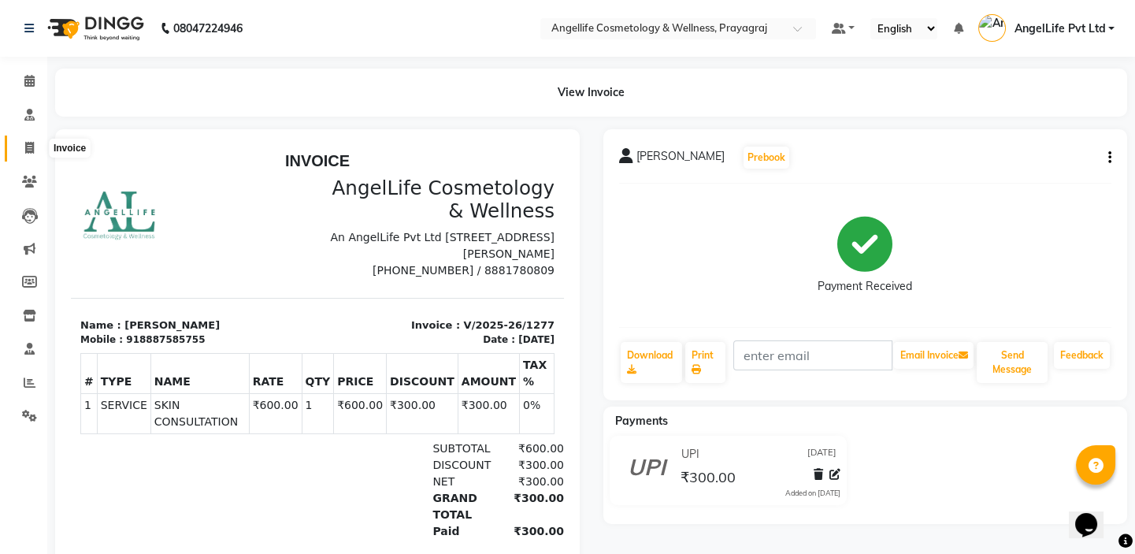
click at [28, 150] on icon at bounding box center [29, 148] width 9 height 12
select select "service"
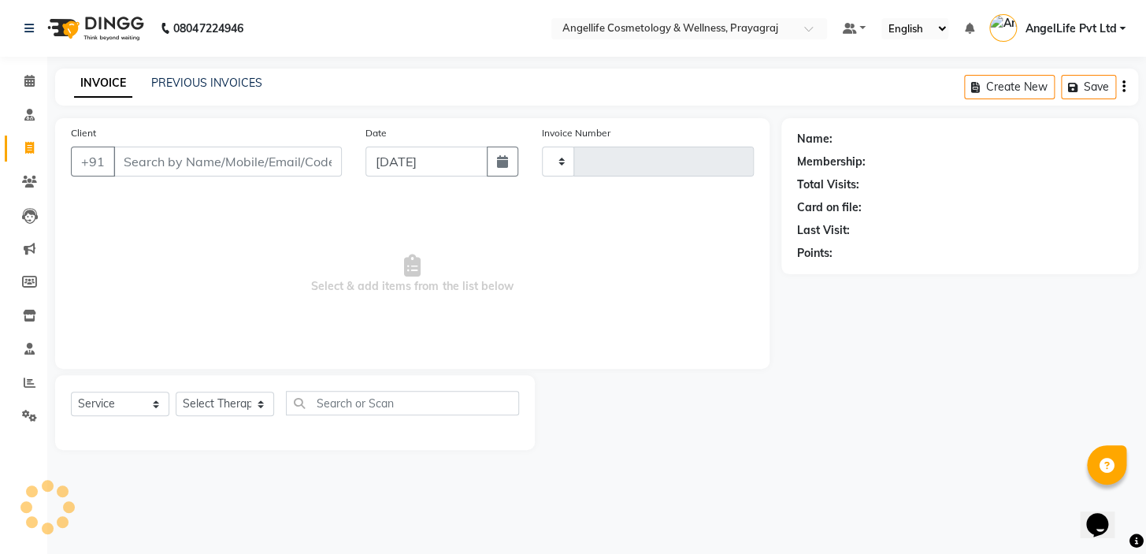
click at [171, 168] on input "Client" at bounding box center [227, 161] width 228 height 30
type input "88"
type input "1278"
type input "887"
select select "4531"
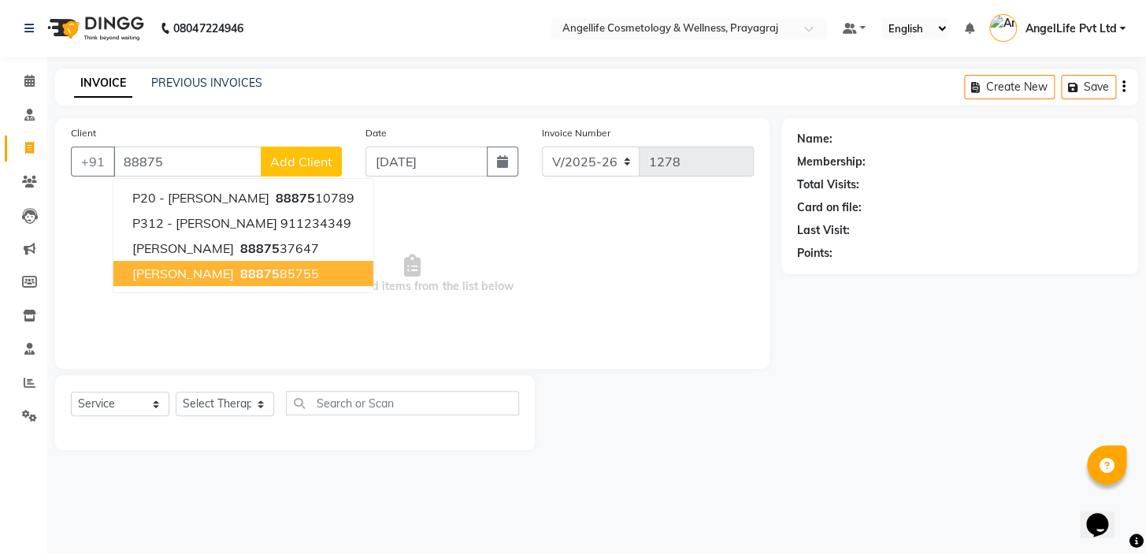
click at [237, 279] on ngb-highlight "88875 85755" at bounding box center [278, 273] width 82 height 16
type input "8887585755"
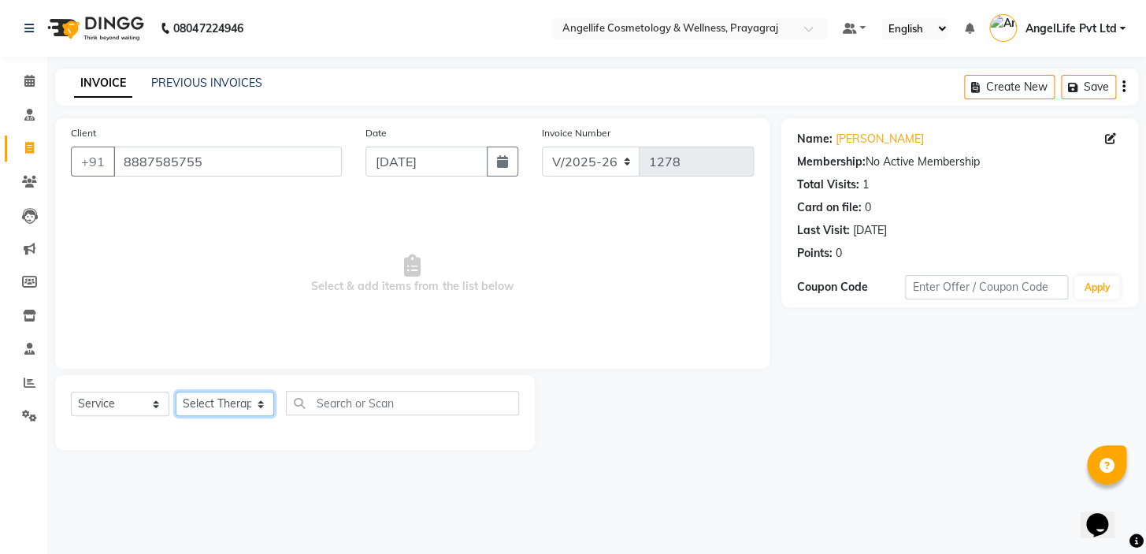
click at [198, 412] on select "Select Therapist AngelLife Lucknow AngelLife Pvt Ltd DR [PERSON_NAME] [PERSON_N…" at bounding box center [225, 403] width 98 height 24
select select "26653"
click at [176, 391] on select "Select Therapist AngelLife Lucknow AngelLife Pvt Ltd DR [PERSON_NAME] [PERSON_N…" at bounding box center [225, 403] width 98 height 24
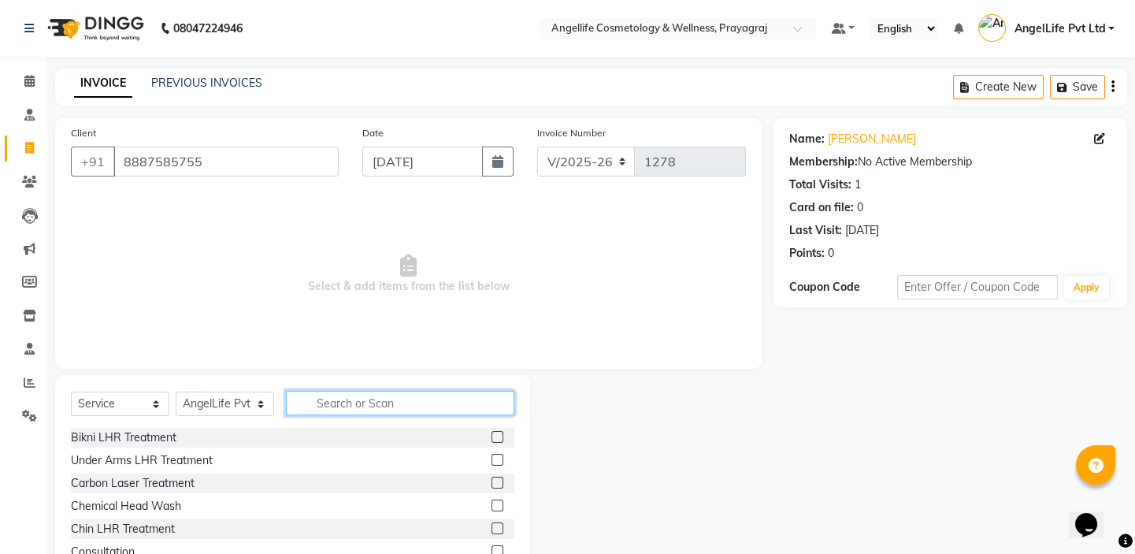
click at [346, 411] on input "text" at bounding box center [400, 403] width 228 height 24
type input "HYDR"
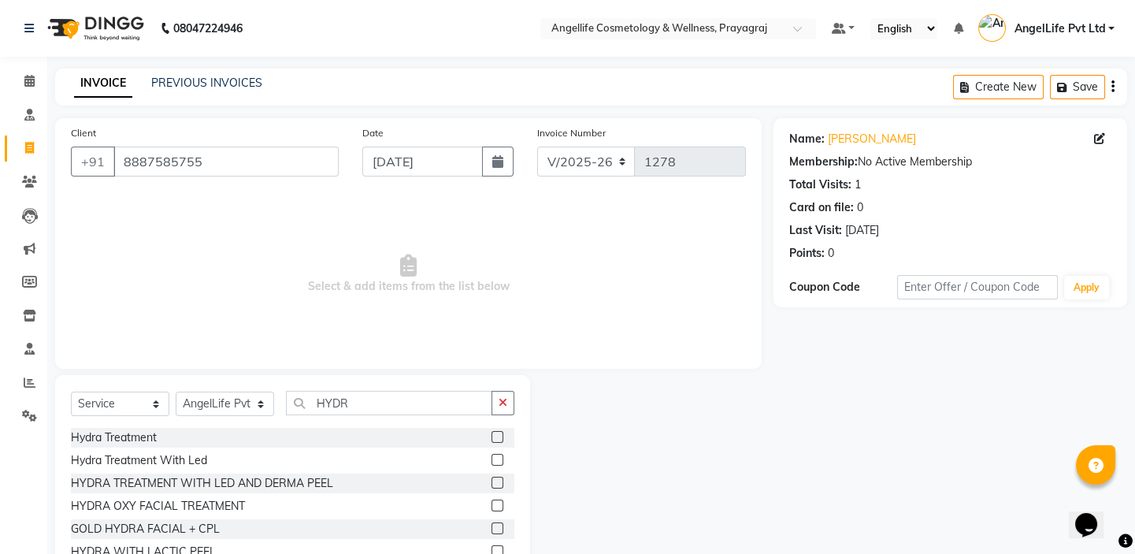
click at [491, 438] on label at bounding box center [497, 437] width 12 height 12
click at [491, 438] on input "checkbox" at bounding box center [496, 437] width 10 height 10
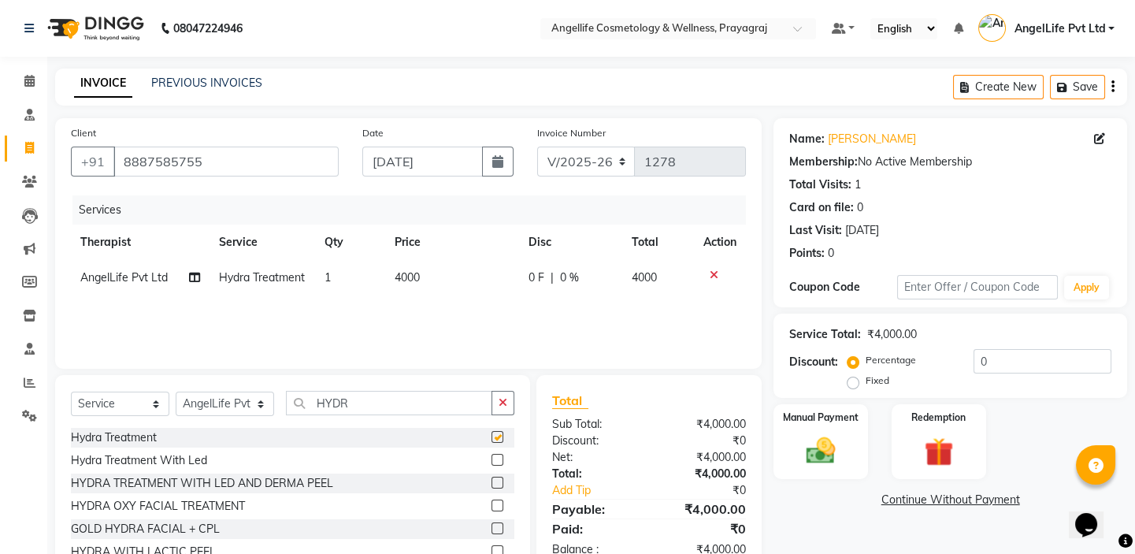
checkbox input "false"
click at [865, 384] on label "Fixed" at bounding box center [877, 380] width 24 height 14
click at [851, 384] on input "Fixed" at bounding box center [855, 380] width 11 height 11
radio input "true"
click at [1004, 358] on input "0" at bounding box center [1042, 361] width 138 height 24
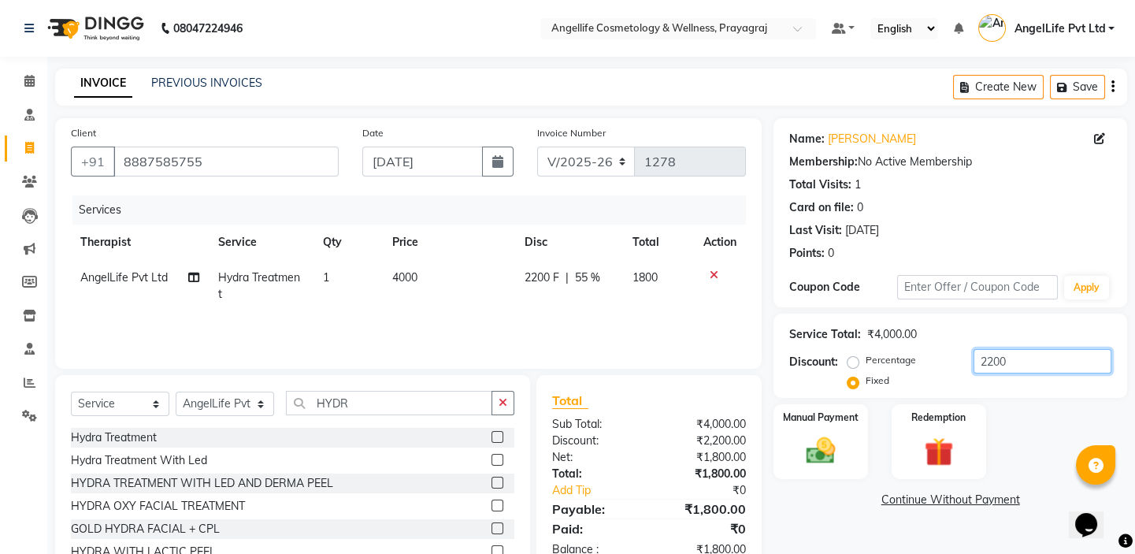
click at [1016, 365] on input "2200" at bounding box center [1042, 361] width 138 height 24
type input "2"
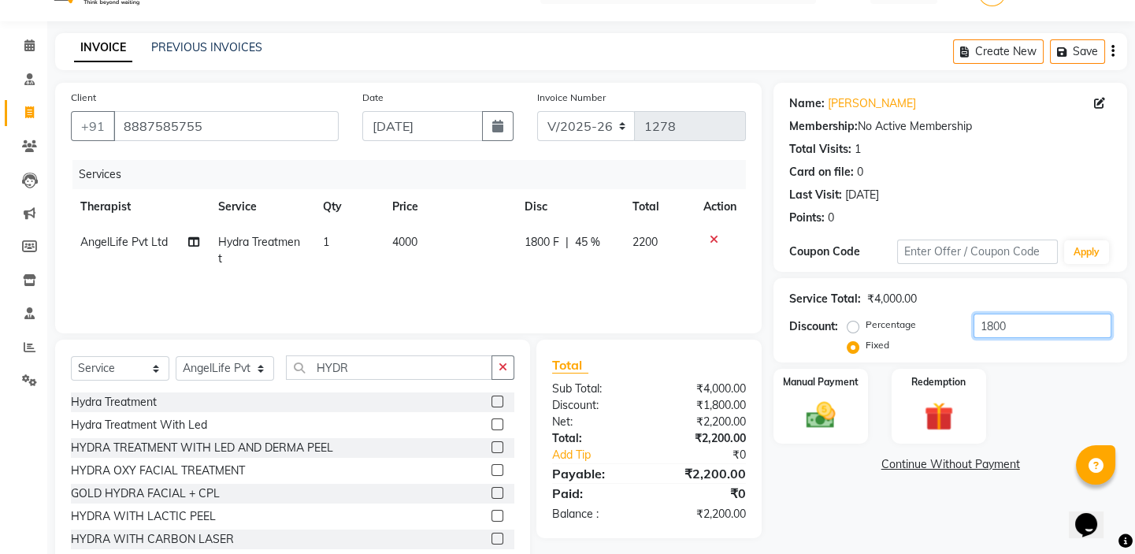
scroll to position [78, 0]
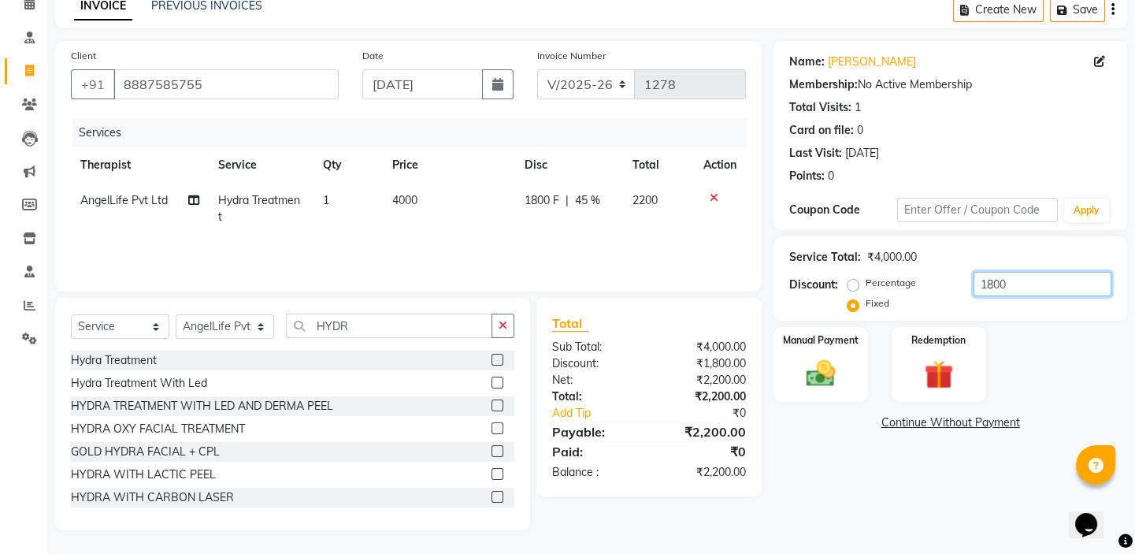
type input "1800"
click at [943, 424] on link "Continue Without Payment" at bounding box center [949, 422] width 347 height 17
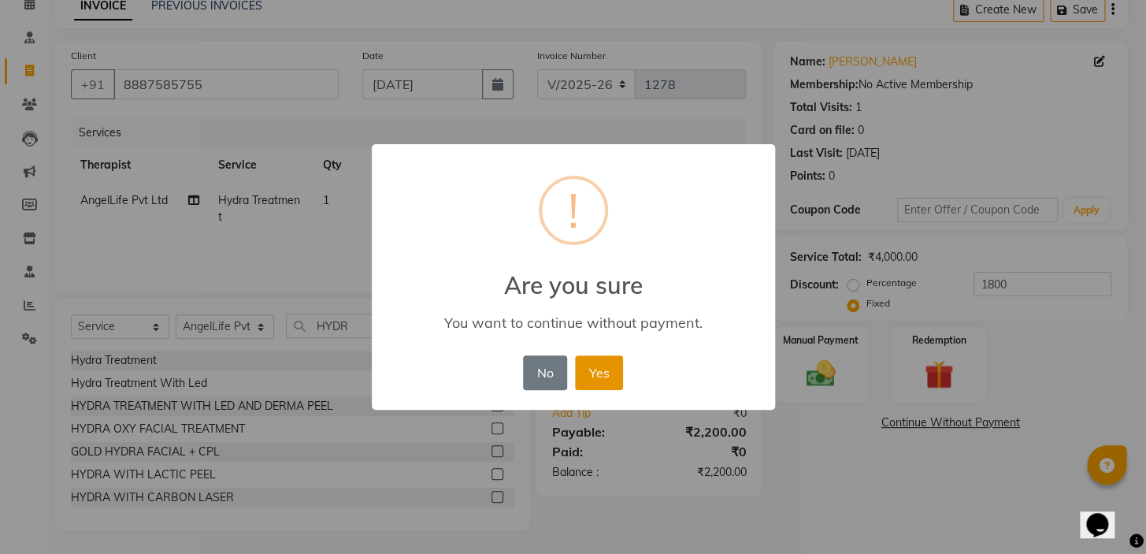
click at [608, 376] on button "Yes" at bounding box center [599, 372] width 48 height 35
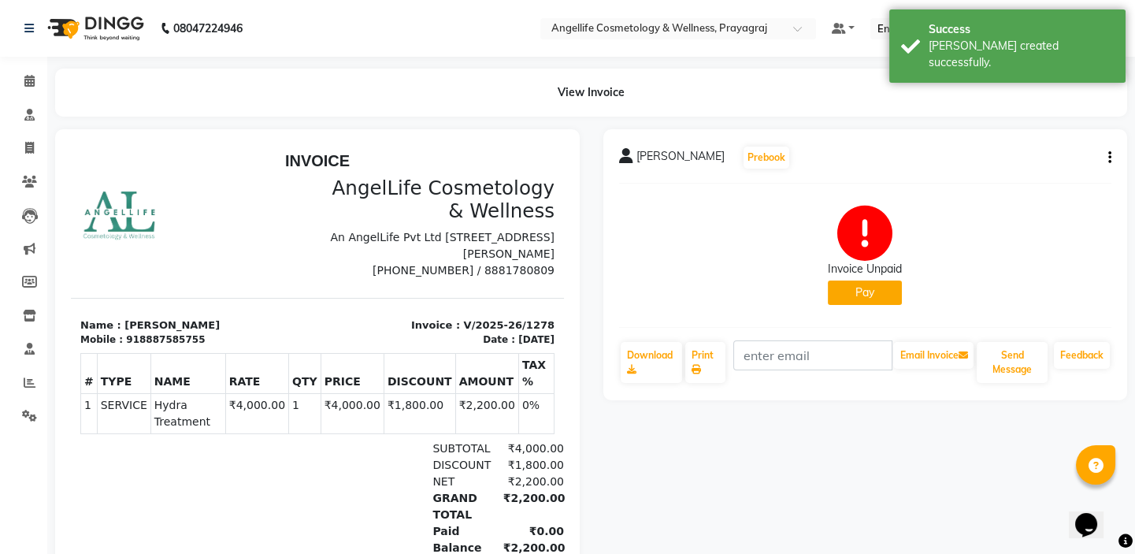
click at [852, 292] on button "Pay" at bounding box center [865, 292] width 74 height 24
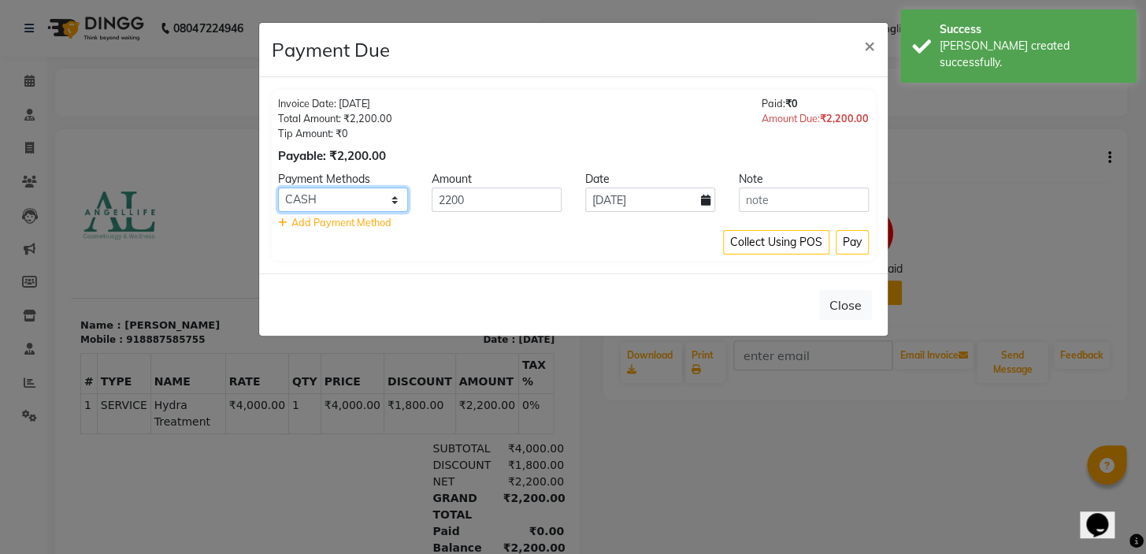
click at [348, 194] on select "CASH CARD ONLINE CUSTOM GPay PayTM PhonePe UPI NearBuy Loan BharatPay Cheque Mo…" at bounding box center [343, 199] width 130 height 24
select select "8"
click at [278, 187] on select "CASH CARD ONLINE CUSTOM GPay PayTM PhonePe UPI NearBuy Loan BharatPay Cheque Mo…" at bounding box center [343, 199] width 130 height 24
click at [847, 240] on button "Pay" at bounding box center [851, 242] width 33 height 24
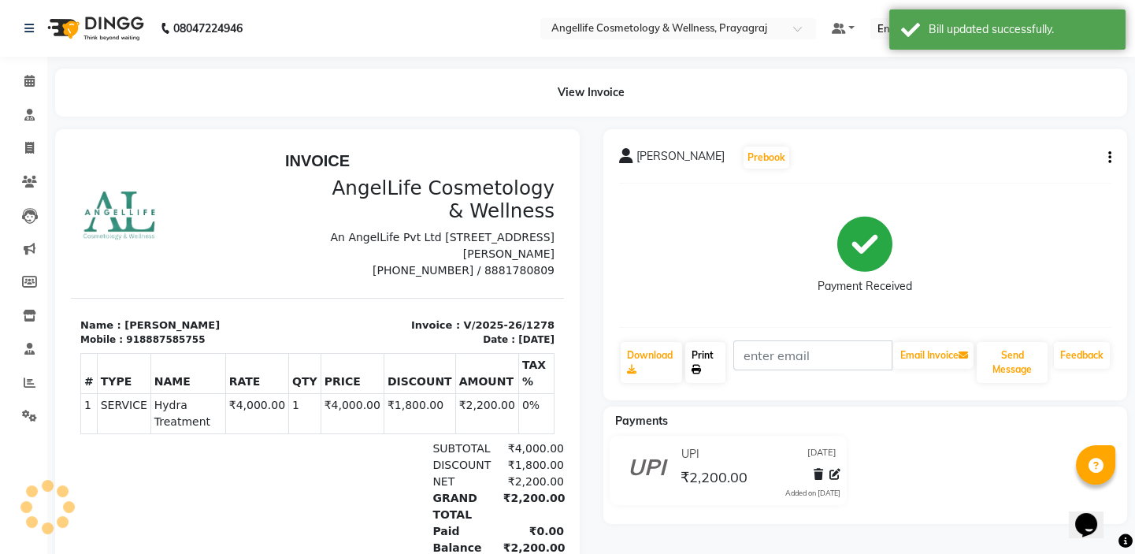
click at [704, 353] on link "Print" at bounding box center [705, 362] width 40 height 41
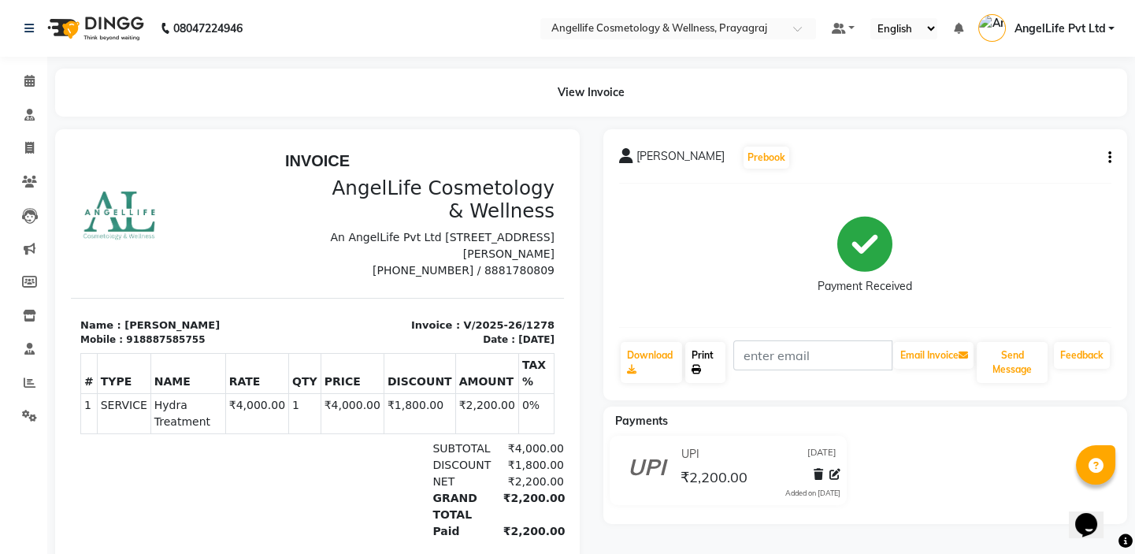
click at [709, 350] on link "Print" at bounding box center [705, 362] width 40 height 41
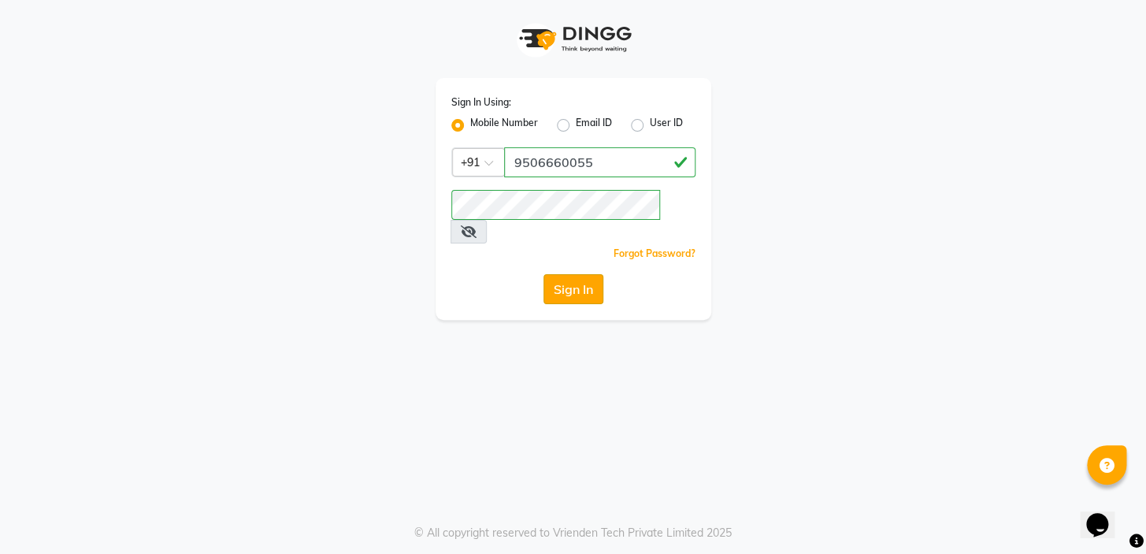
click at [583, 274] on button "Sign In" at bounding box center [573, 289] width 60 height 30
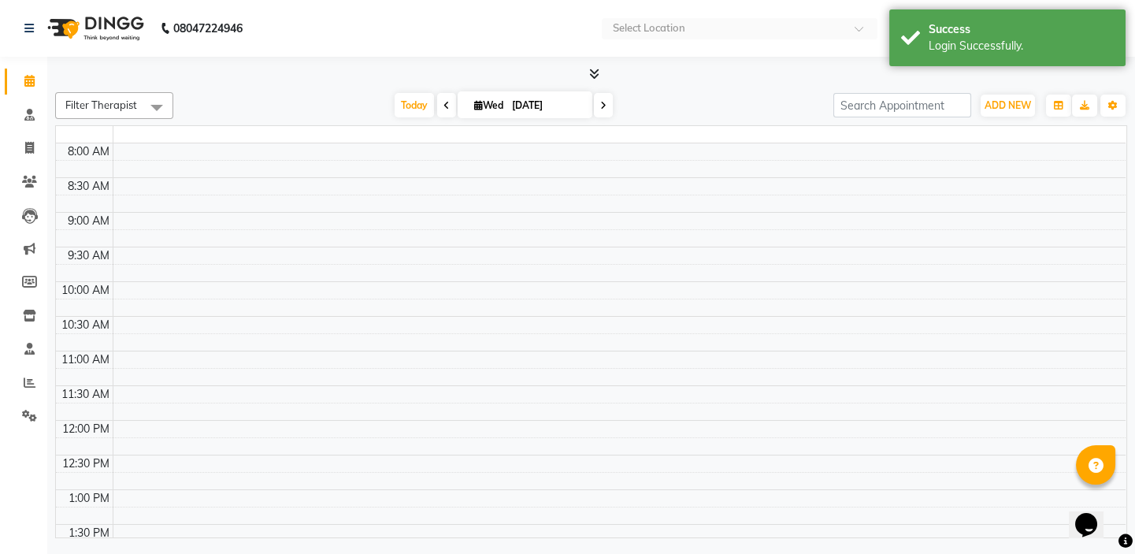
select select "en"
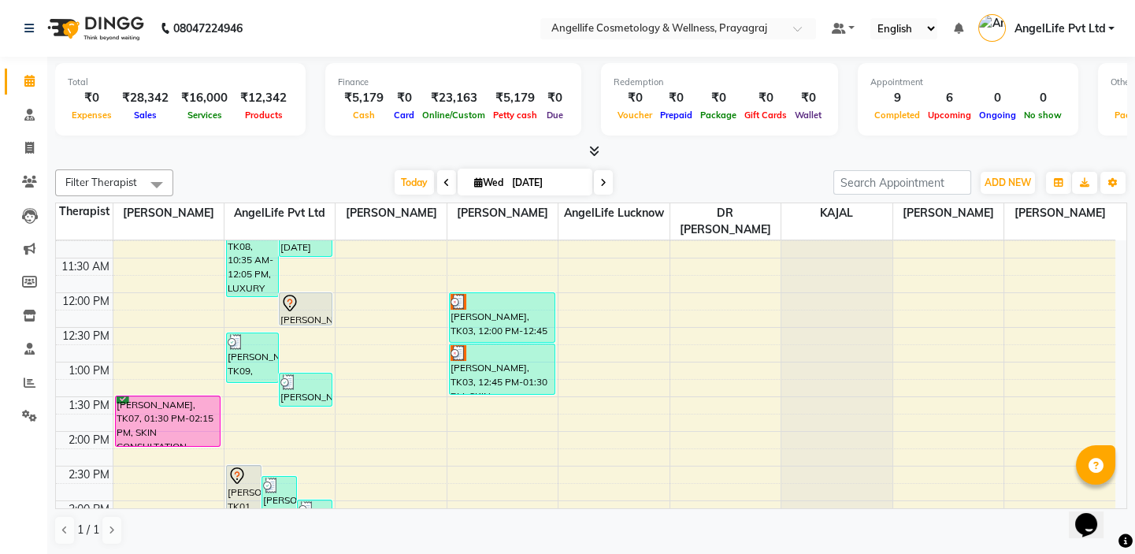
scroll to position [143, 0]
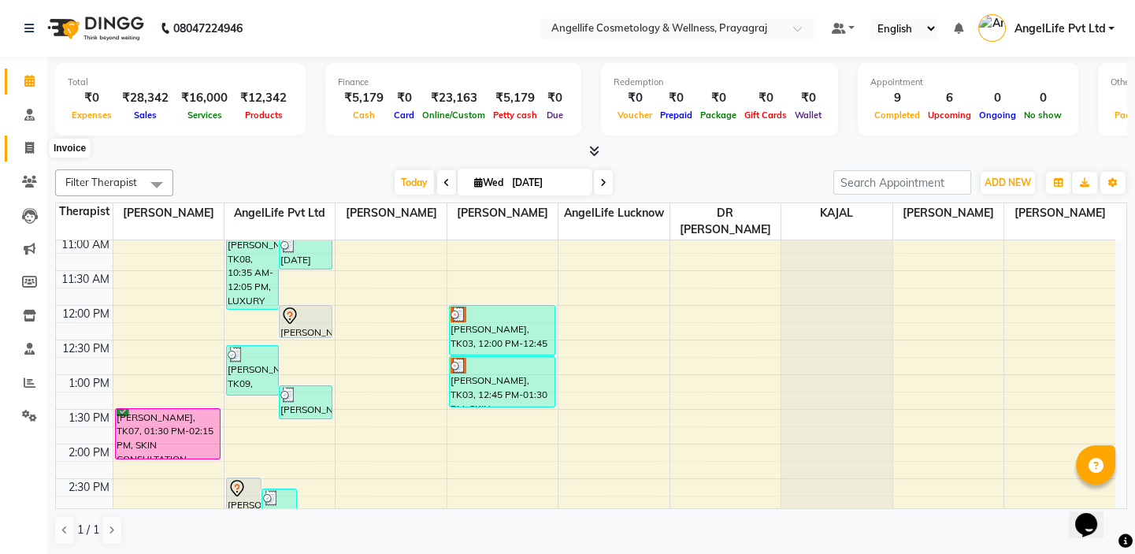
click at [23, 146] on span at bounding box center [30, 148] width 28 height 18
select select "service"
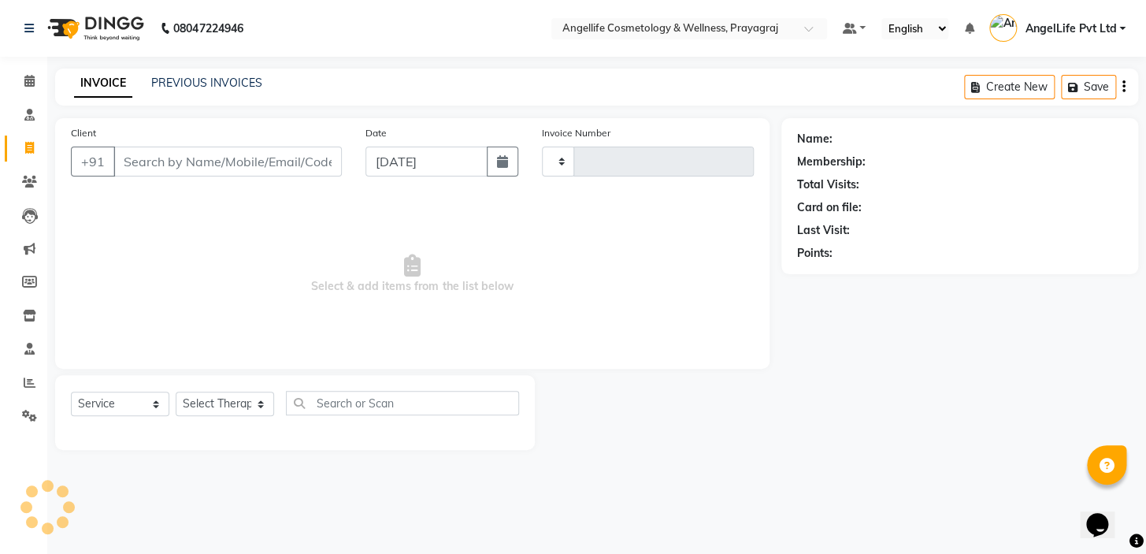
click at [233, 165] on input "Client" at bounding box center [227, 161] width 228 height 30
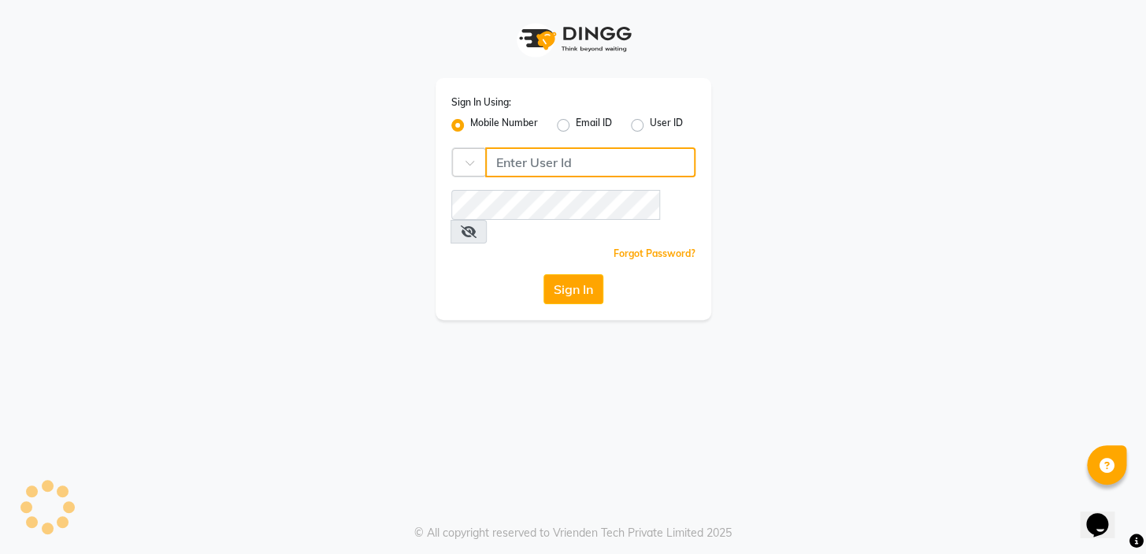
type input "9506660055"
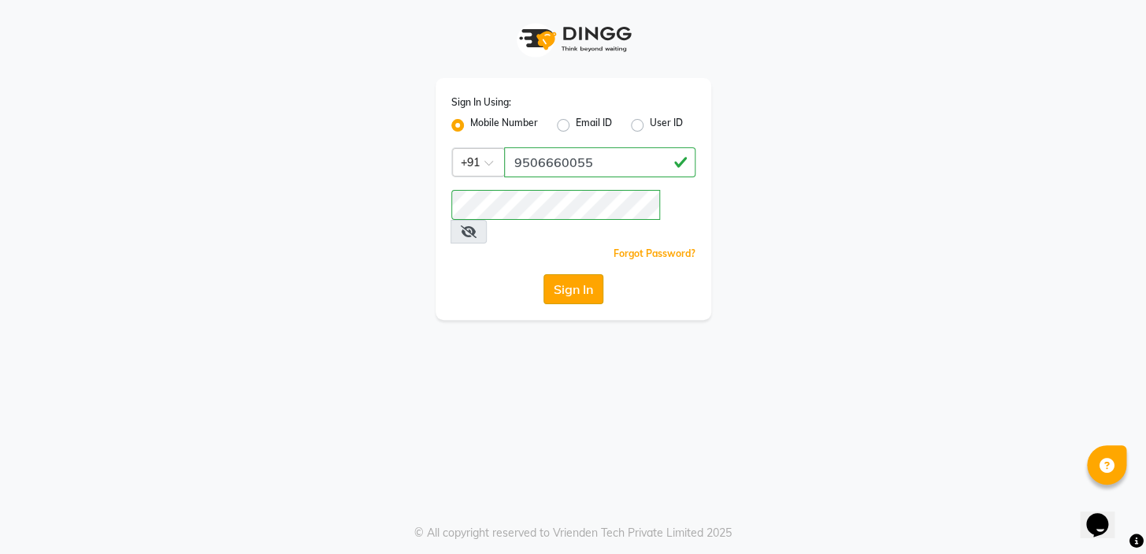
click at [572, 274] on button "Sign In" at bounding box center [573, 289] width 60 height 30
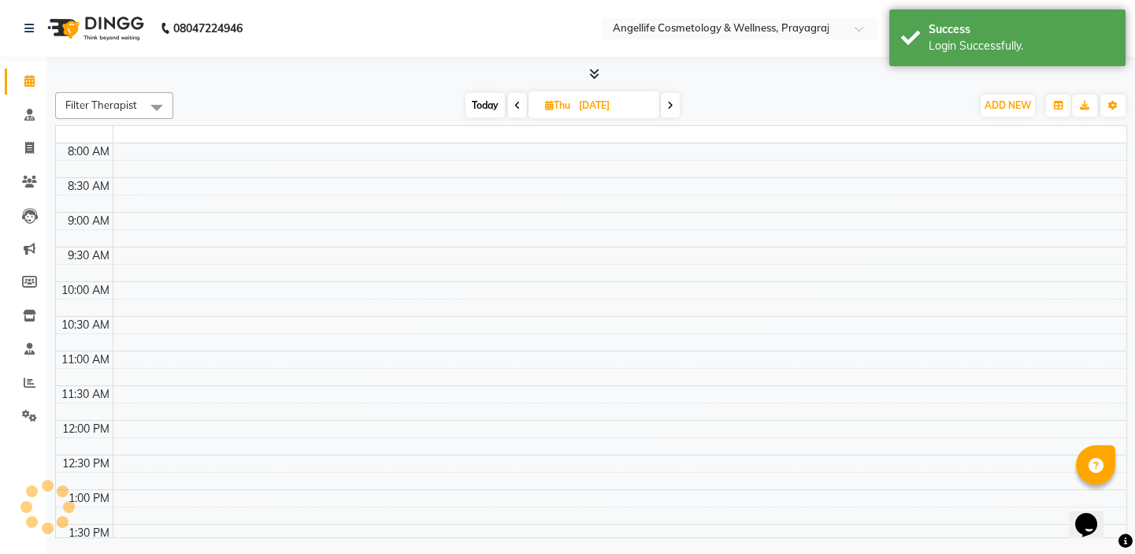
select select "en"
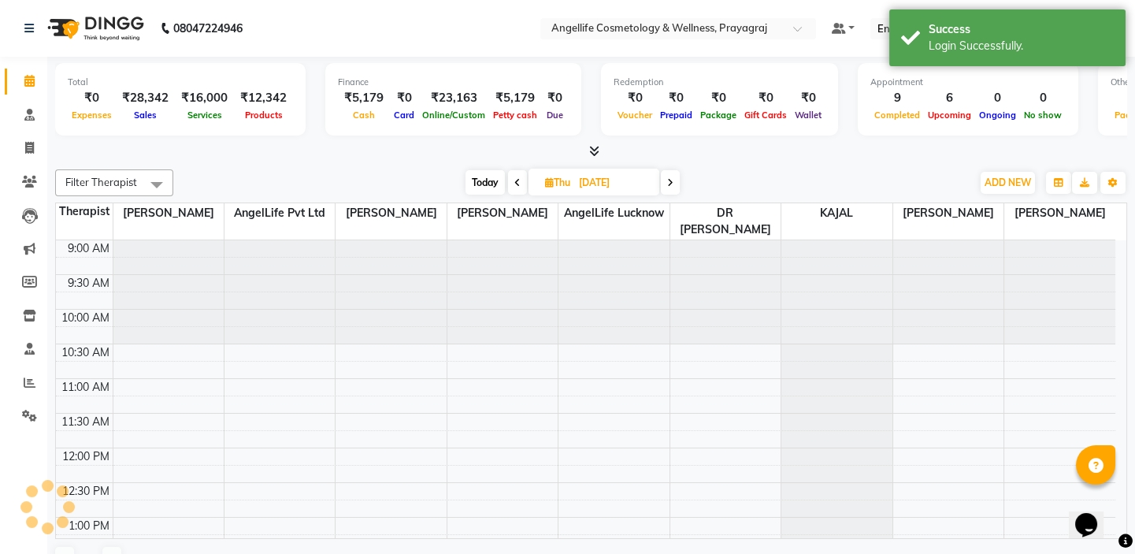
scroll to position [415, 0]
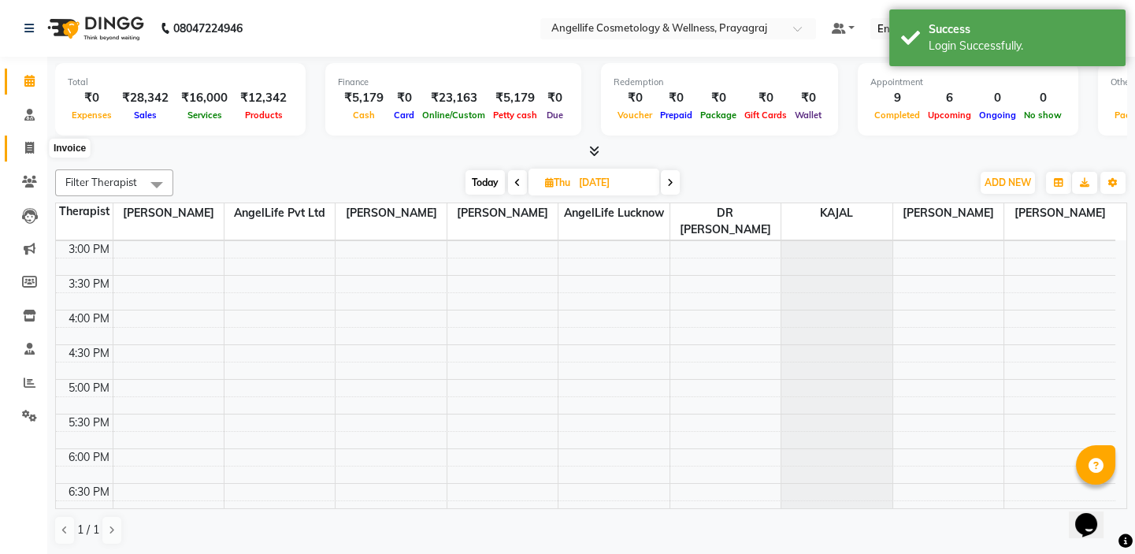
click at [26, 148] on icon at bounding box center [29, 148] width 9 height 12
select select "service"
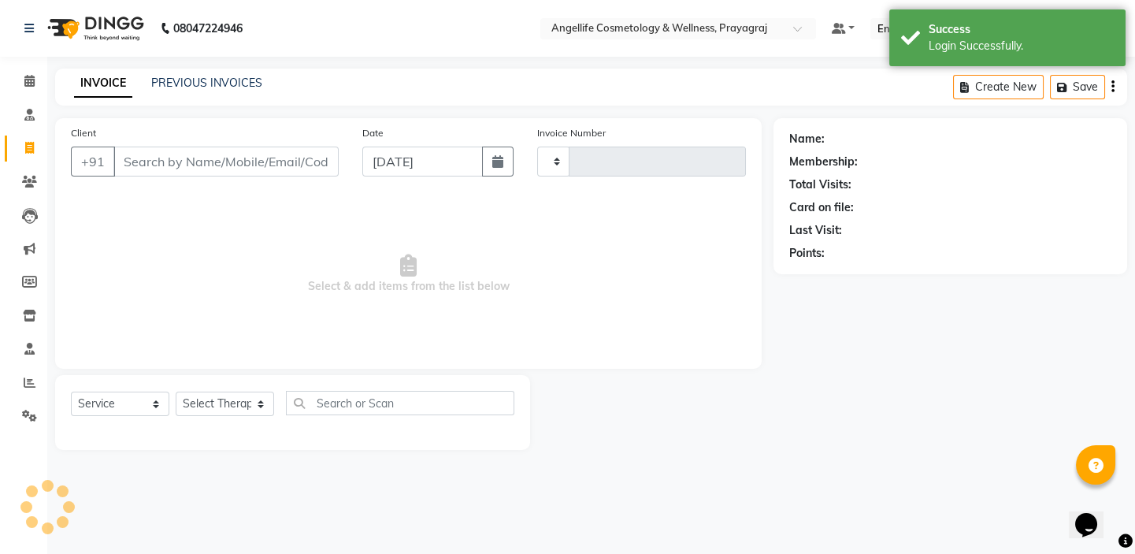
type input "1279"
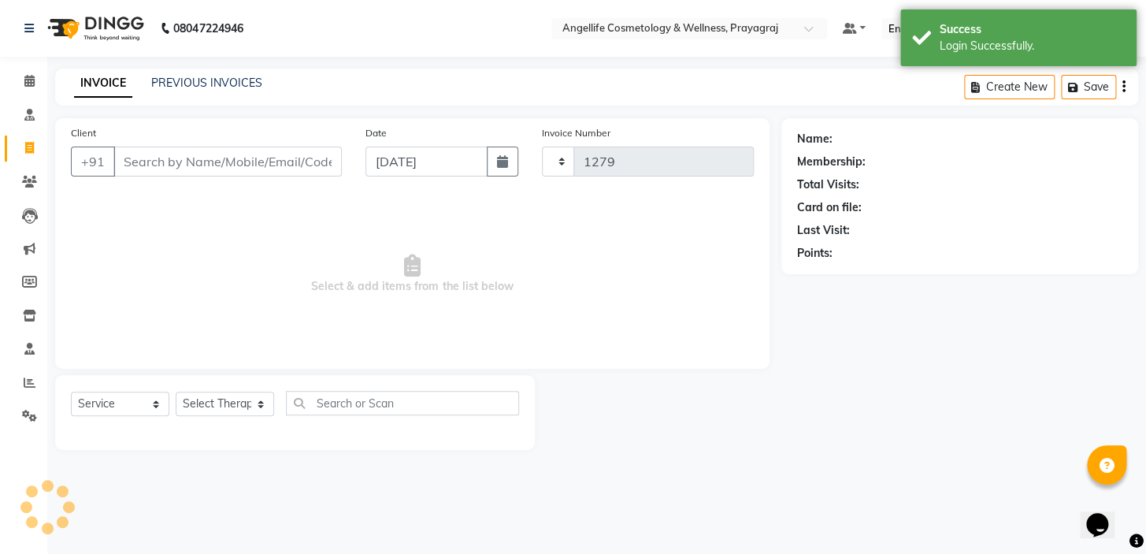
select select "4531"
click at [163, 169] on input "Client" at bounding box center [227, 161] width 228 height 30
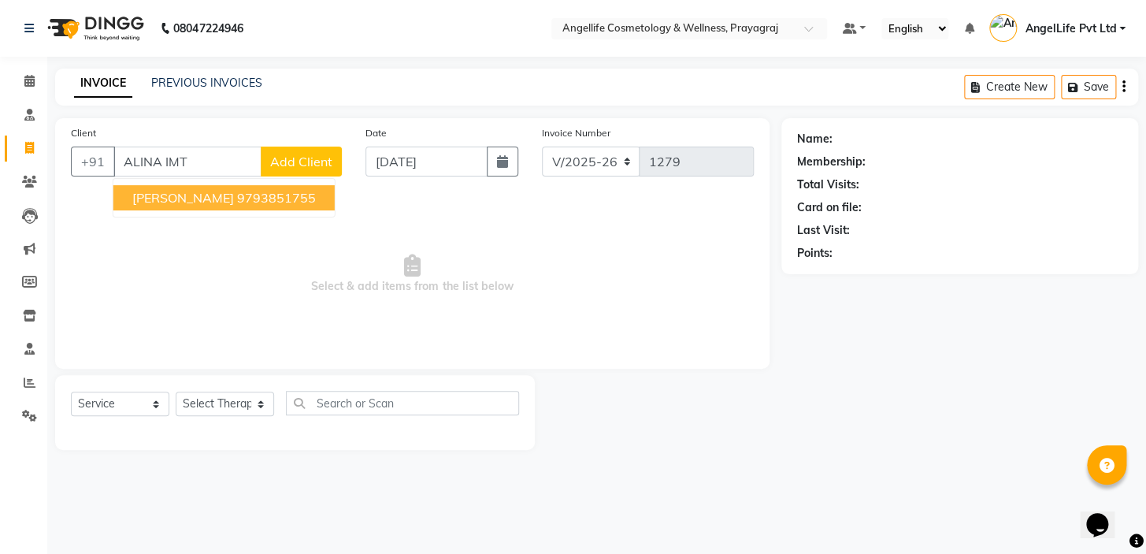
click at [159, 200] on span "ALINA IMTIAZ" at bounding box center [183, 198] width 102 height 16
type input "9793851755"
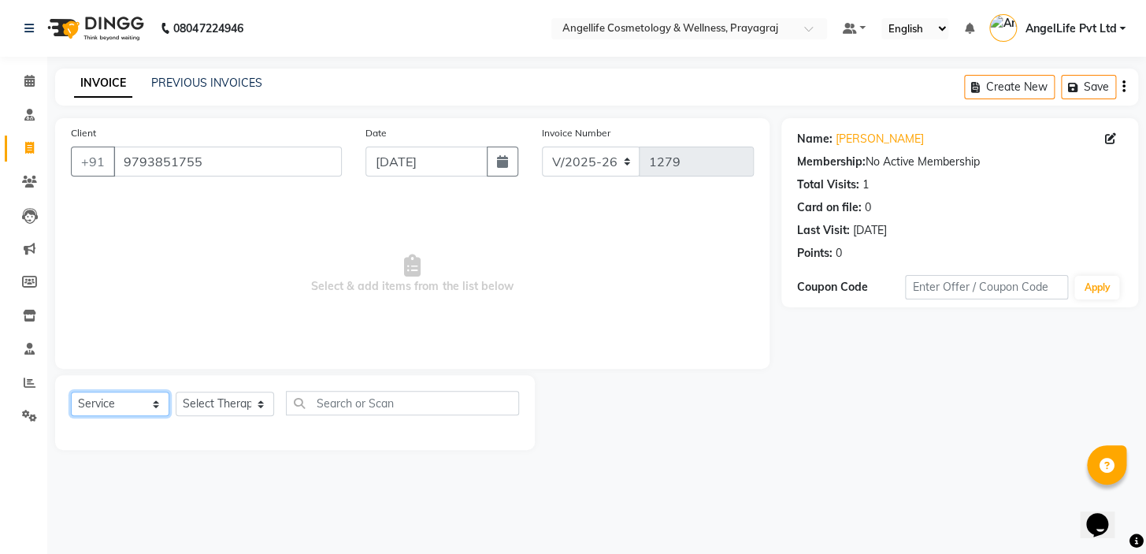
click at [116, 402] on select "Select Service Product Membership Package Voucher Prepaid Gift Card" at bounding box center [120, 403] width 98 height 24
click at [71, 391] on select "Select Service Product Membership Package Voucher Prepaid Gift Card" at bounding box center [120, 403] width 98 height 24
click at [108, 259] on span "Select & add items from the list below" at bounding box center [412, 273] width 683 height 157
click at [220, 408] on select "Select Therapist AngelLife Lucknow AngelLife Pvt Ltd DR [PERSON_NAME] [PERSON_N…" at bounding box center [225, 403] width 98 height 24
select select "26653"
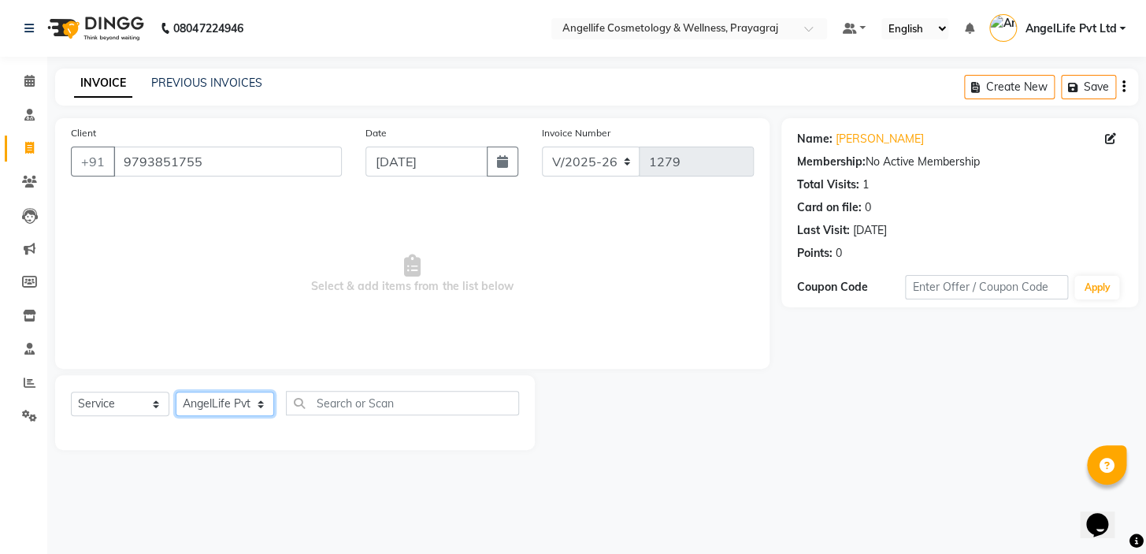
click at [176, 391] on select "Select Therapist AngelLife Lucknow AngelLife Pvt Ltd DR [PERSON_NAME] [PERSON_N…" at bounding box center [225, 403] width 98 height 24
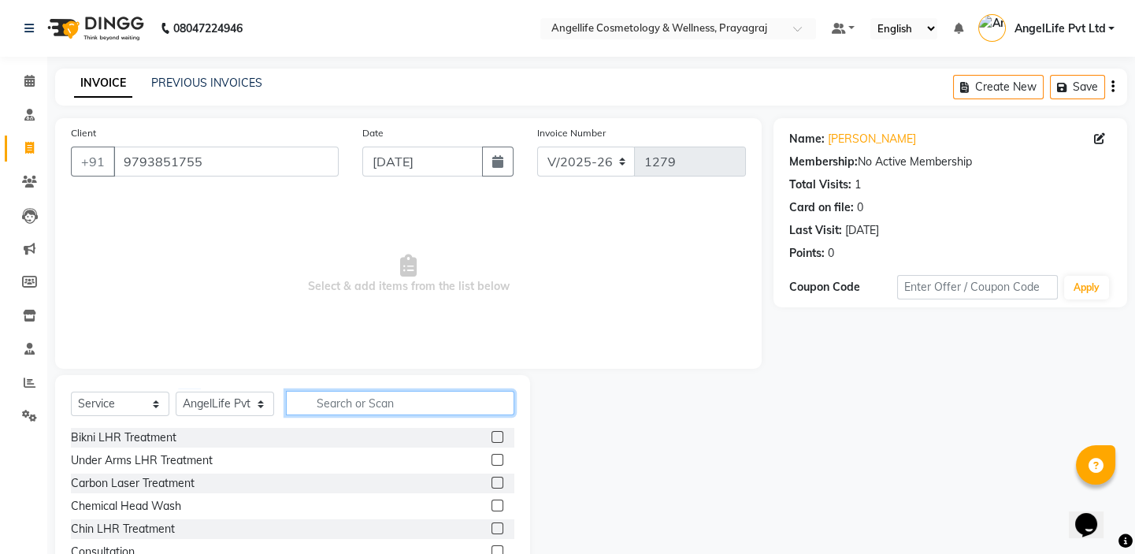
click at [328, 403] on input "text" at bounding box center [400, 403] width 228 height 24
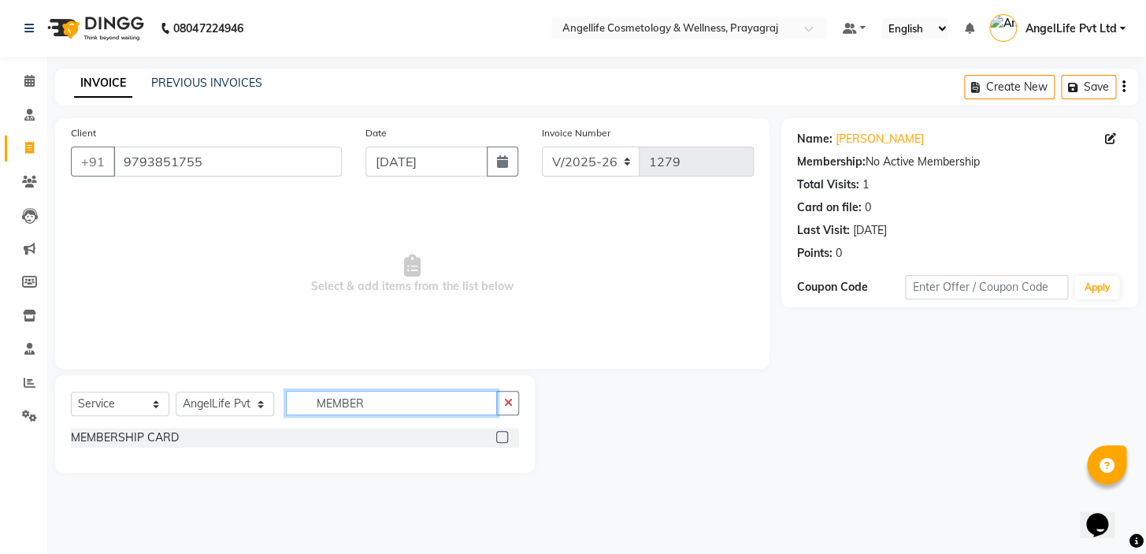
type input "MEMBER"
click at [501, 437] on label at bounding box center [502, 437] width 12 height 12
click at [501, 437] on input "checkbox" at bounding box center [501, 437] width 10 height 10
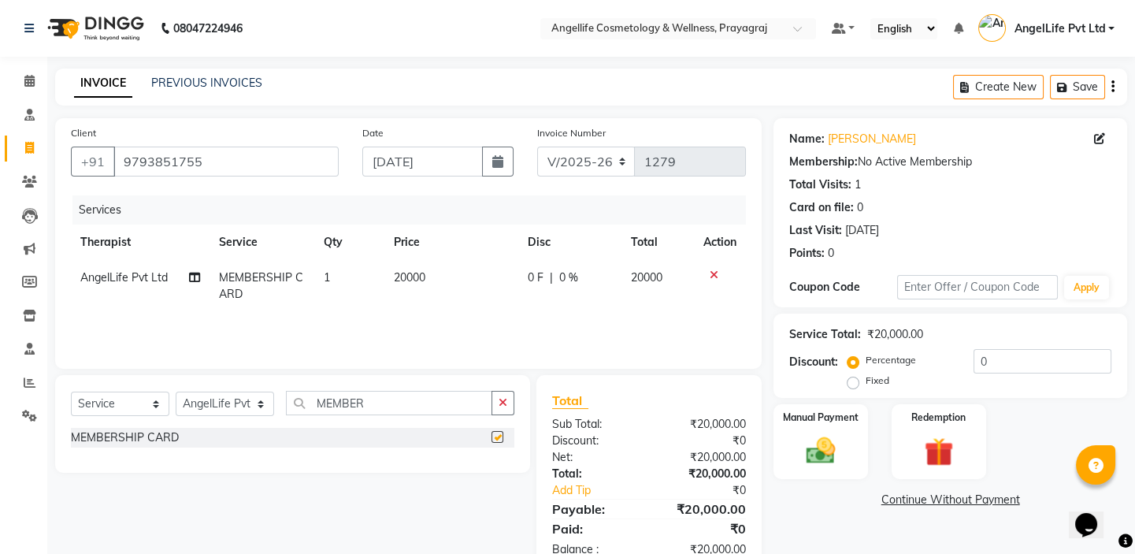
checkbox input "false"
click at [444, 311] on td "20000" at bounding box center [450, 286] width 134 height 52
select select "26653"
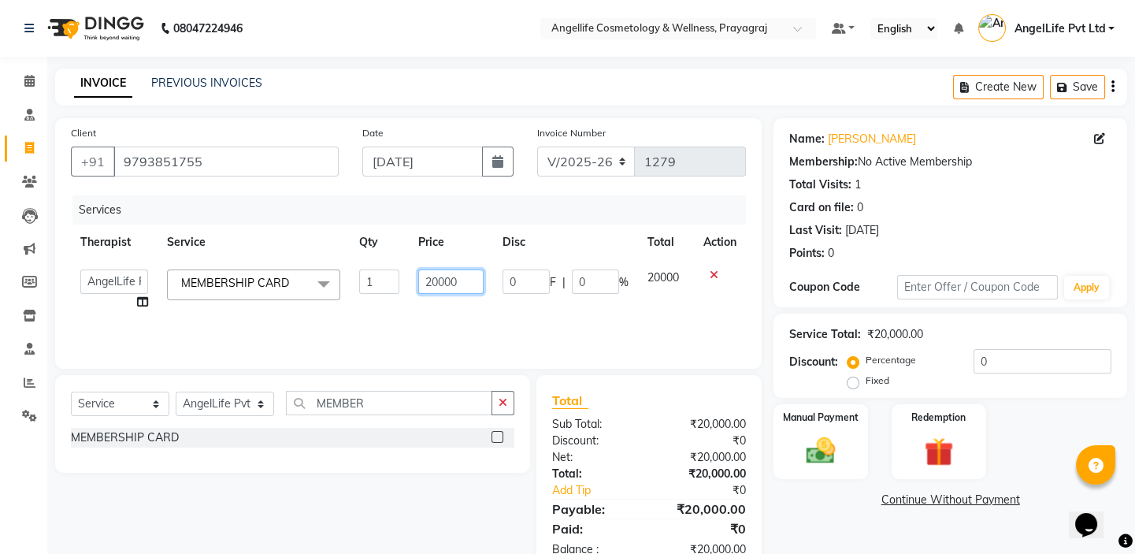
click at [466, 280] on input "20000" at bounding box center [450, 281] width 65 height 24
type input "2"
type input "100000"
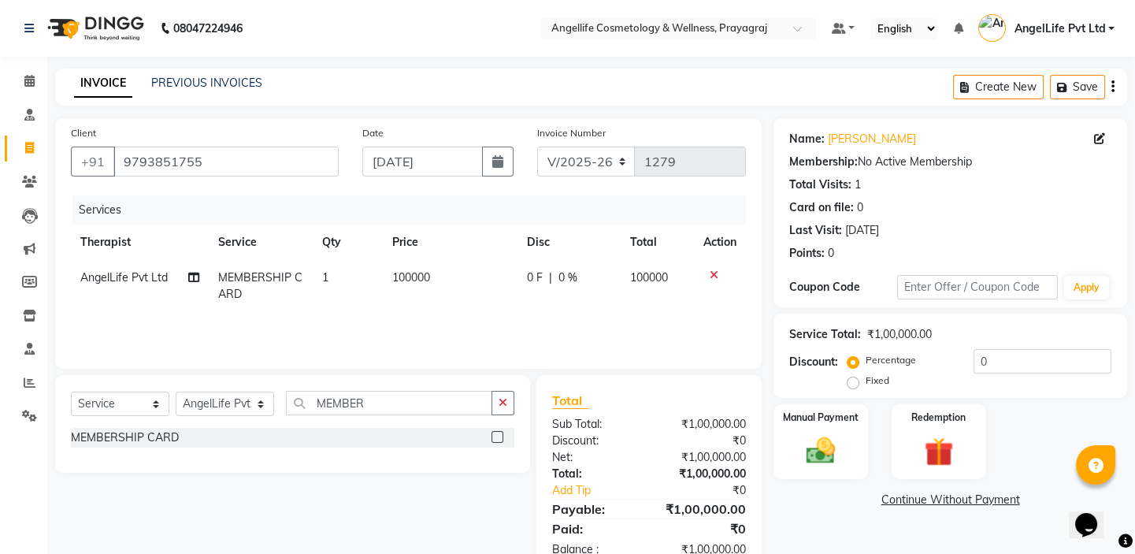
click at [480, 313] on div "Services Therapist Service Qty Price Disc Total Action AngelLife Pvt Ltd MEMBER…" at bounding box center [408, 273] width 675 height 157
click at [480, 300] on td "100000" at bounding box center [450, 286] width 135 height 52
select select "26653"
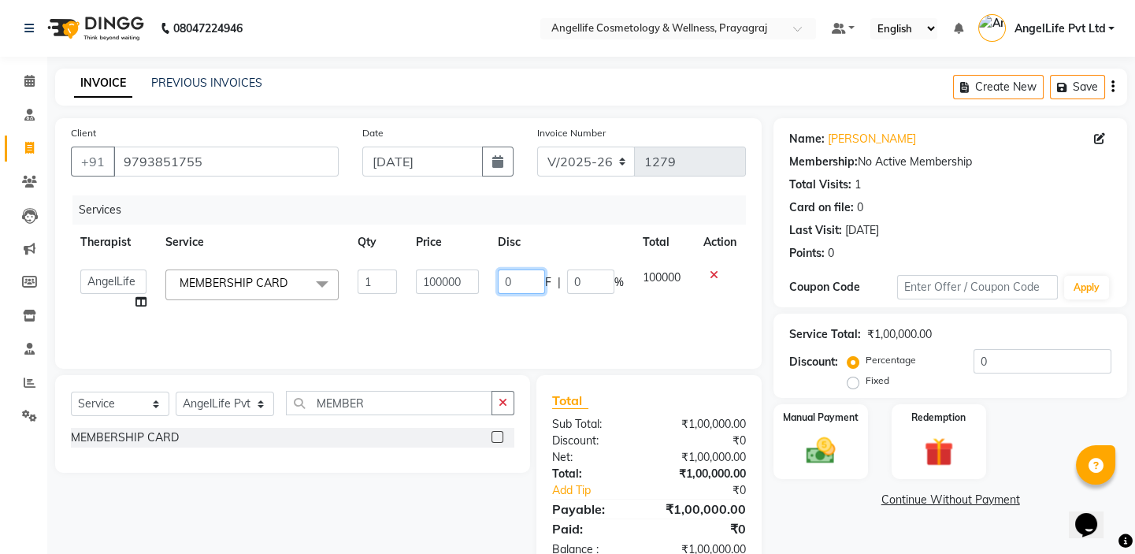
click at [517, 279] on input "0" at bounding box center [521, 281] width 47 height 24
type input "5000"
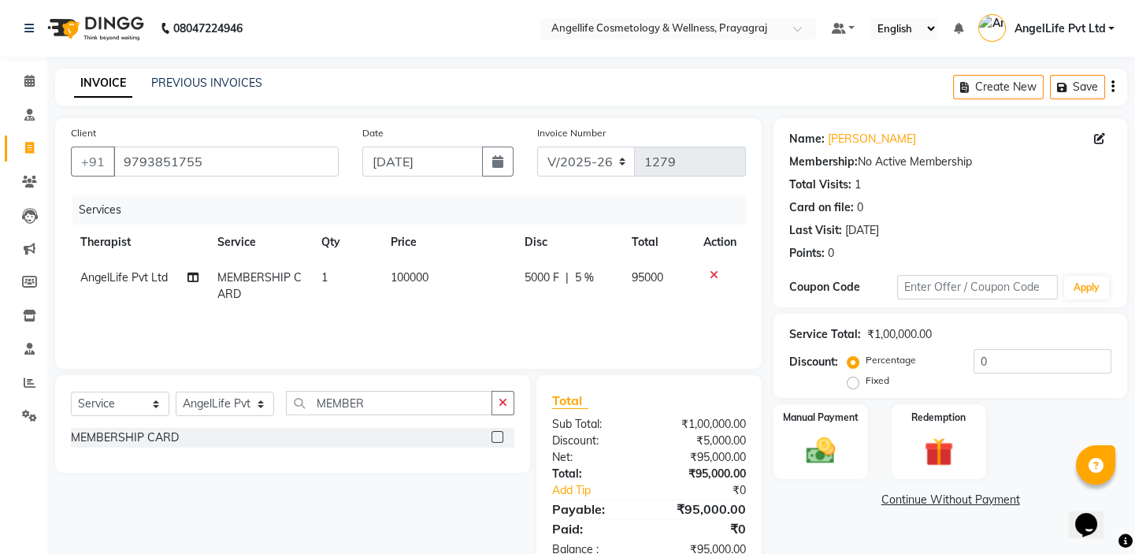
click at [555, 306] on td "5000 F | 5 %" at bounding box center [568, 286] width 107 height 52
select select "26653"
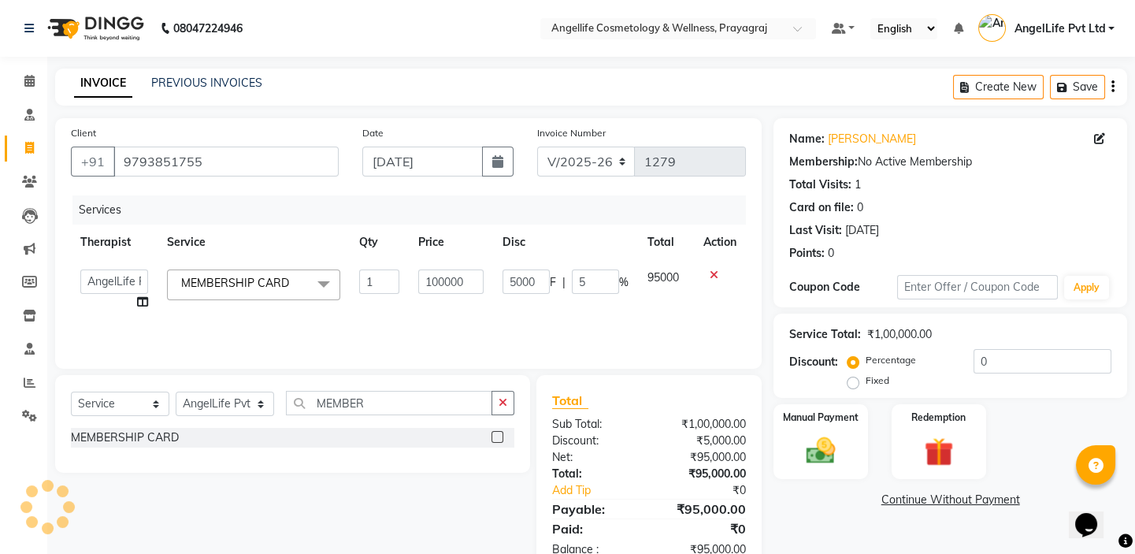
type input "50000"
click at [628, 309] on tr "AngelLife Lucknow AngelLife Pvt Ltd DR SWATI KAJAL PREETI KESARWANI ROHINI KUMA…" at bounding box center [408, 290] width 675 height 60
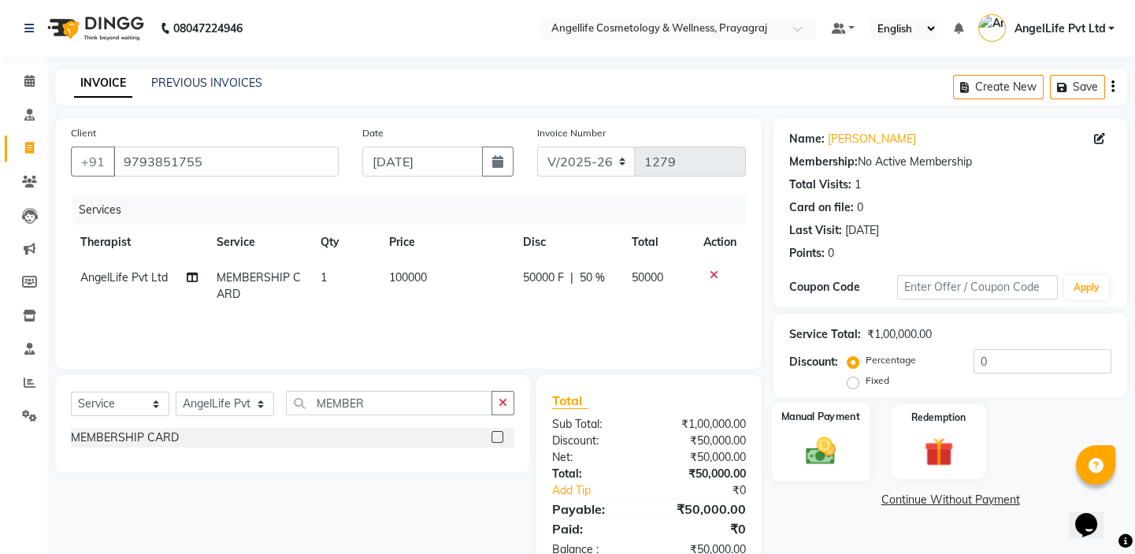
scroll to position [43, 0]
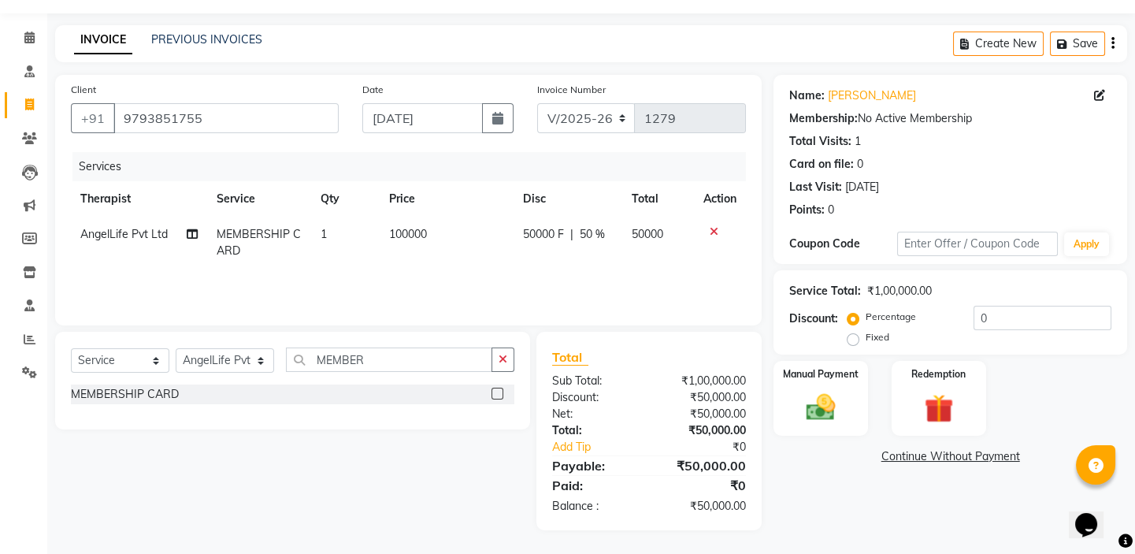
click at [906, 458] on link "Continue Without Payment" at bounding box center [949, 456] width 347 height 17
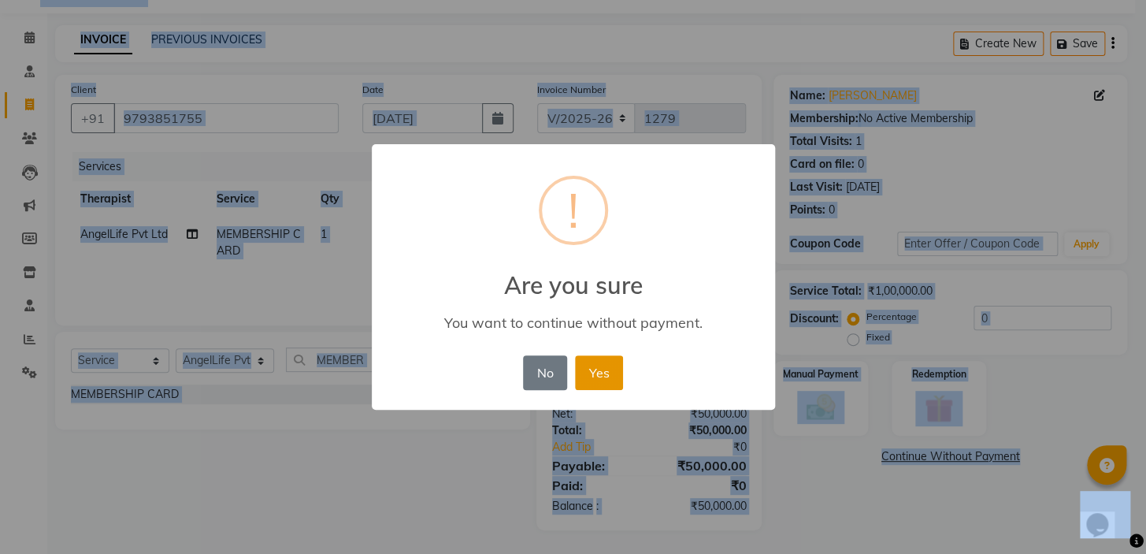
click at [614, 371] on button "Yes" at bounding box center [599, 372] width 48 height 35
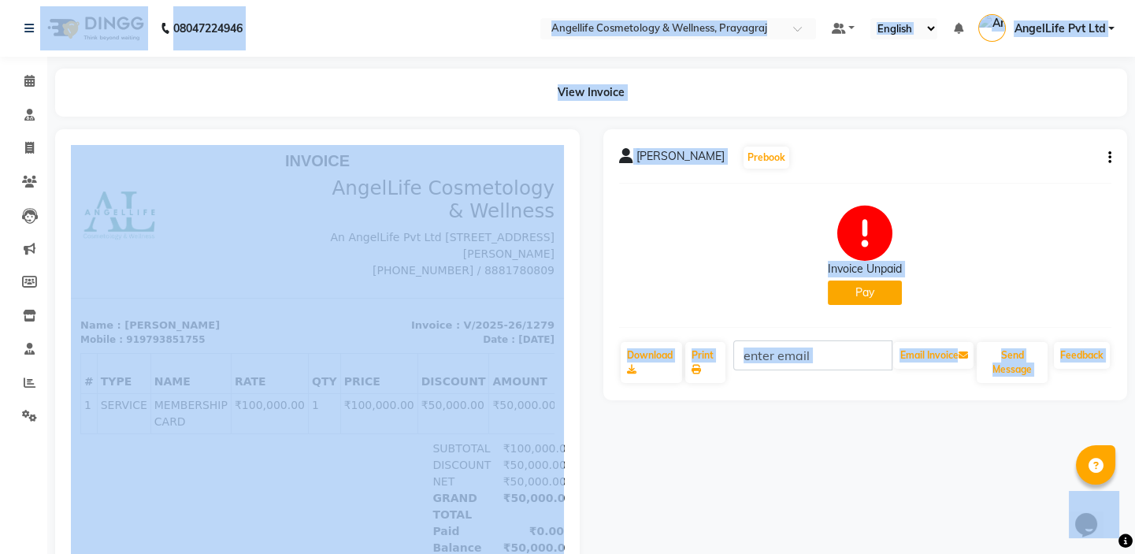
click at [863, 287] on button "Pay" at bounding box center [865, 292] width 74 height 24
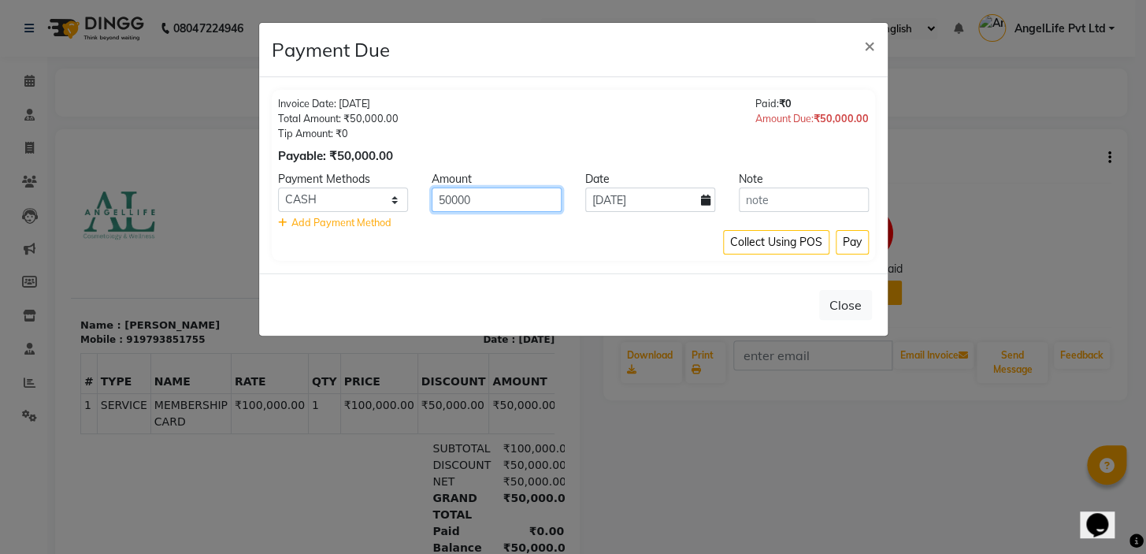
click at [442, 198] on input "50000" at bounding box center [497, 199] width 130 height 24
type input "20000"
click at [843, 243] on button "Pay" at bounding box center [851, 242] width 33 height 24
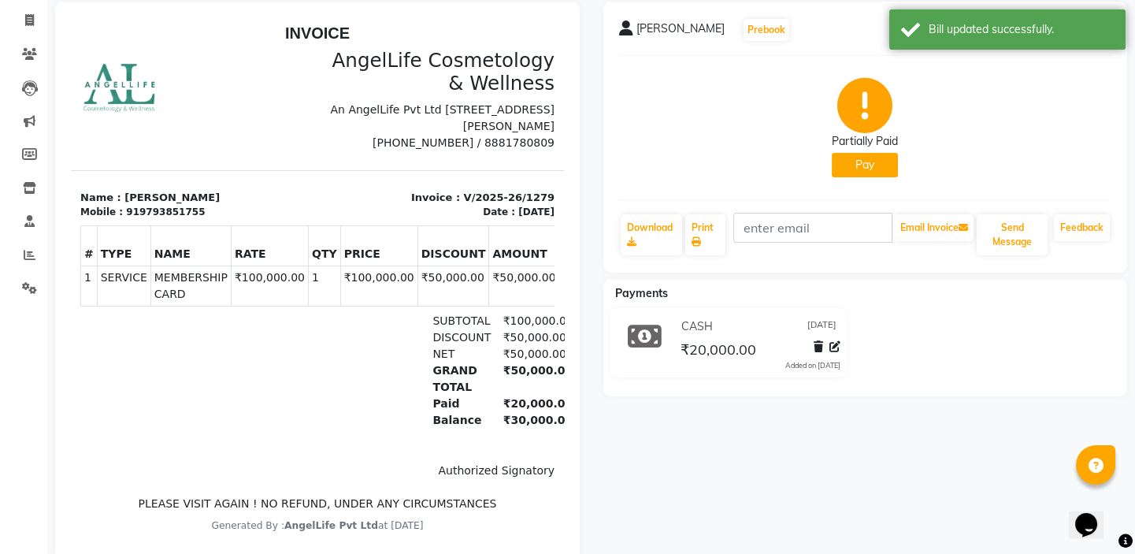
scroll to position [171, 0]
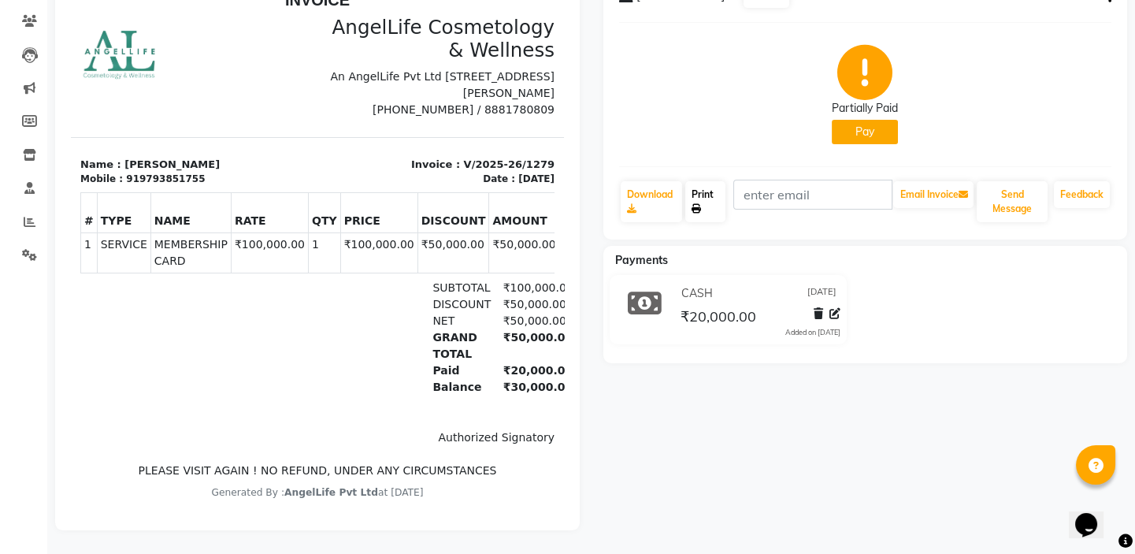
click at [702, 190] on link "Print" at bounding box center [705, 201] width 40 height 41
click at [706, 198] on link "Print" at bounding box center [705, 201] width 40 height 41
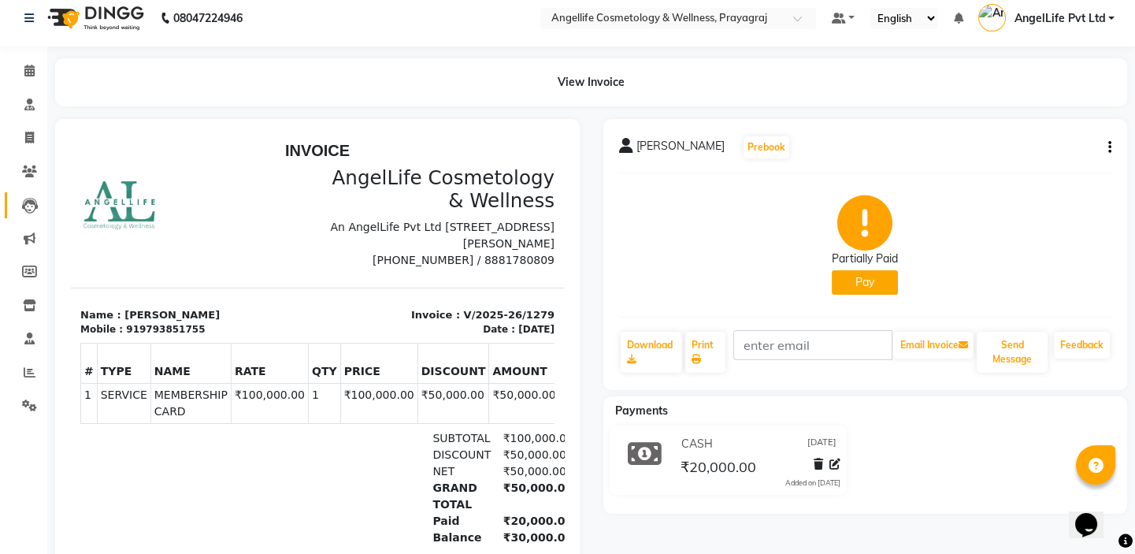
scroll to position [0, 0]
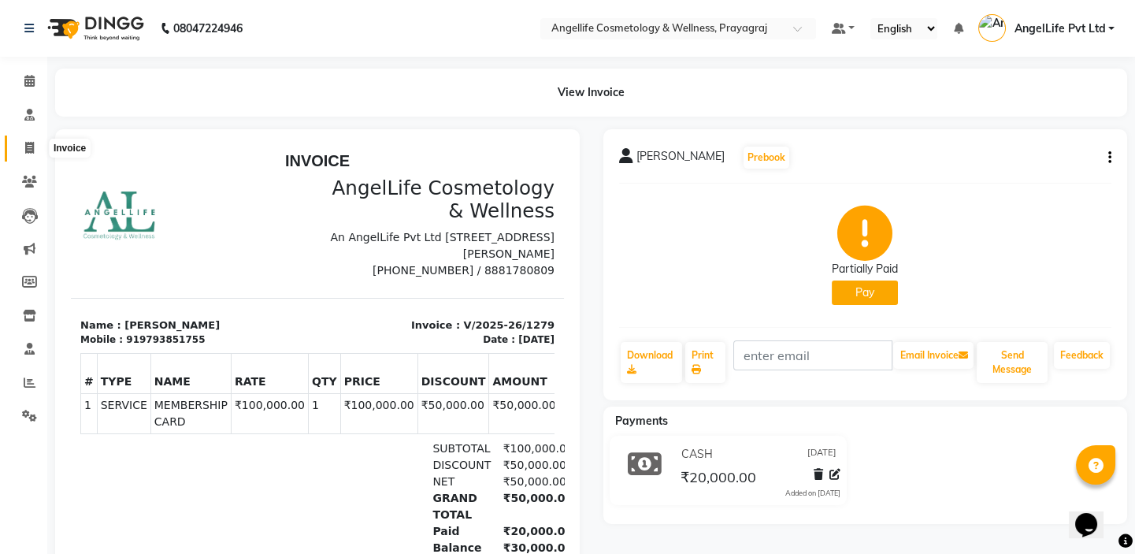
click at [27, 154] on icon at bounding box center [29, 148] width 9 height 12
select select "service"
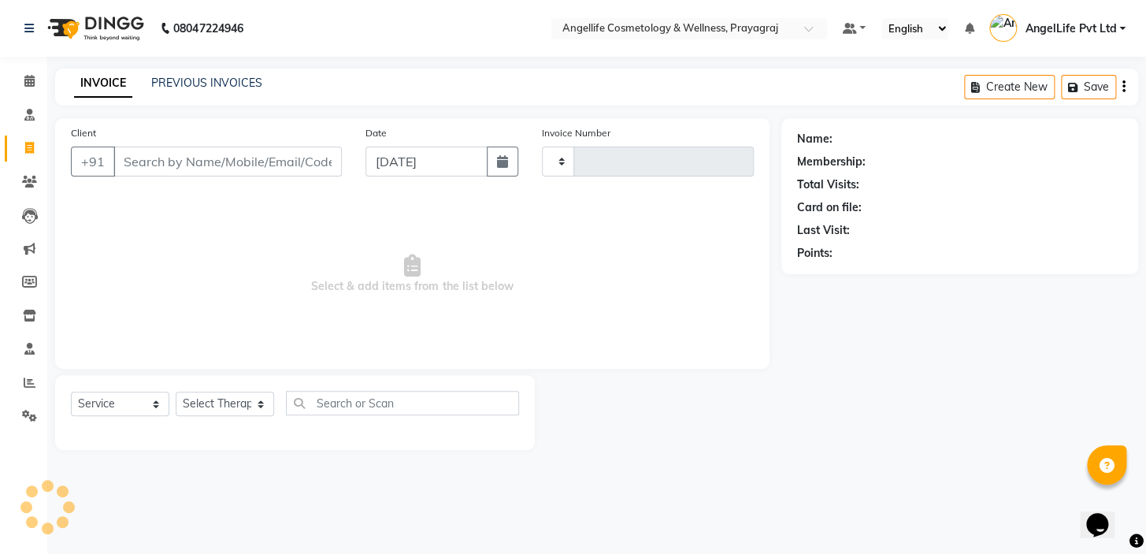
type input "1280"
select select "4531"
click at [36, 117] on span at bounding box center [30, 115] width 28 height 18
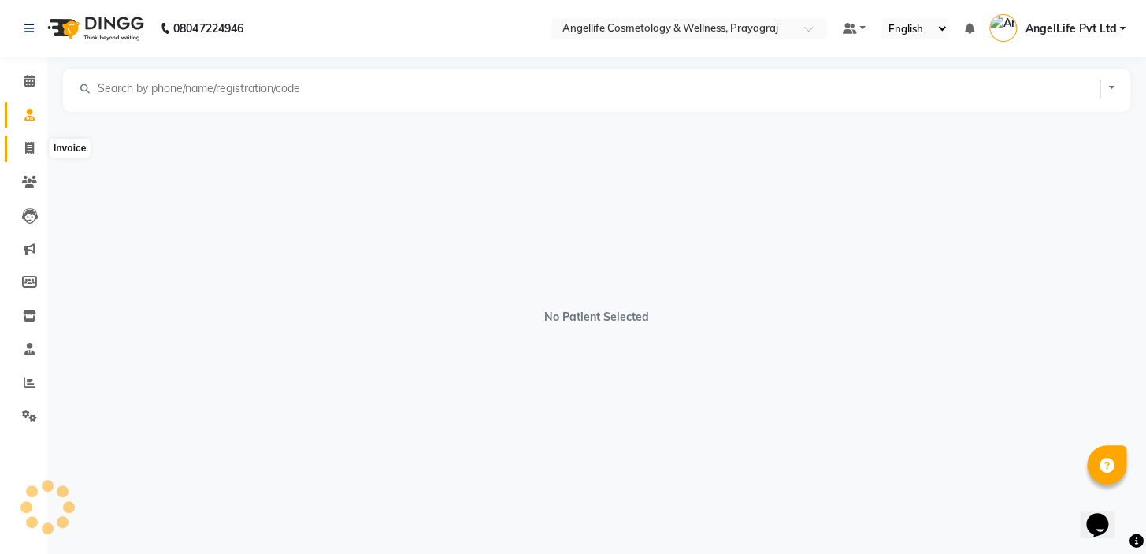
click at [25, 145] on icon at bounding box center [29, 148] width 9 height 12
select select "service"
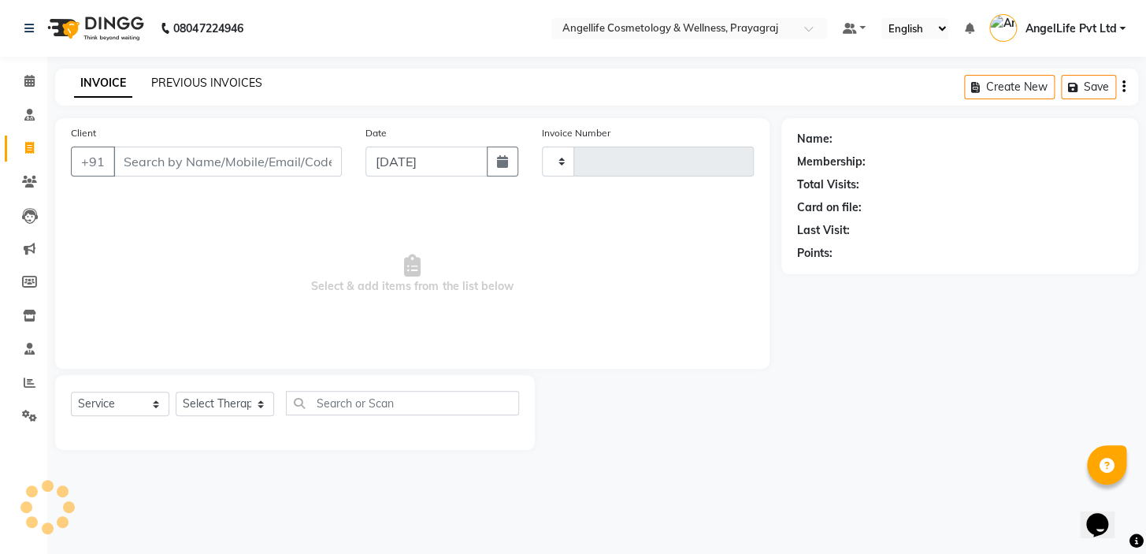
click at [196, 84] on link "PREVIOUS INVOICES" at bounding box center [206, 83] width 111 height 14
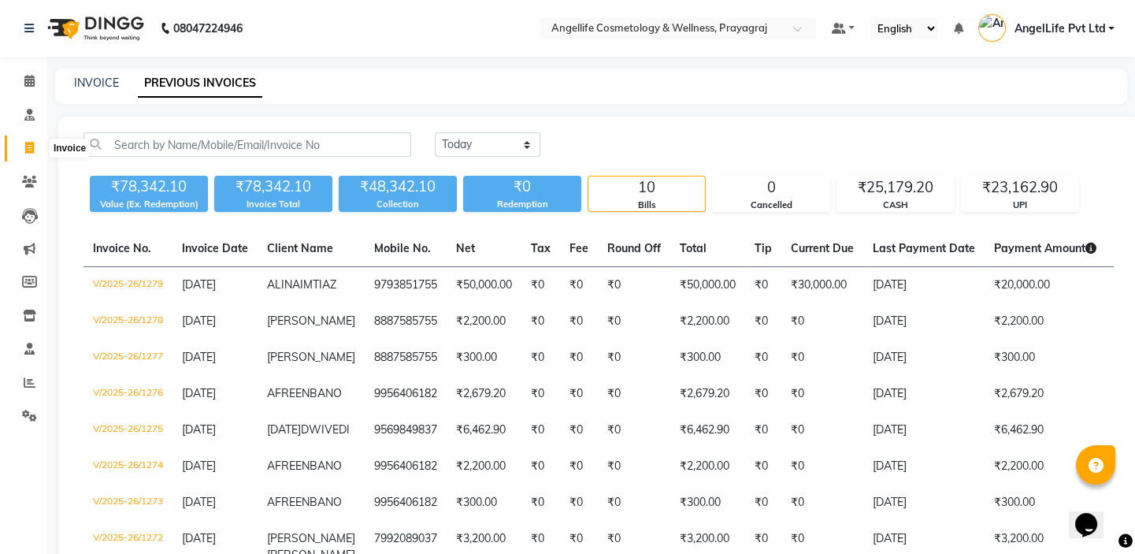
click at [20, 141] on span at bounding box center [30, 148] width 28 height 18
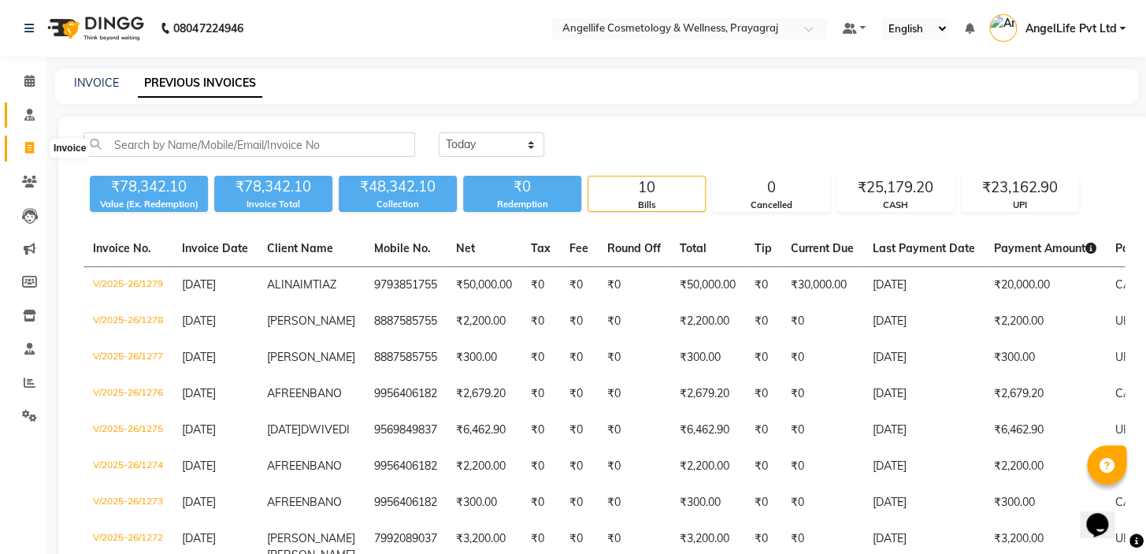
select select "service"
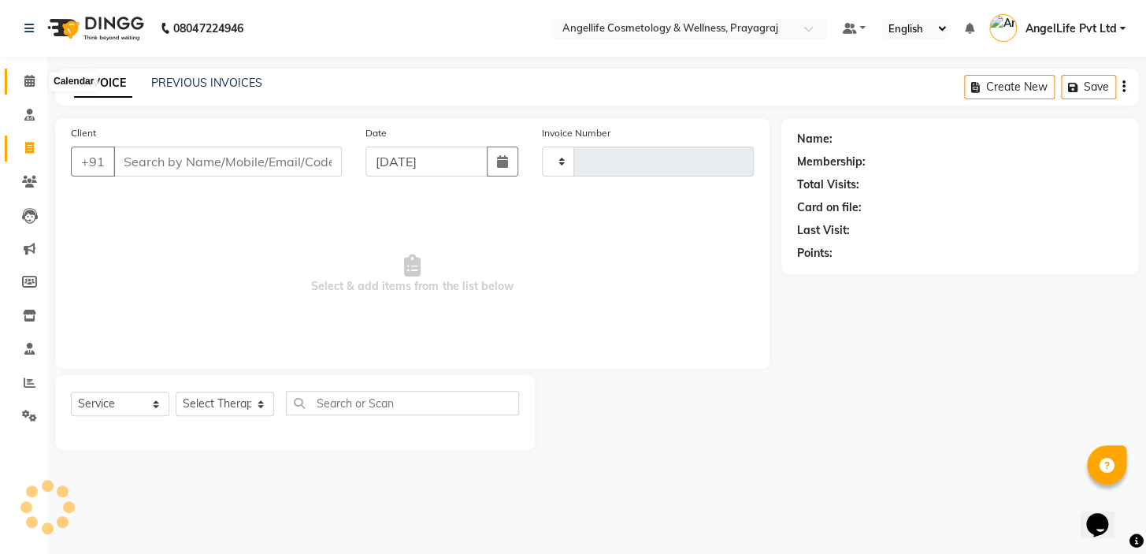
click at [22, 86] on span at bounding box center [30, 81] width 28 height 18
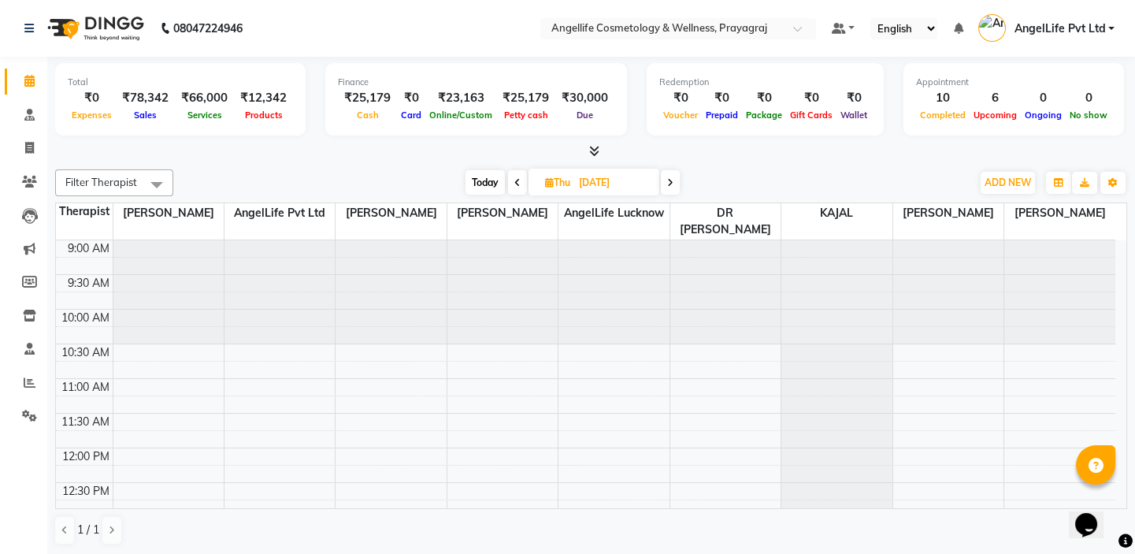
click at [516, 182] on icon at bounding box center [517, 182] width 6 height 9
type input "[DATE]"
click at [574, 182] on input "[DATE]" at bounding box center [613, 183] width 79 height 24
select select "9"
select select "2025"
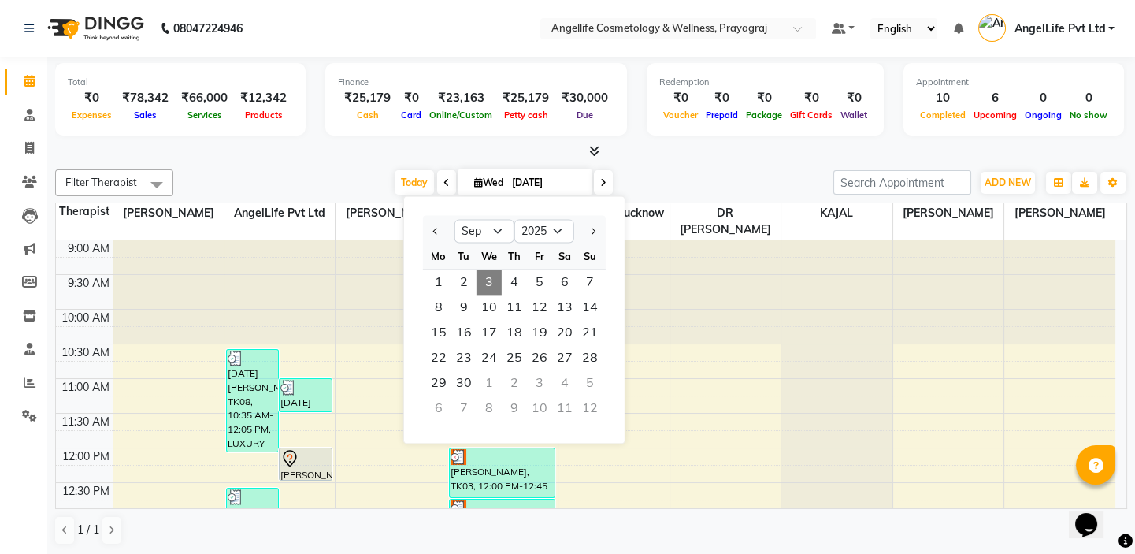
scroll to position [71, 0]
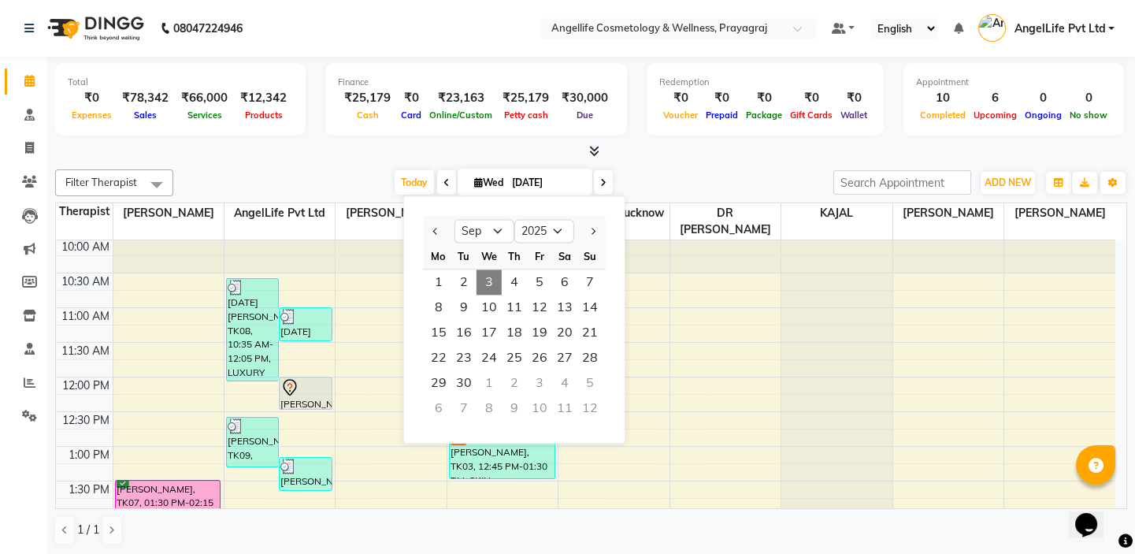
click at [672, 165] on div "Filter Therapist Select All AngelLife Lucknow AngelLife Pvt Ltd DR SWATI KAJAL …" at bounding box center [591, 357] width 1072 height 388
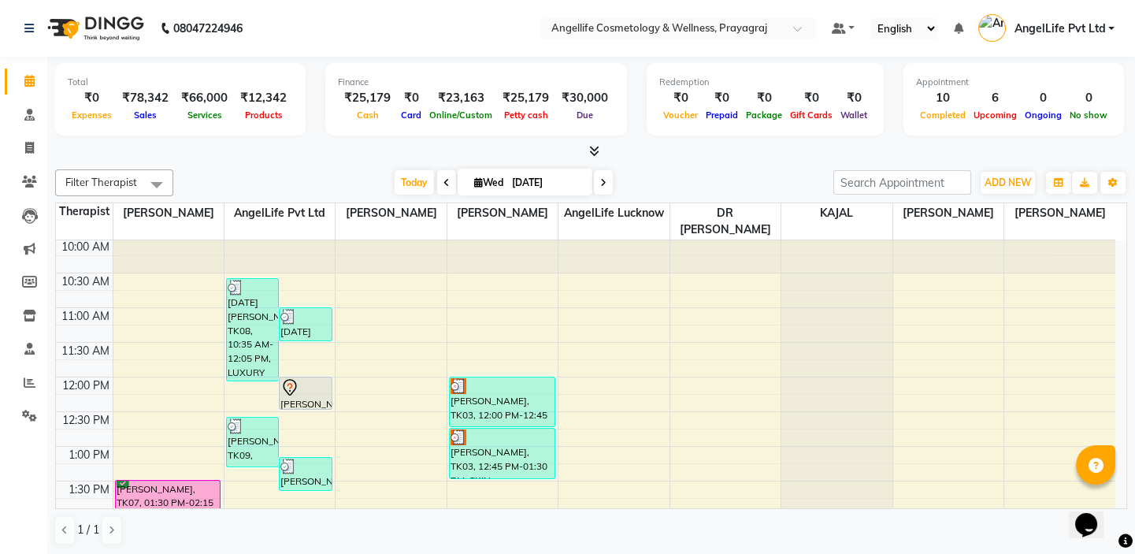
click at [672, 165] on div "Filter Therapist Select All AngelLife Lucknow AngelLife Pvt Ltd DR SWATI KAJAL …" at bounding box center [591, 357] width 1072 height 388
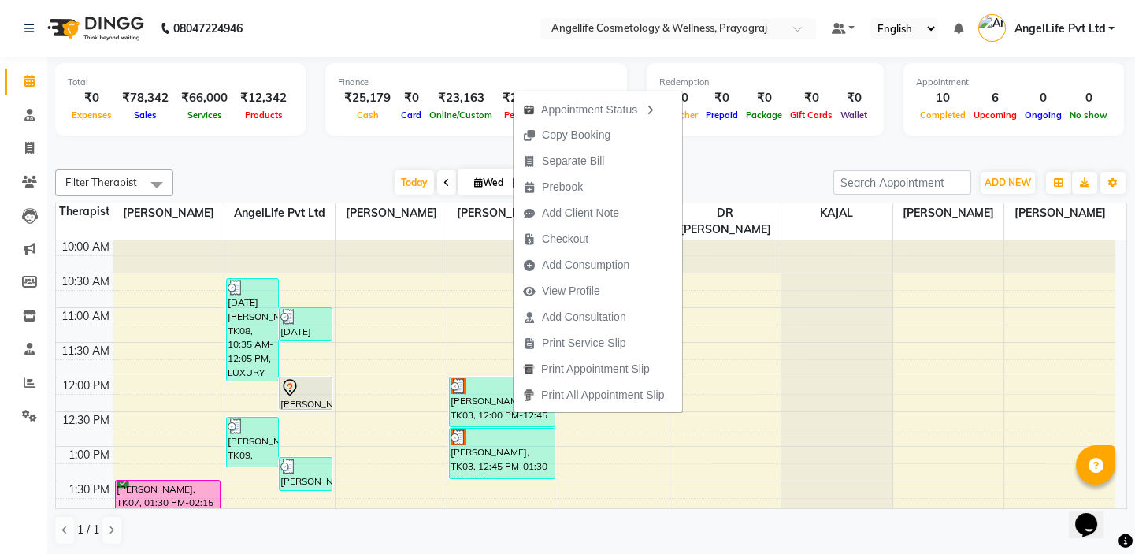
click at [309, 157] on div at bounding box center [591, 151] width 1072 height 17
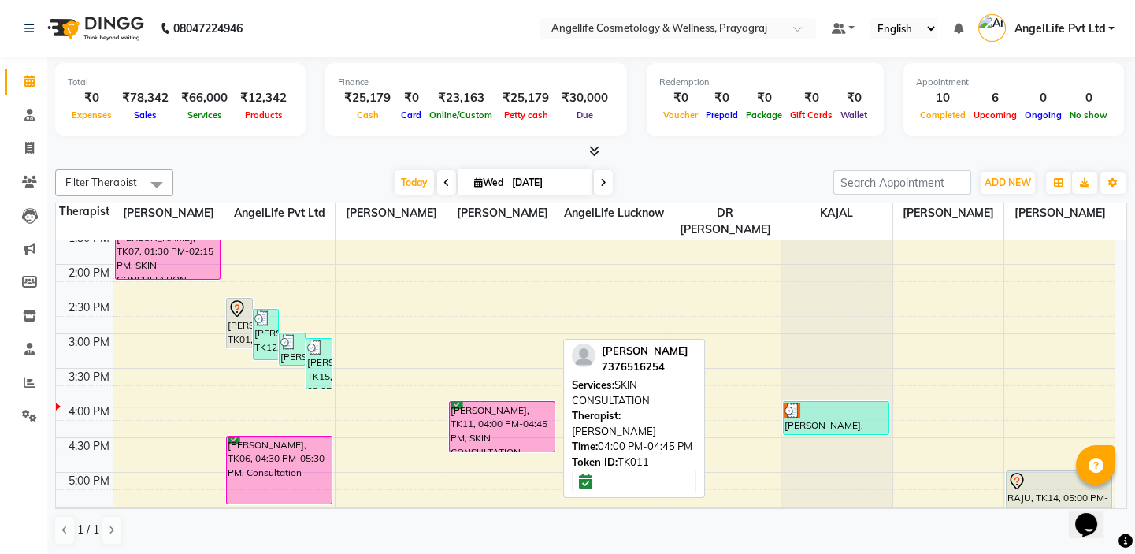
scroll to position [346, 0]
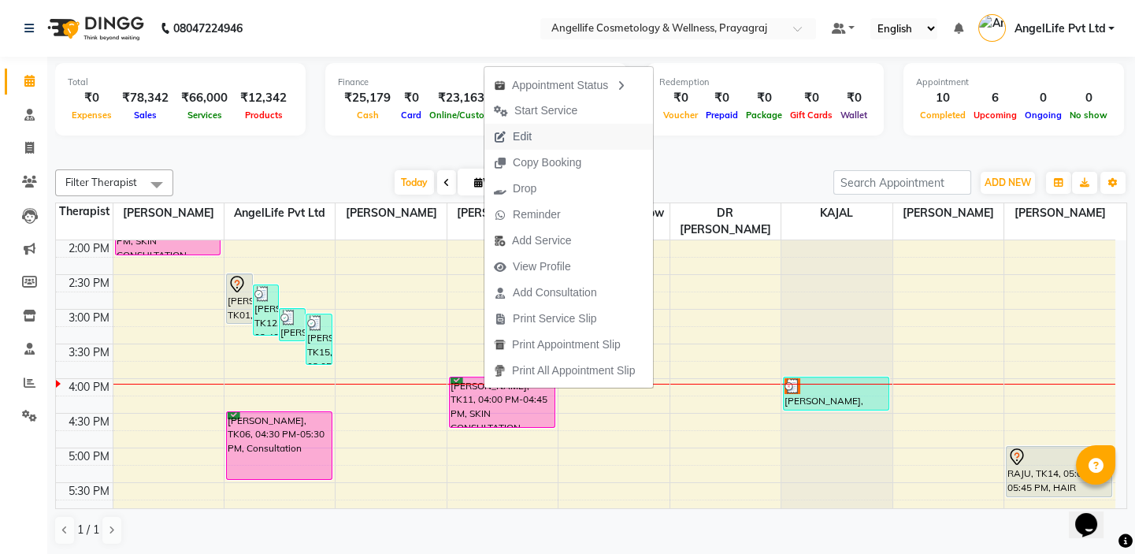
click at [535, 130] on span "Edit" at bounding box center [512, 137] width 57 height 26
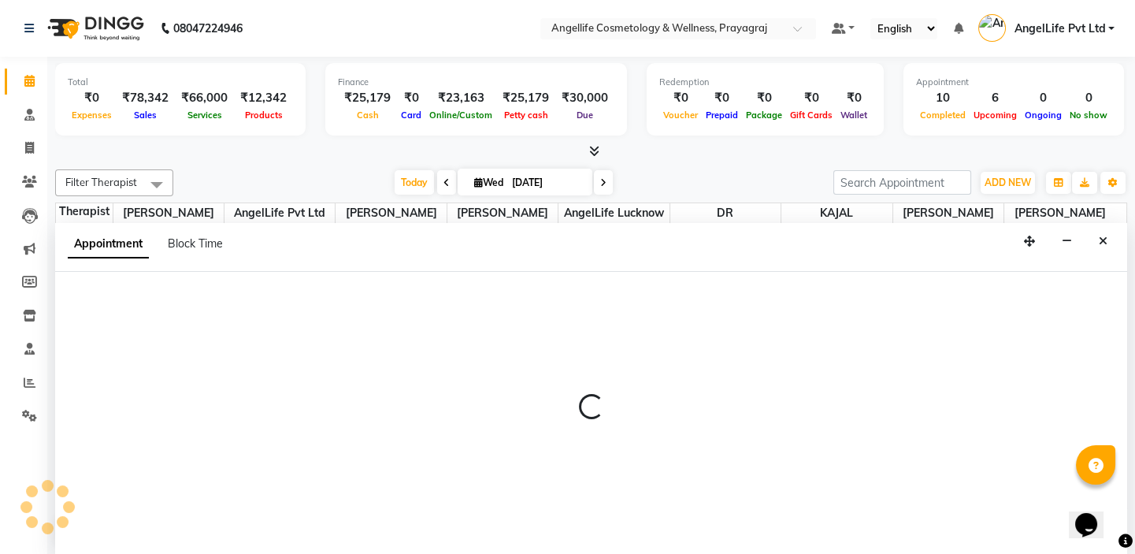
click at [535, 130] on div "Finance ₹25,179 Cash ₹0 Card ₹23,163 Online/Custom ₹25,179 Petty cash ₹30,000 D…" at bounding box center [476, 99] width 302 height 72
select select "tentative"
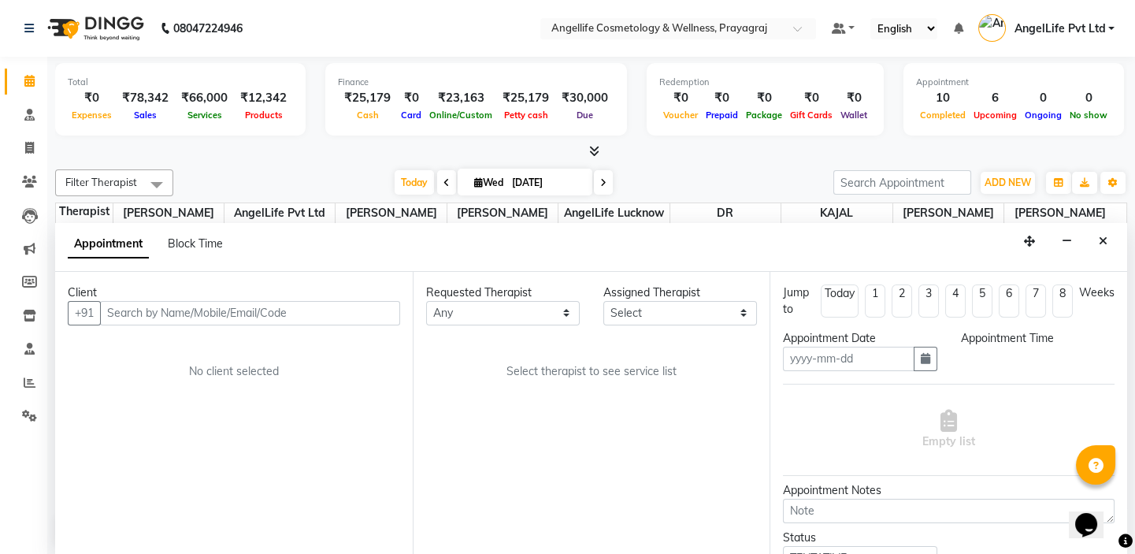
type input "[DATE]"
select select "confirm booking"
select select "960"
select select "26853"
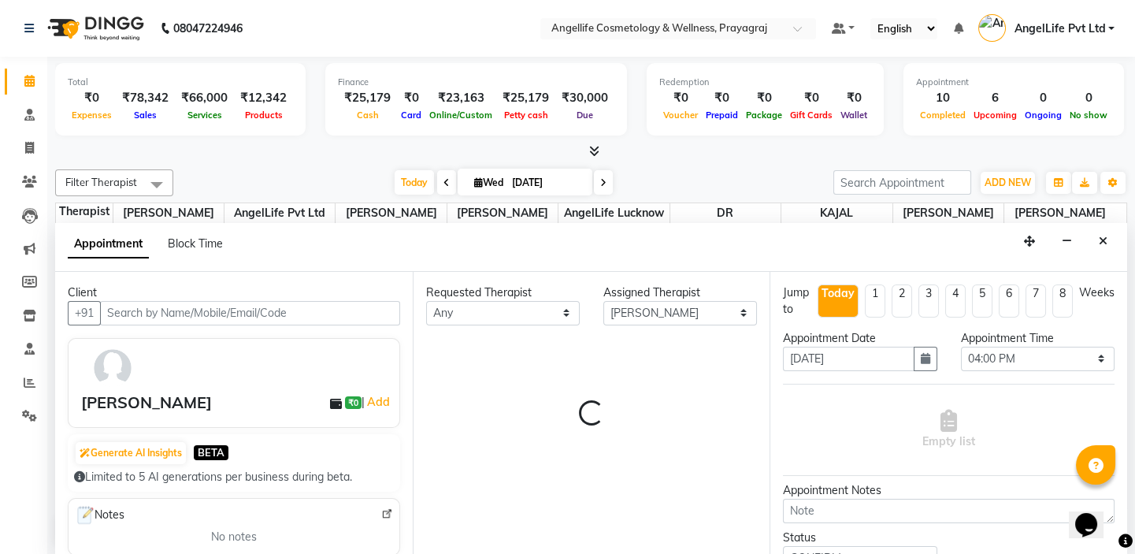
select select "1958"
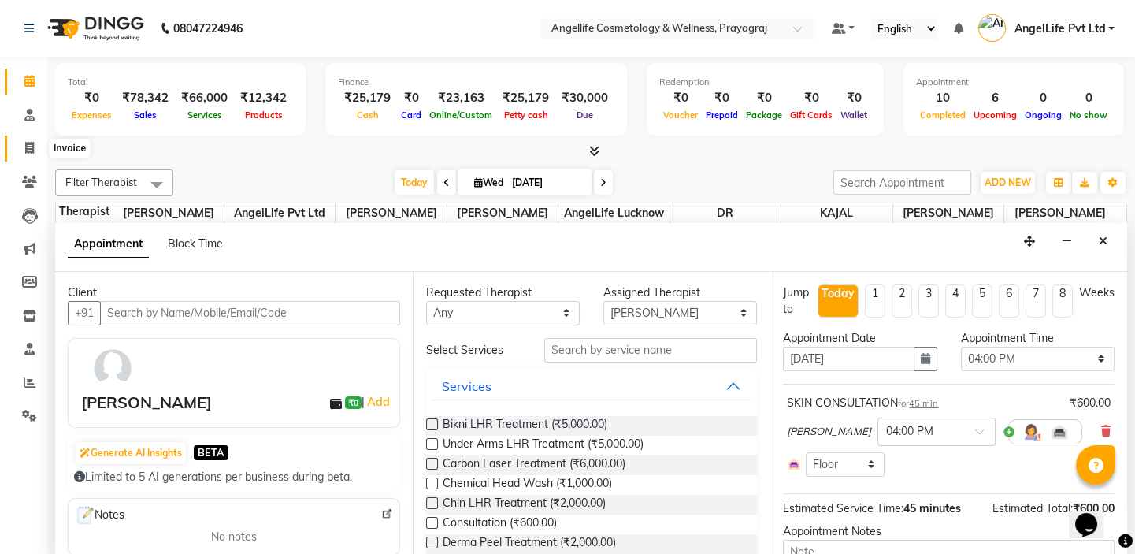
click at [26, 149] on icon at bounding box center [29, 148] width 9 height 12
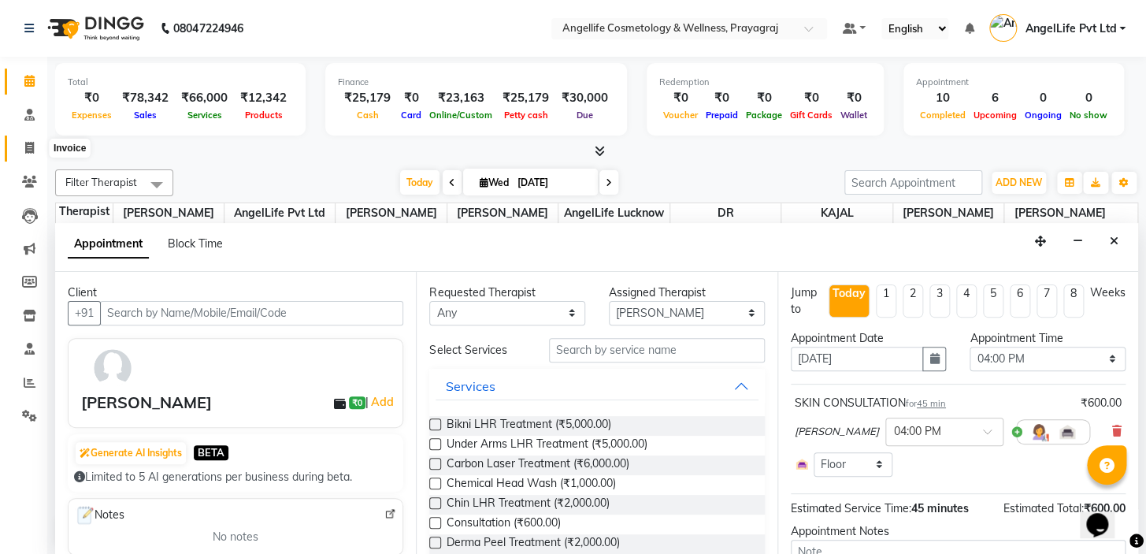
select select "service"
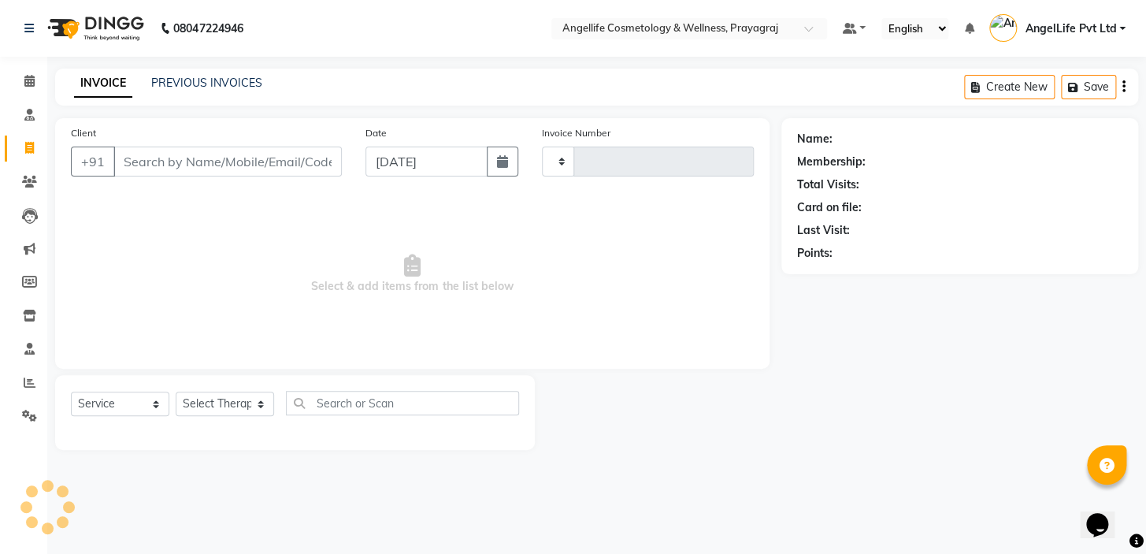
type input "1280"
select select "4531"
click at [20, 86] on span at bounding box center [30, 81] width 28 height 18
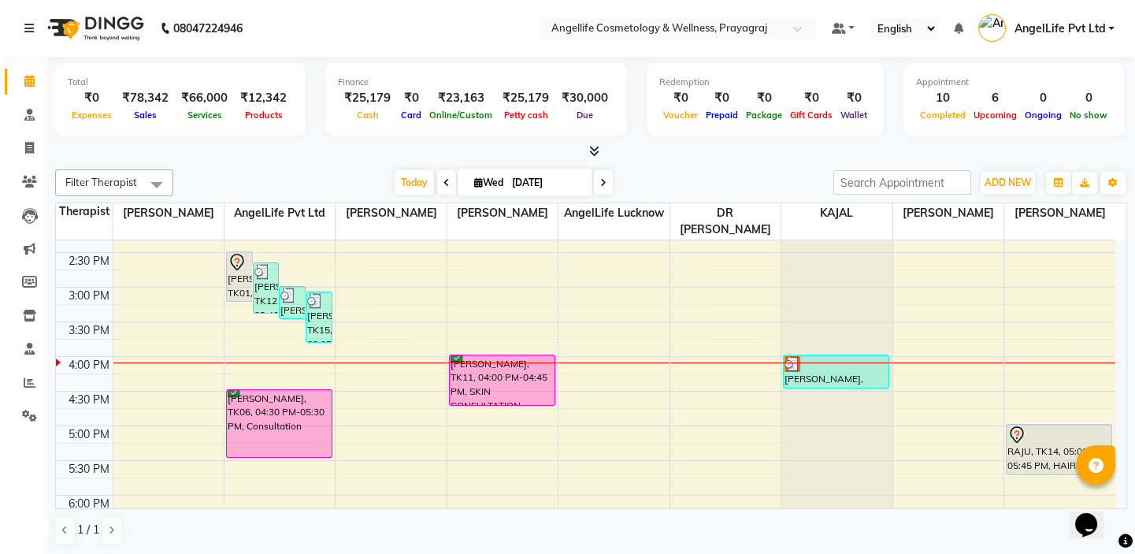
scroll to position [429, 0]
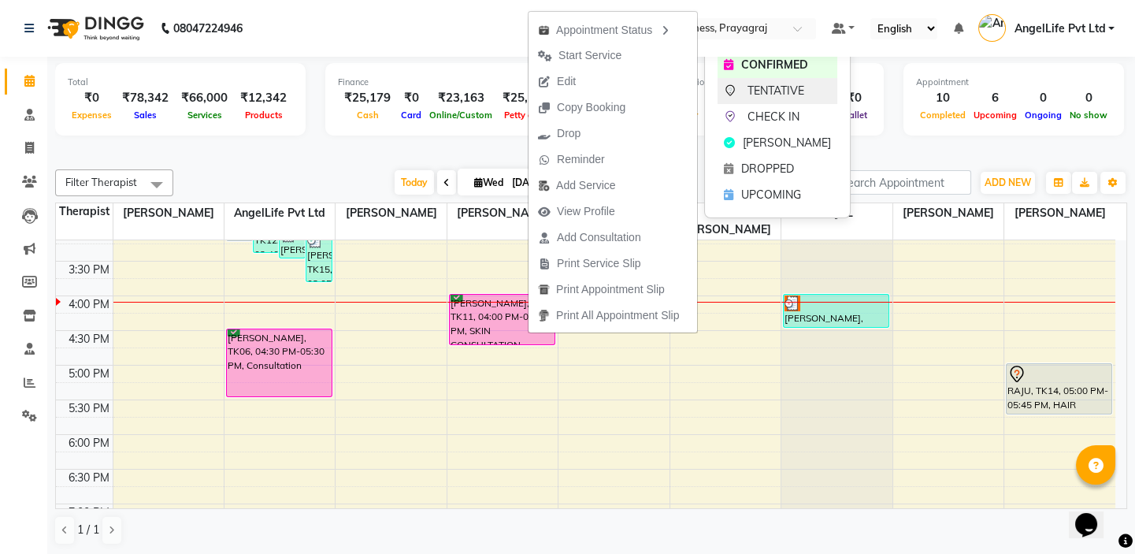
drag, startPoint x: 667, startPoint y: 24, endPoint x: 756, endPoint y: 90, distance: 110.4
click at [756, 90] on body "08047224946 Select Location × Angellife Cosmetology & Wellness, Prayagraj Defau…" at bounding box center [567, 277] width 1135 height 554
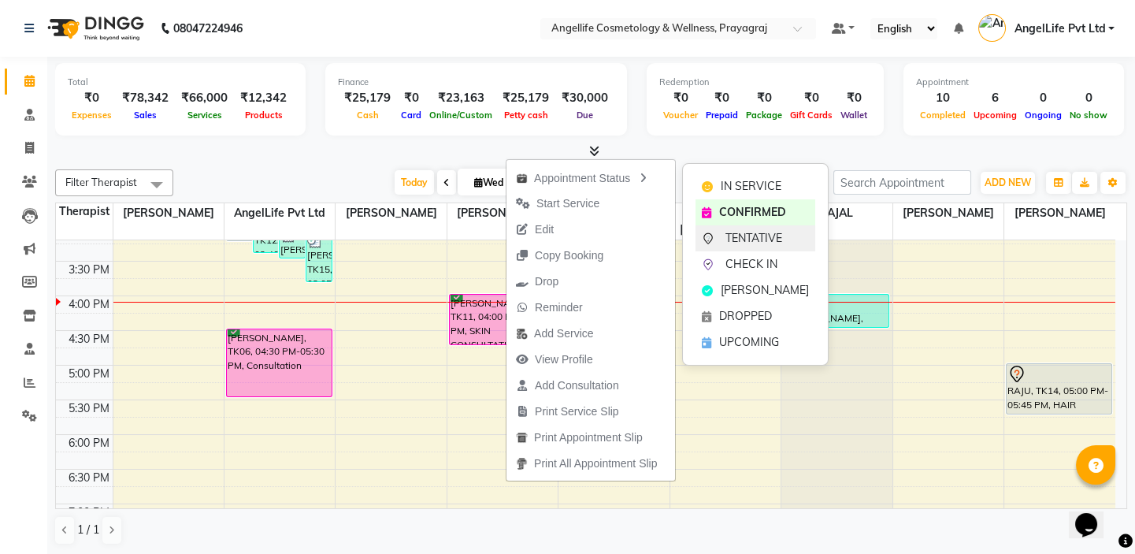
click at [728, 240] on span "TENTATIVE" at bounding box center [753, 238] width 57 height 17
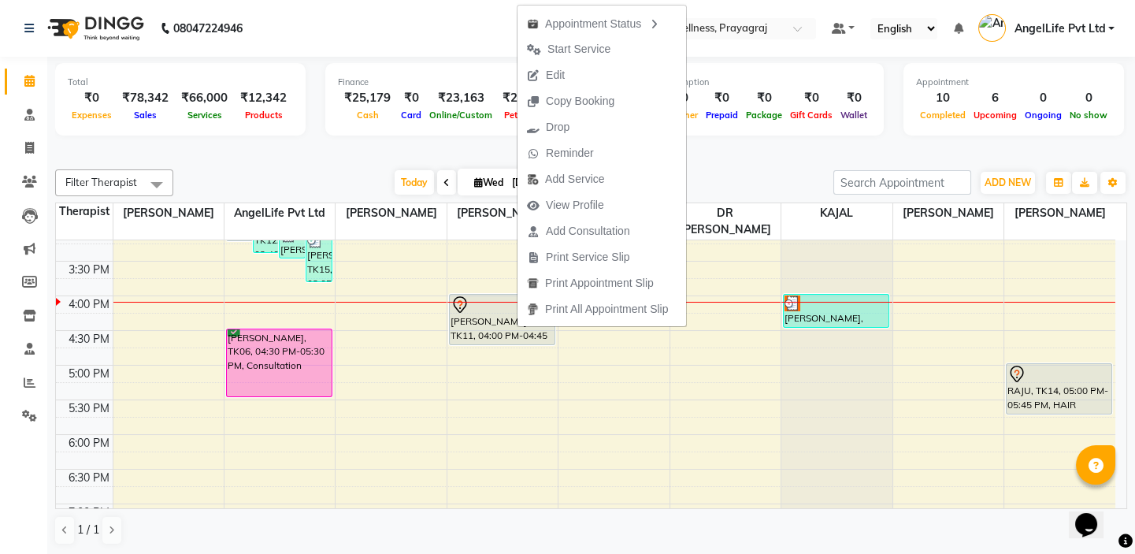
click at [809, 542] on div "1 / 1" at bounding box center [591, 530] width 1072 height 30
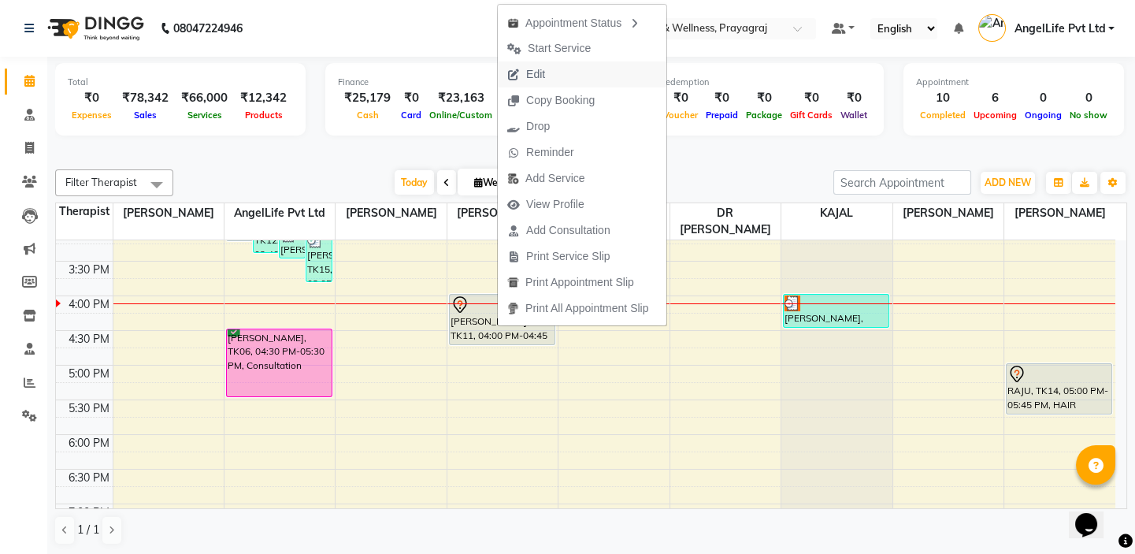
click at [543, 72] on span "Edit" at bounding box center [535, 74] width 19 height 17
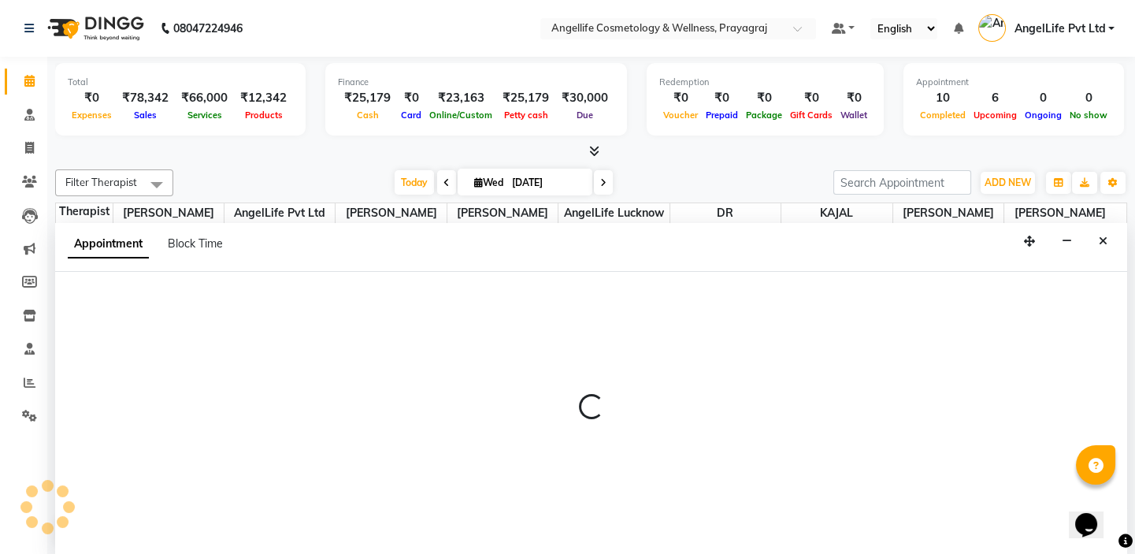
select select "tentative"
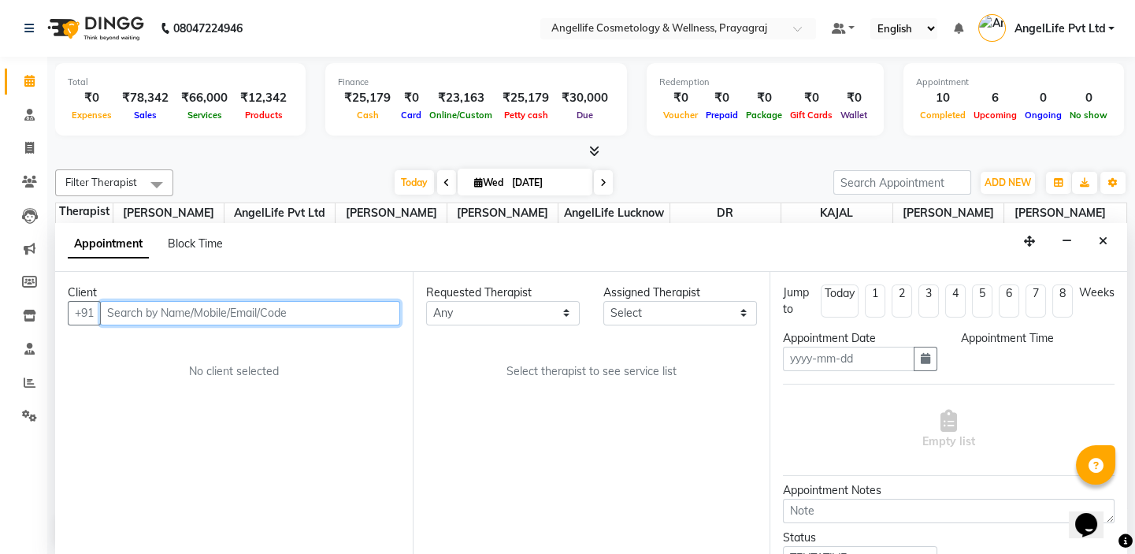
type input "[DATE]"
select select "960"
select select "26853"
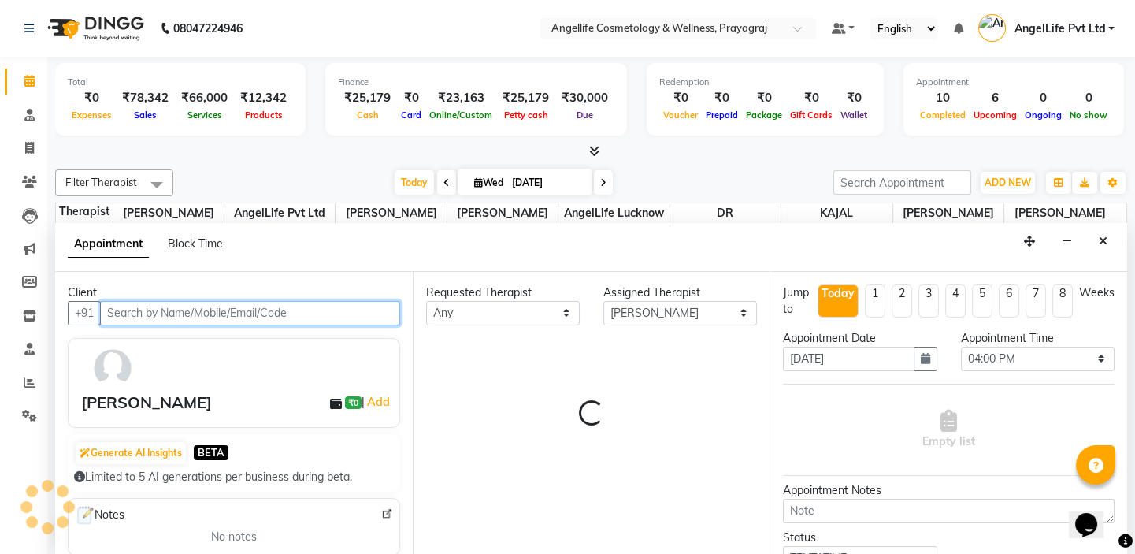
scroll to position [484, 0]
select select "1958"
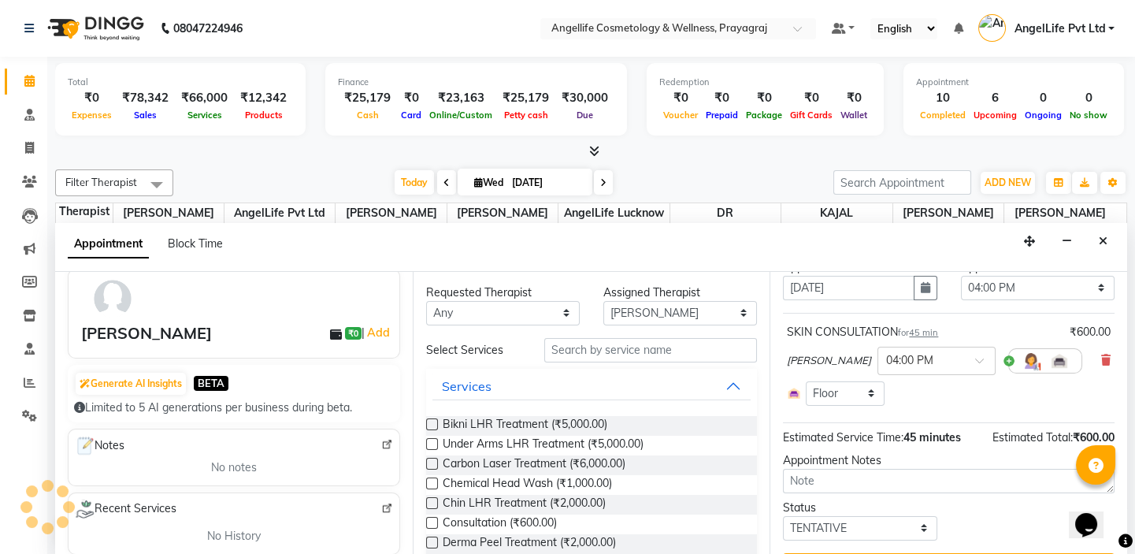
scroll to position [0, 0]
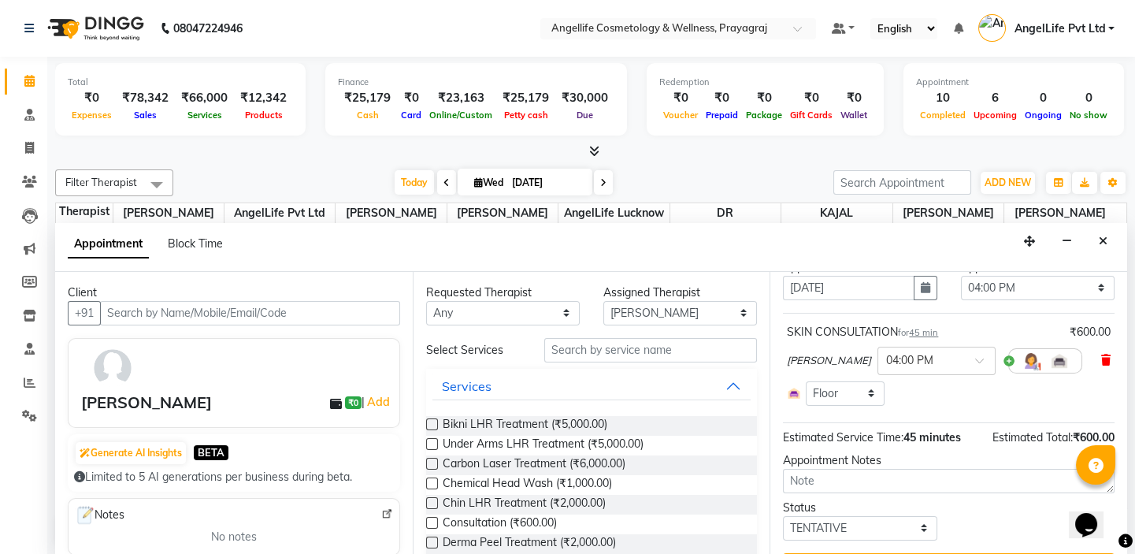
click at [1101, 356] on icon at bounding box center [1105, 359] width 9 height 11
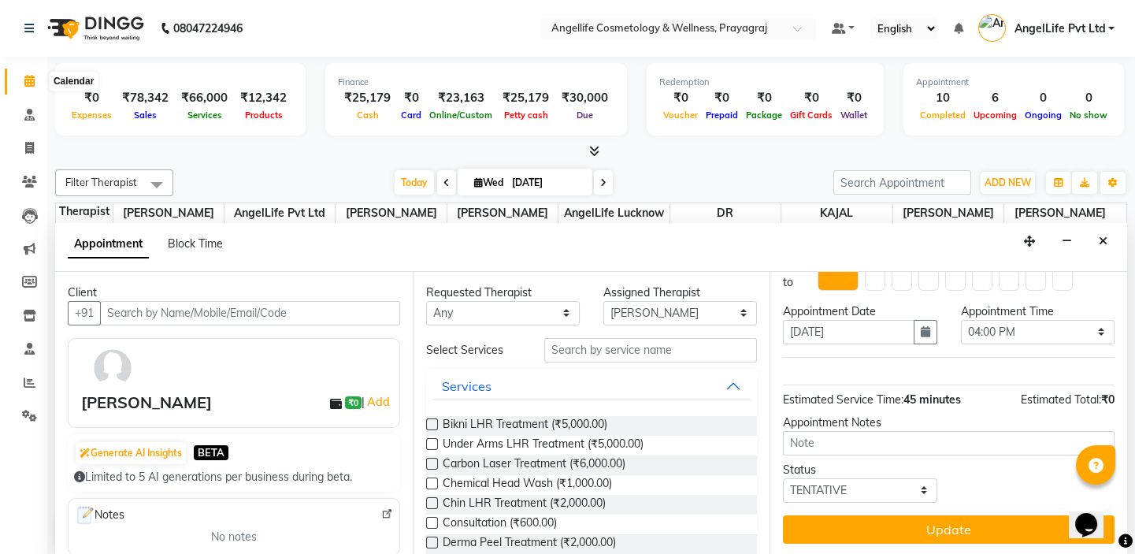
click at [28, 79] on icon at bounding box center [29, 81] width 10 height 12
click at [25, 148] on icon at bounding box center [29, 148] width 9 height 12
select select "service"
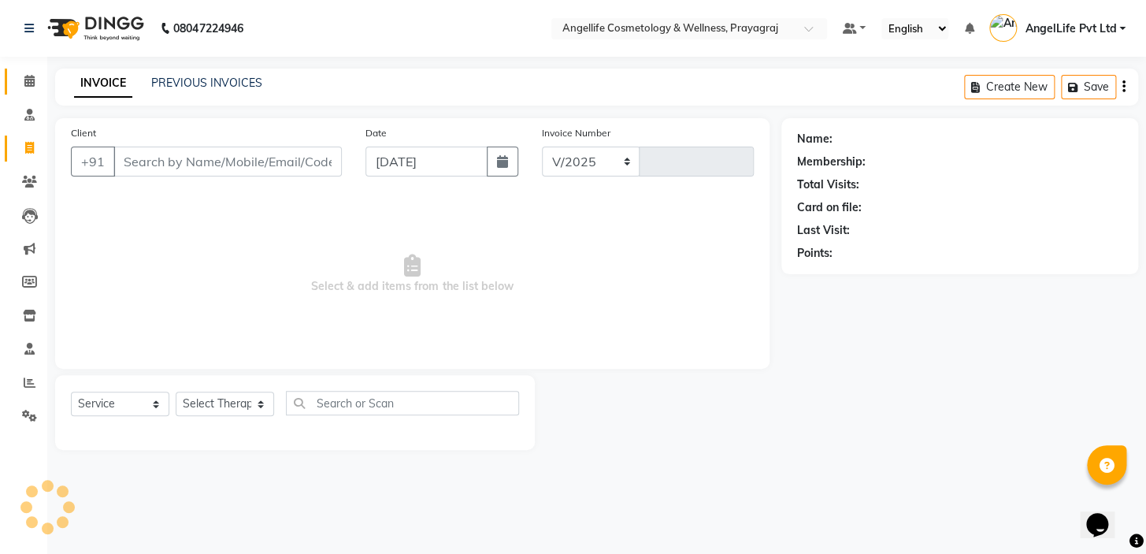
select select "4531"
type input "1280"
click at [25, 90] on link "Calendar" at bounding box center [24, 82] width 38 height 26
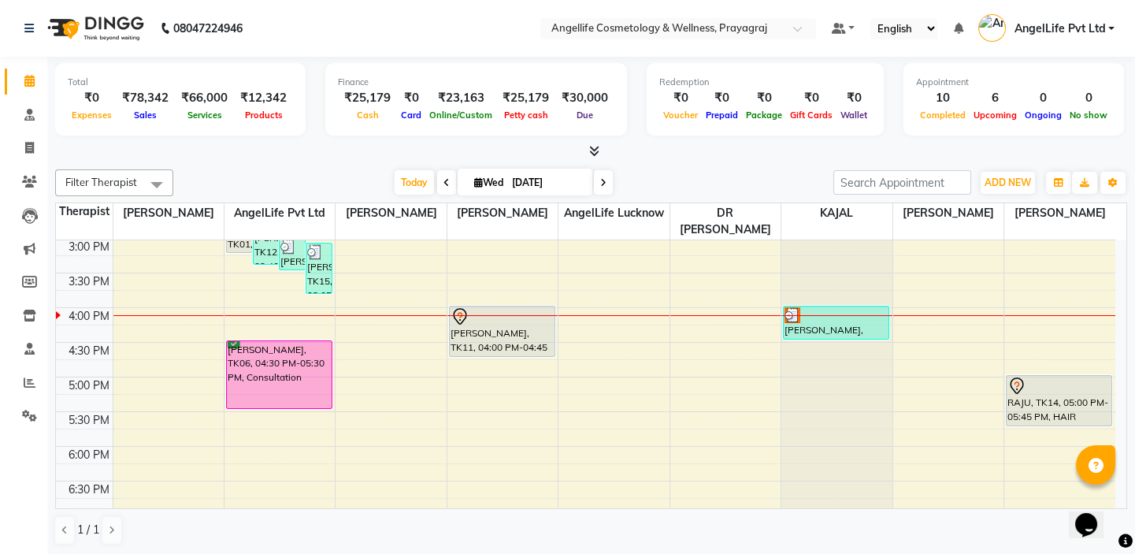
scroll to position [429, 0]
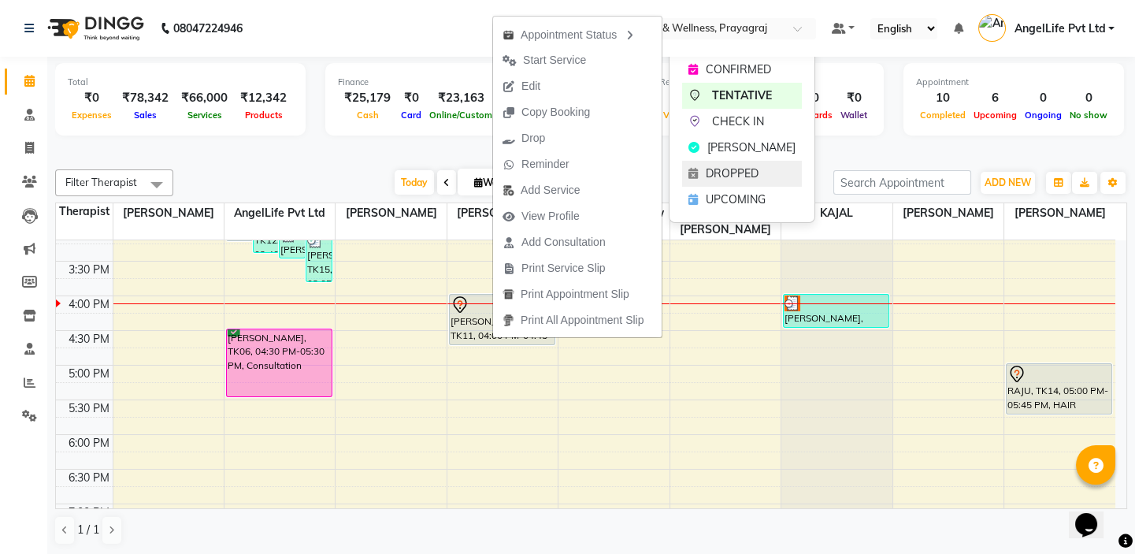
click at [723, 169] on span "DROPPED" at bounding box center [732, 173] width 53 height 17
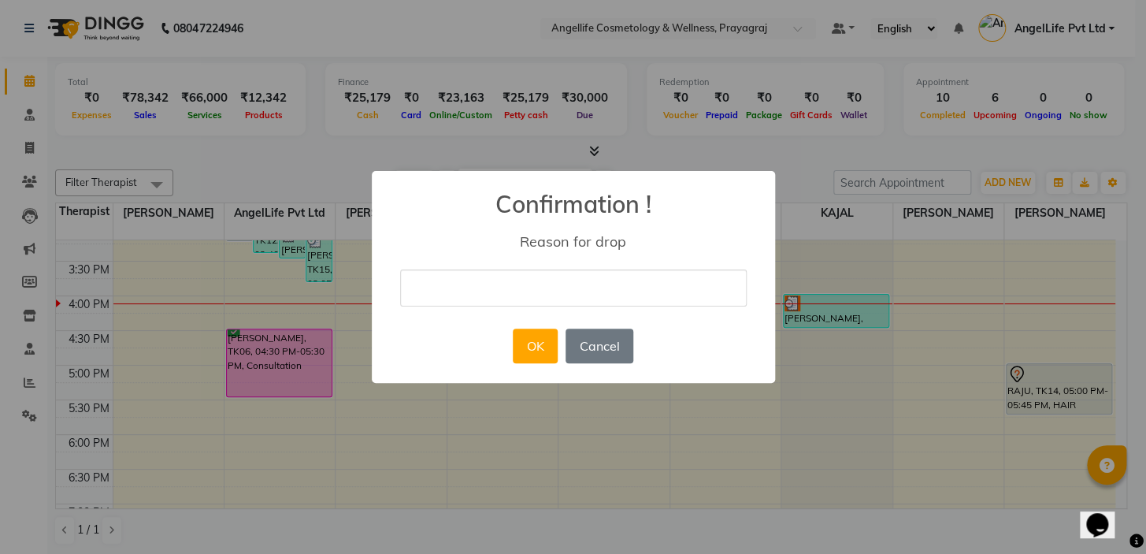
click at [596, 282] on input "text" at bounding box center [573, 287] width 346 height 37
type input "CANCELED"
click at [547, 351] on button "OK" at bounding box center [535, 345] width 45 height 35
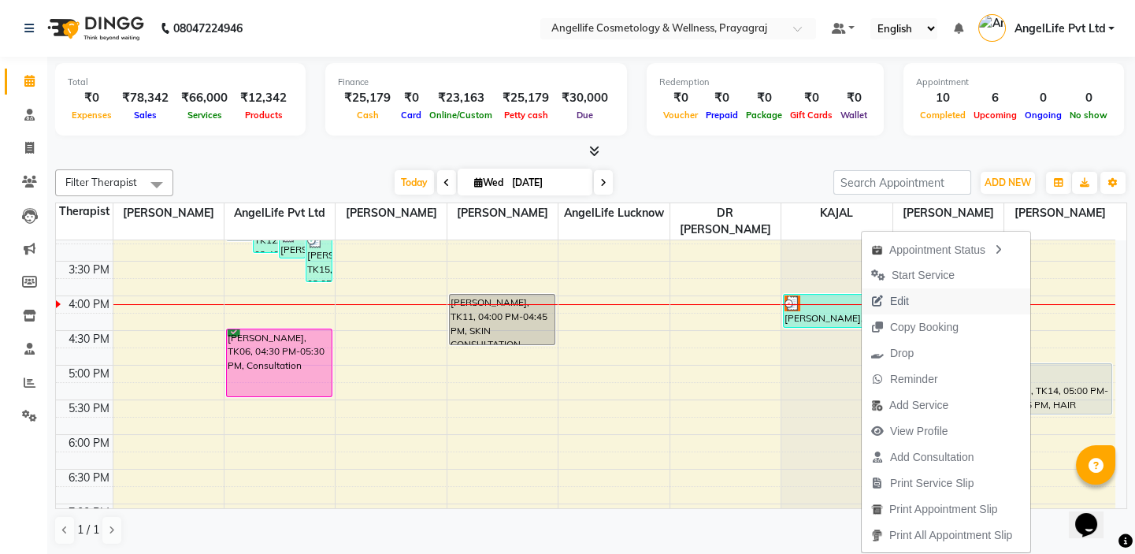
click at [943, 309] on button "Edit" at bounding box center [945, 301] width 169 height 26
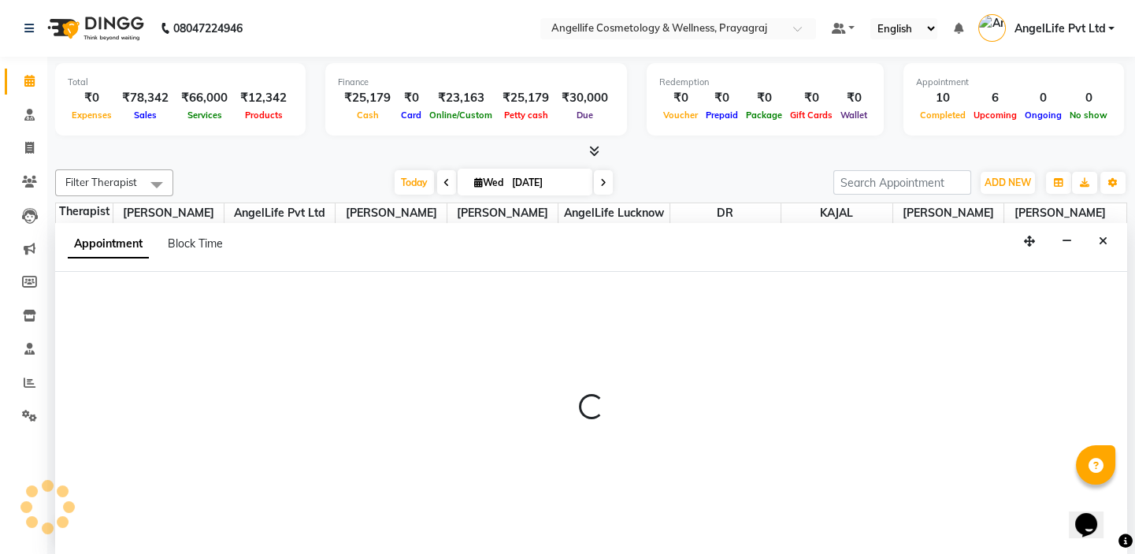
scroll to position [0, 0]
select select "tentative"
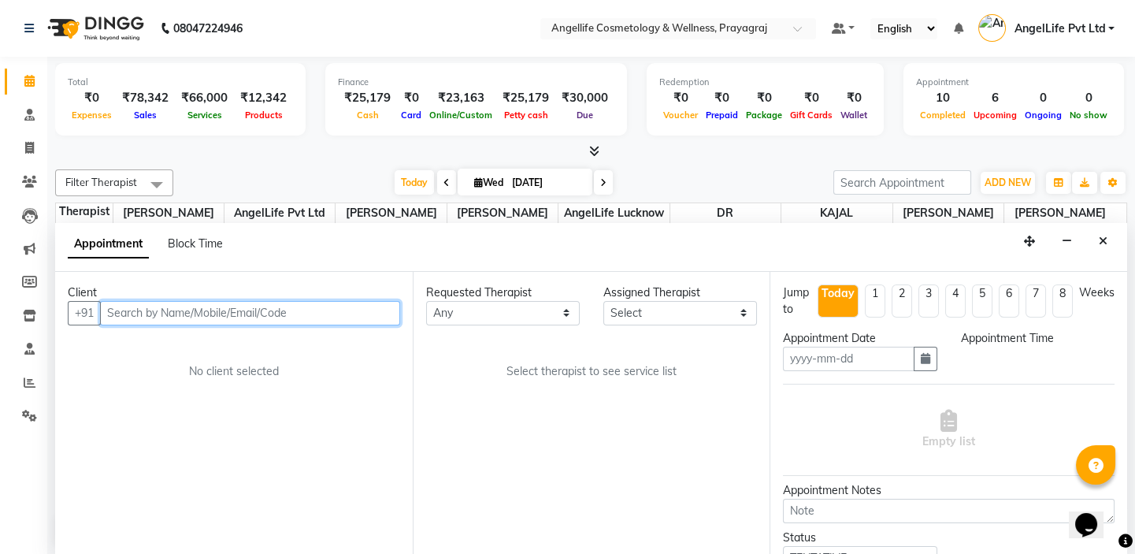
type input "[DATE]"
select select "1020"
select select "87282"
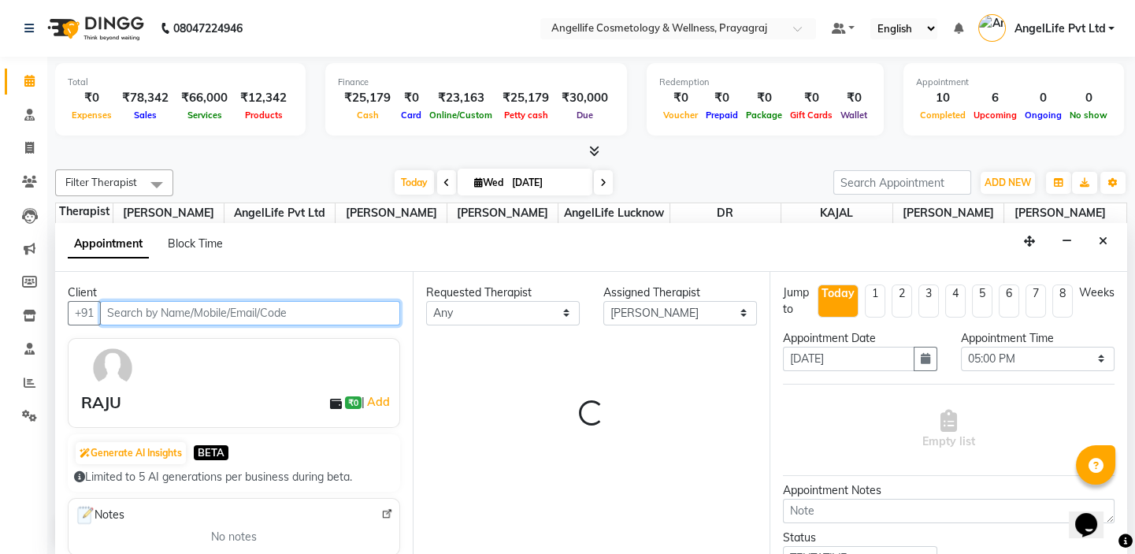
select select "1958"
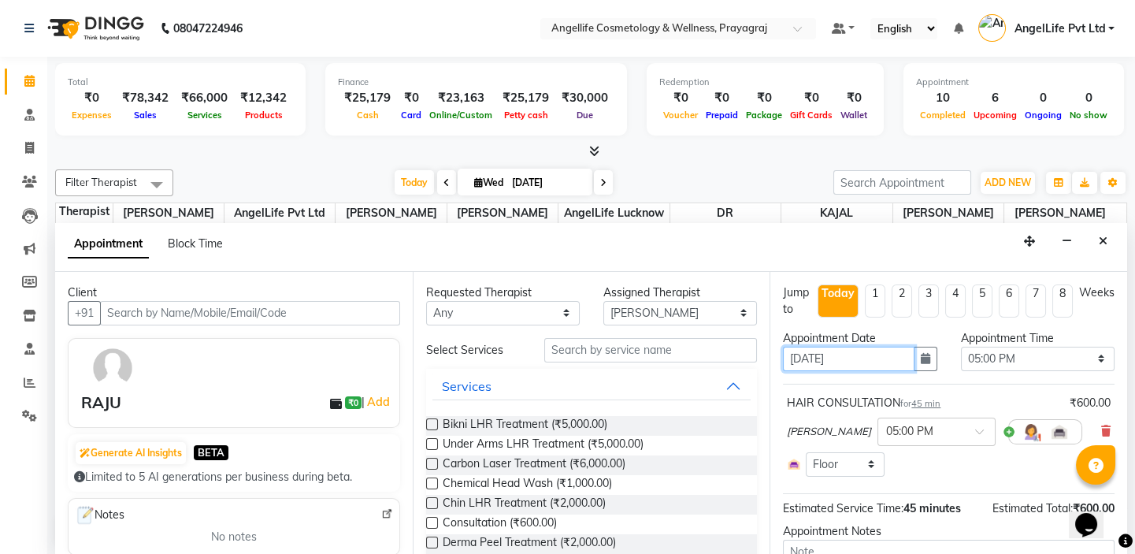
click at [802, 359] on input "[DATE]" at bounding box center [848, 358] width 131 height 24
type input "0-09-2025"
type input "04-09-2025"
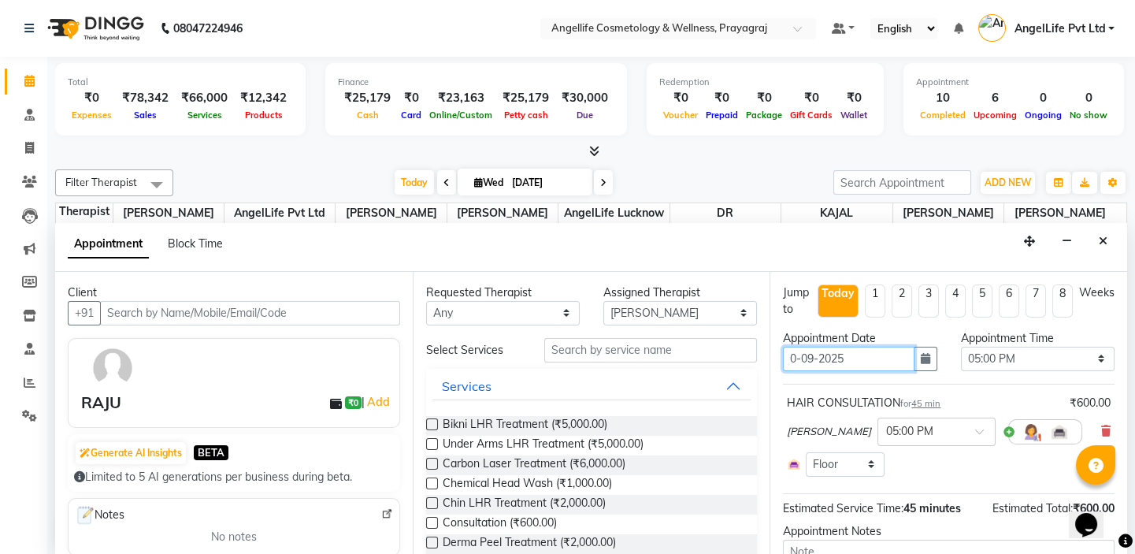
type input "04-09-2025"
select select "1020"
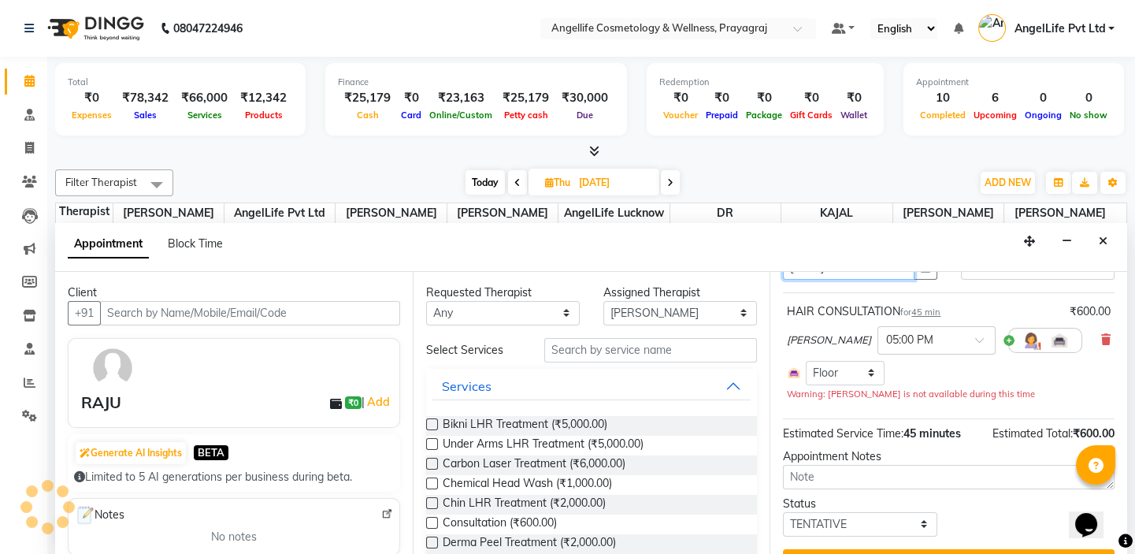
scroll to position [128, 0]
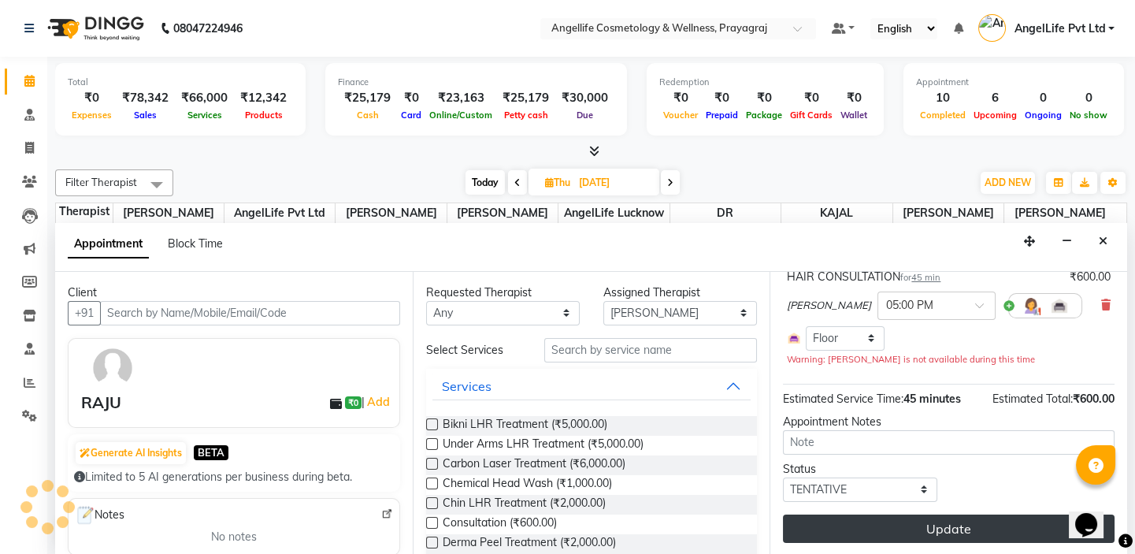
type input "04-09-2025"
click at [921, 531] on button "Update" at bounding box center [949, 528] width 332 height 28
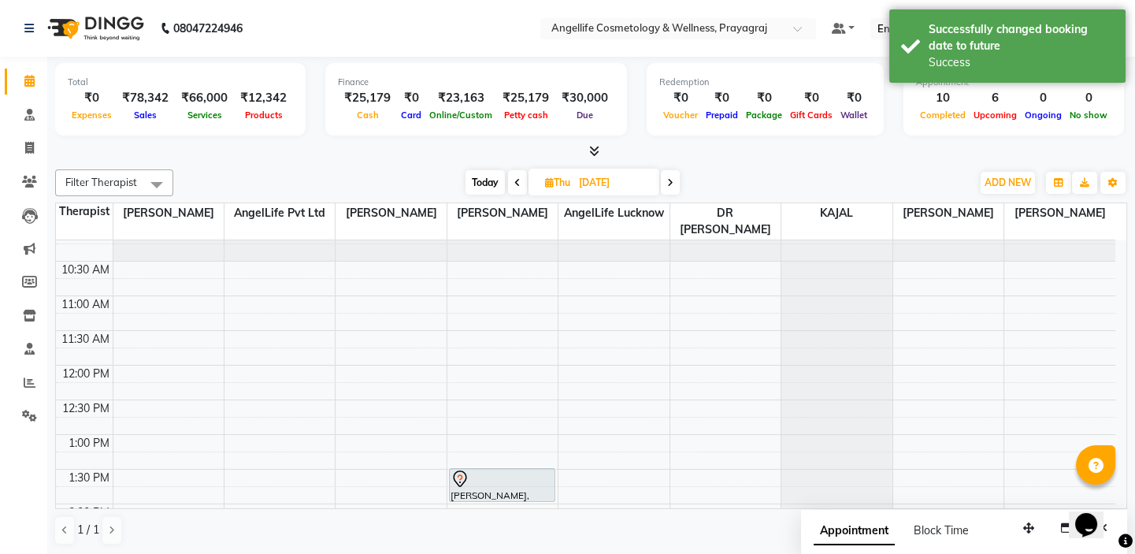
scroll to position [0, 0]
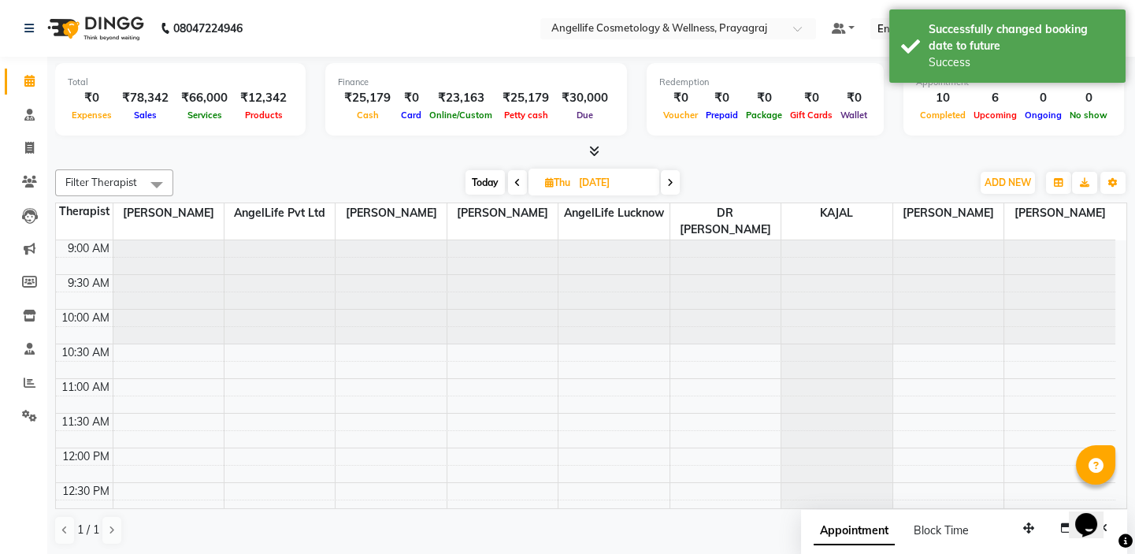
click at [514, 180] on icon at bounding box center [517, 182] width 6 height 9
type input "[DATE]"
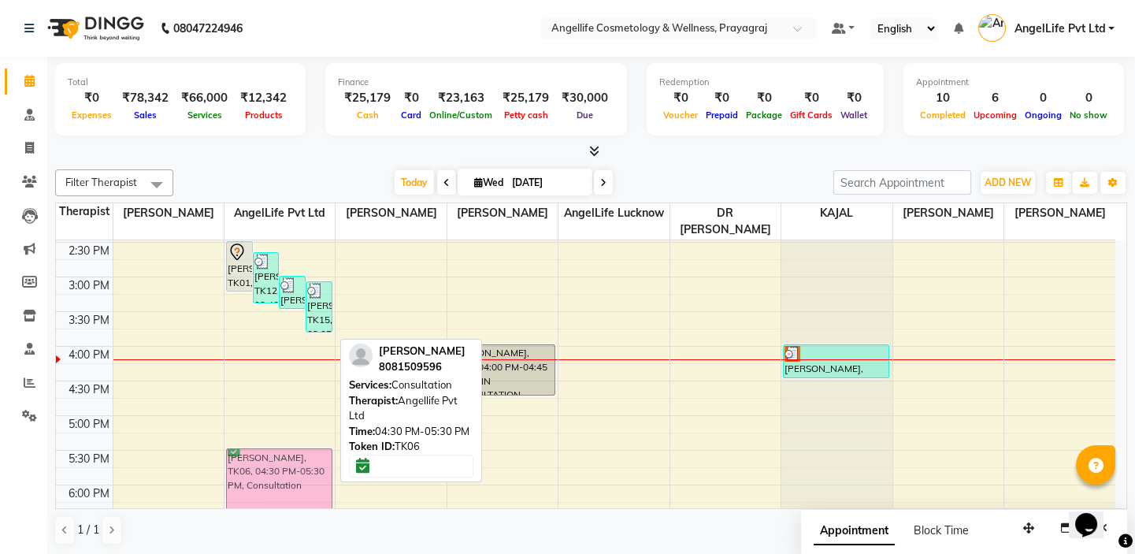
scroll to position [381, 0]
drag, startPoint x: 272, startPoint y: 424, endPoint x: 275, endPoint y: 465, distance: 40.3
click at [275, 465] on div "MANISH KUMAR, TK01, 02:30 PM-03:15 PM, SKIN CONSULTATION SHIKHA, TK12, 02:40 PM…" at bounding box center [279, 239] width 110 height 761
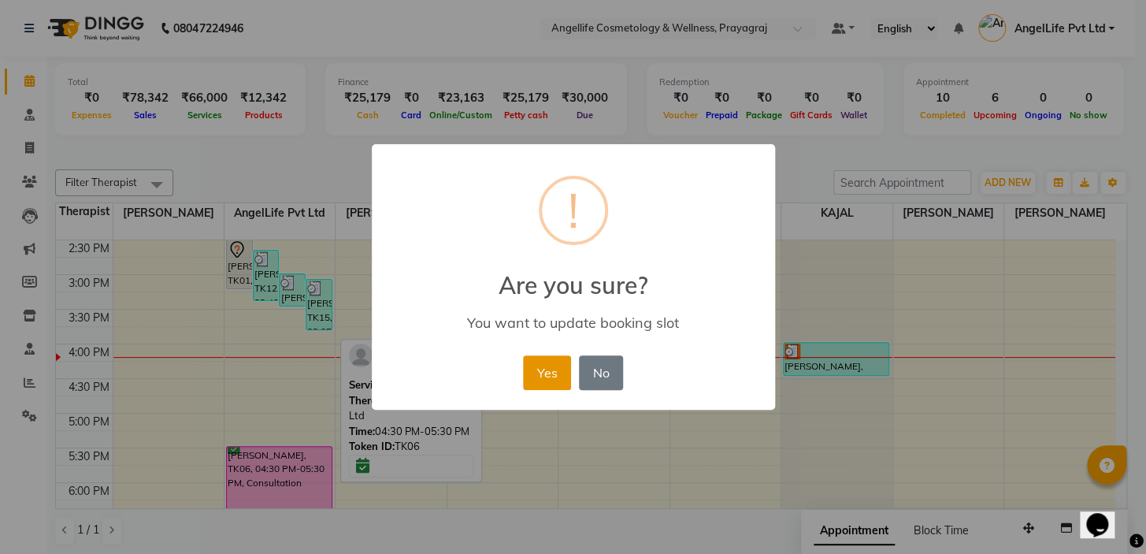
click at [557, 377] on button "Yes" at bounding box center [547, 372] width 48 height 35
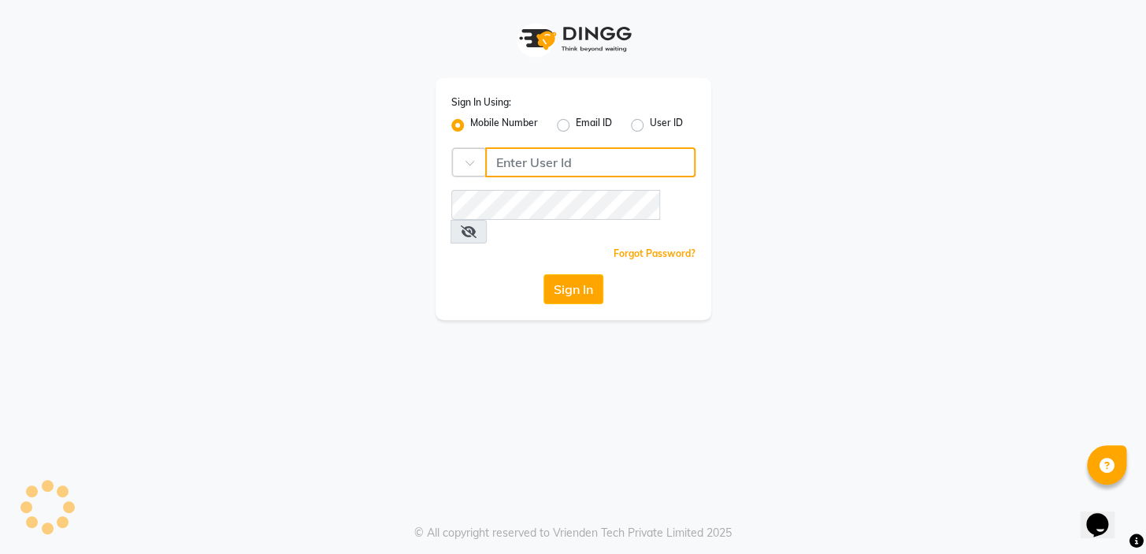
type input "9506660055"
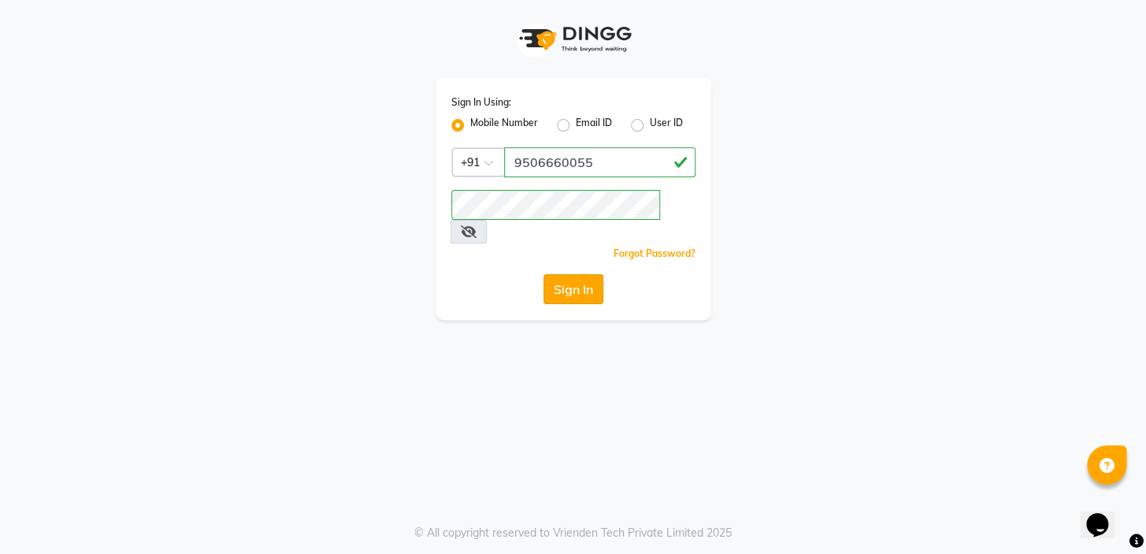
click at [554, 274] on button "Sign In" at bounding box center [573, 289] width 60 height 30
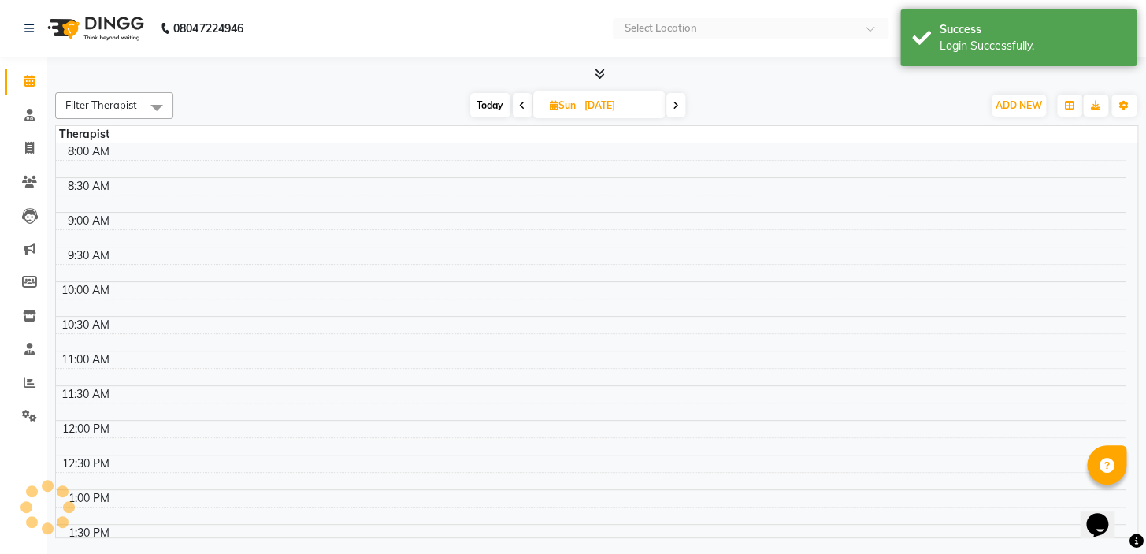
select select "en"
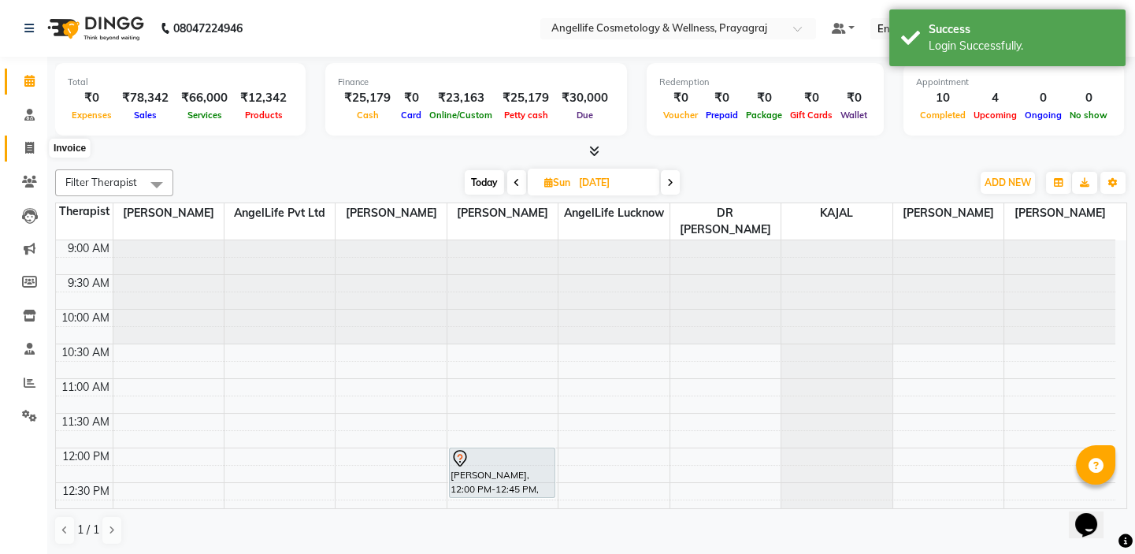
click at [27, 148] on icon at bounding box center [29, 148] width 9 height 12
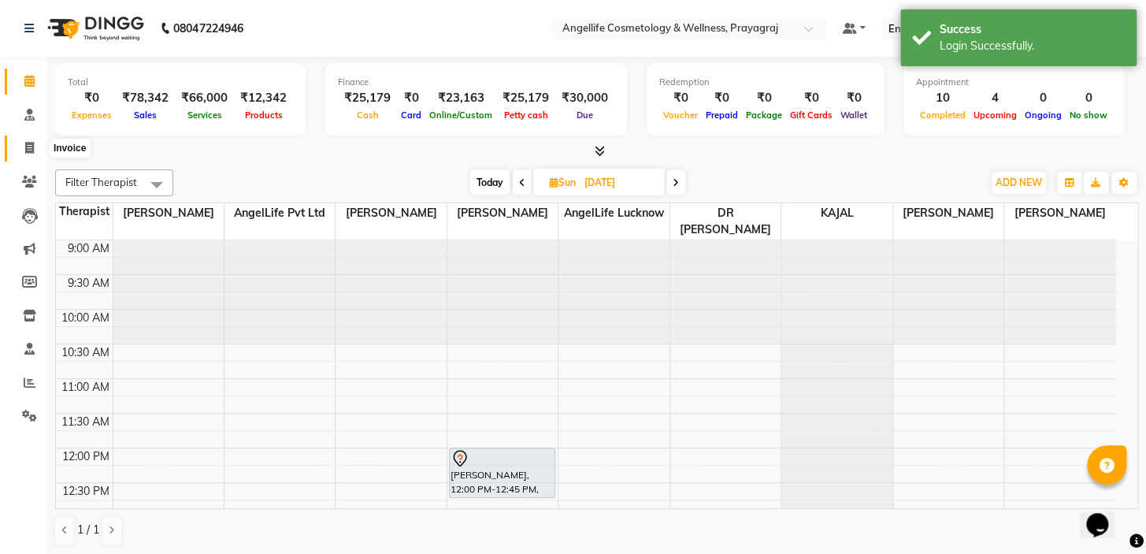
select select "service"
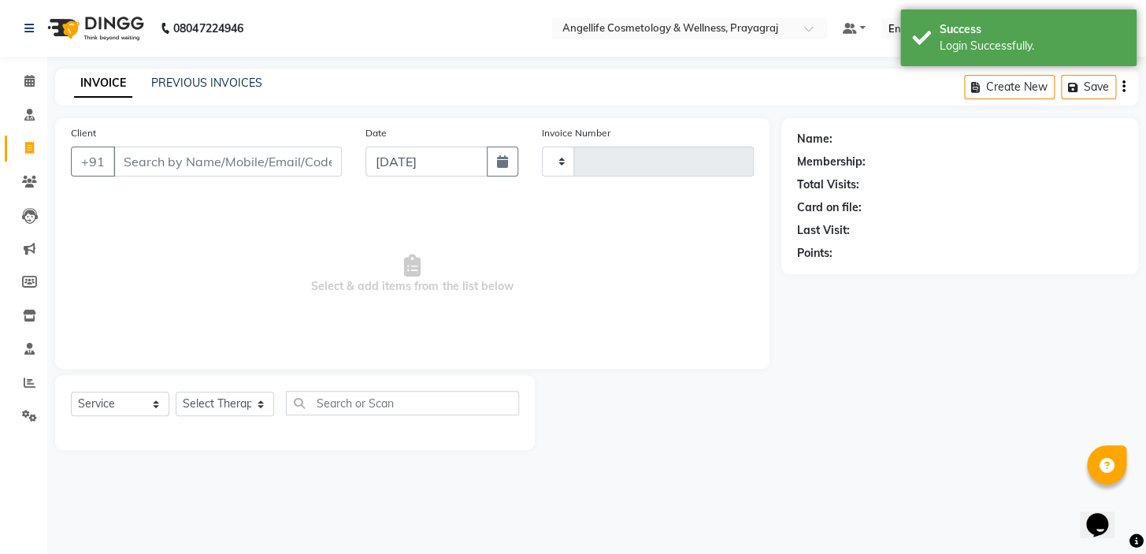
type input "1280"
select select "4531"
click at [154, 163] on input "Client" at bounding box center [227, 161] width 228 height 30
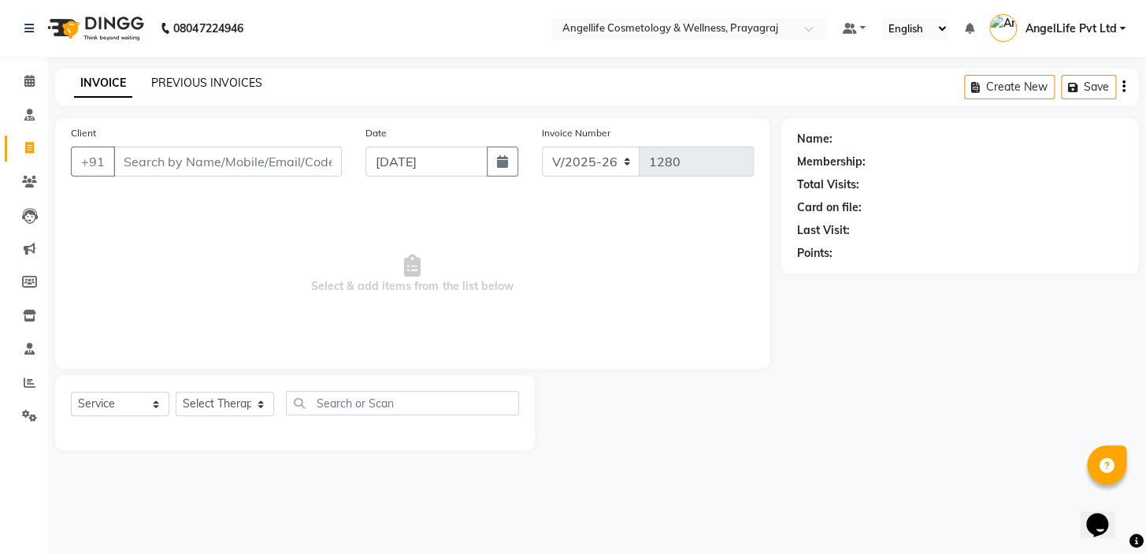
click at [218, 83] on link "PREVIOUS INVOICES" at bounding box center [206, 83] width 111 height 14
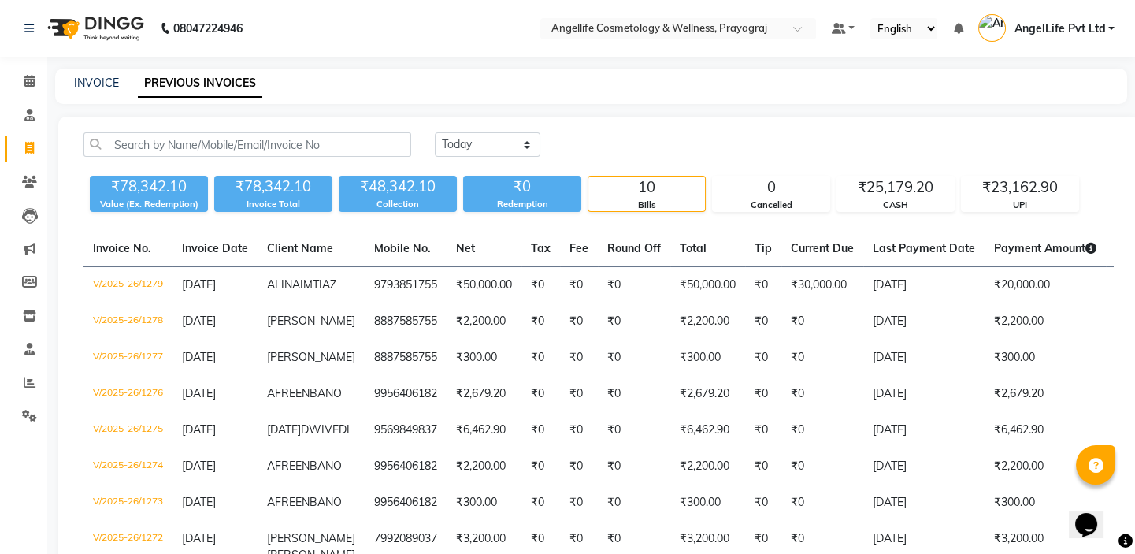
click at [23, 154] on span at bounding box center [30, 148] width 28 height 18
select select "service"
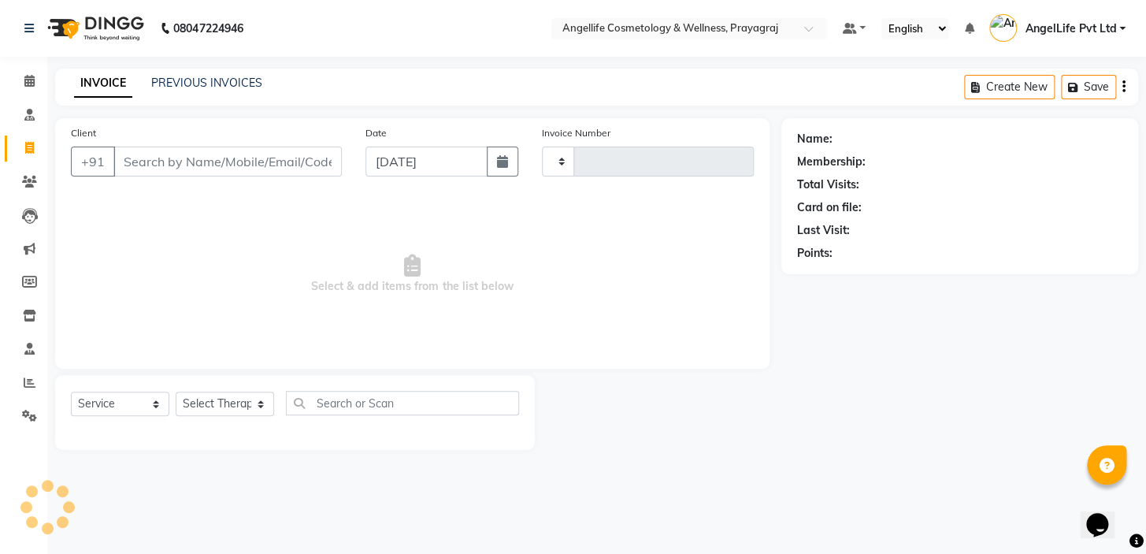
type input "1280"
select select "4531"
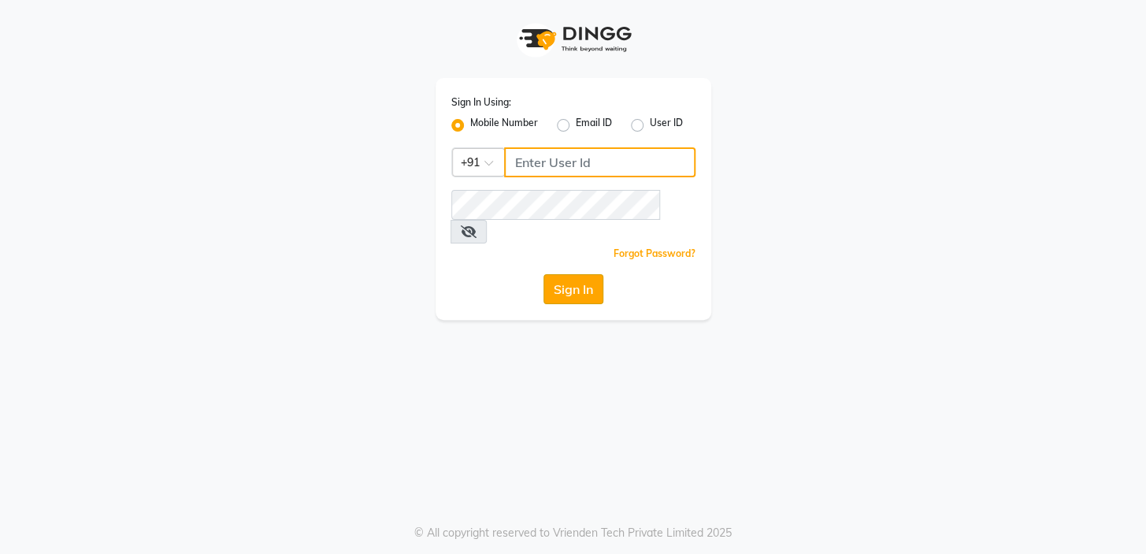
type input "9506660055"
click at [565, 274] on button "Sign In" at bounding box center [573, 289] width 60 height 30
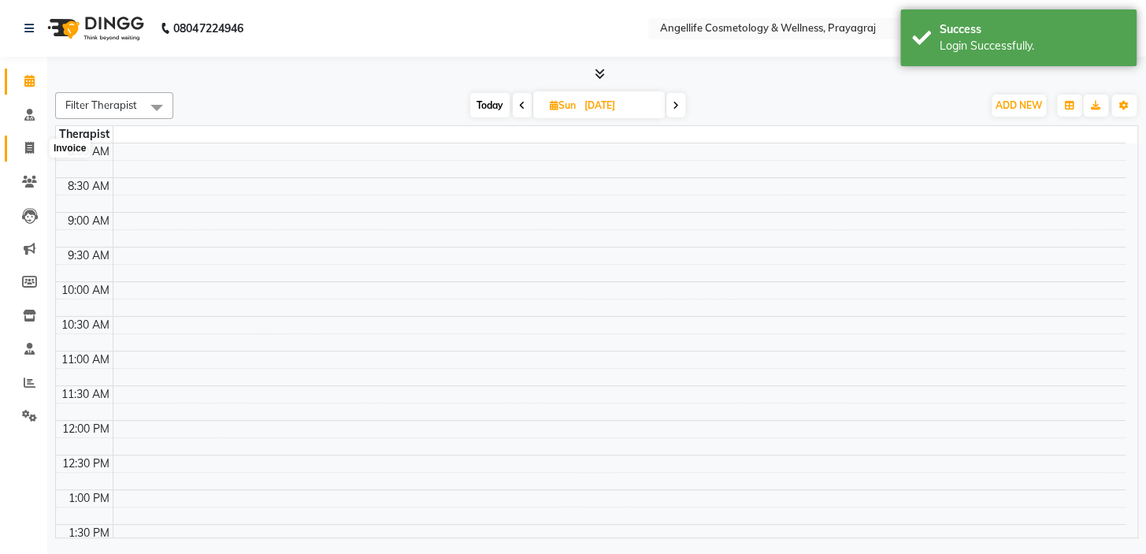
click at [26, 156] on span at bounding box center [30, 148] width 28 height 18
select select "service"
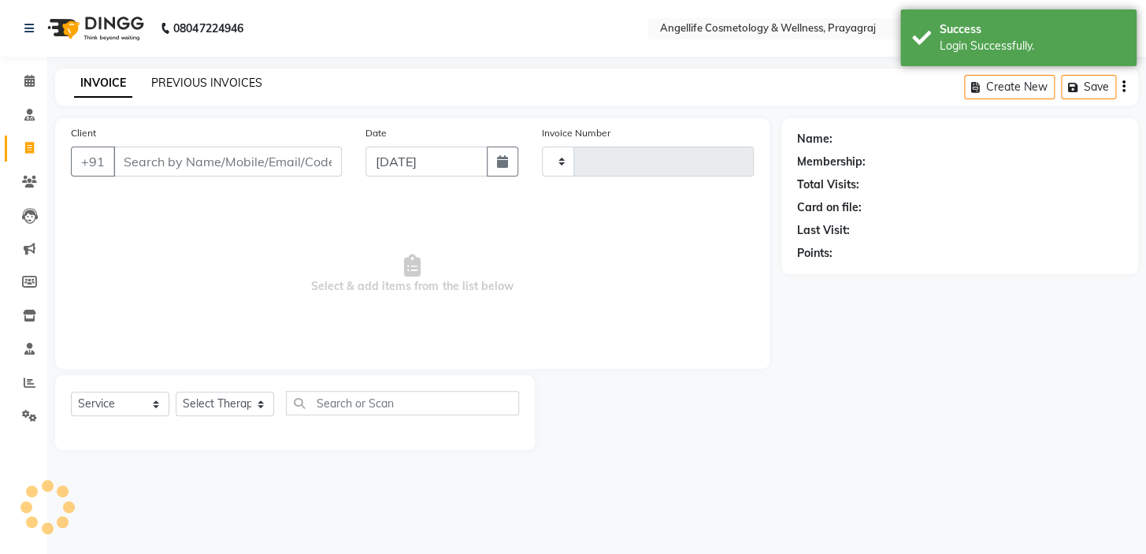
click at [213, 81] on link "PREVIOUS INVOICES" at bounding box center [206, 83] width 111 height 14
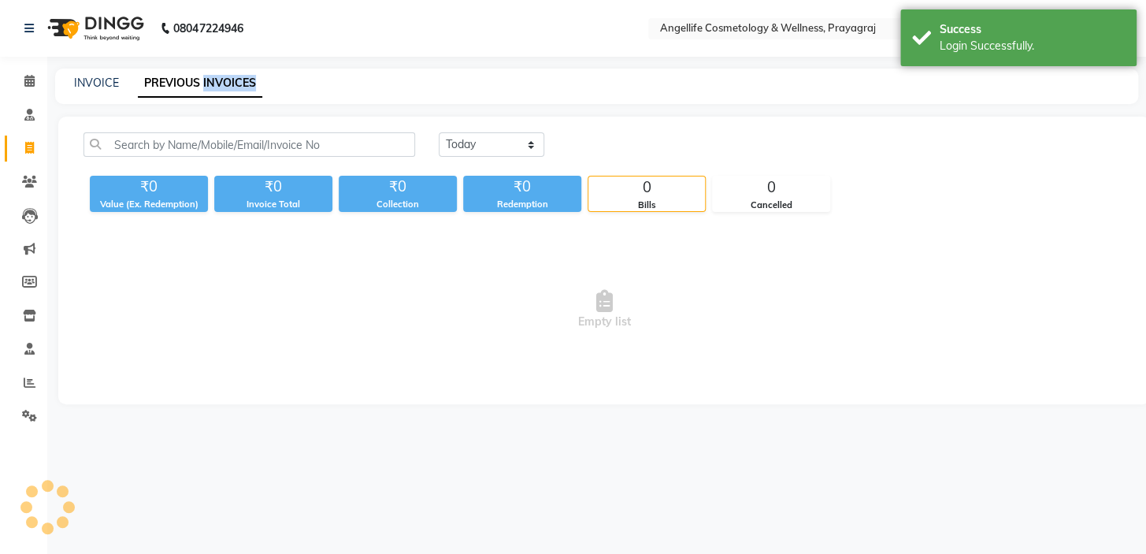
click at [213, 81] on link "PREVIOUS INVOICES" at bounding box center [200, 83] width 124 height 28
select select "en"
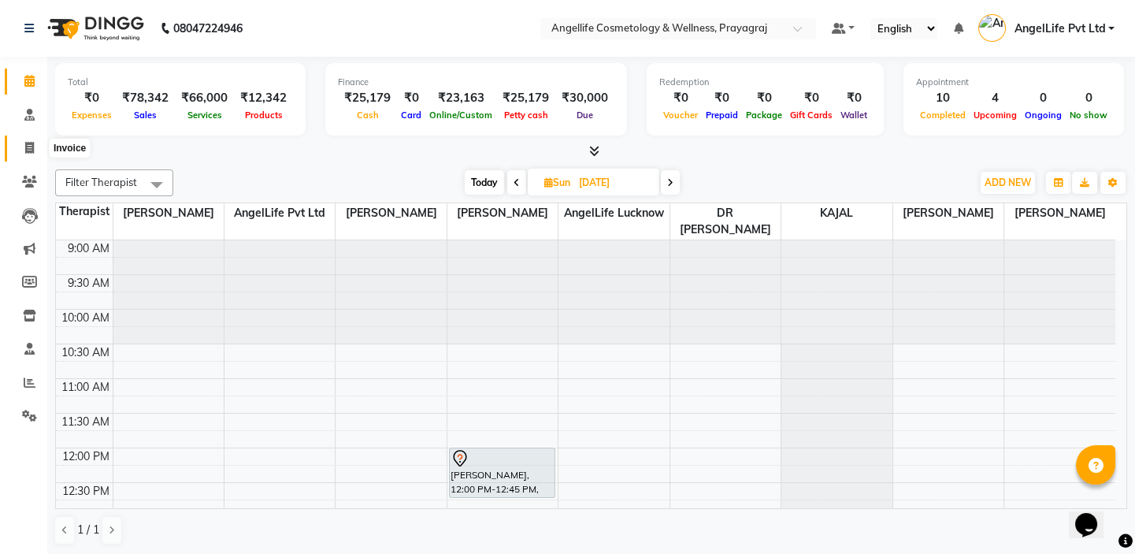
click at [27, 148] on icon at bounding box center [29, 148] width 9 height 12
select select "service"
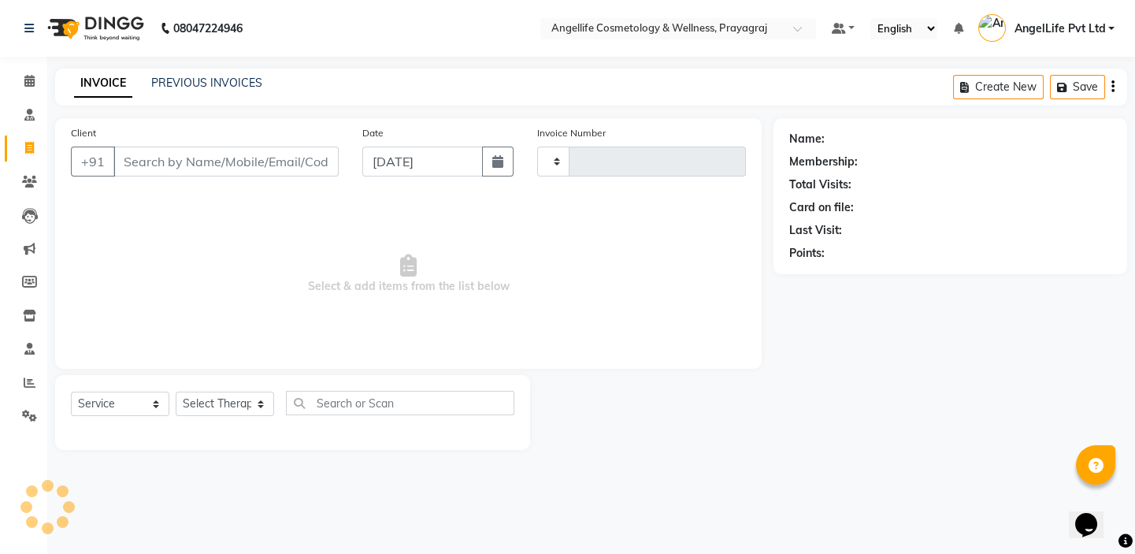
type input "1280"
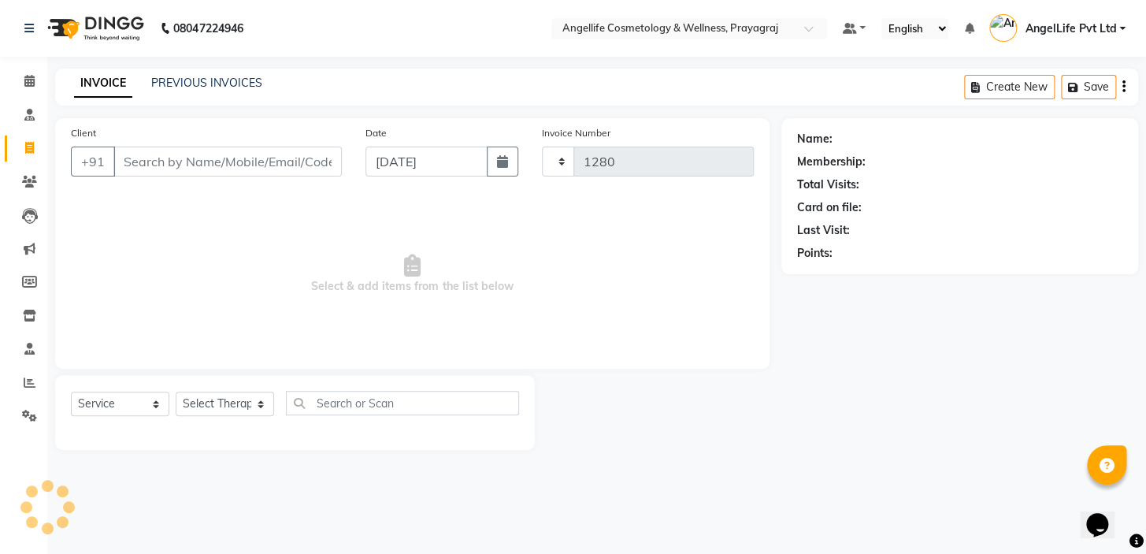
select select "4531"
click at [126, 156] on input "Client" at bounding box center [227, 161] width 228 height 30
click at [131, 165] on input "Client" at bounding box center [227, 161] width 228 height 30
type input "RX"
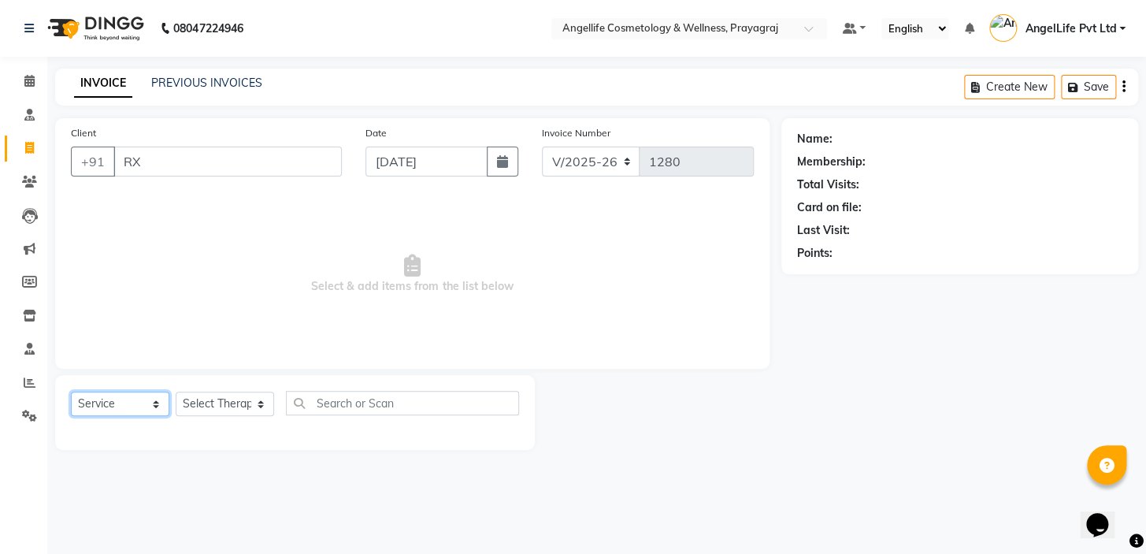
click at [102, 402] on select "Select Service Product Membership Package Voucher Prepaid Gift Card" at bounding box center [120, 403] width 98 height 24
click at [81, 403] on select "Select Service Product Membership Package Voucher Prepaid Gift Card" at bounding box center [120, 403] width 98 height 24
select select "product"
click at [71, 391] on select "Select Service Product Membership Package Voucher Prepaid Gift Card" at bounding box center [120, 403] width 98 height 24
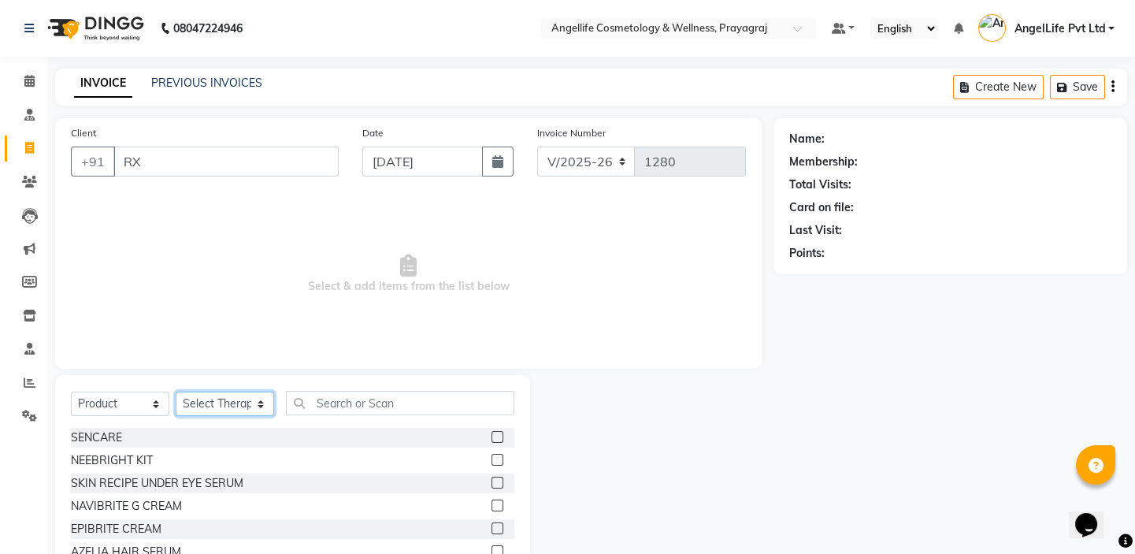
click at [216, 409] on select "Select Therapist AngelLife Lucknow AngelLife Pvt Ltd DR [PERSON_NAME] [PERSON_N…" at bounding box center [225, 403] width 98 height 24
select select "26653"
click at [176, 391] on select "Select Therapist AngelLife Lucknow AngelLife Pvt Ltd DR [PERSON_NAME] [PERSON_N…" at bounding box center [225, 403] width 98 height 24
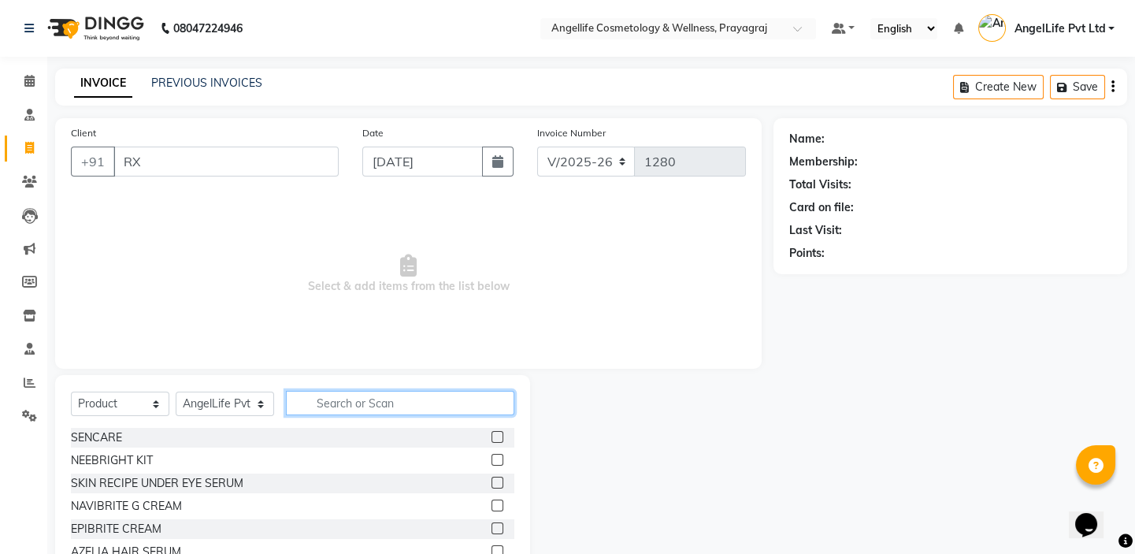
click at [319, 405] on input "text" at bounding box center [400, 403] width 228 height 24
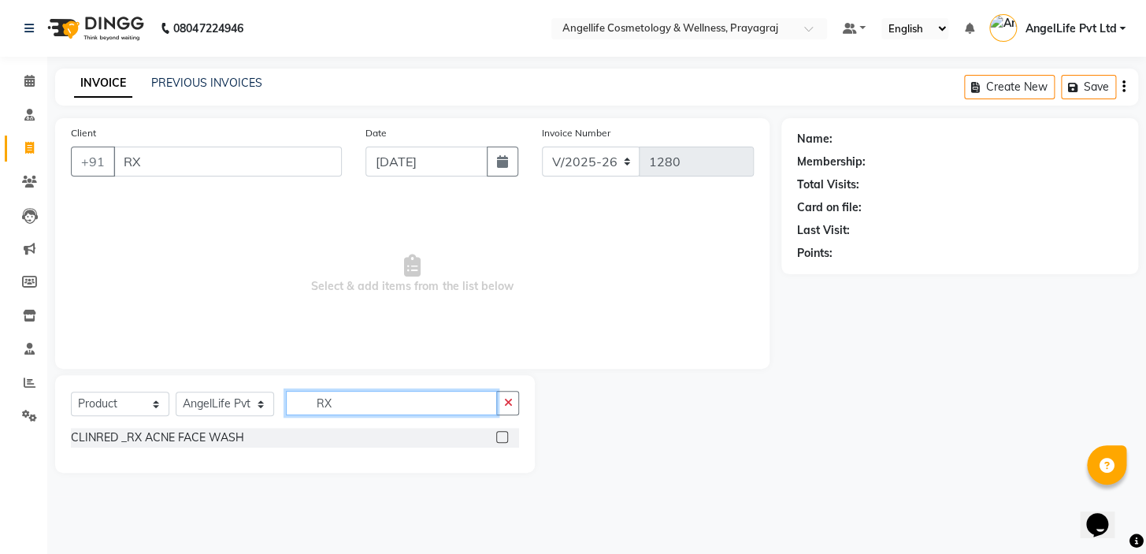
type input "RX"
click at [501, 437] on label at bounding box center [502, 437] width 12 height 12
click at [501, 437] on input "checkbox" at bounding box center [501, 437] width 10 height 10
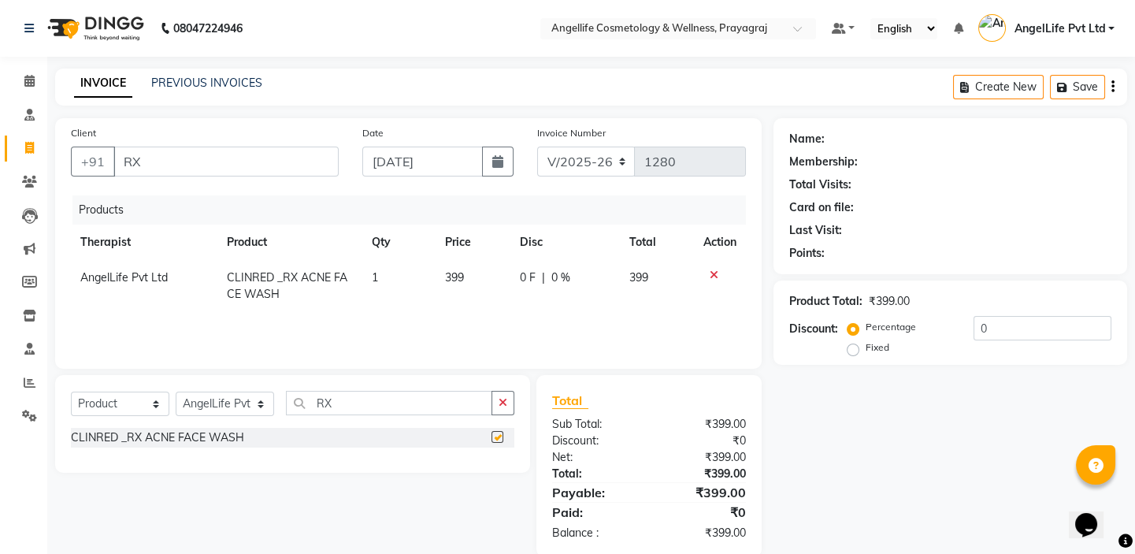
checkbox input "false"
click at [500, 402] on icon "button" at bounding box center [502, 402] width 9 height 11
click at [492, 402] on input "RX" at bounding box center [389, 403] width 206 height 24
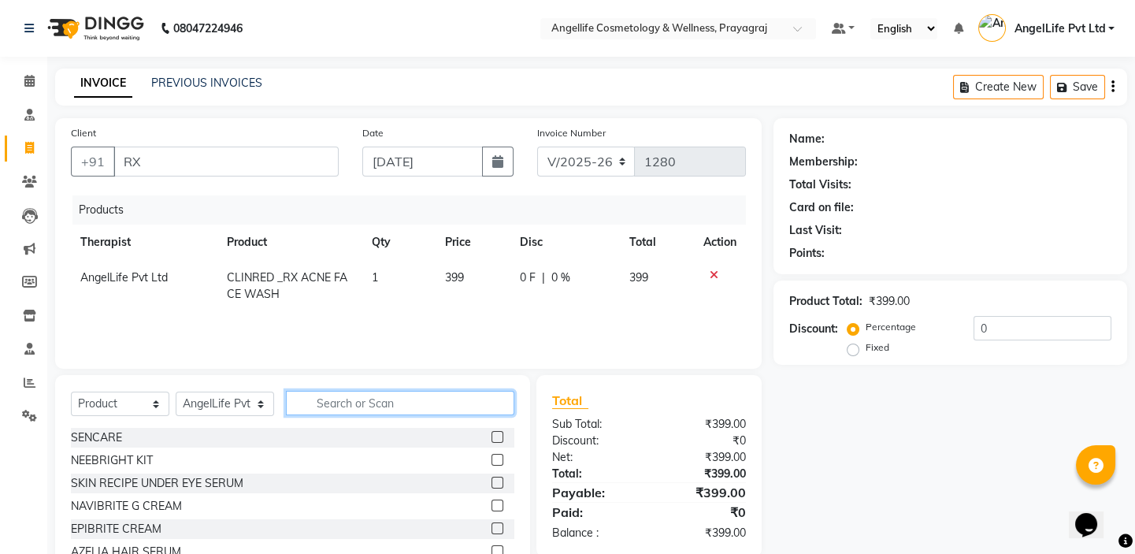
click at [490, 402] on input "text" at bounding box center [400, 403] width 228 height 24
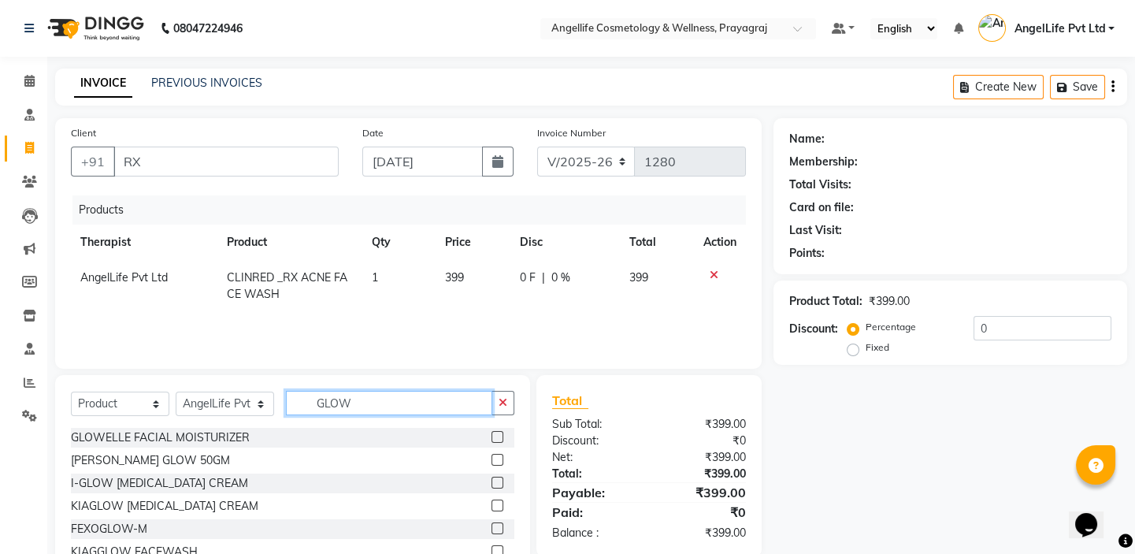
type input "GLOW"
click at [496, 439] on label at bounding box center [497, 437] width 12 height 12
click at [496, 439] on input "checkbox" at bounding box center [496, 437] width 10 height 10
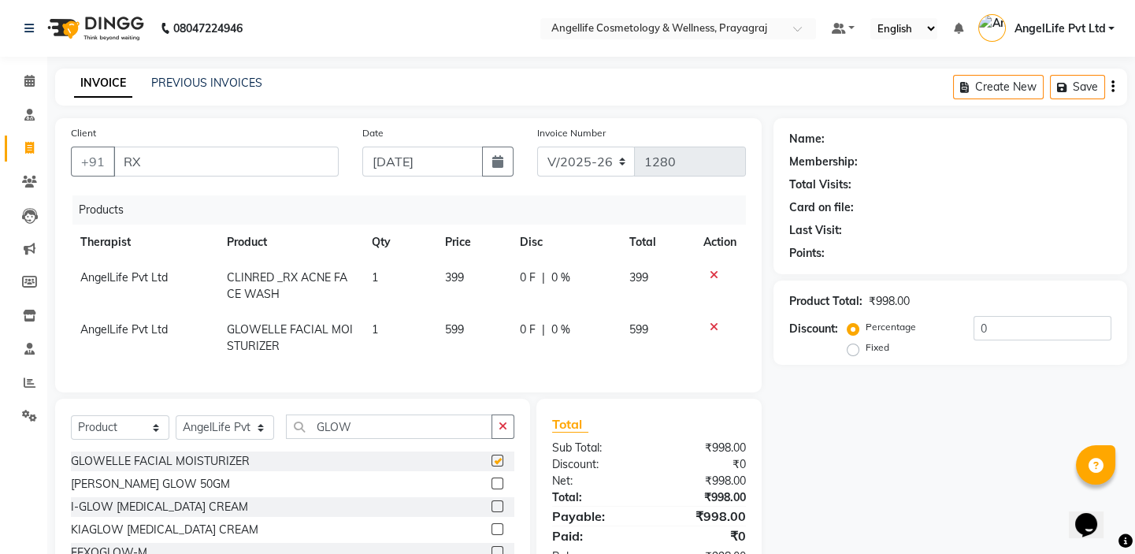
checkbox input "false"
click at [504, 432] on icon "button" at bounding box center [502, 425] width 9 height 11
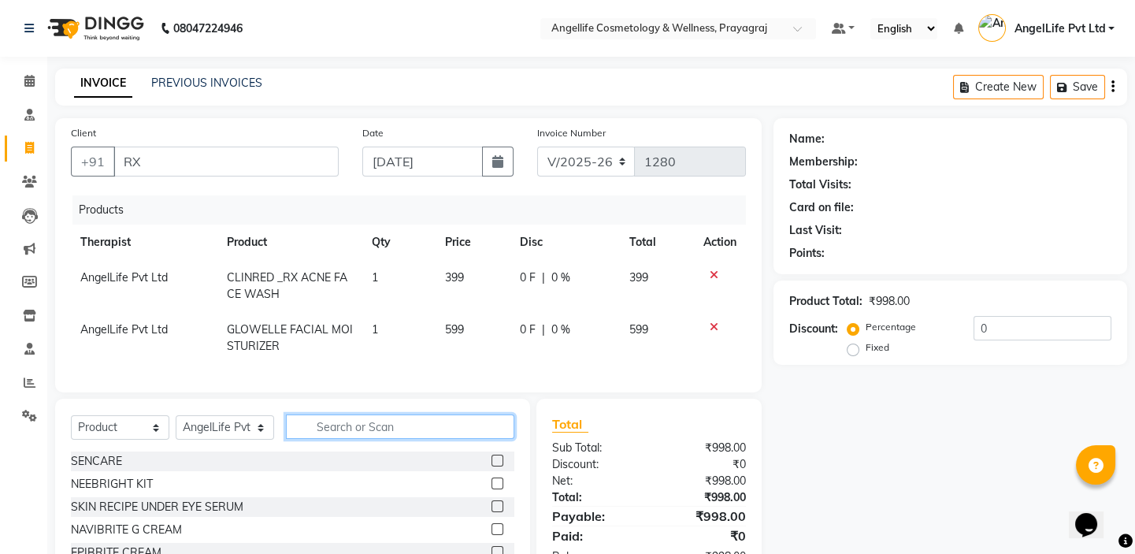
click at [502, 434] on input "text" at bounding box center [400, 426] width 228 height 24
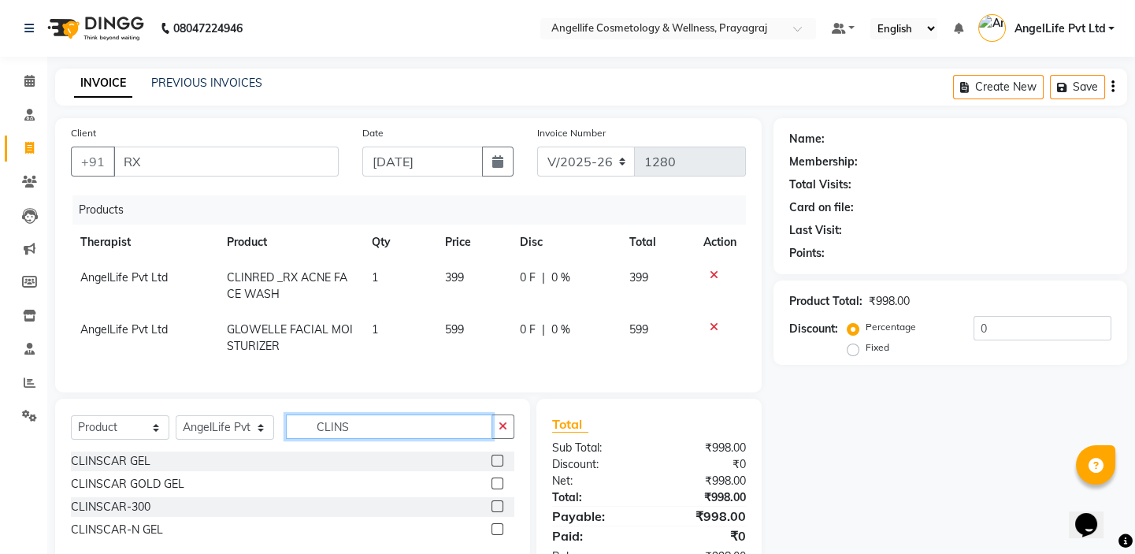
type input "CLINS"
click at [498, 535] on label at bounding box center [497, 529] width 12 height 12
click at [498, 535] on input "checkbox" at bounding box center [496, 529] width 10 height 10
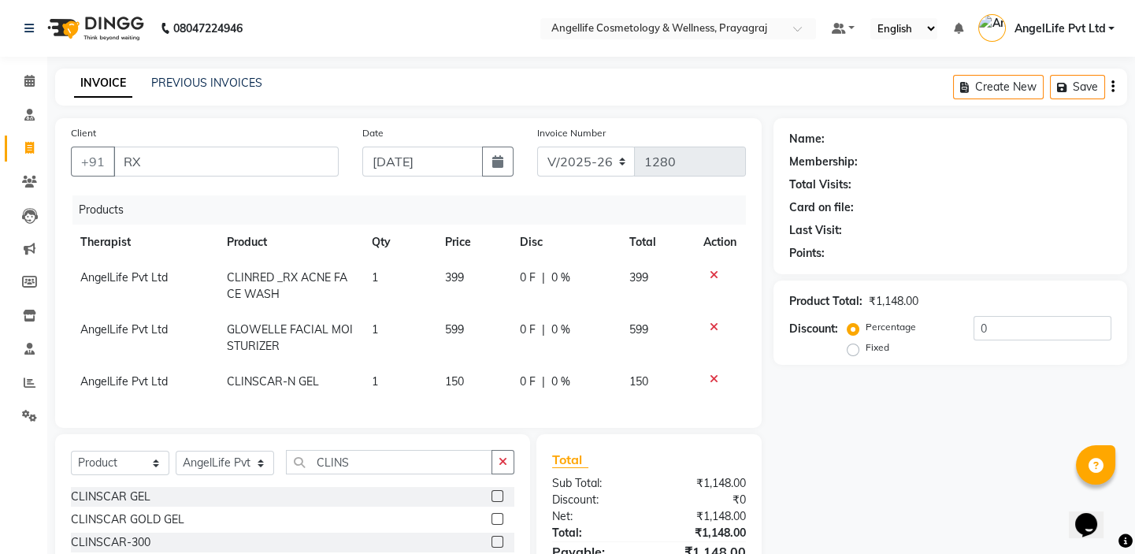
checkbox input "false"
click at [997, 329] on input "0" at bounding box center [1042, 328] width 138 height 24
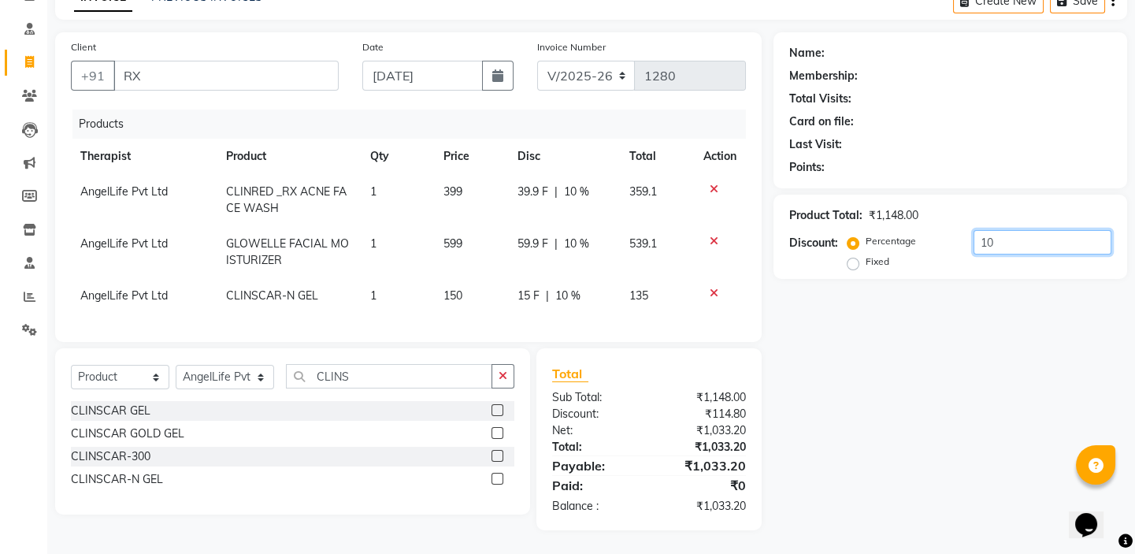
scroll to position [97, 0]
type input "10"
click at [559, 259] on td "59.9 F | 10 %" at bounding box center [564, 252] width 112 height 52
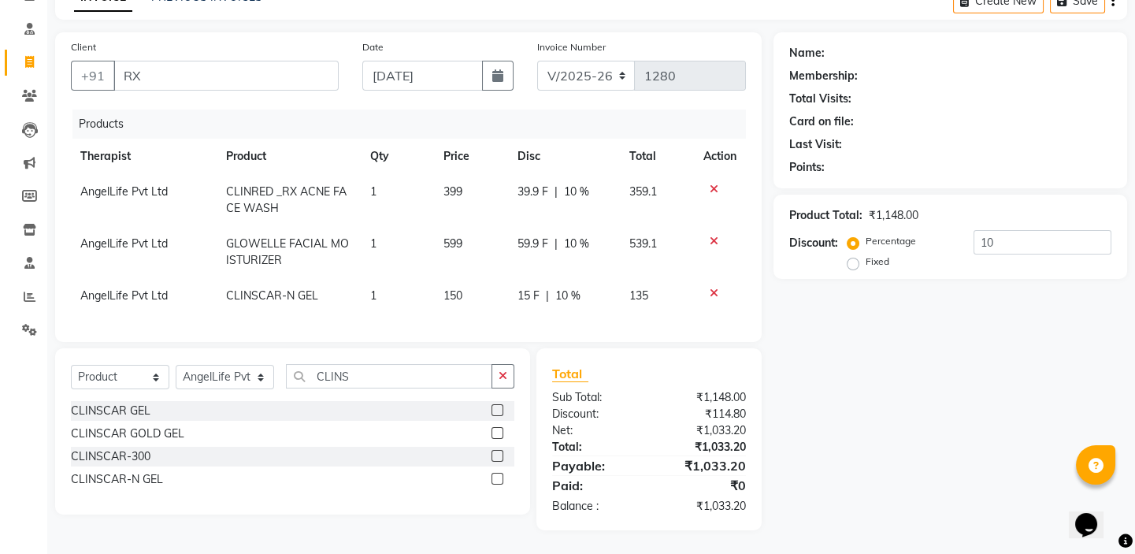
select select "26653"
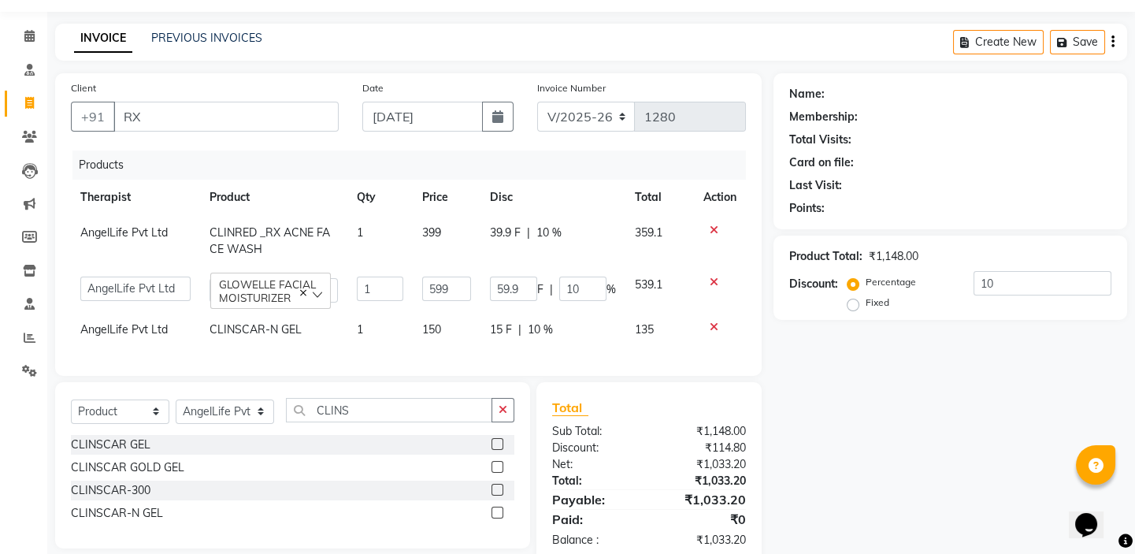
scroll to position [0, 0]
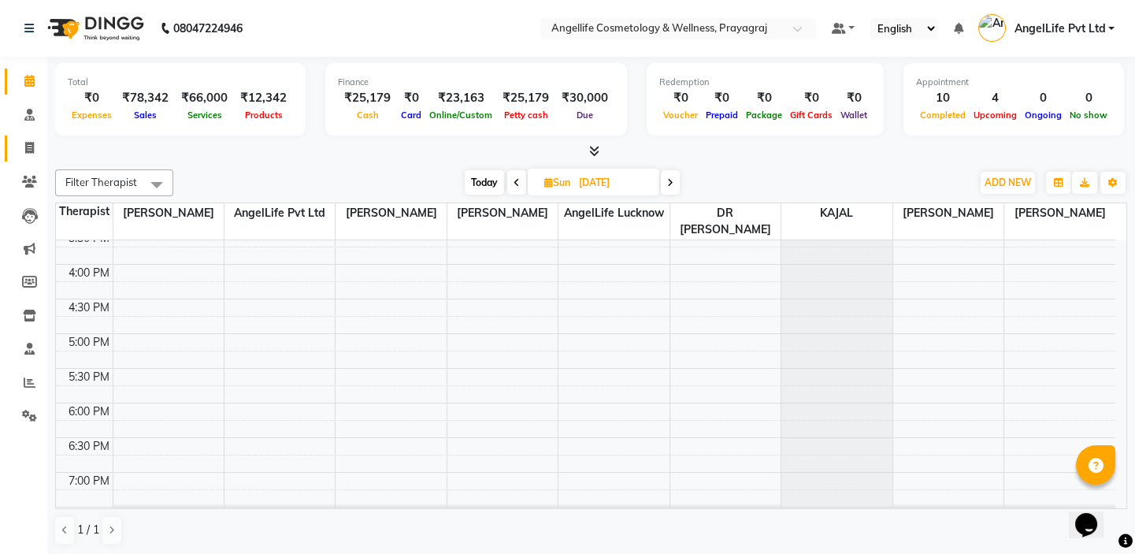
click at [31, 152] on icon at bounding box center [29, 148] width 9 height 12
select select "service"
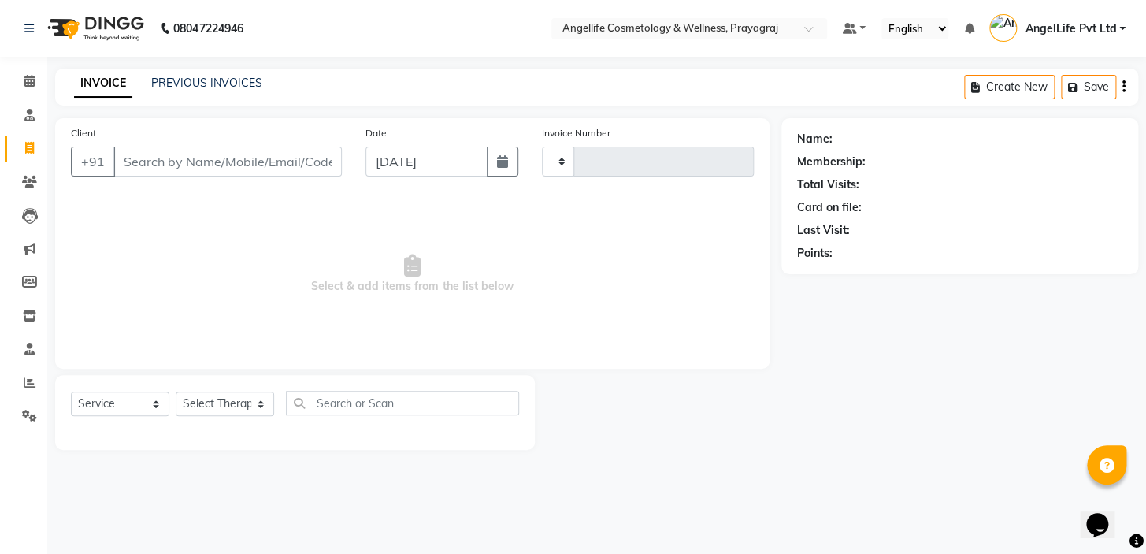
type input "1280"
select select "4531"
click at [160, 171] on input "Client" at bounding box center [227, 161] width 228 height 30
type input "S"
click at [209, 75] on div "PREVIOUS INVOICES" at bounding box center [206, 83] width 111 height 17
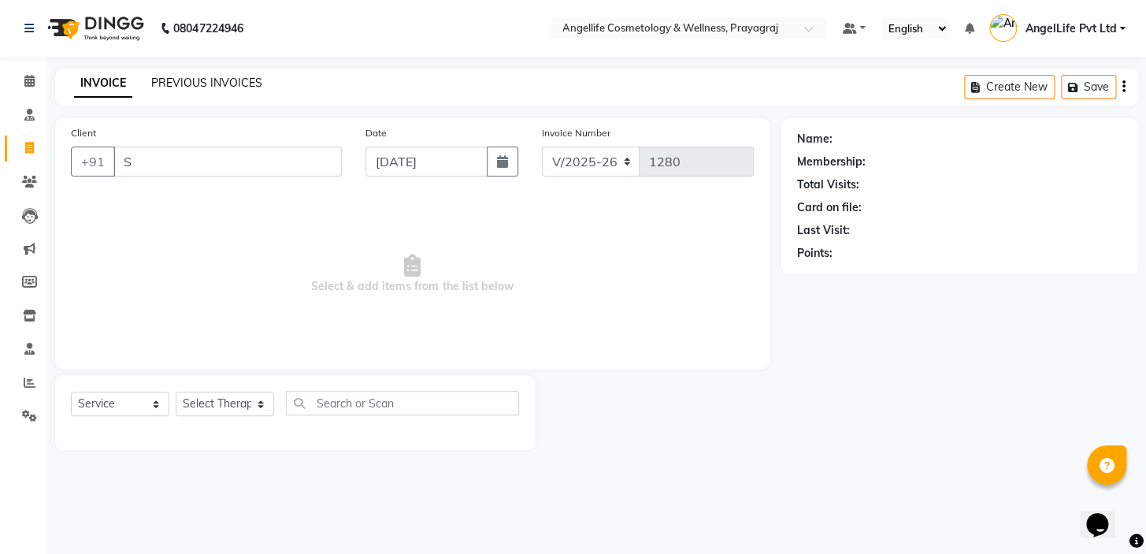
click at [209, 84] on link "PREVIOUS INVOICES" at bounding box center [206, 83] width 111 height 14
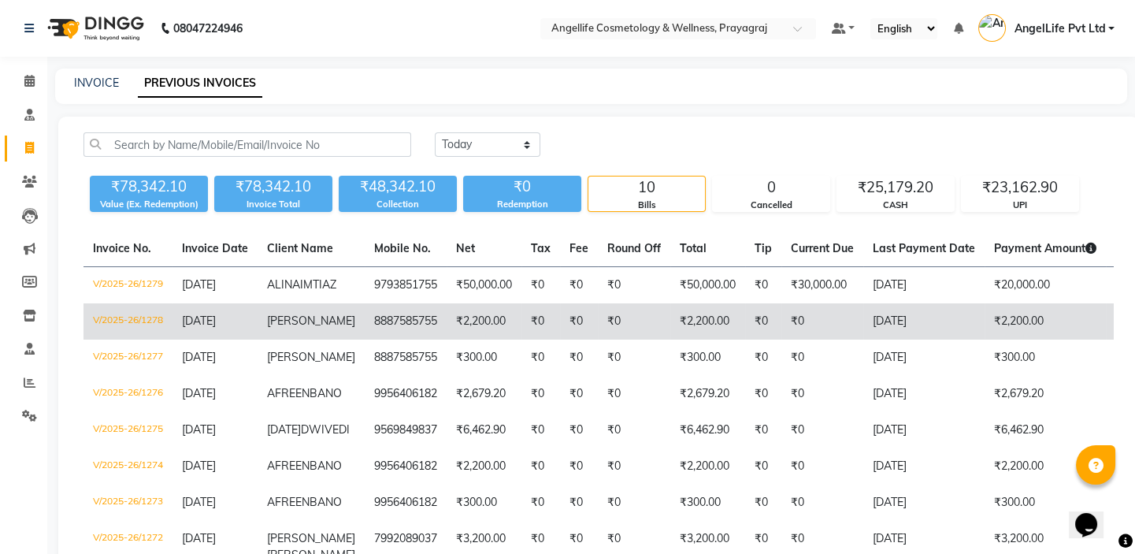
click at [365, 338] on td "8887585755" at bounding box center [406, 321] width 82 height 36
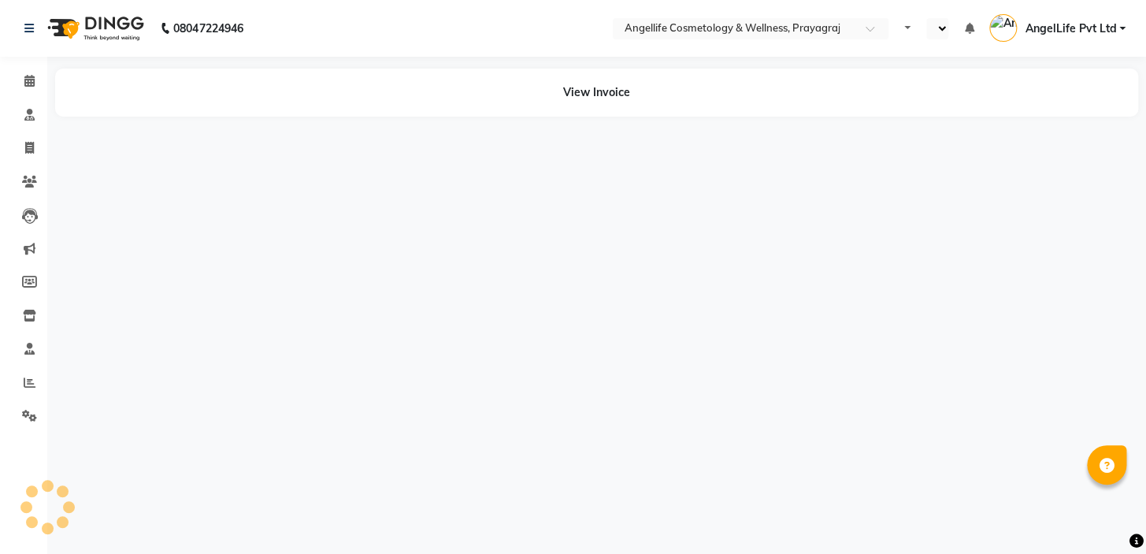
select select "en"
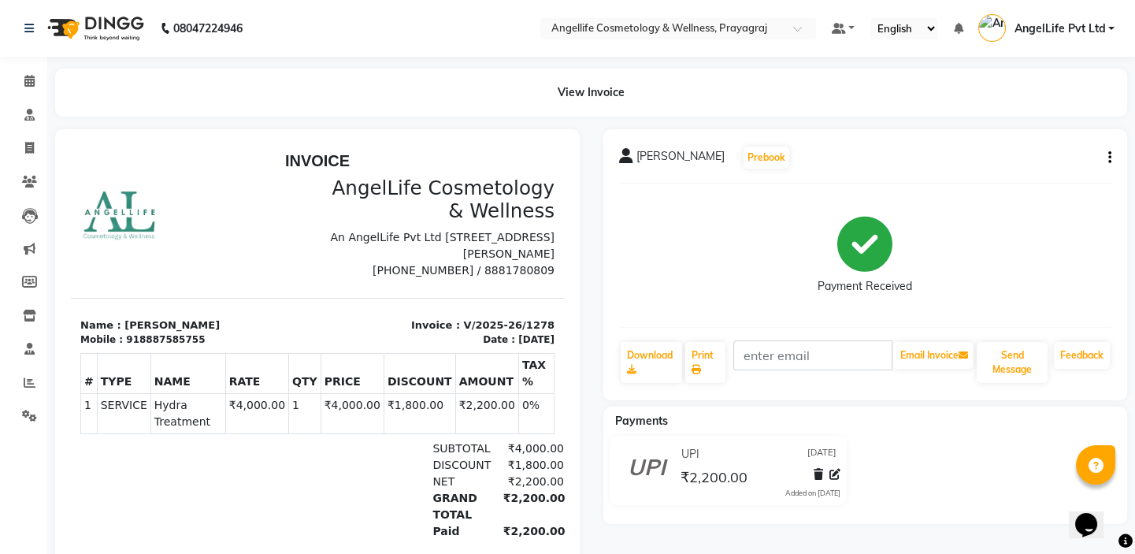
click at [638, 159] on span "[PERSON_NAME]" at bounding box center [680, 159] width 88 height 22
click at [28, 145] on icon at bounding box center [29, 148] width 9 height 12
select select "service"
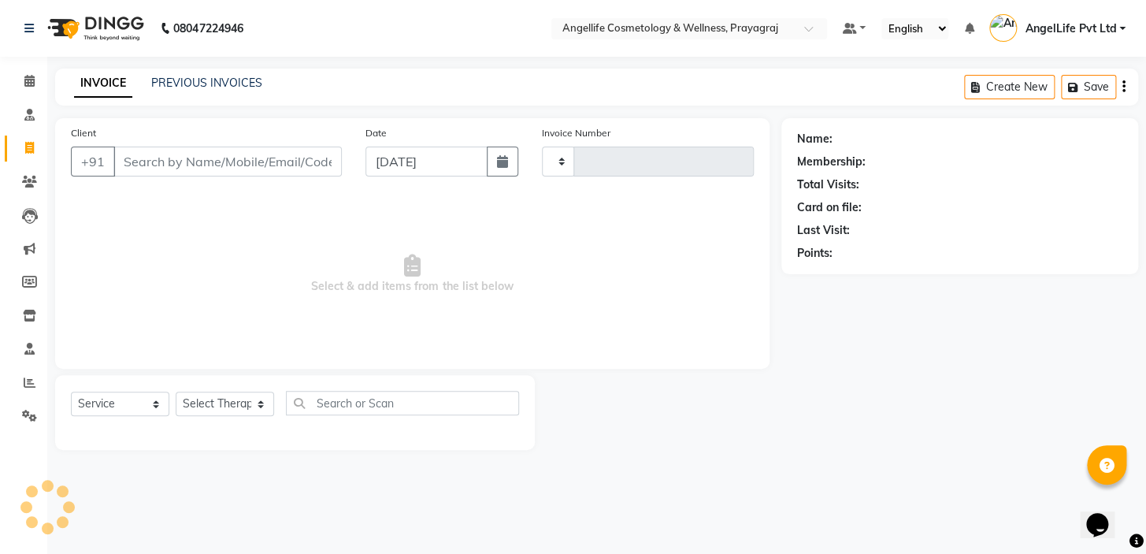
type input "1280"
select select "4531"
click at [153, 164] on input "Client" at bounding box center [227, 161] width 228 height 30
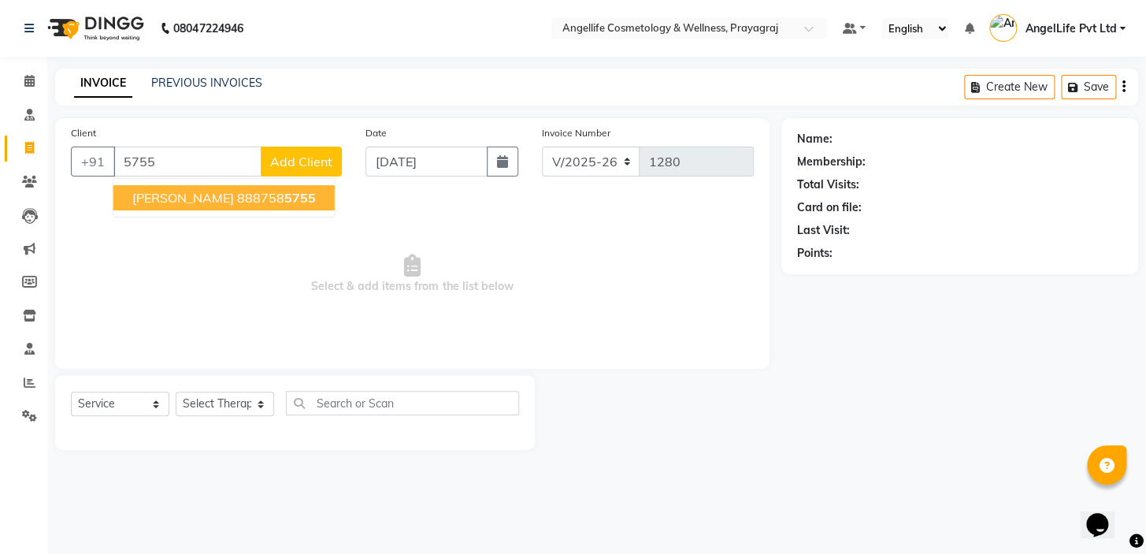
click at [154, 190] on span "[PERSON_NAME]" at bounding box center [183, 198] width 102 height 16
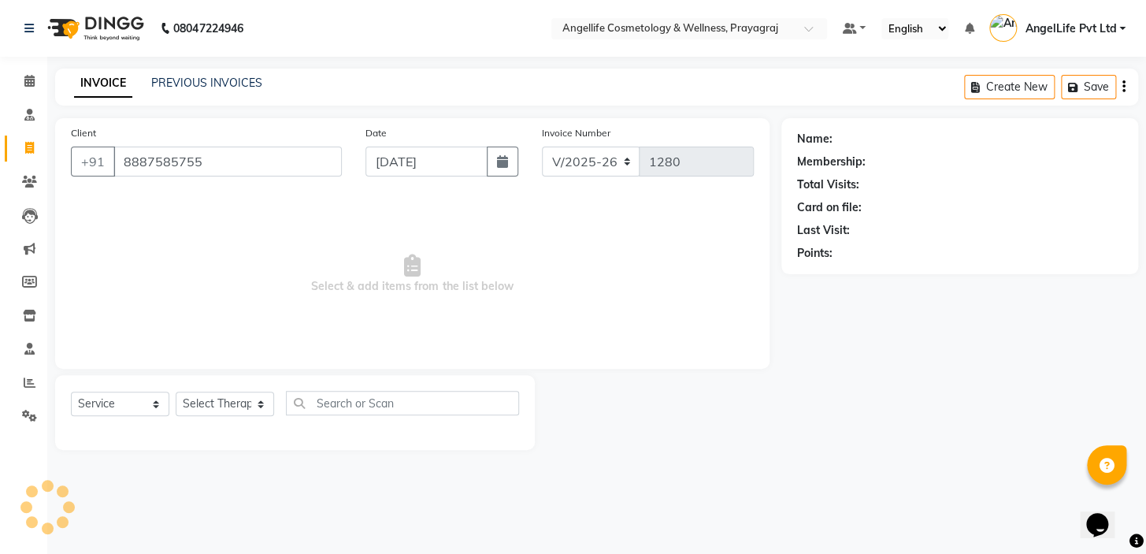
type input "8887585755"
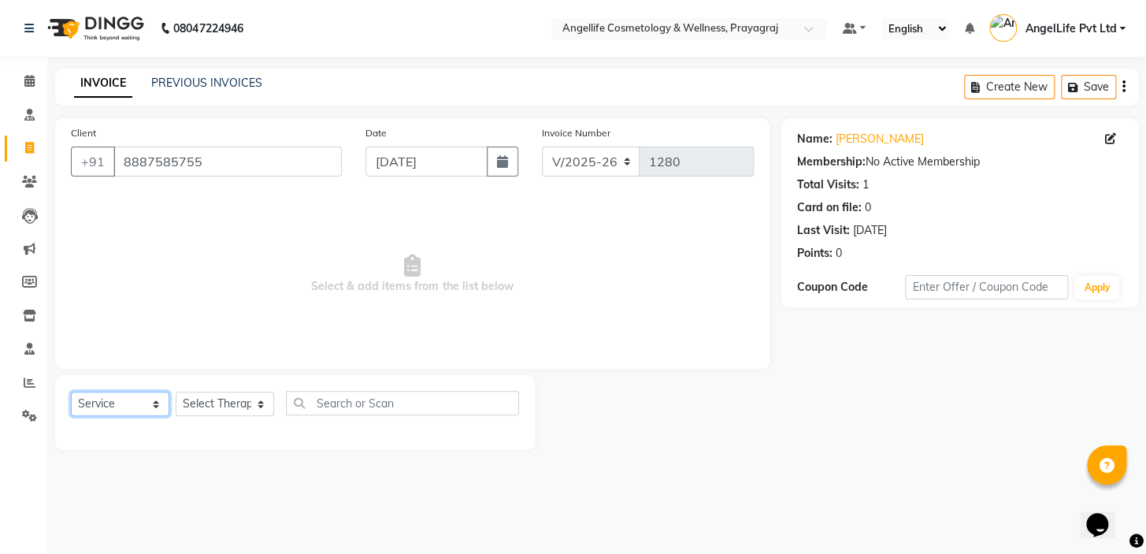
click at [88, 406] on select "Select Service Product Membership Package Voucher Prepaid Gift Card" at bounding box center [120, 403] width 98 height 24
select select "product"
click at [71, 391] on select "Select Service Product Membership Package Voucher Prepaid Gift Card" at bounding box center [120, 403] width 98 height 24
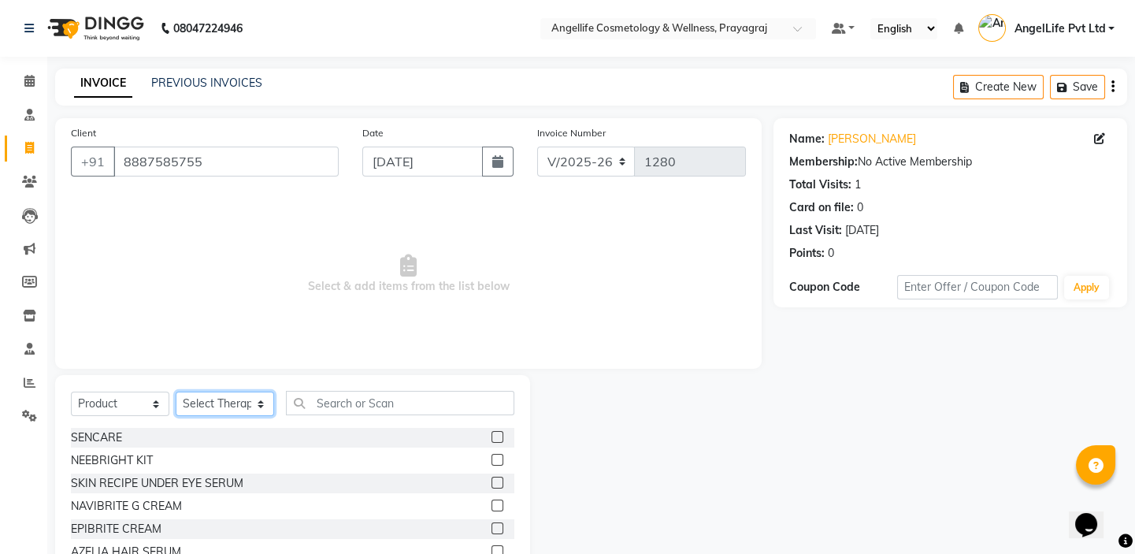
click at [228, 402] on select "Select Therapist AngelLife Lucknow AngelLife Pvt Ltd DR [PERSON_NAME] [PERSON_N…" at bounding box center [225, 403] width 98 height 24
select select "26653"
click at [176, 391] on select "Select Therapist AngelLife Lucknow AngelLife Pvt Ltd DR [PERSON_NAME] [PERSON_N…" at bounding box center [225, 403] width 98 height 24
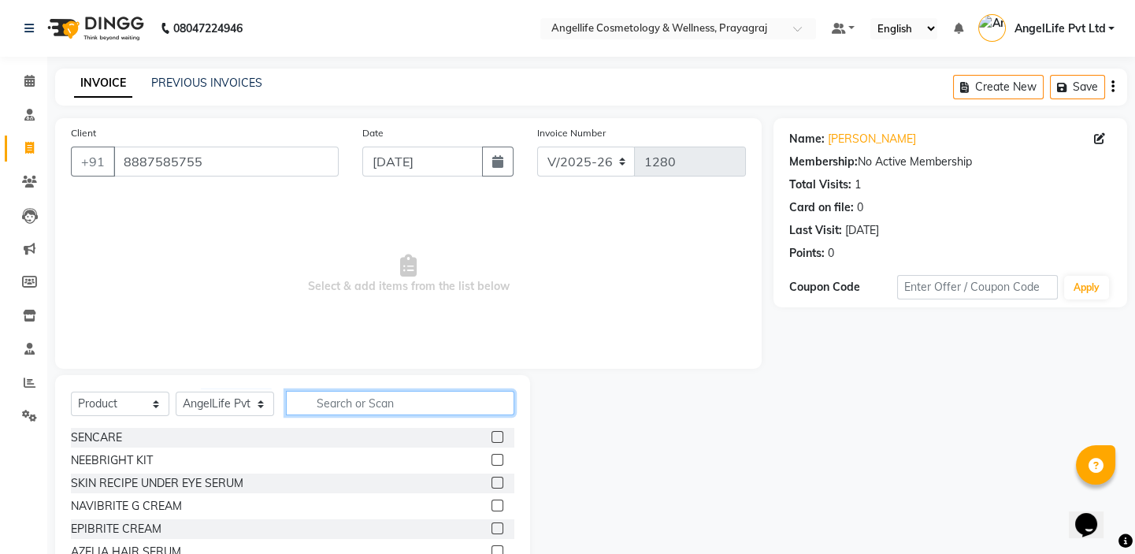
click at [333, 402] on input "text" at bounding box center [400, 403] width 228 height 24
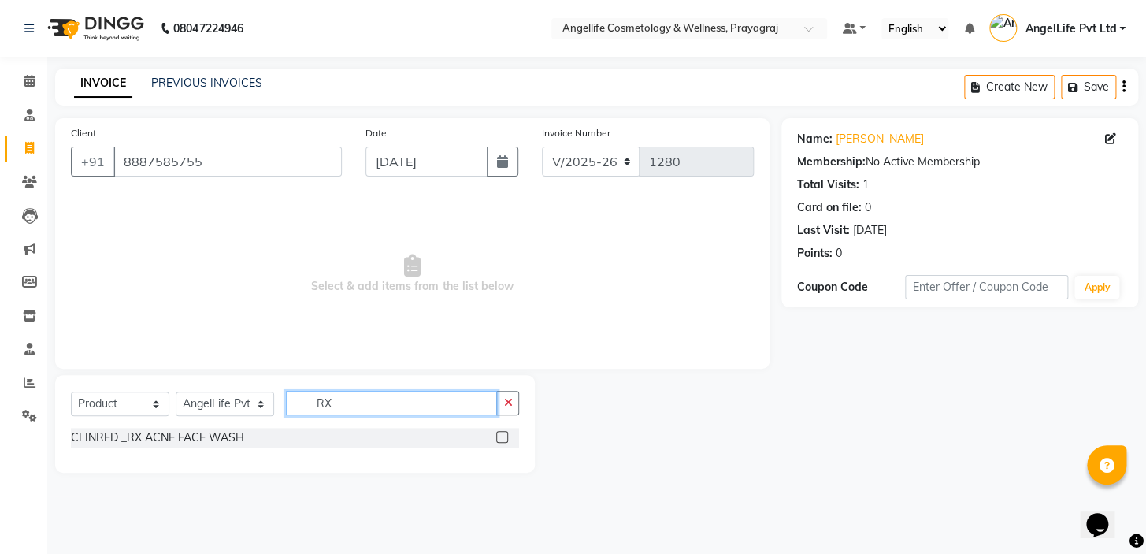
type input "RX"
click at [499, 443] on div at bounding box center [501, 439] width 10 height 17
click at [500, 437] on label at bounding box center [502, 437] width 12 height 12
click at [500, 437] on input "checkbox" at bounding box center [501, 437] width 10 height 10
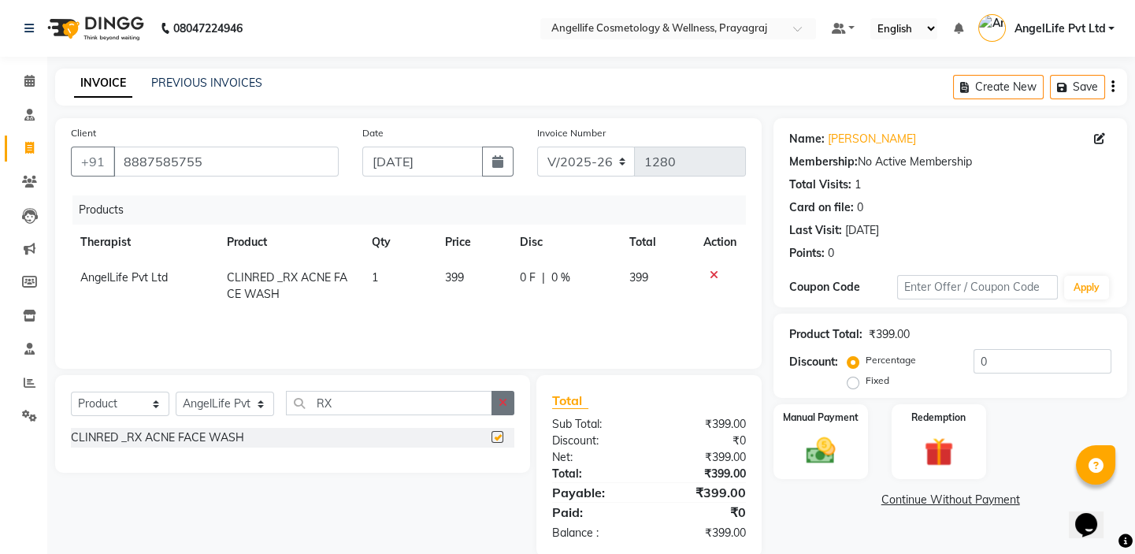
checkbox input "false"
click at [495, 402] on button "button" at bounding box center [502, 403] width 23 height 24
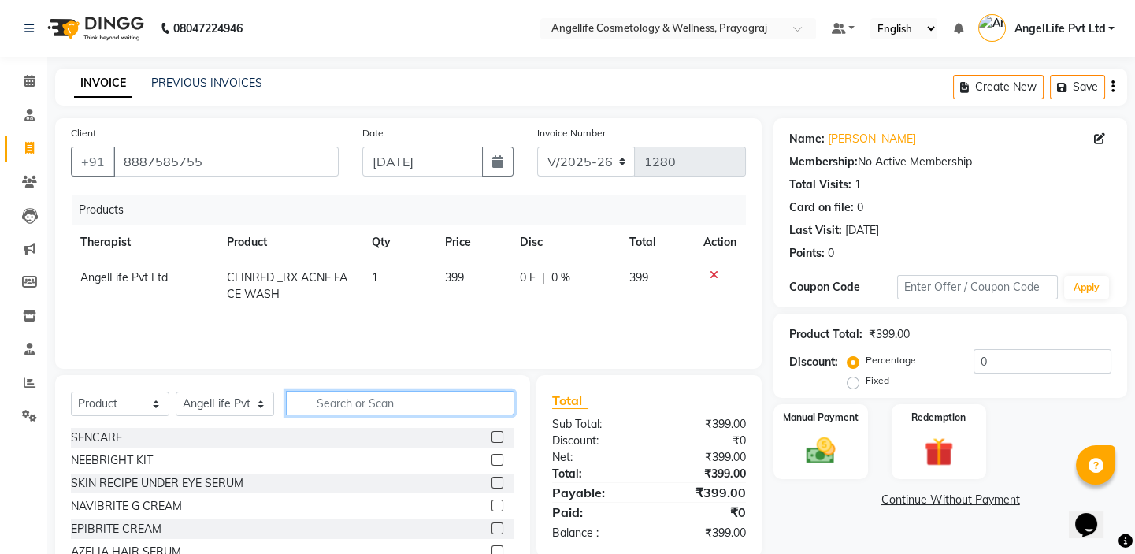
click at [490, 402] on input "text" at bounding box center [400, 403] width 228 height 24
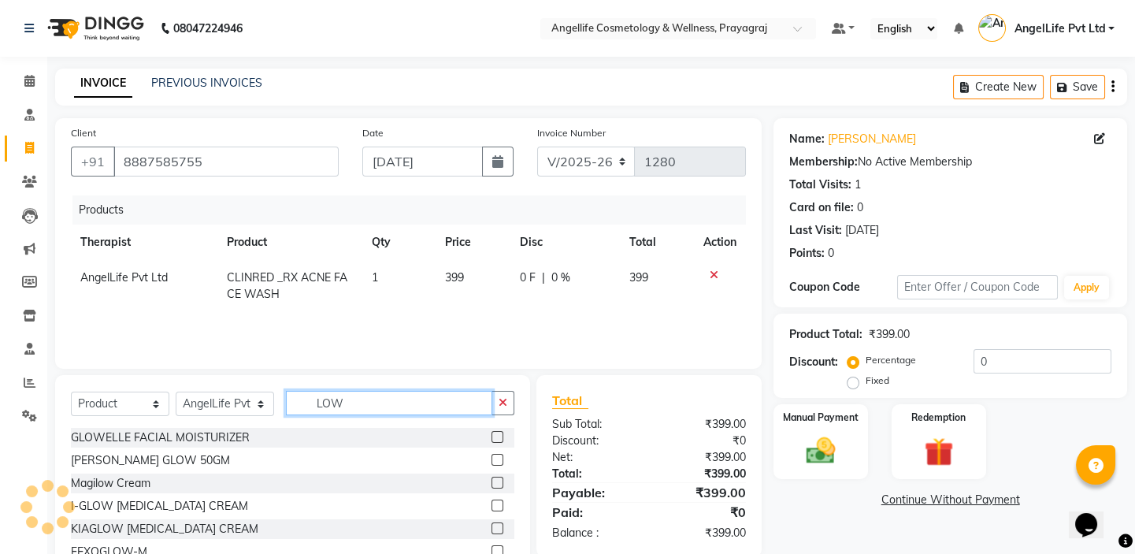
type input "LOW"
click at [491, 435] on label at bounding box center [497, 437] width 12 height 12
click at [491, 435] on input "checkbox" at bounding box center [496, 437] width 10 height 10
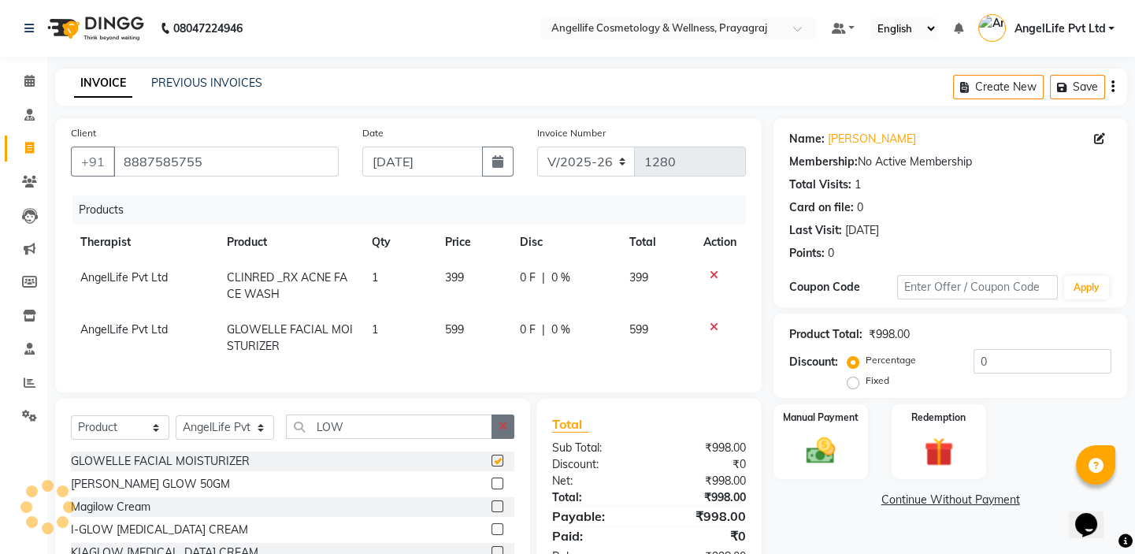
checkbox input "false"
click at [501, 432] on icon "button" at bounding box center [502, 425] width 9 height 11
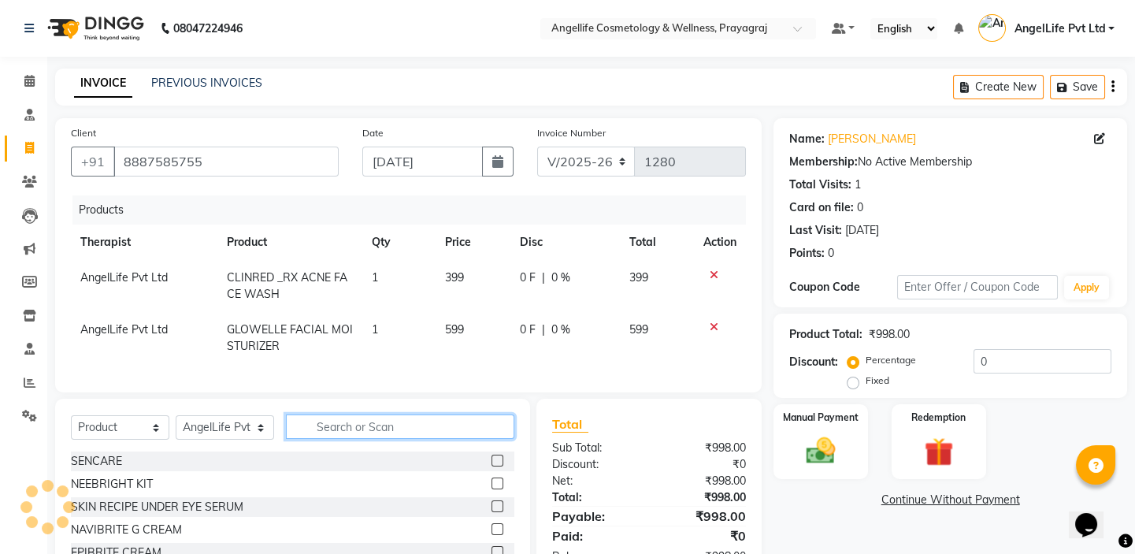
click at [483, 435] on input "text" at bounding box center [400, 426] width 228 height 24
click at [711, 276] on icon at bounding box center [713, 274] width 9 height 11
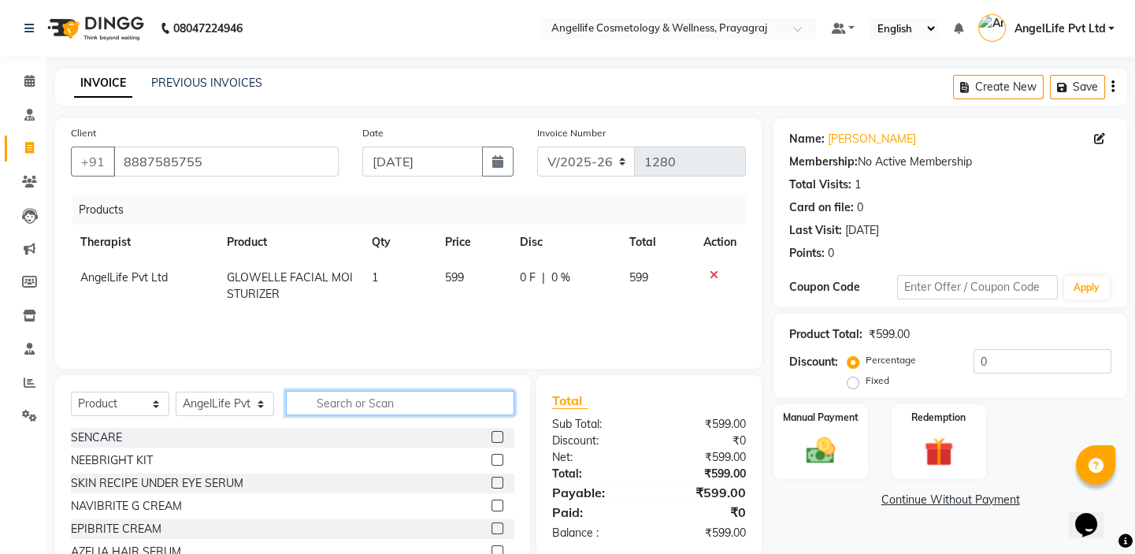
click at [361, 402] on input "text" at bounding box center [400, 403] width 228 height 24
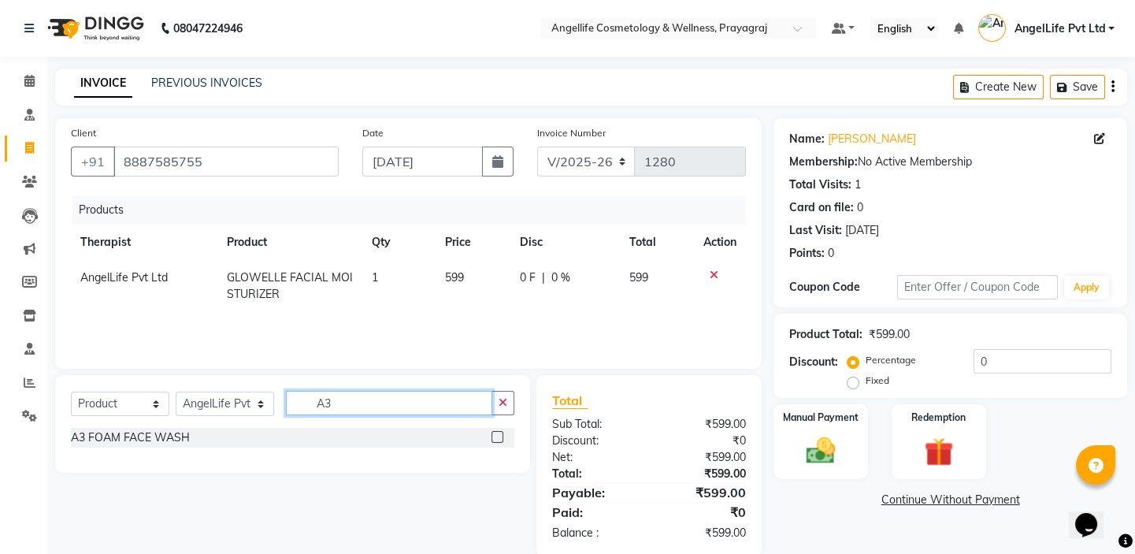
type input "A3"
click at [496, 439] on label at bounding box center [497, 437] width 12 height 12
click at [496, 439] on input "checkbox" at bounding box center [496, 437] width 10 height 10
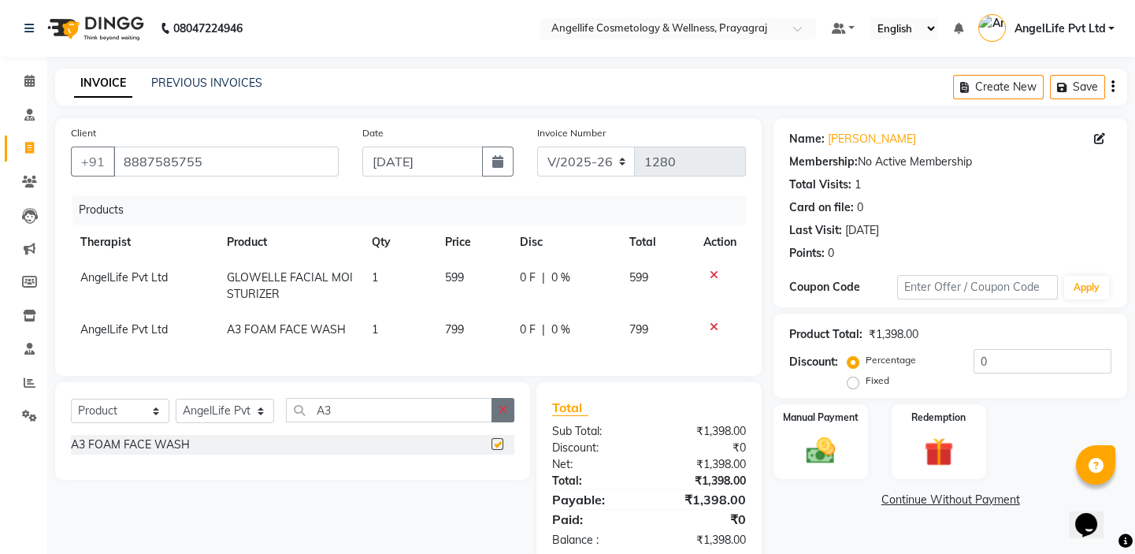
checkbox input "false"
click at [507, 419] on button "button" at bounding box center [502, 410] width 23 height 24
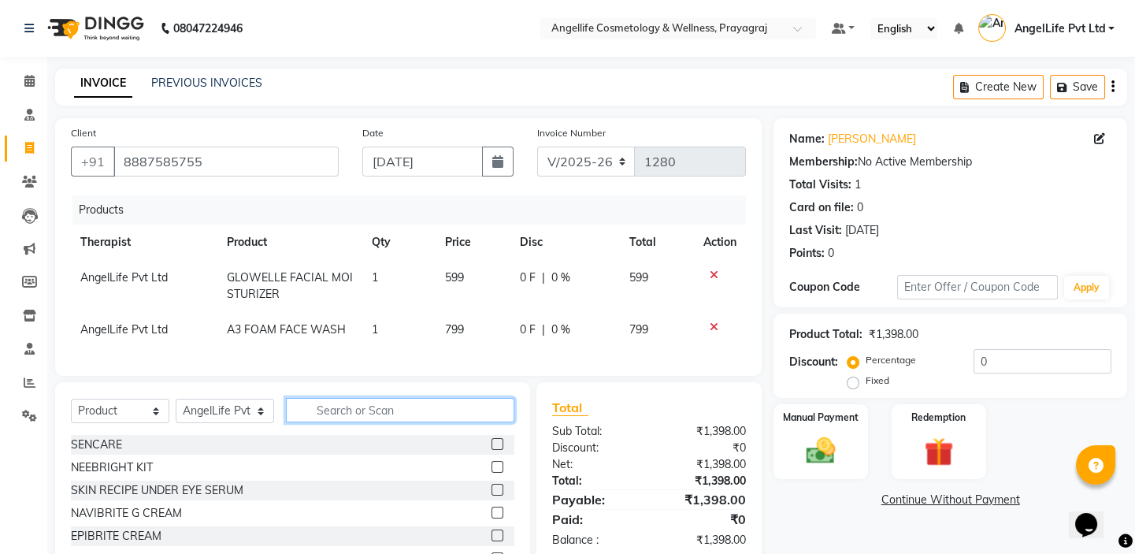
click at [457, 419] on input "text" at bounding box center [400, 410] width 228 height 24
type input "CLI"
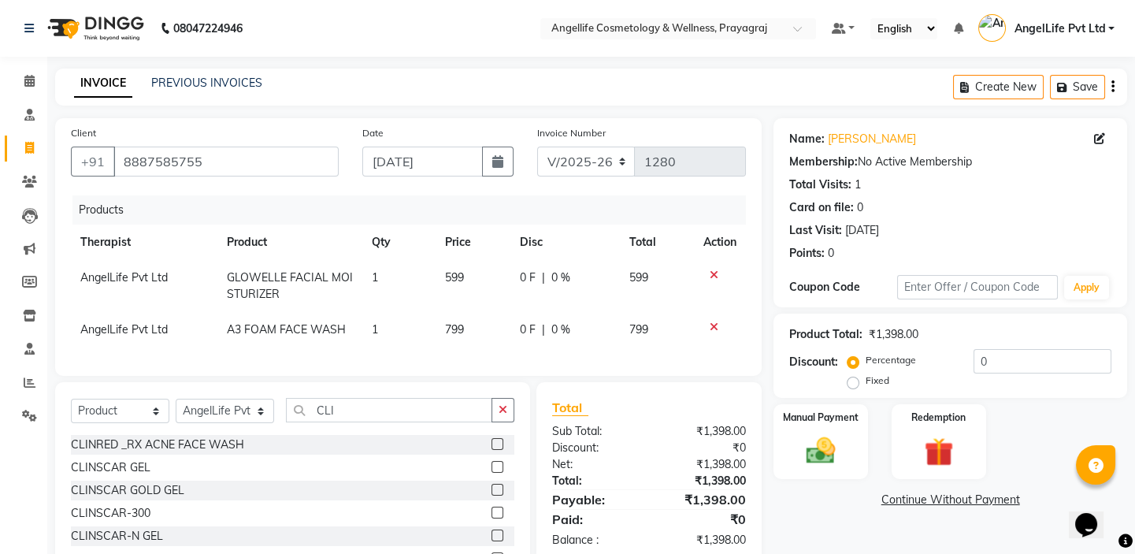
click at [492, 472] on label at bounding box center [497, 467] width 12 height 12
click at [492, 472] on input "checkbox" at bounding box center [496, 467] width 10 height 10
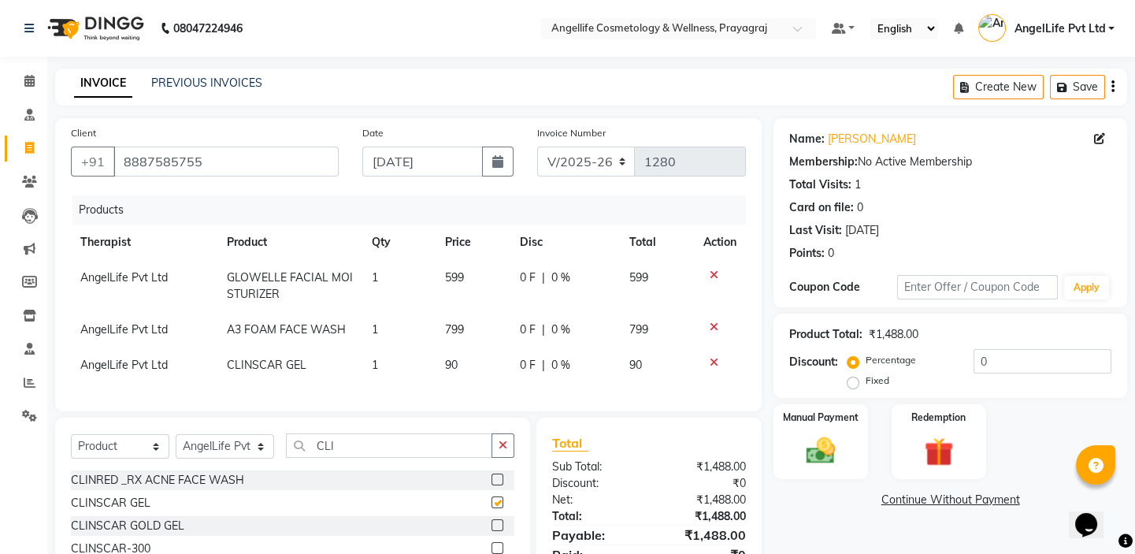
checkbox input "false"
click at [498, 485] on label at bounding box center [497, 479] width 12 height 12
click at [498, 485] on input "checkbox" at bounding box center [496, 480] width 10 height 10
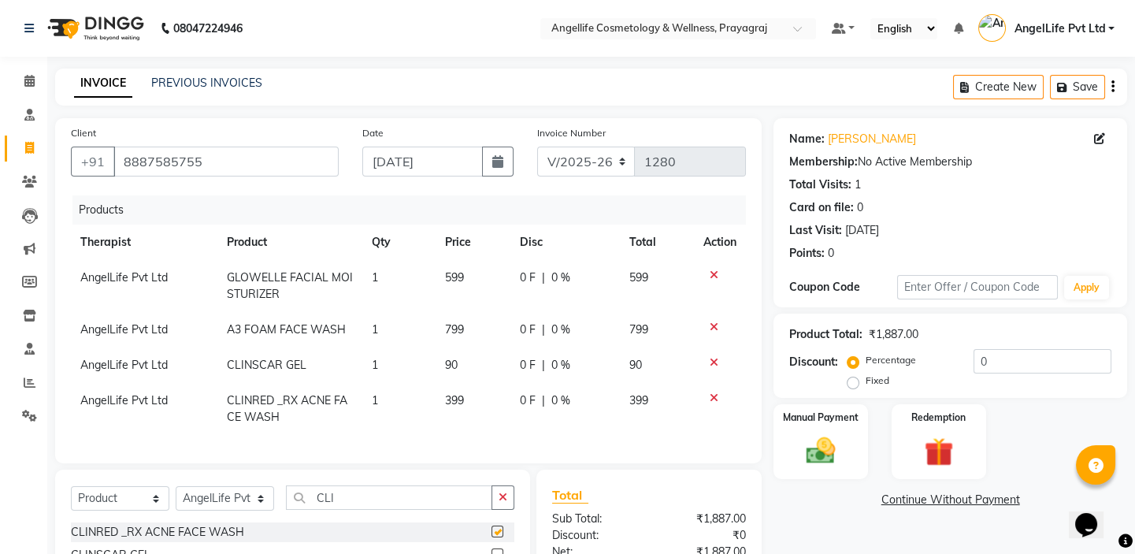
checkbox input "false"
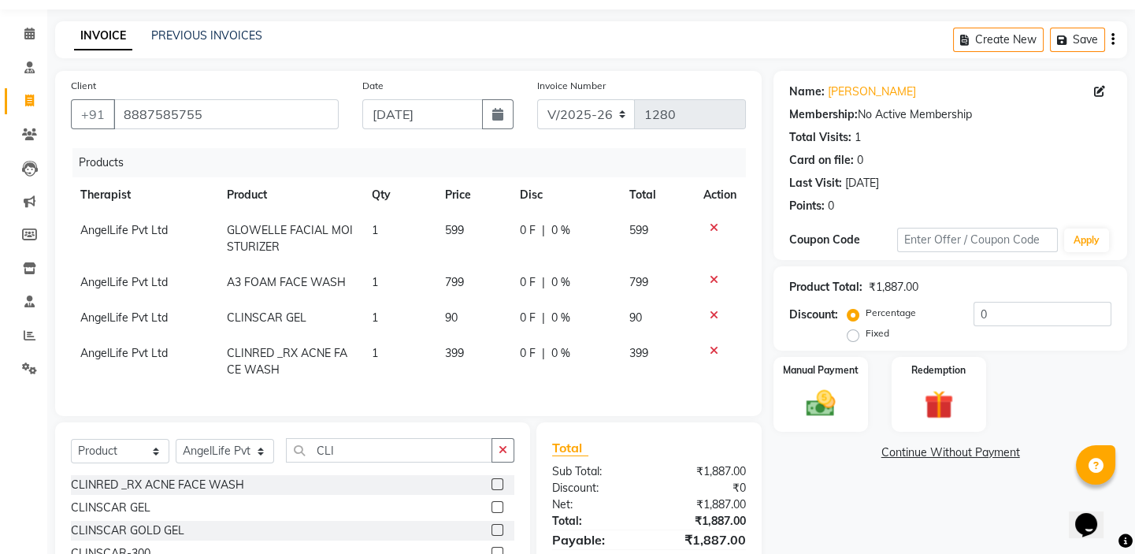
scroll to position [71, 0]
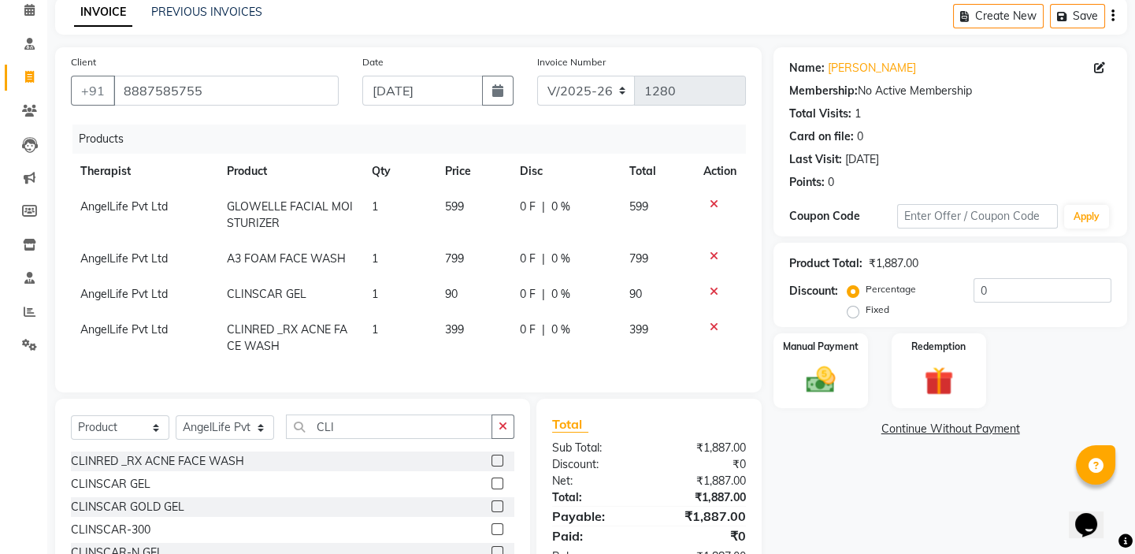
click at [713, 254] on icon at bounding box center [713, 255] width 9 height 11
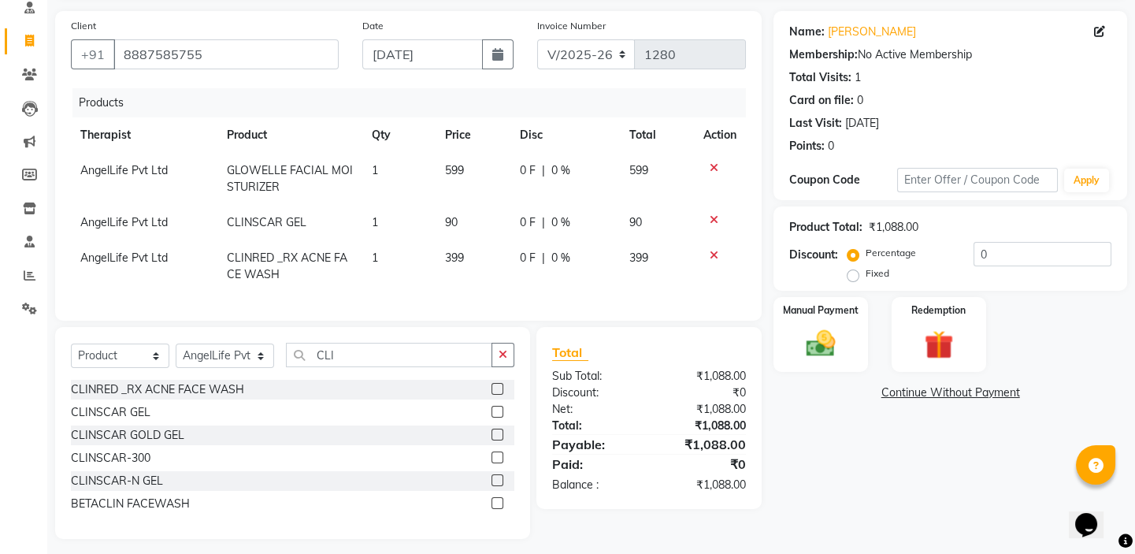
scroll to position [126, 0]
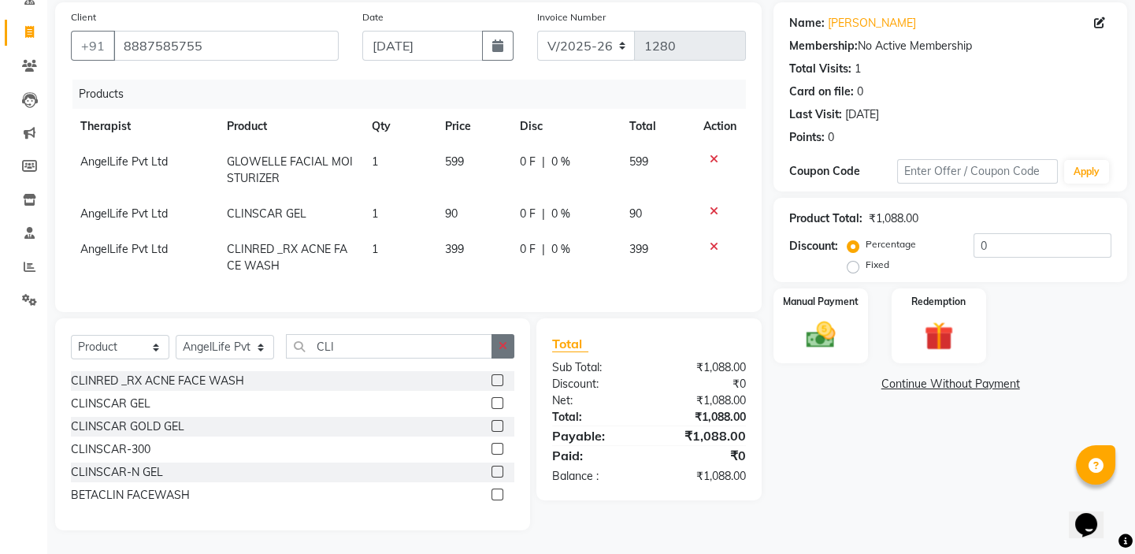
click at [504, 346] on icon "button" at bounding box center [502, 345] width 9 height 11
click at [492, 346] on input "text" at bounding box center [389, 346] width 206 height 24
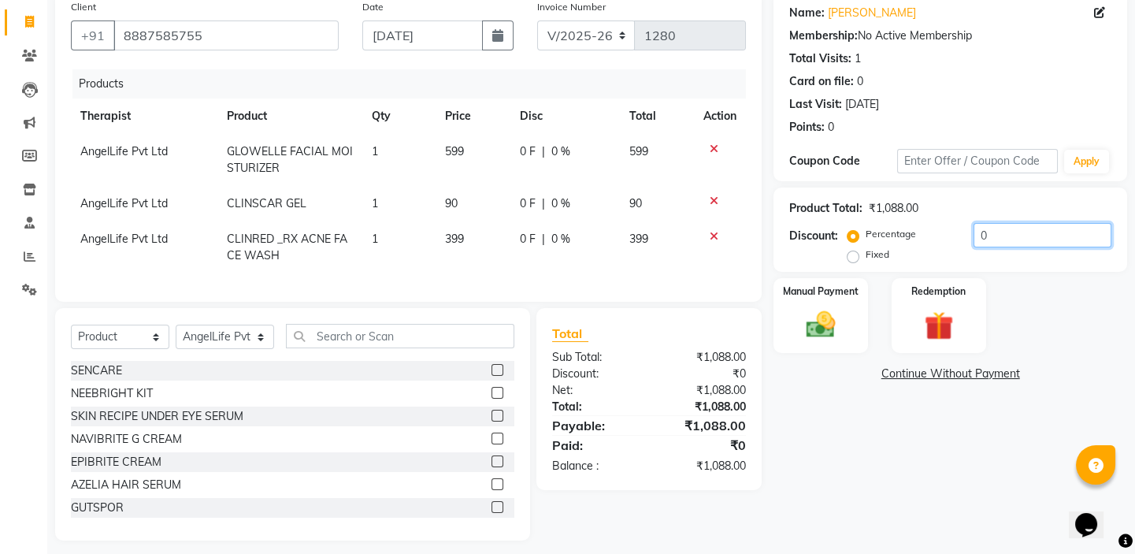
click at [1004, 225] on input "0" at bounding box center [1042, 235] width 138 height 24
click at [1004, 228] on input "0" at bounding box center [1042, 235] width 138 height 24
type input "10"
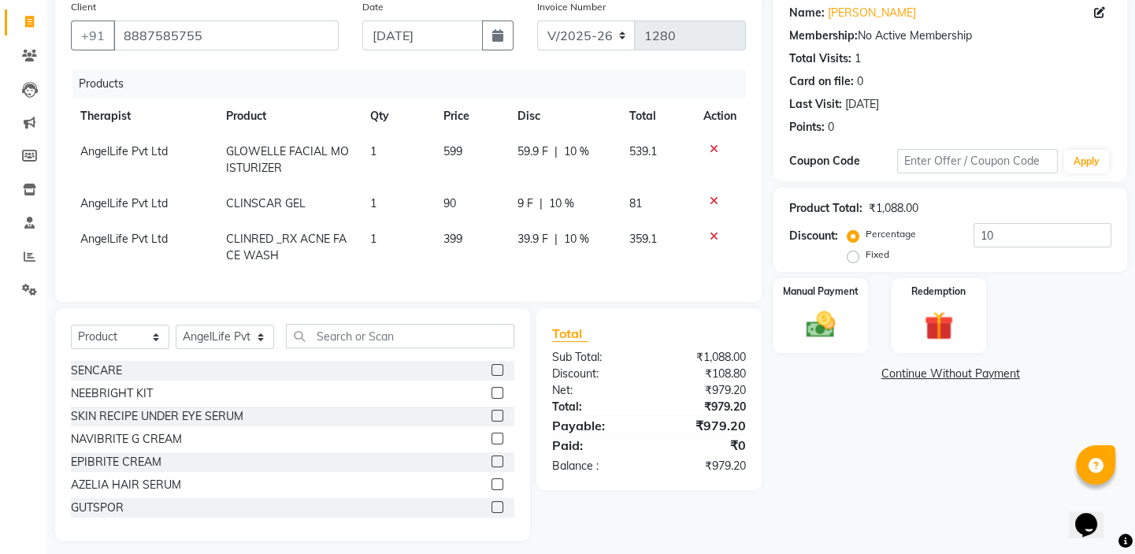
click at [585, 183] on td "59.9 F | 10 %" at bounding box center [564, 160] width 112 height 52
click at [585, 186] on td "9 F | 10 %" at bounding box center [564, 203] width 112 height 35
select select "26653"
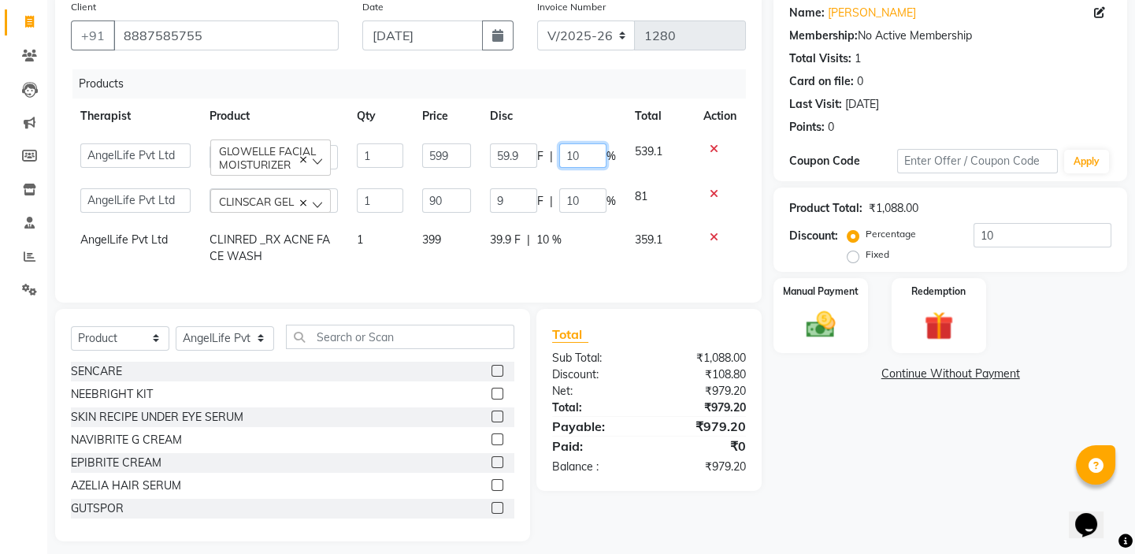
click at [591, 150] on input "10" at bounding box center [582, 155] width 47 height 24
type input "1"
type input "20"
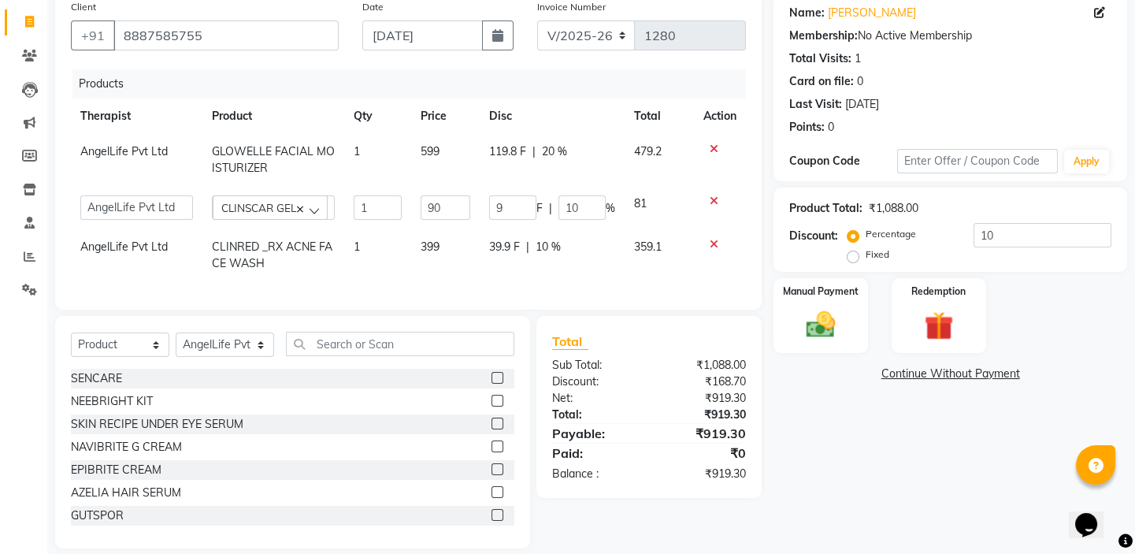
click at [850, 452] on div "Name: [PERSON_NAME] Membership: No Active Membership Total Visits: 1 Card on fi…" at bounding box center [955, 270] width 365 height 556
click at [937, 376] on link "Continue Without Payment" at bounding box center [949, 373] width 347 height 17
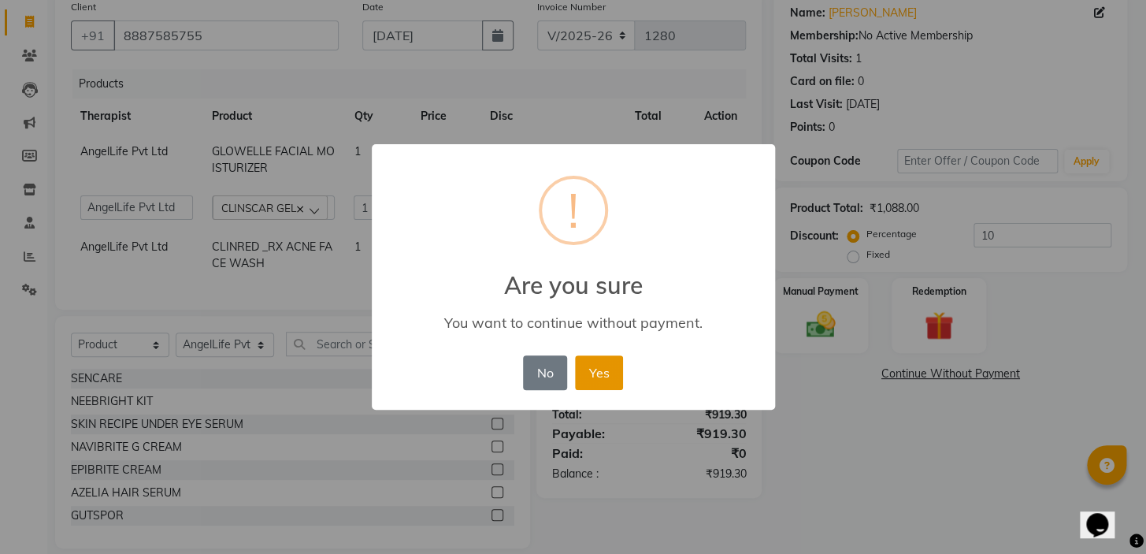
click at [590, 379] on button "Yes" at bounding box center [599, 372] width 48 height 35
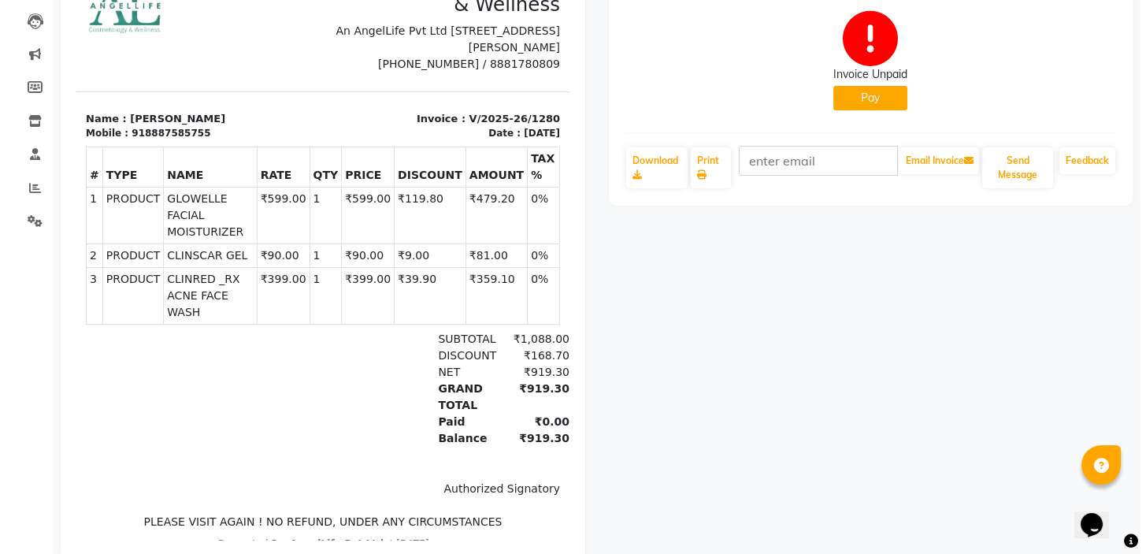
scroll to position [214, 0]
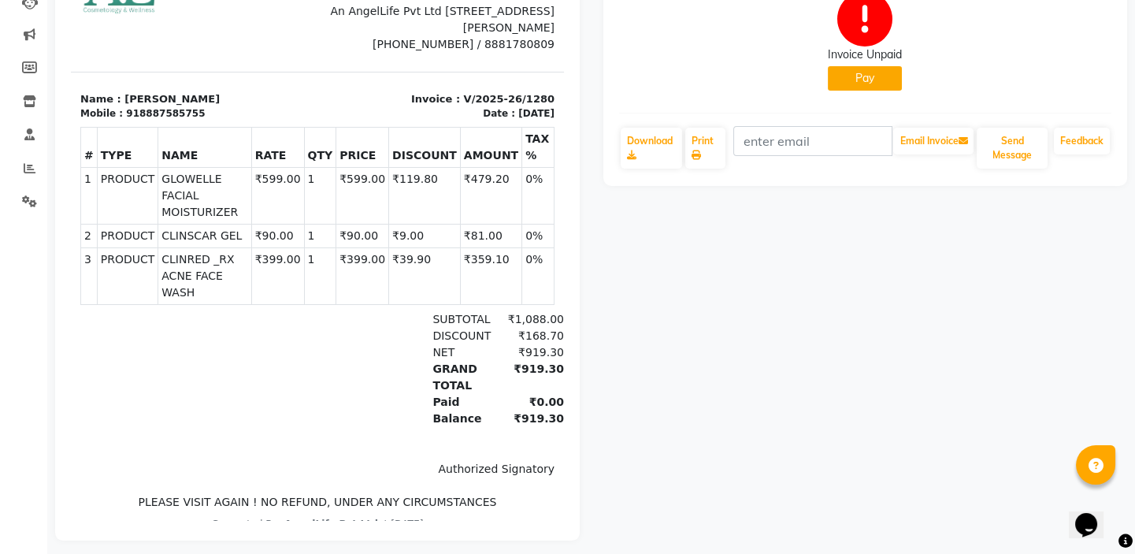
click at [874, 82] on button "Pay" at bounding box center [865, 78] width 74 height 24
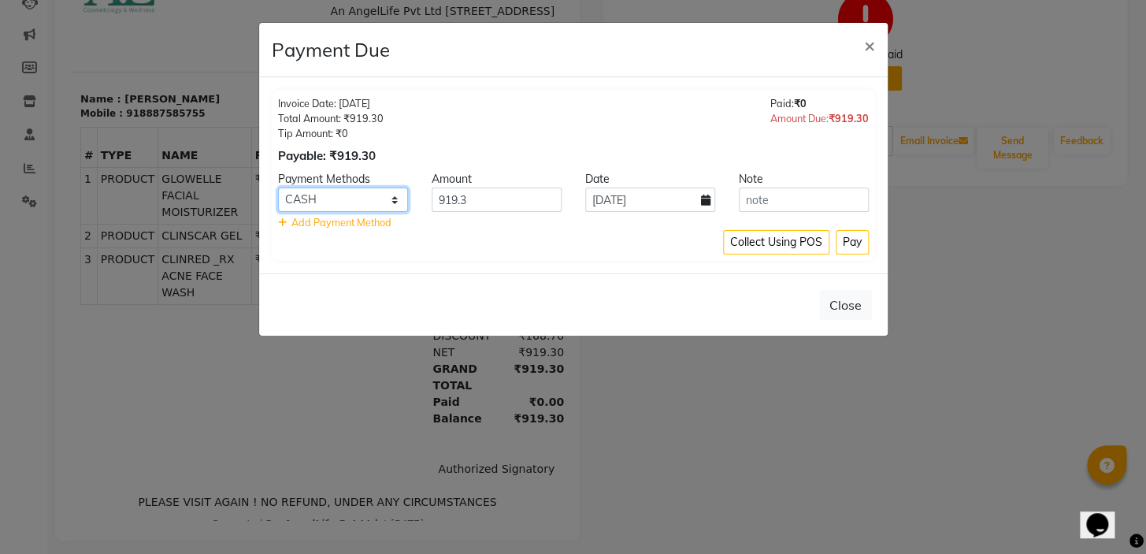
click at [319, 197] on select "CASH CARD ONLINE CUSTOM GPay PayTM PhonePe UPI NearBuy Loan BharatPay Cheque Mo…" at bounding box center [343, 199] width 130 height 24
click at [278, 187] on select "CASH CARD ONLINE CUSTOM GPay PayTM PhonePe UPI NearBuy Loan BharatPay Cheque Mo…" at bounding box center [343, 199] width 130 height 24
click at [365, 201] on select "CASH CARD ONLINE CUSTOM GPay PayTM PhonePe UPI NearBuy Loan BharatPay Cheque Mo…" at bounding box center [343, 199] width 130 height 24
click at [340, 204] on select "CASH CARD ONLINE CUSTOM GPay PayTM PhonePe UPI NearBuy Loan BharatPay Cheque Mo…" at bounding box center [343, 199] width 130 height 24
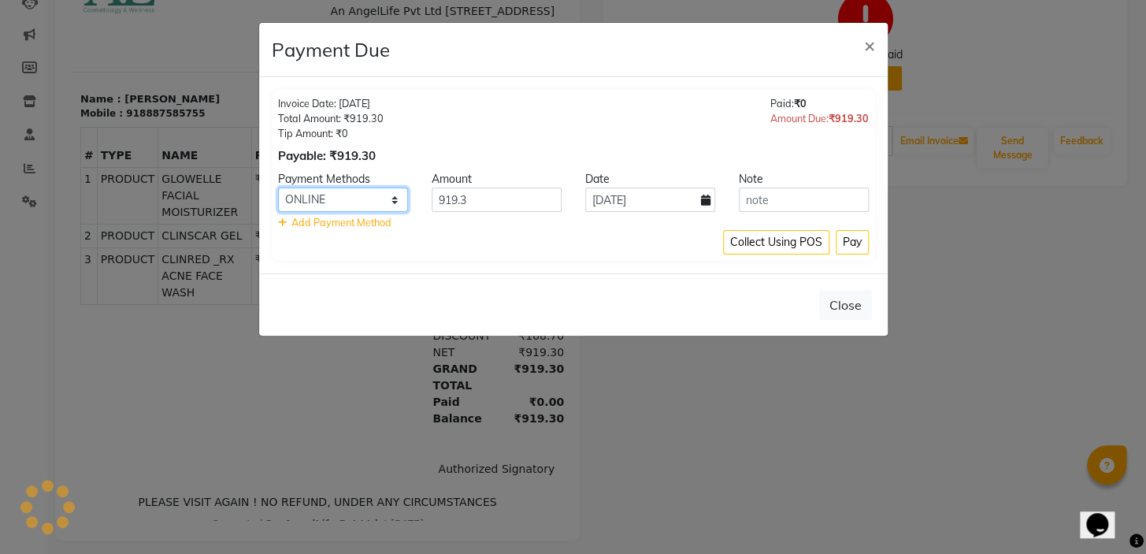
select select "8"
click at [278, 187] on select "CASH CARD ONLINE CUSTOM GPay PayTM PhonePe UPI NearBuy Loan BharatPay Cheque Mo…" at bounding box center [343, 199] width 130 height 24
click at [850, 241] on button "Pay" at bounding box center [851, 242] width 33 height 24
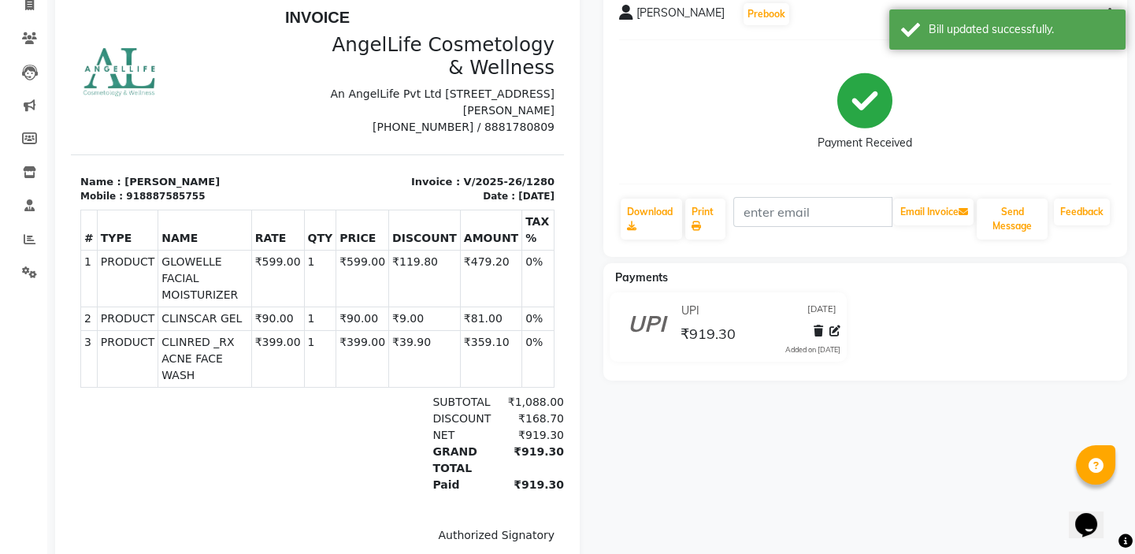
scroll to position [143, 0]
